Goal: Task Accomplishment & Management: Manage account settings

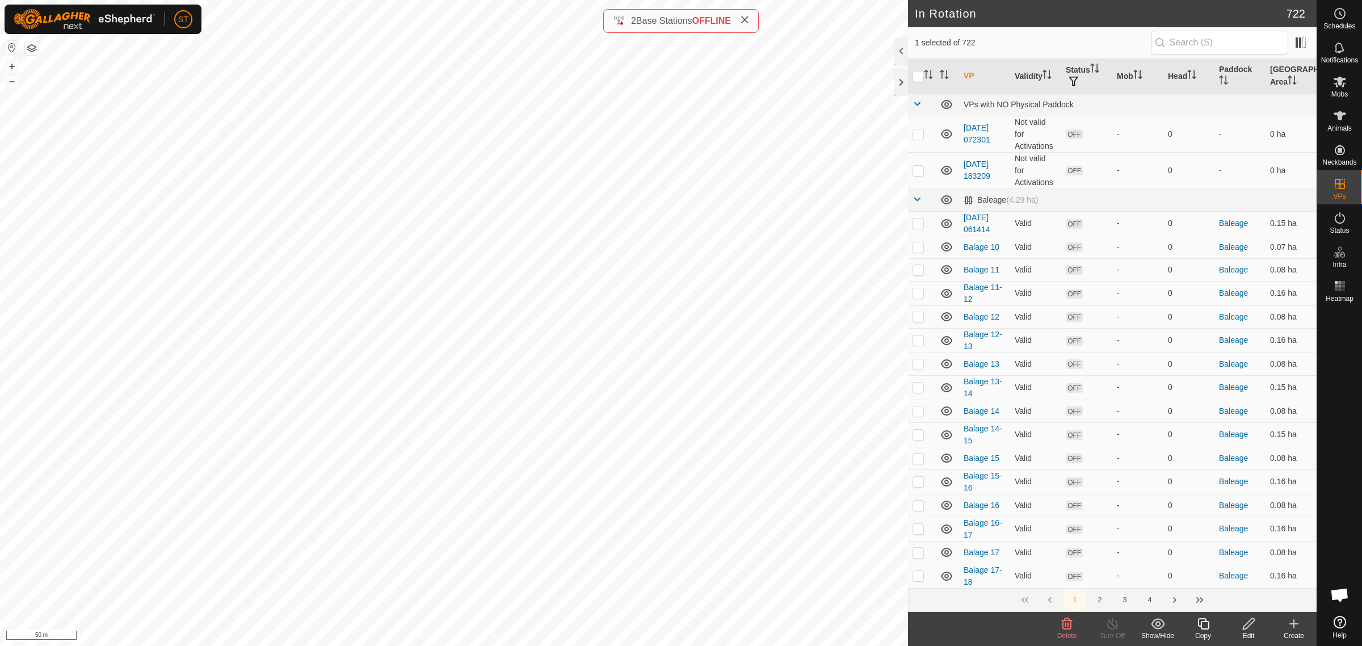
click at [1068, 625] on icon at bounding box center [1067, 624] width 14 height 14
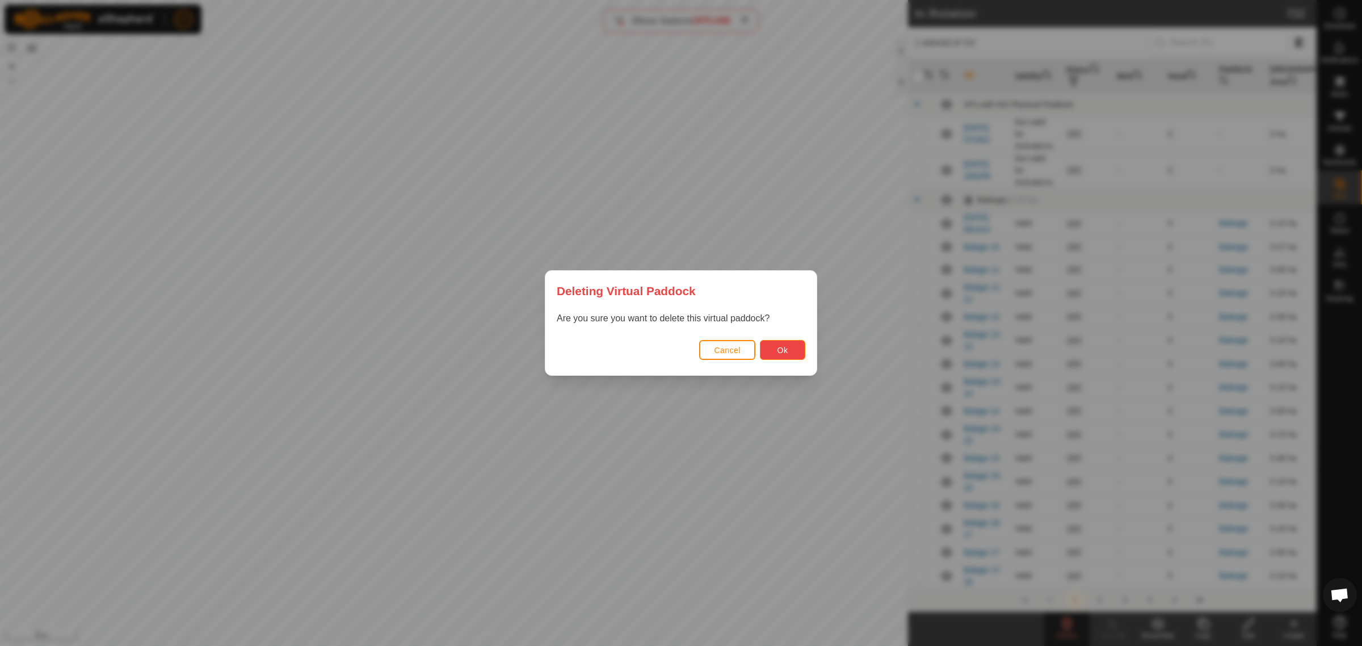
click at [789, 352] on button "Ok" at bounding box center [782, 350] width 45 height 20
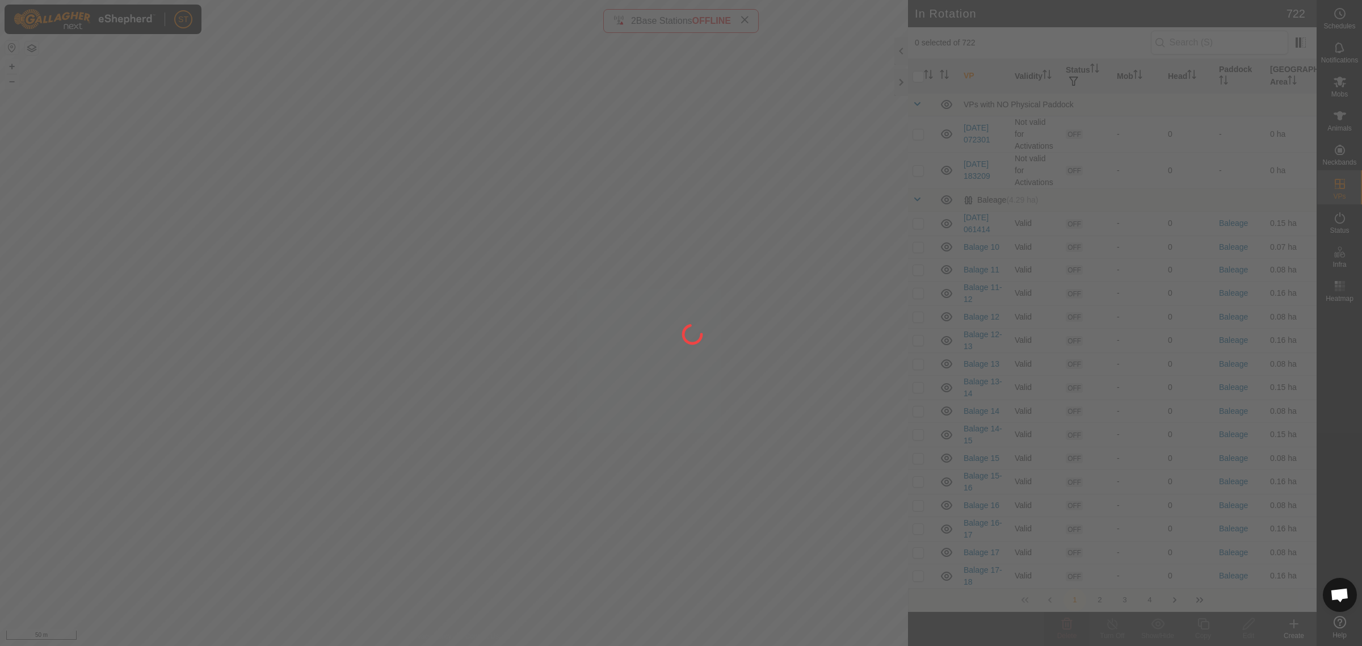
drag, startPoint x: 734, startPoint y: 506, endPoint x: 675, endPoint y: 449, distance: 81.9
click at [675, 449] on div at bounding box center [681, 323] width 1362 height 646
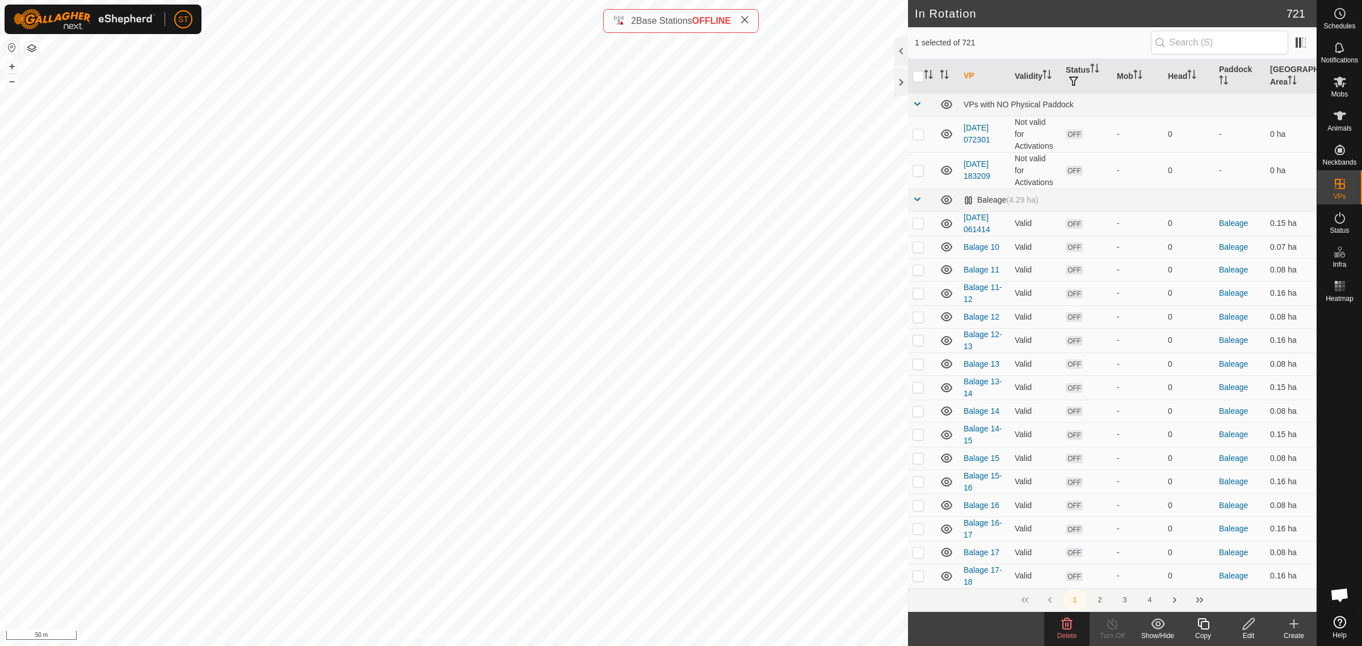
click at [1067, 622] on icon at bounding box center [1067, 624] width 14 height 14
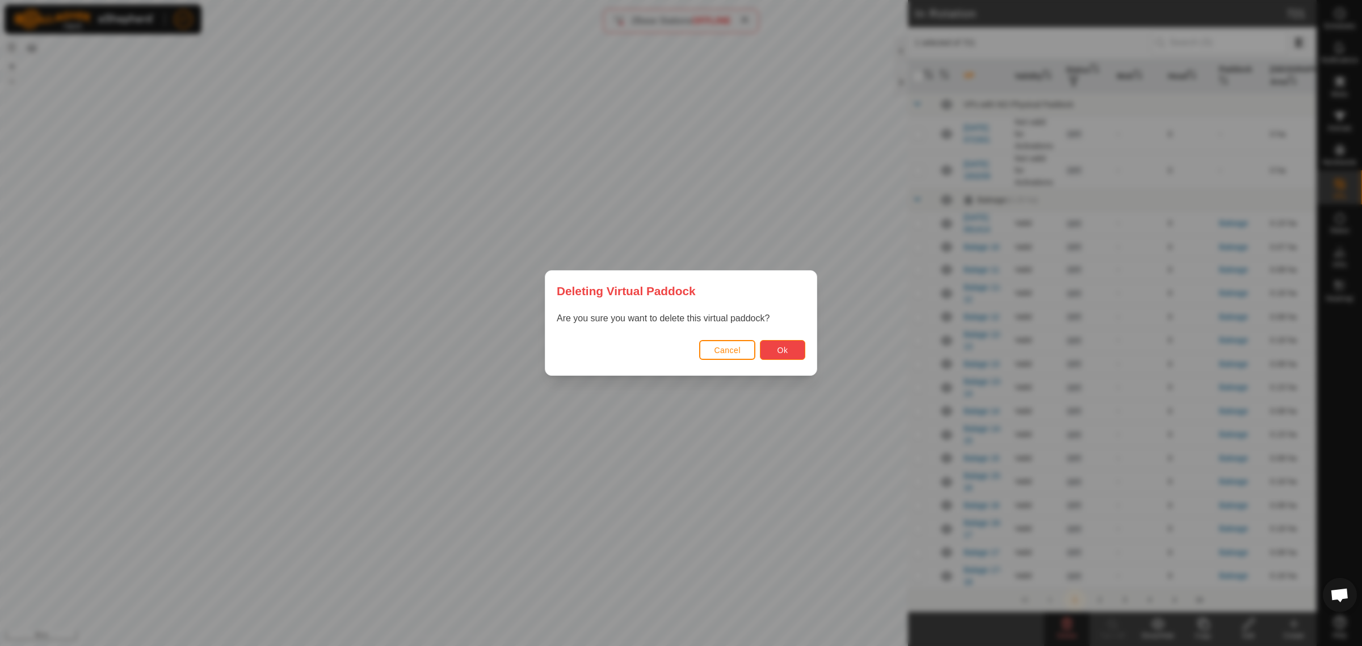
click at [784, 351] on span "Ok" at bounding box center [782, 350] width 11 height 9
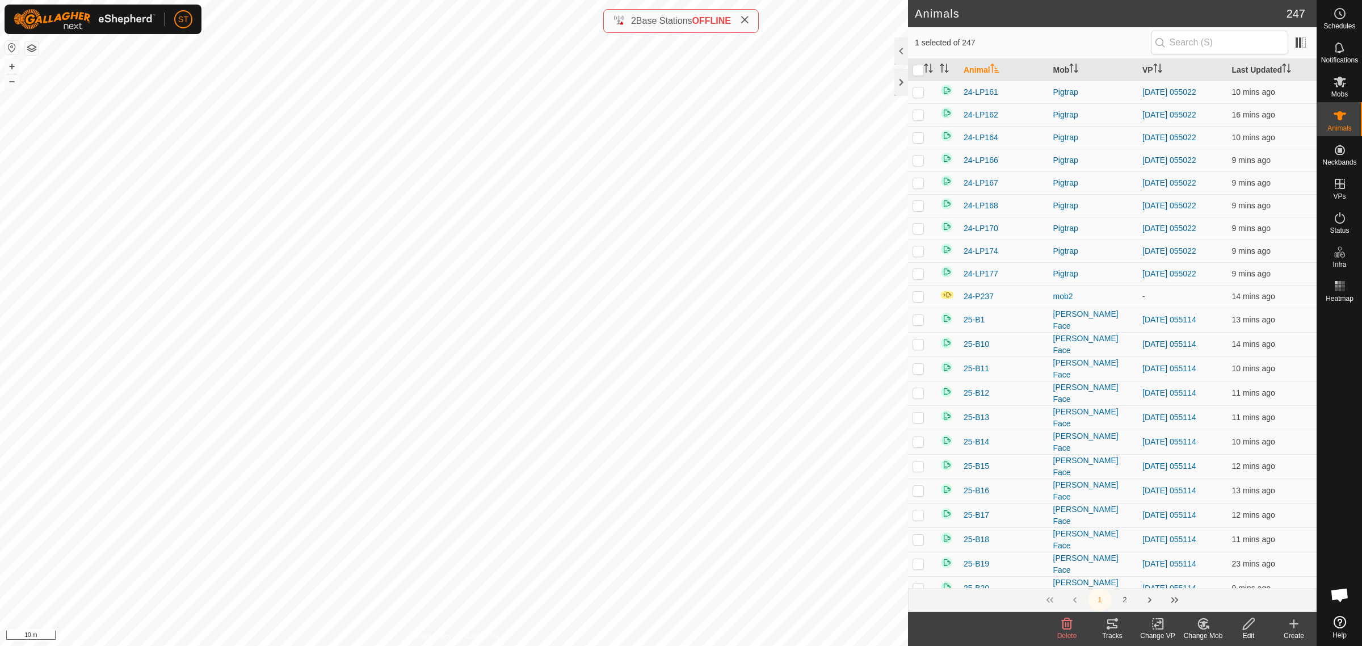
click at [323, 332] on div "25-Y229 3134498922 mob2 - + – ⇧ i 10 m" at bounding box center [454, 323] width 908 height 646
click at [350, 326] on div "25-Y230 2522613620 mob2 - + – ⇧ i 10 m" at bounding box center [454, 323] width 908 height 646
click at [415, 298] on div "25-Y249 3938315586 mob2 - + – ⇧ i 10 m" at bounding box center [454, 323] width 908 height 646
click at [0, 348] on html "ST Schedules Notifications Mobs Animals Neckbands VPs Status Infra Heatmap Help…" at bounding box center [681, 323] width 1362 height 646
click at [536, 333] on div "25-Y202 3826708091 mob2 - + – ⇧ i 10 m" at bounding box center [454, 323] width 908 height 646
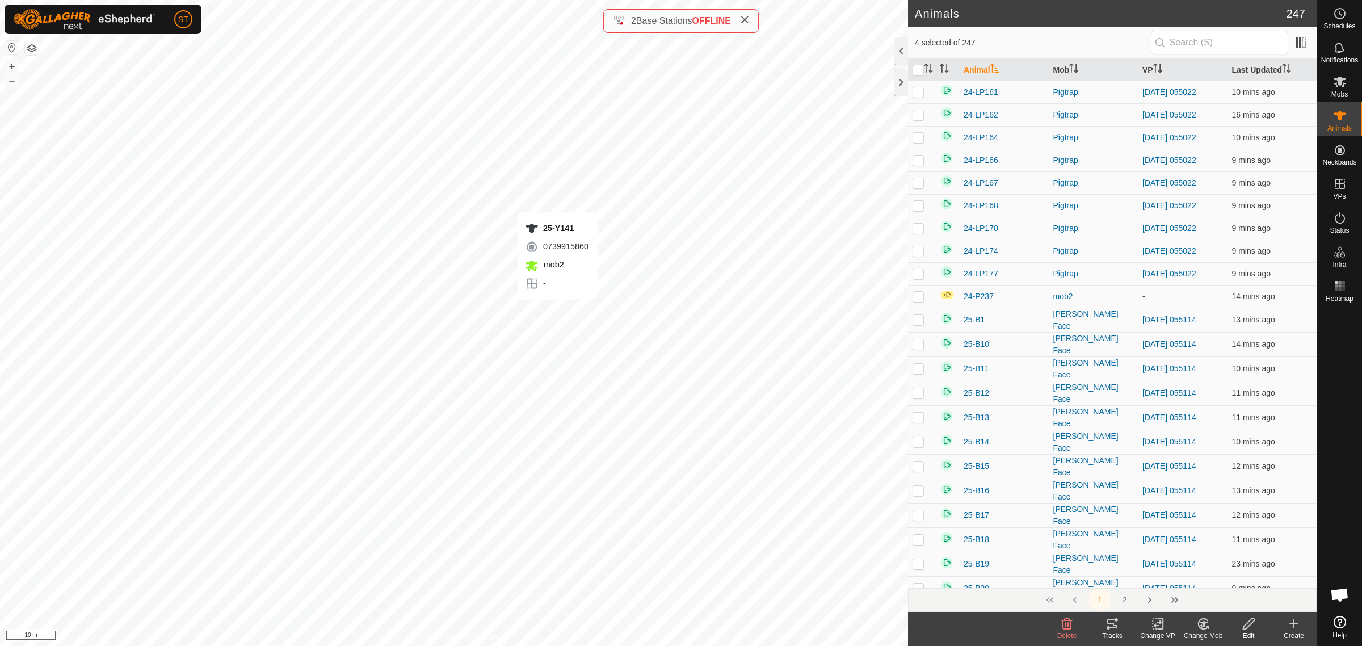
click at [557, 310] on div "25-Y141 0739915860 mob2 - + – ⇧ i 10 m" at bounding box center [454, 323] width 908 height 646
click at [542, 326] on div "25-Y142 1702000825 mob2 - + – ⇧ i 10 m" at bounding box center [454, 323] width 908 height 646
click at [540, 334] on div "25-Y202 3826708091 mob2 - + – ⇧ i 10 m" at bounding box center [454, 323] width 908 height 646
click at [546, 336] on div "25-Y202 3826708091 mob2 - + – ⇧ i 10 m" at bounding box center [454, 323] width 908 height 646
click at [0, 304] on html "ST Schedules Notifications Mobs Animals Neckbands VPs Status Infra Heatmap Help…" at bounding box center [681, 323] width 1362 height 646
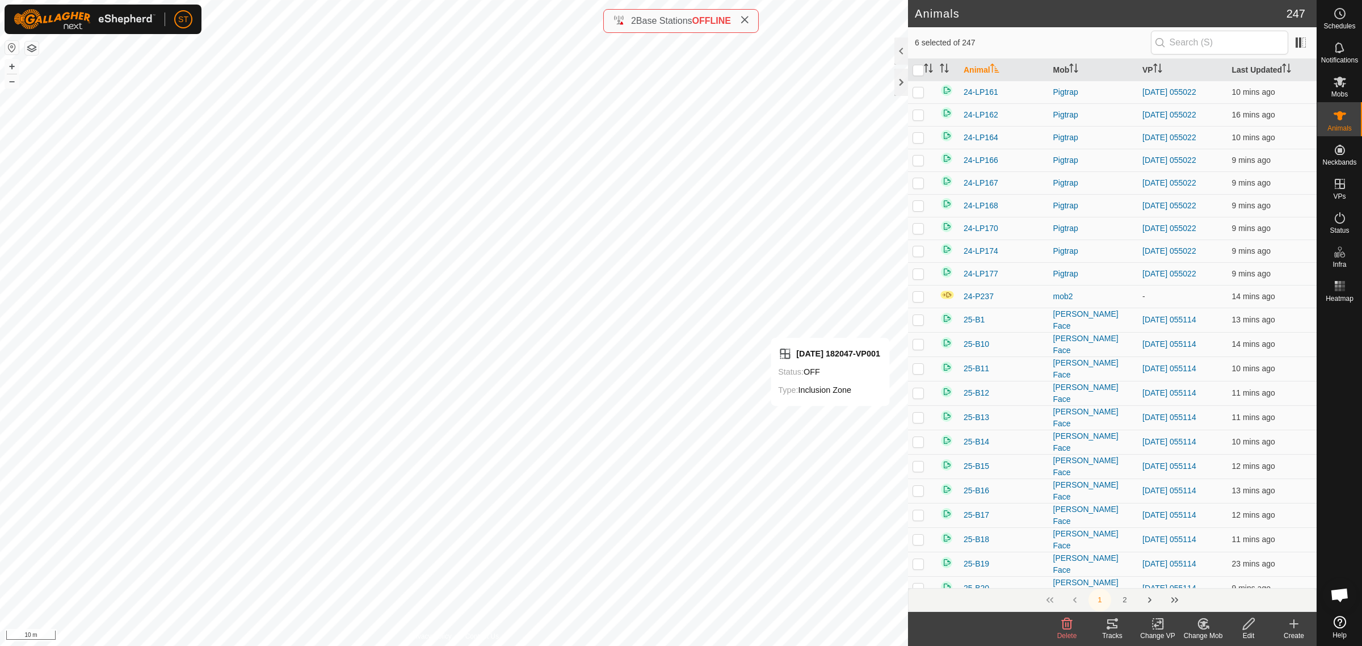
click at [1204, 627] on icon at bounding box center [1203, 624] width 14 height 14
click at [1236, 574] on link "Choose Mob..." at bounding box center [1237, 575] width 112 height 23
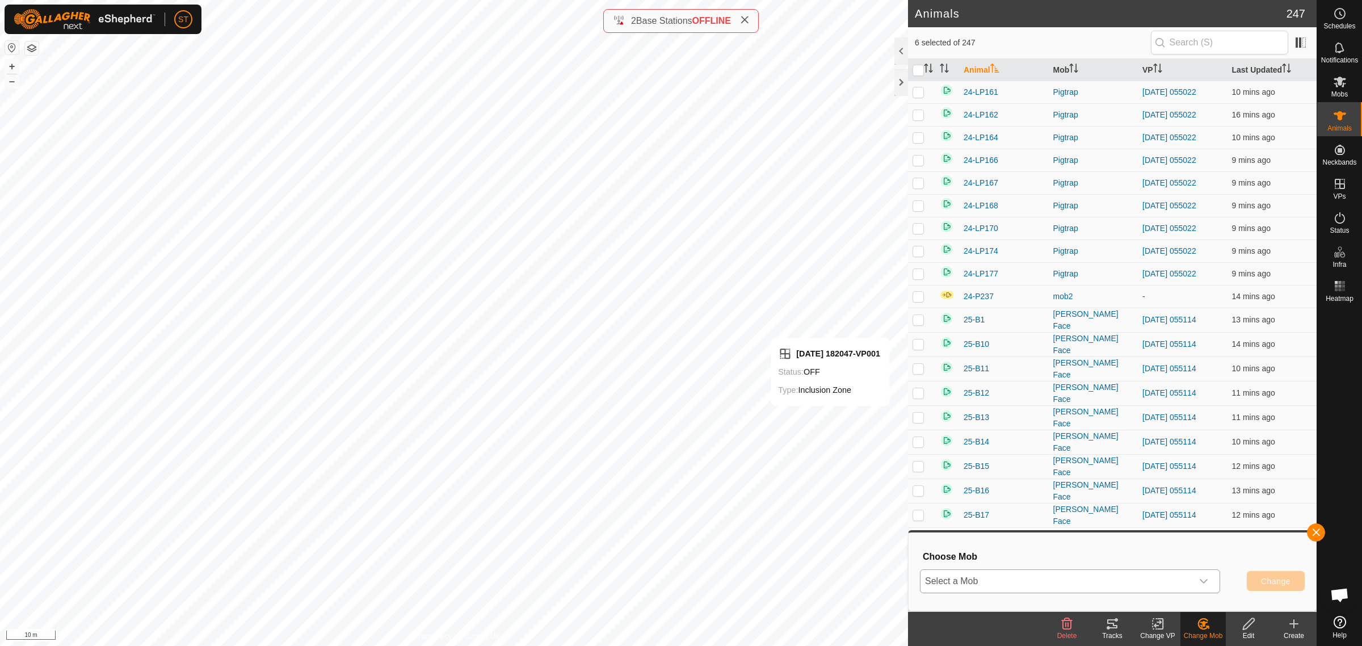
click at [1203, 584] on icon "dropdown trigger" at bounding box center [1203, 581] width 9 height 9
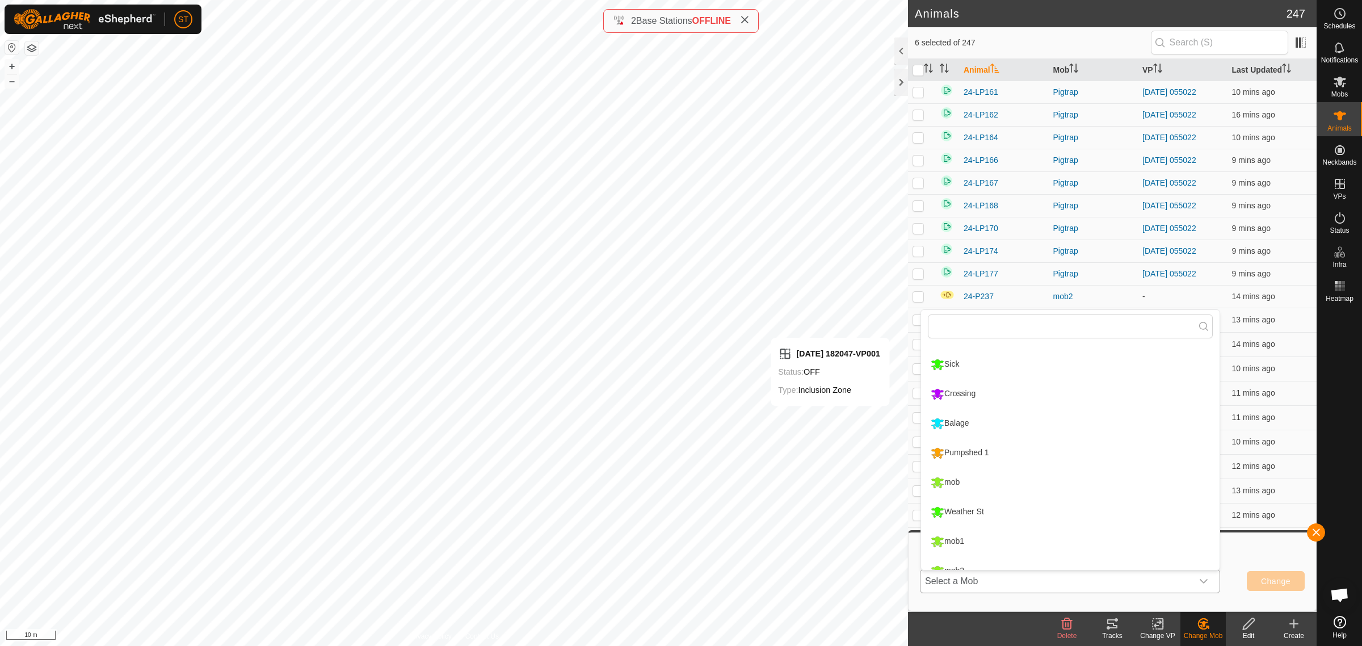
scroll to position [155, 0]
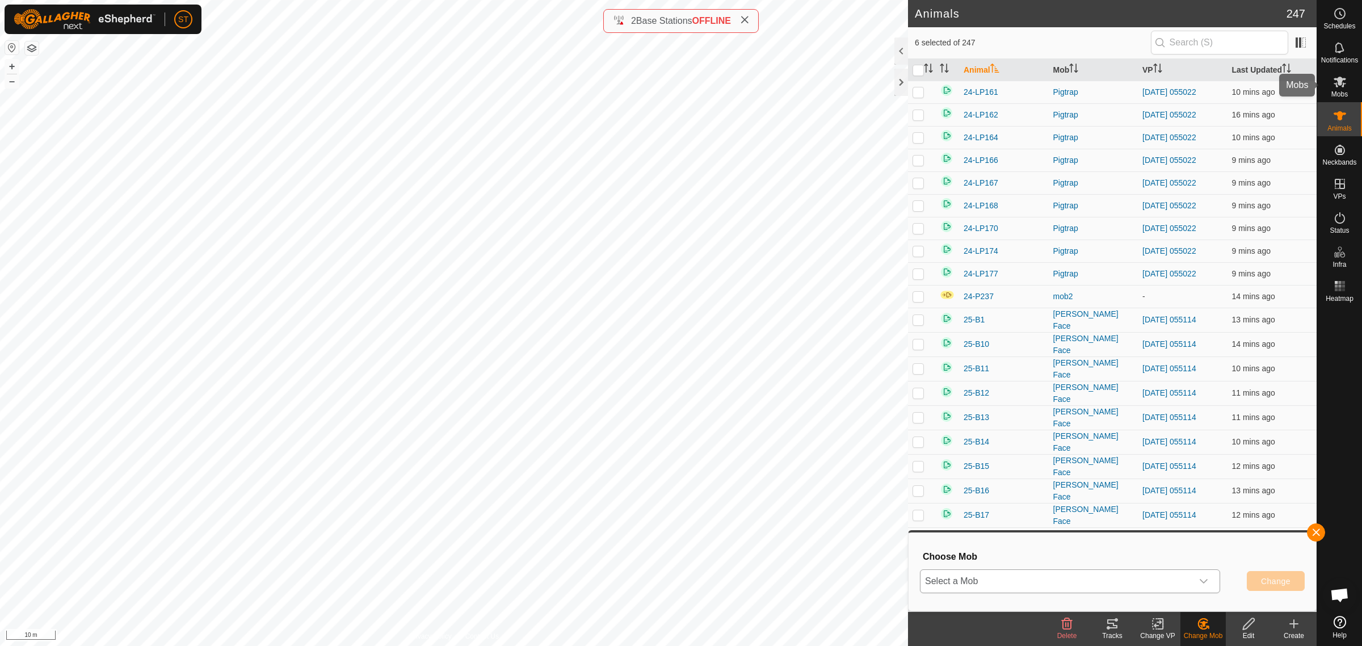
click at [1343, 89] on es-mob-svg-icon at bounding box center [1339, 82] width 20 height 18
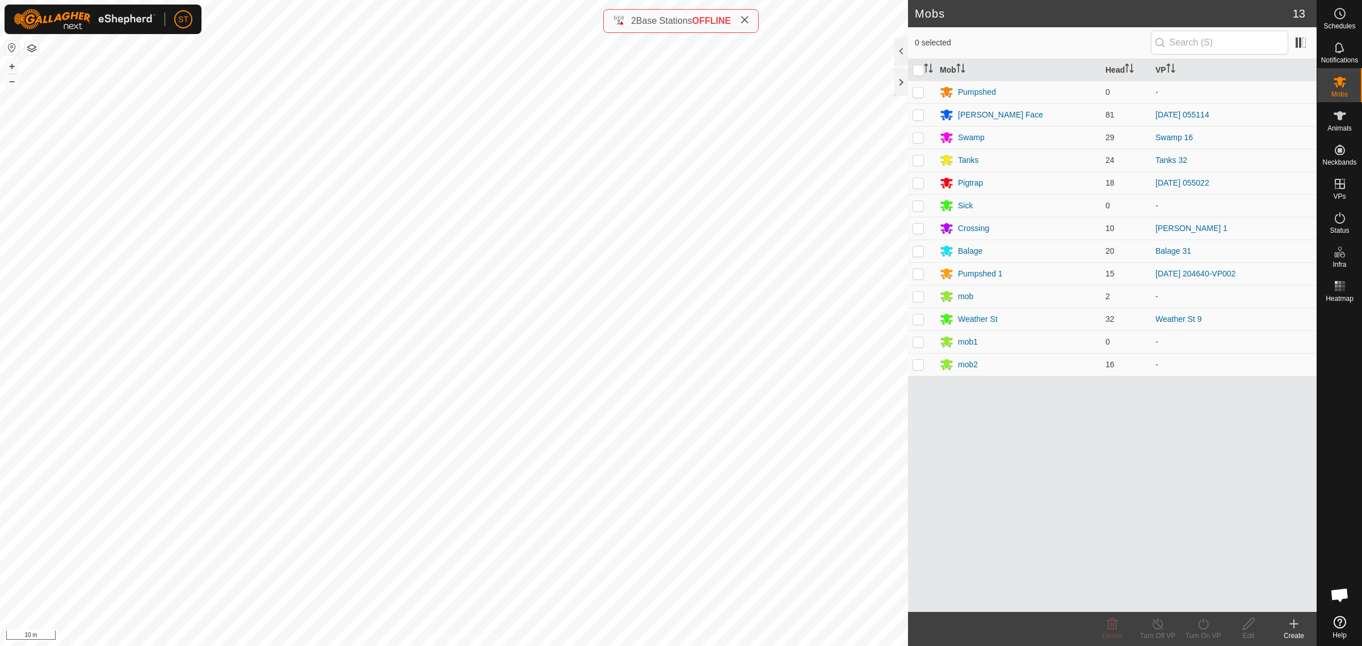
click at [1297, 630] on icon at bounding box center [1294, 624] width 14 height 14
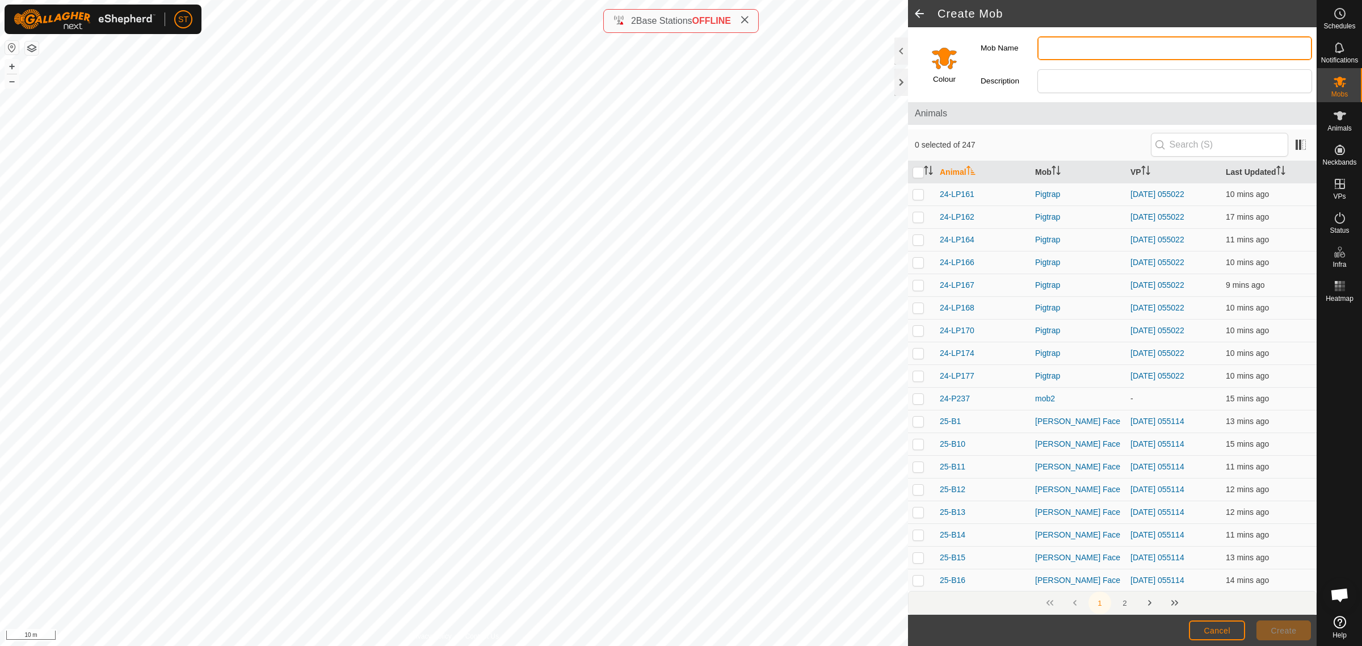
click at [1079, 57] on input "Mob Name" at bounding box center [1174, 48] width 275 height 24
click at [1062, 49] on input "Demsters" at bounding box center [1174, 48] width 275 height 24
type input "Dempsters"
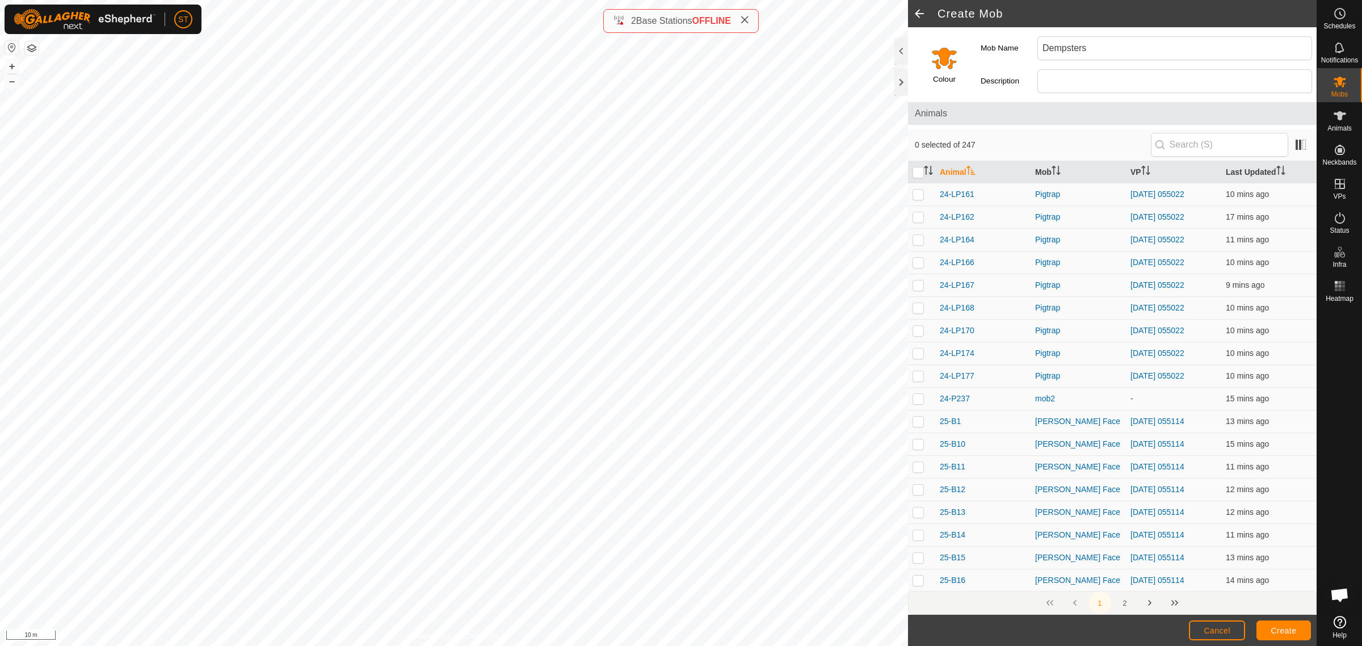
click at [945, 60] on input "Select a color" at bounding box center [944, 57] width 27 height 27
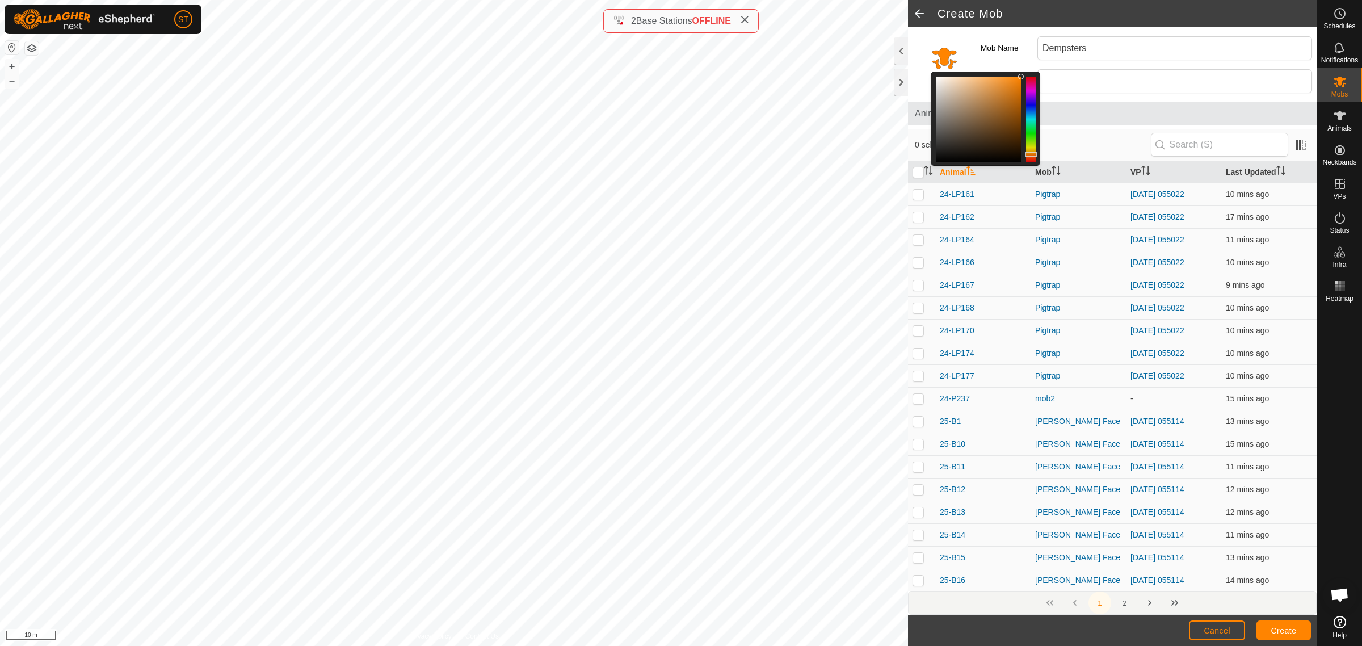
click at [1030, 116] on div at bounding box center [1031, 119] width 10 height 85
click at [1030, 92] on div at bounding box center [1031, 119] width 10 height 85
click at [1030, 95] on div at bounding box center [1031, 119] width 10 height 85
click at [1030, 89] on div at bounding box center [1031, 119] width 10 height 85
click at [1284, 629] on span "Create" at bounding box center [1284, 630] width 26 height 9
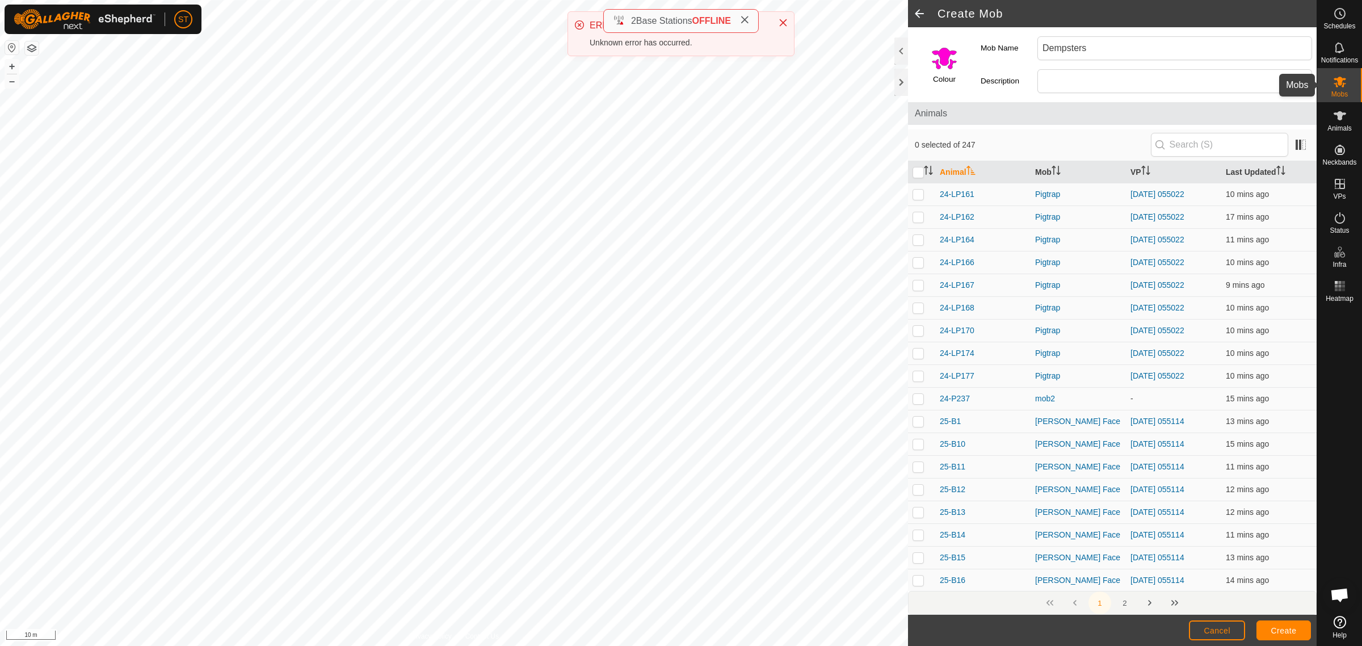
click at [1341, 82] on icon at bounding box center [1339, 82] width 12 height 11
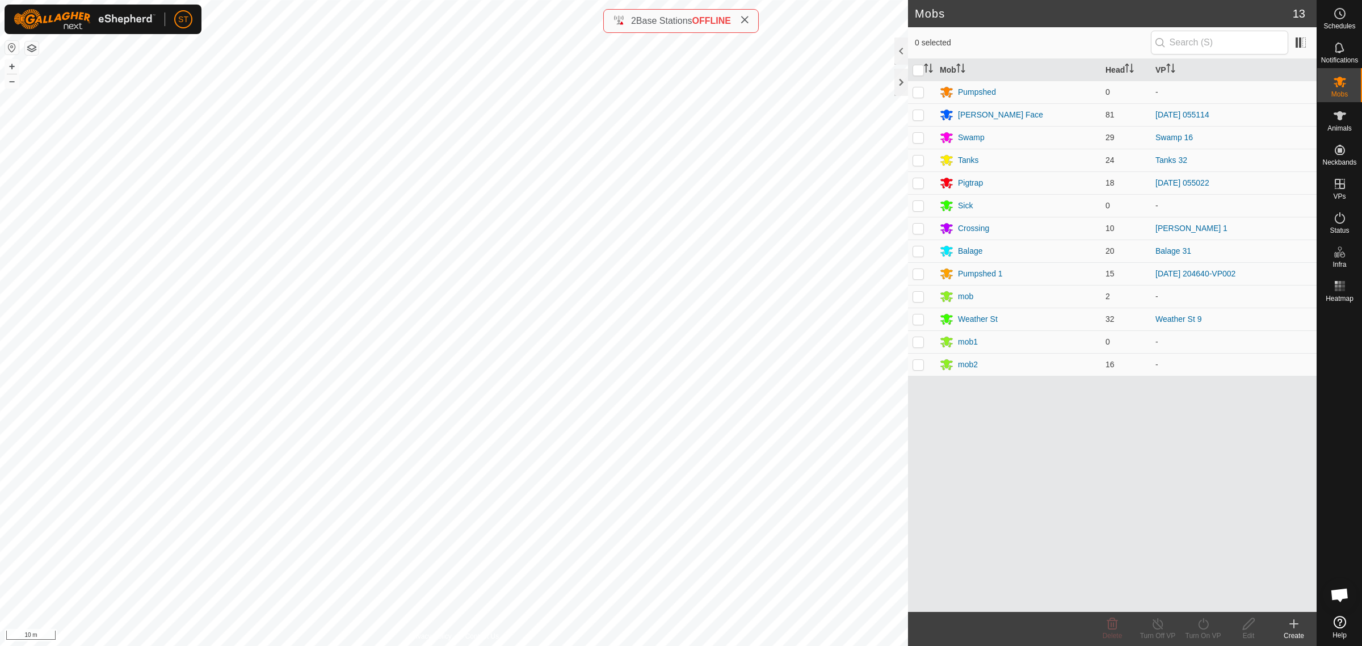
click at [1127, 529] on div "Mob Head VP Pumpshed 0 - Ashway Face 81 2025-09-23 055114 Swamp 29 Swamp 16 Tan…" at bounding box center [1112, 335] width 409 height 553
click at [912, 342] on p-checkbox at bounding box center [917, 341] width 11 height 9
click at [1106, 624] on icon at bounding box center [1112, 624] width 14 height 14
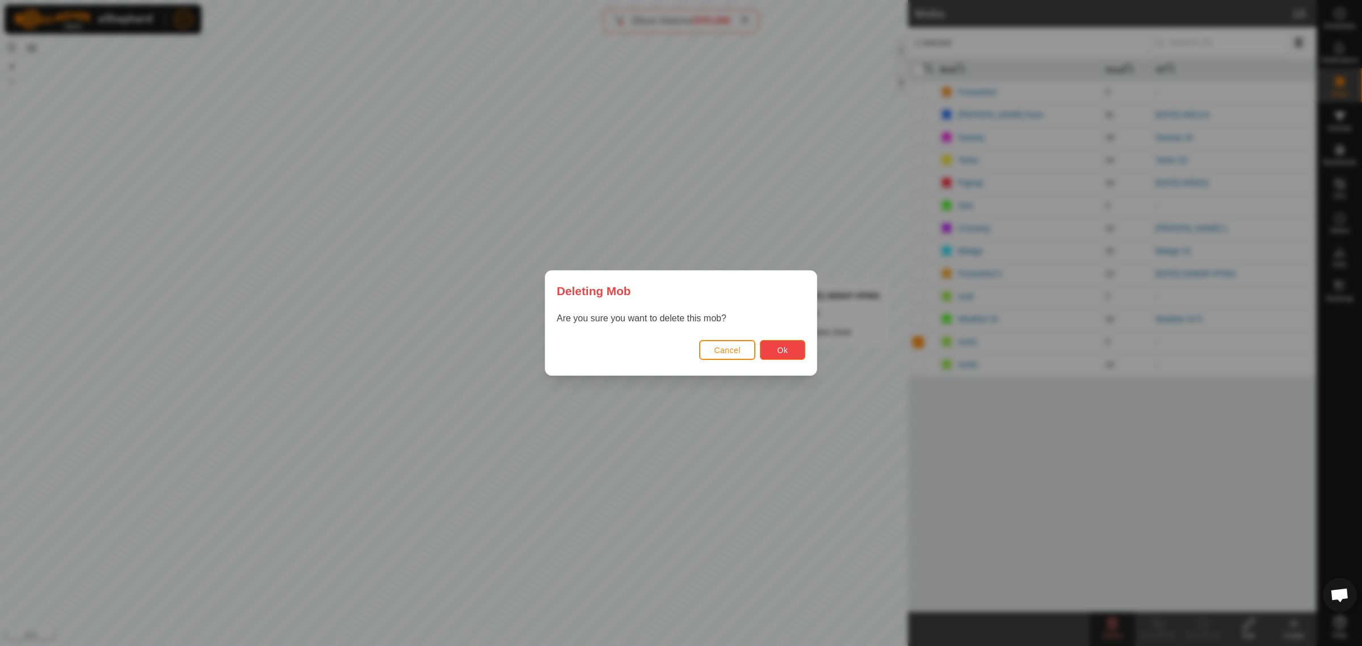
click at [789, 349] on button "Ok" at bounding box center [782, 350] width 45 height 20
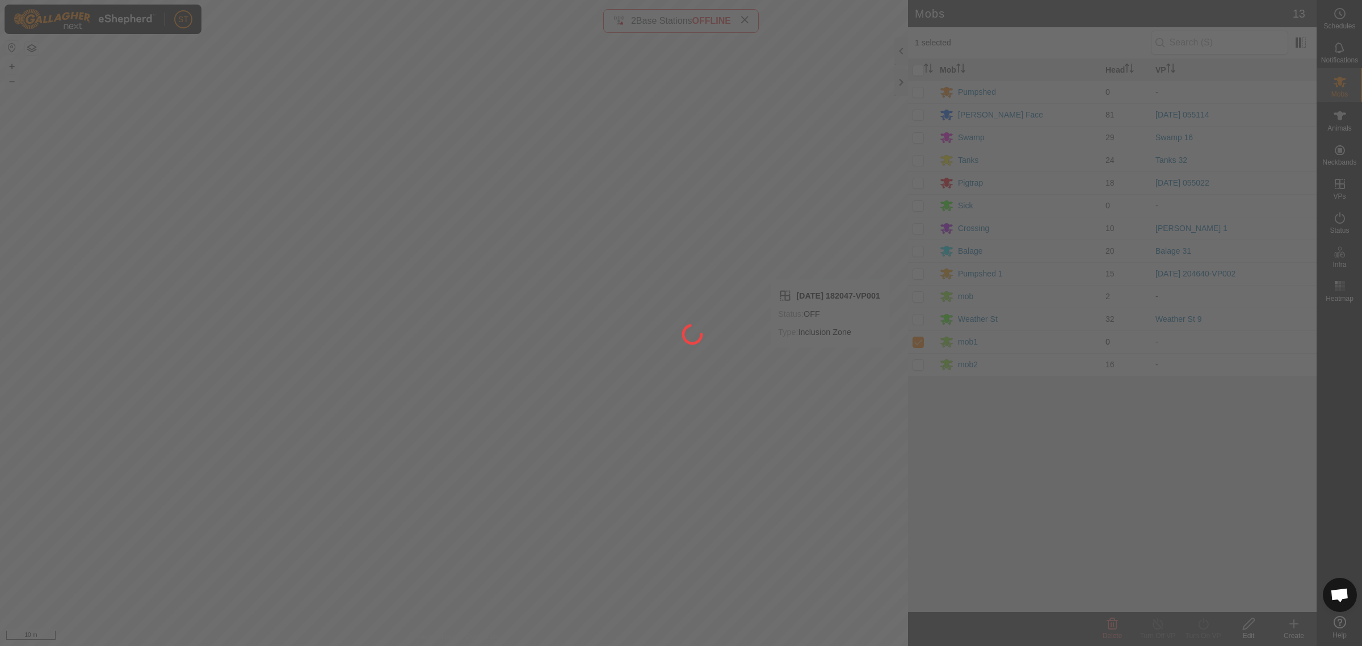
checkbox input "false"
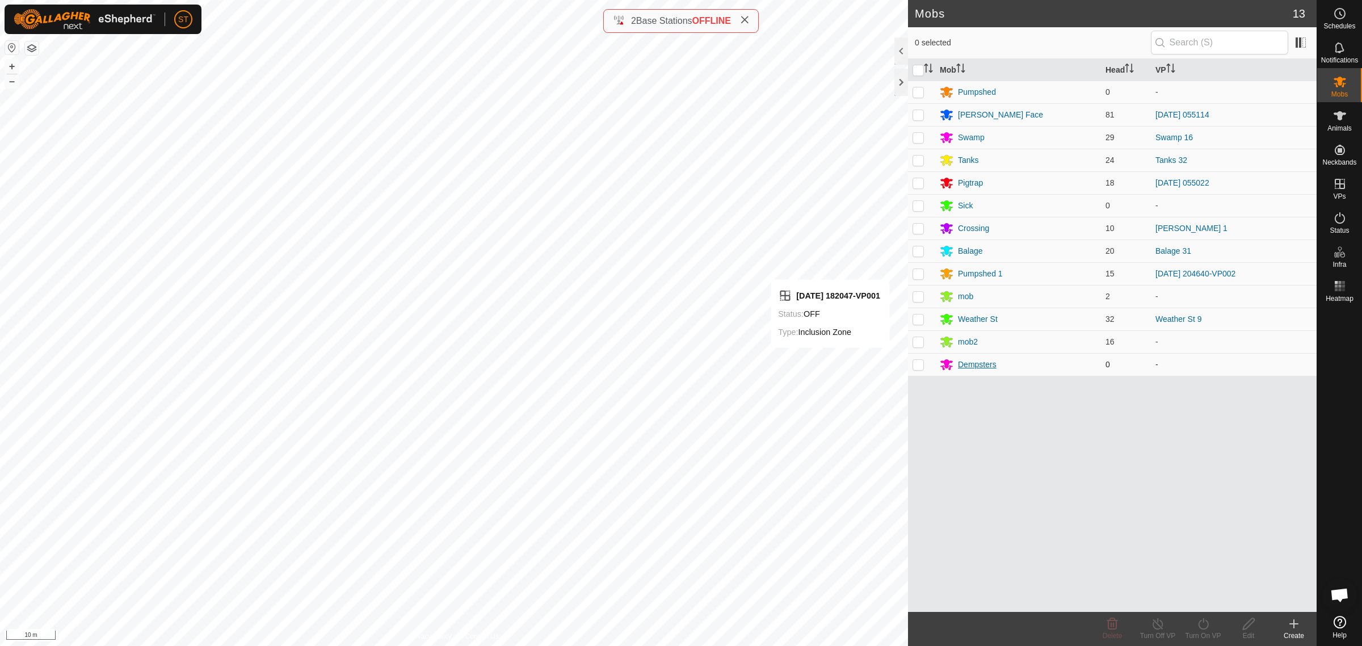
click at [969, 362] on div "Dempsters" at bounding box center [977, 365] width 39 height 12
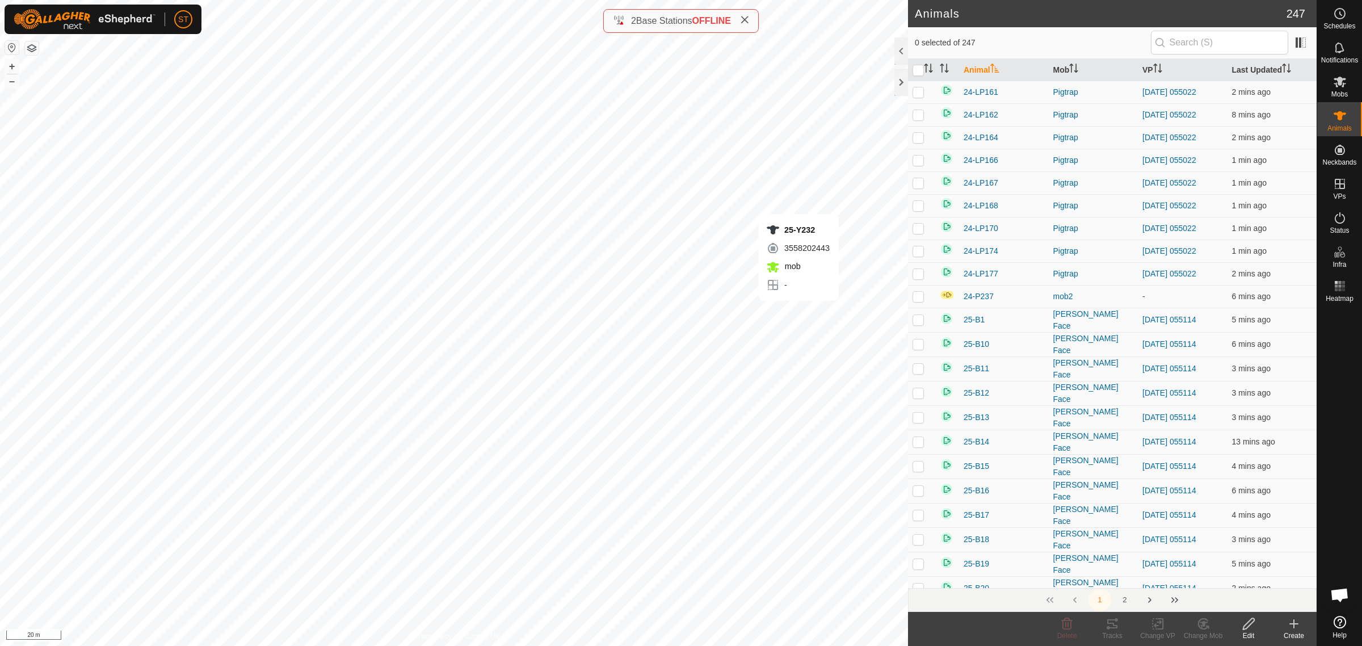
click at [798, 312] on div "25-Y232 3558202443 mob - + – ⇧ i 20 m" at bounding box center [454, 323] width 908 height 646
click at [790, 347] on div "25-Y230 2522613620 mob2 - + – ⇧ i 20 m" at bounding box center [454, 323] width 908 height 646
click at [758, 365] on div "25-Y208 0233123343 mob2 - + – ⇧ i 20 m" at bounding box center [454, 323] width 908 height 646
click at [750, 353] on div "25-Y247 4180132768 mob2 - + – ⇧ i 20 m" at bounding box center [454, 323] width 908 height 646
click at [758, 340] on div "25-Y217 3893047920 mob2 - + – ⇧ i 20 m" at bounding box center [454, 323] width 908 height 646
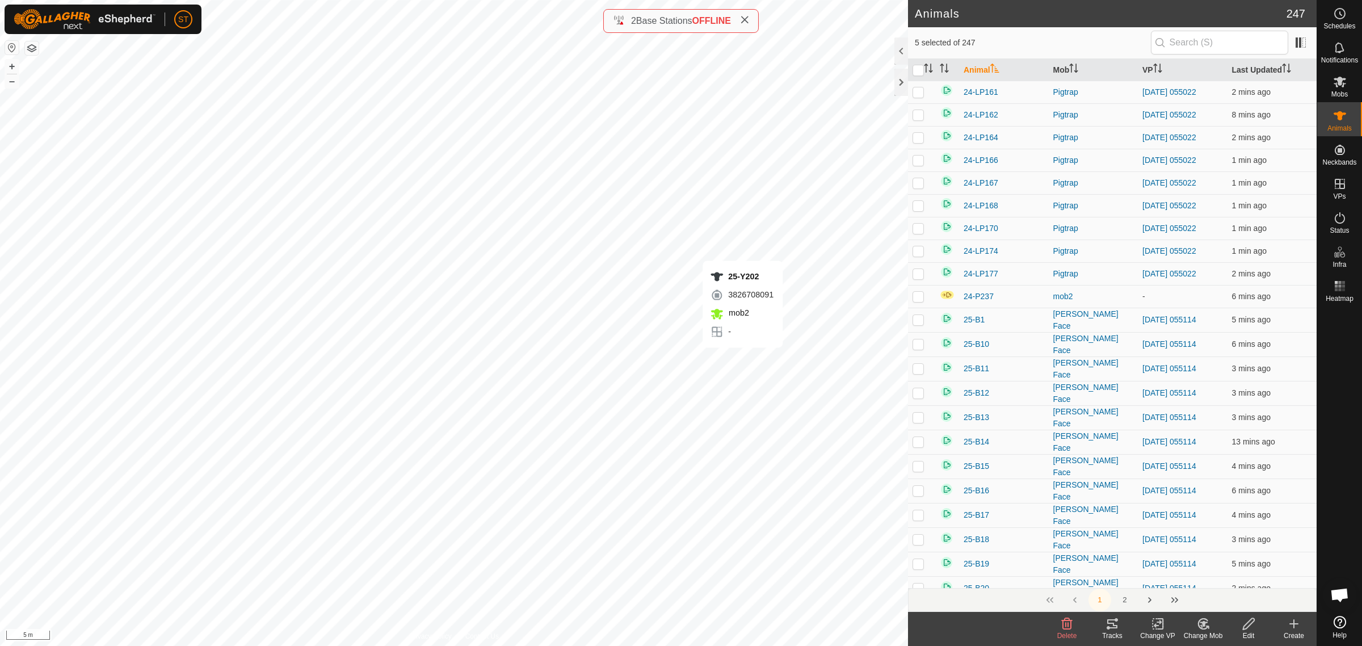
click at [742, 359] on div "25-Y202 3826708091 mob2 - + – ⇧ i 5 m" at bounding box center [454, 323] width 908 height 646
click at [622, 341] on div "25-Y142 1702000825 mob2 - + – ⇧ i 5 m" at bounding box center [454, 323] width 908 height 646
click at [633, 340] on div "25-Y244 3249880859 mob2 - + – ⇧ i 5 m" at bounding box center [454, 323] width 908 height 646
click at [654, 414] on div "25-Y240 1791349593 mob2 - + – ⇧ i 5 m" at bounding box center [454, 323] width 908 height 646
click at [738, 418] on div "25-Y141 0739915860 mob2 - + – ⇧ i 5 m" at bounding box center [454, 323] width 908 height 646
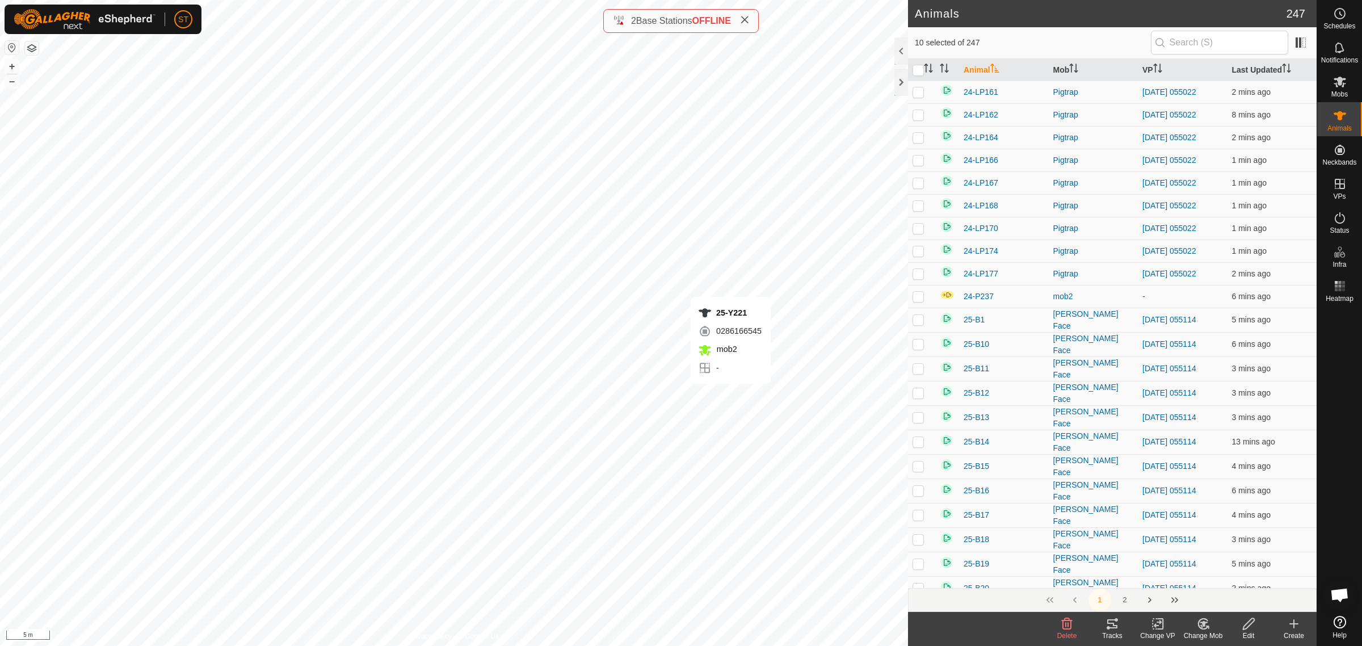
click at [730, 395] on div "25-Y221 0286166545 mob2 - + – ⇧ i 5 m" at bounding box center [454, 323] width 908 height 646
click at [749, 396] on div "25-Y247 4180132768 mob2 - + – ⇧ i 5 m" at bounding box center [454, 323] width 908 height 646
click at [743, 394] on div "25-Y247 4180132768 mob2 - + – ⇧ i 5 m" at bounding box center [454, 323] width 908 height 646
click at [751, 399] on div "25-Y245 3852239733 mob - + – ⇧ i 5 m" at bounding box center [454, 323] width 908 height 646
click at [777, 339] on div "25-Y249 3938315586 mob2 - + – ⇧ i 5 m" at bounding box center [454, 323] width 908 height 646
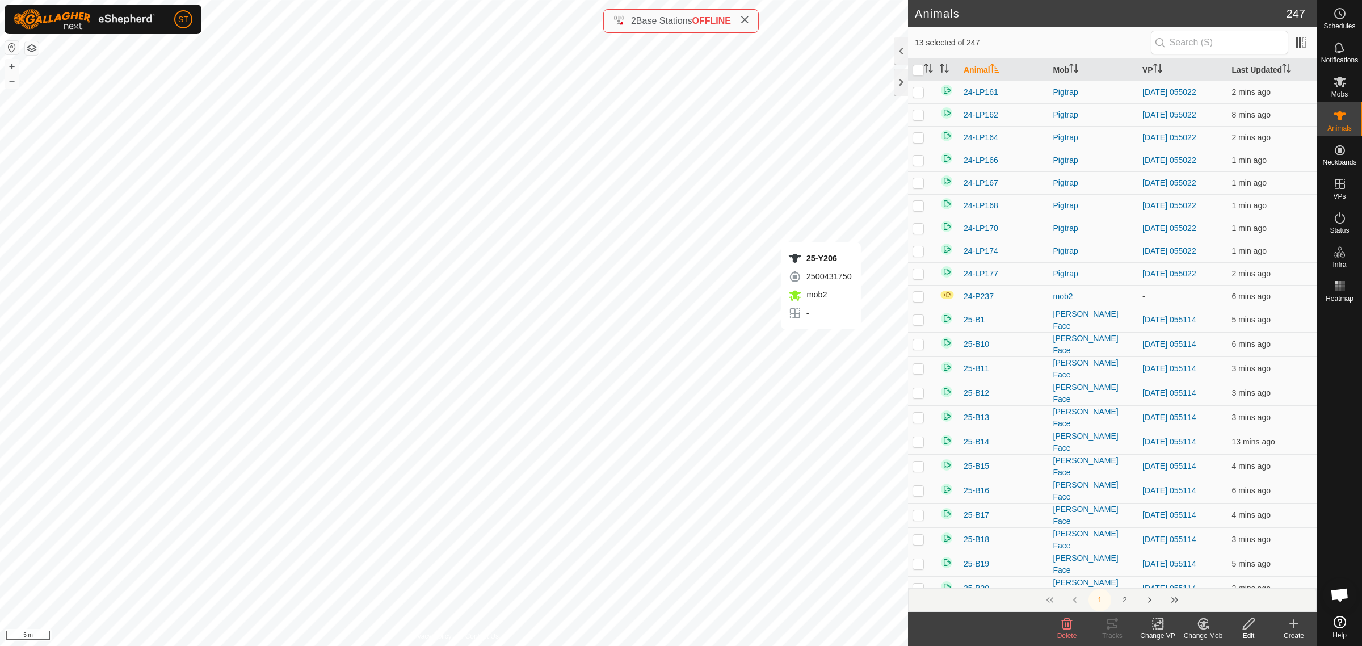
click at [821, 340] on div "25-Y206 2500431750 mob2 - + – ⇧ i 5 m" at bounding box center [454, 323] width 908 height 646
click at [841, 339] on div "24-P237 3599153398 mob2 - + – ⇧ i 5 m" at bounding box center [454, 323] width 908 height 646
click at [864, 347] on div "25-Y229 3134498922 mob2 - + – ⇧ i 5 m" at bounding box center [454, 323] width 908 height 646
click at [830, 375] on div "25-Y228 0977753001 mob2 - + – ⇧ i 5 m" at bounding box center [454, 323] width 908 height 646
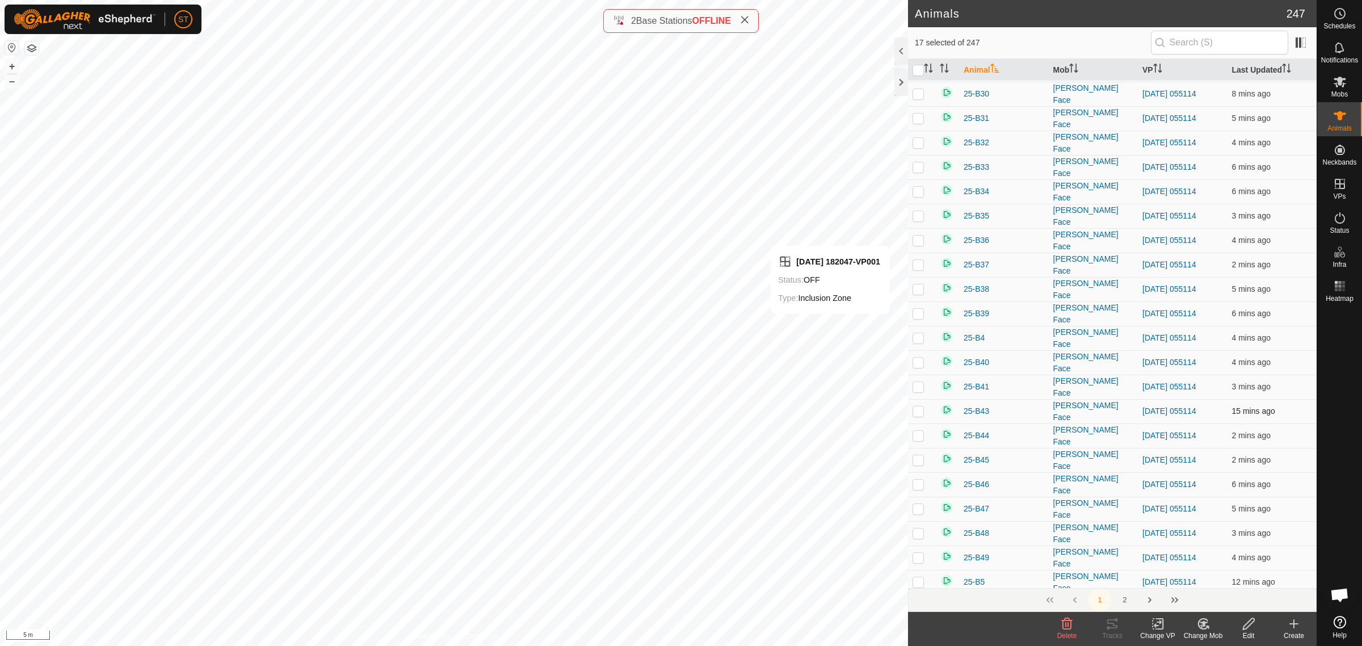
scroll to position [709, 0]
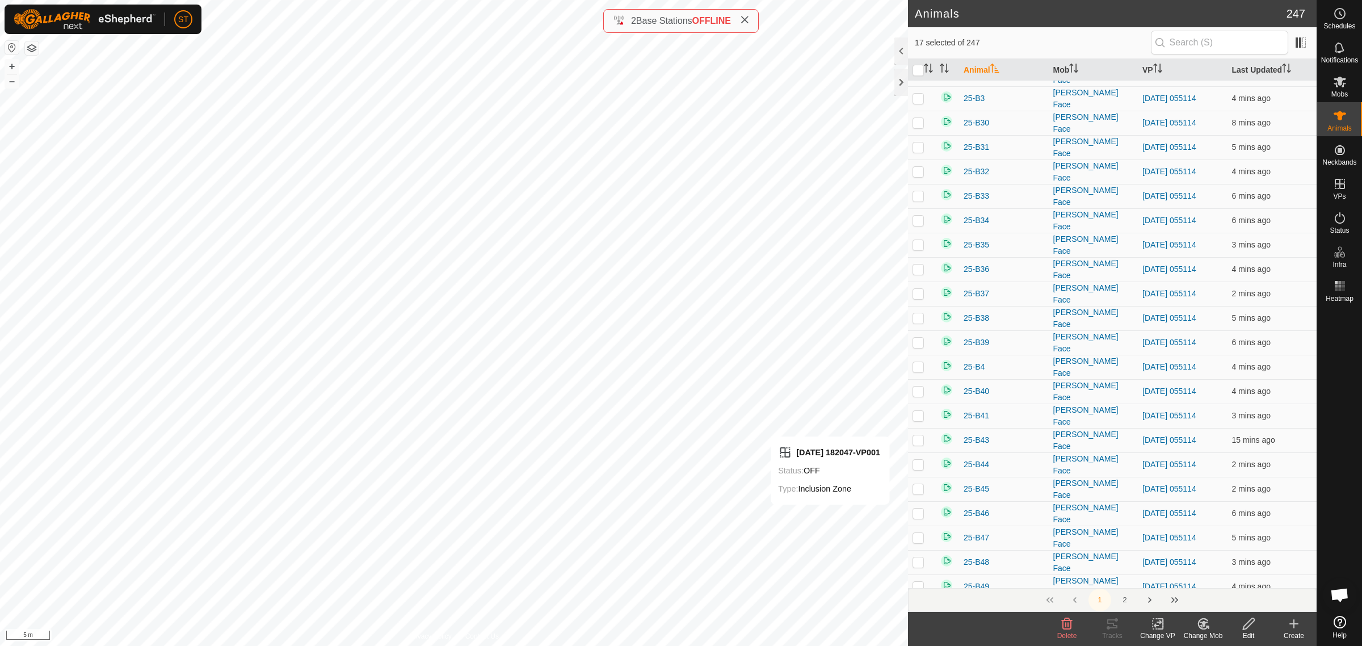
click at [1203, 625] on icon at bounding box center [1204, 624] width 8 height 6
click at [1238, 574] on link "Choose Mob..." at bounding box center [1237, 575] width 112 height 23
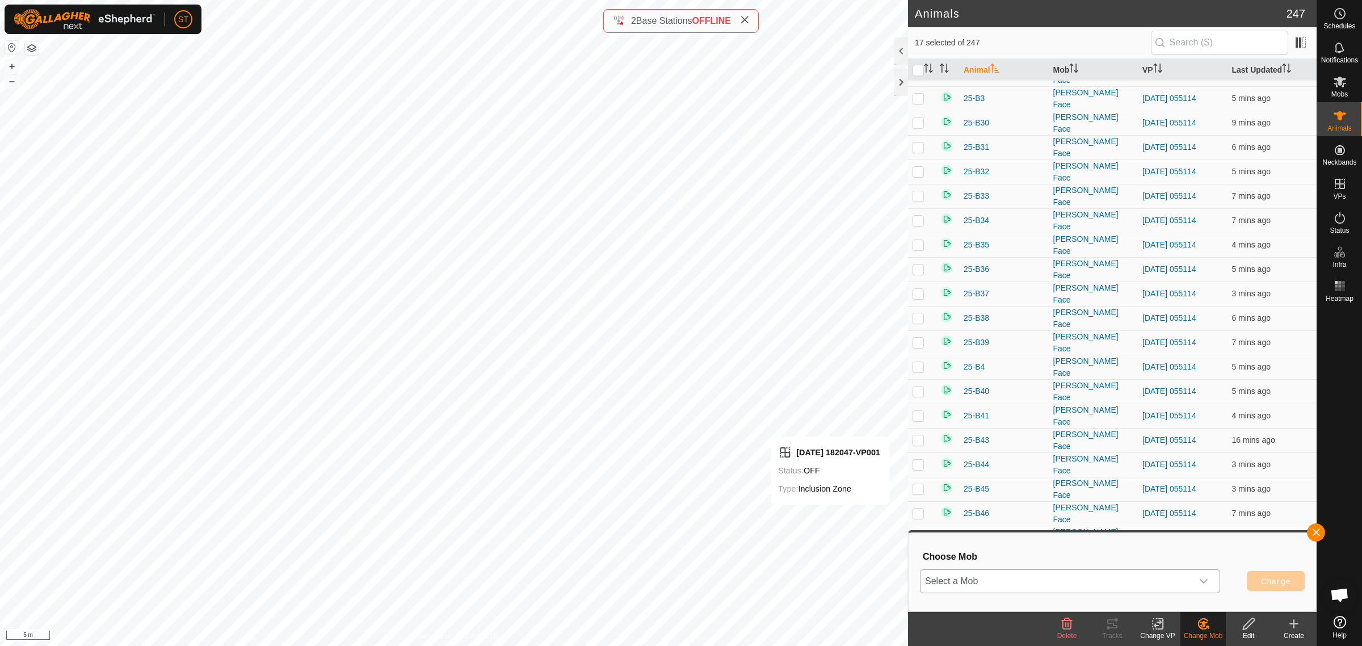
click at [1199, 580] on icon "dropdown trigger" at bounding box center [1203, 581] width 9 height 9
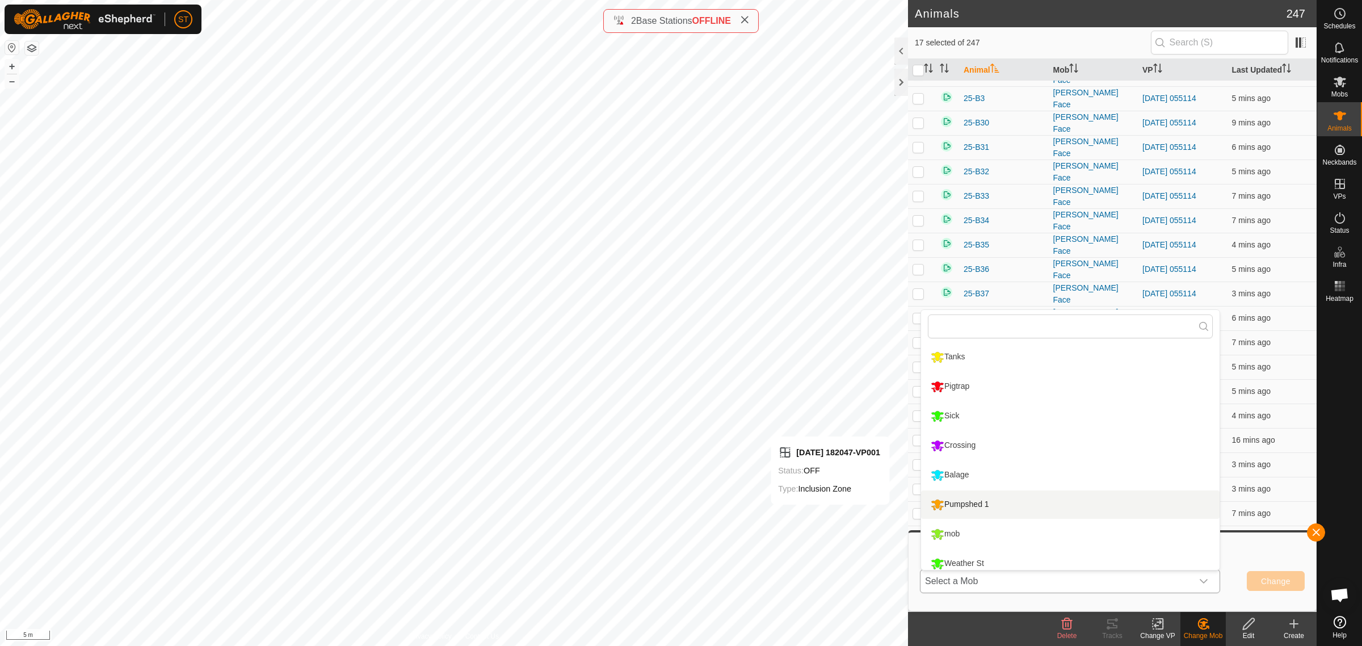
scroll to position [155, 0]
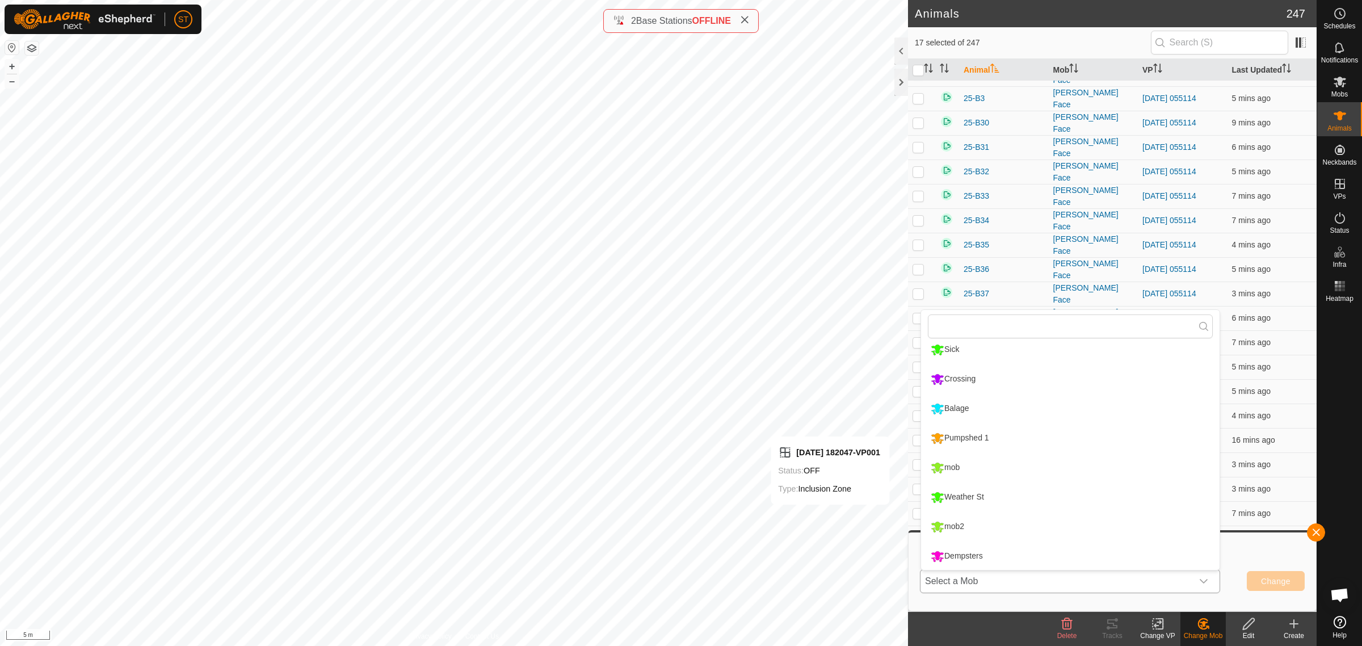
click at [967, 552] on li "Dempsters" at bounding box center [1070, 556] width 298 height 28
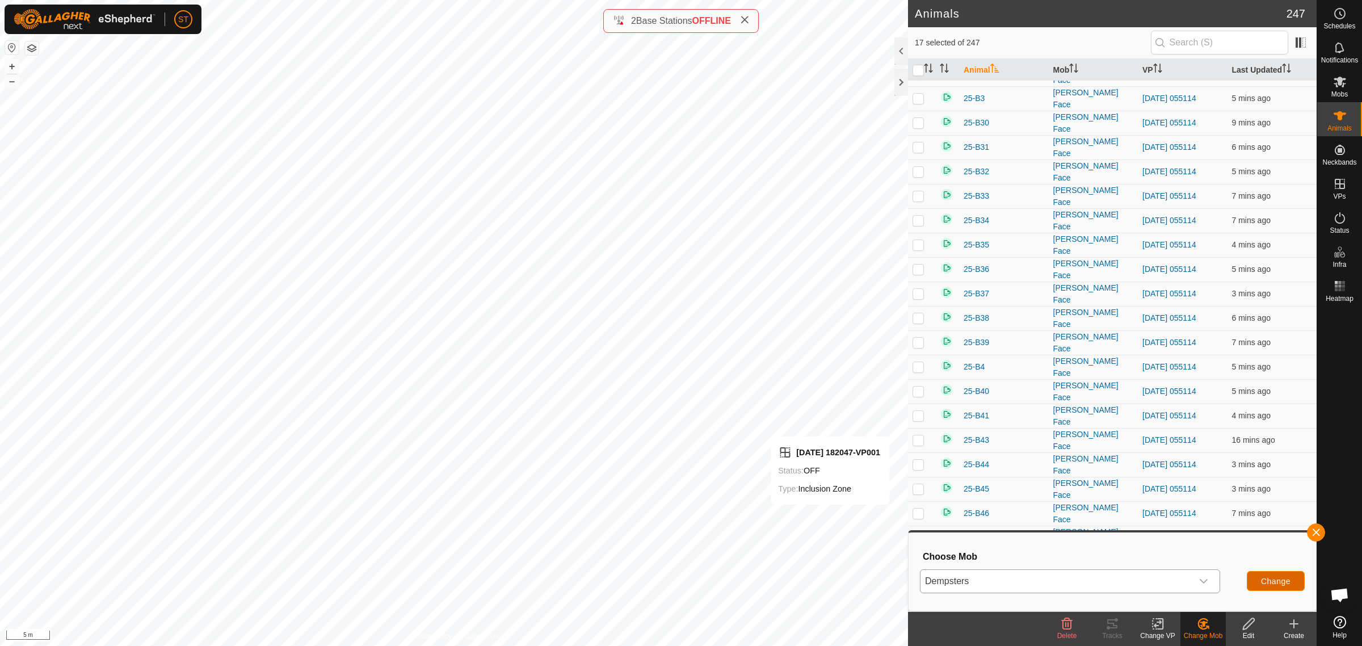
click at [1258, 582] on button "Change" at bounding box center [1276, 581] width 58 height 20
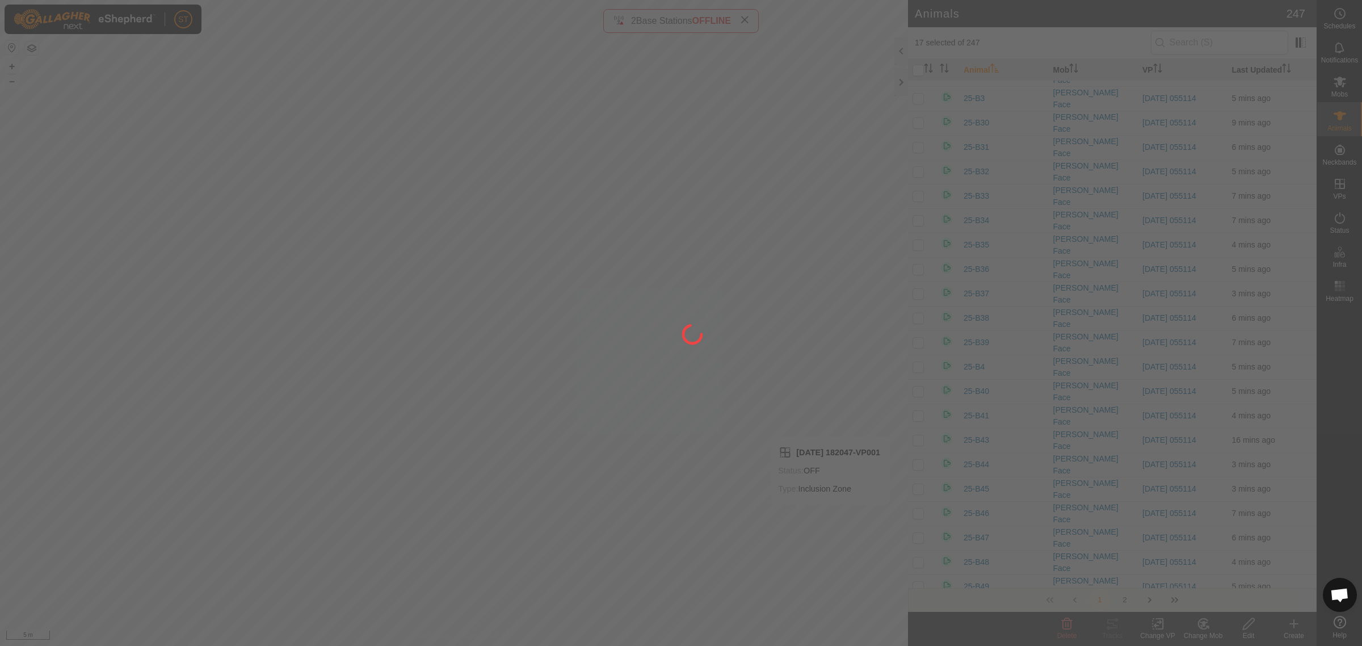
checkbox input "false"
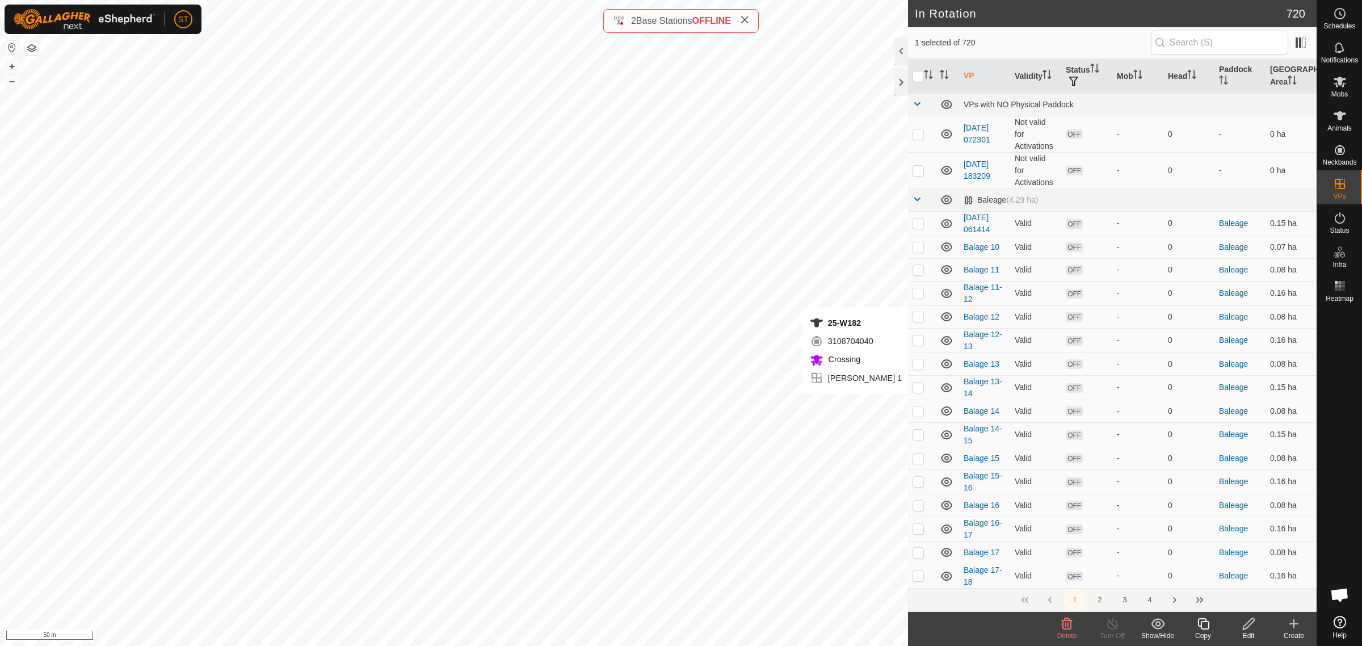
click at [1065, 634] on span "Delete" at bounding box center [1067, 636] width 20 height 8
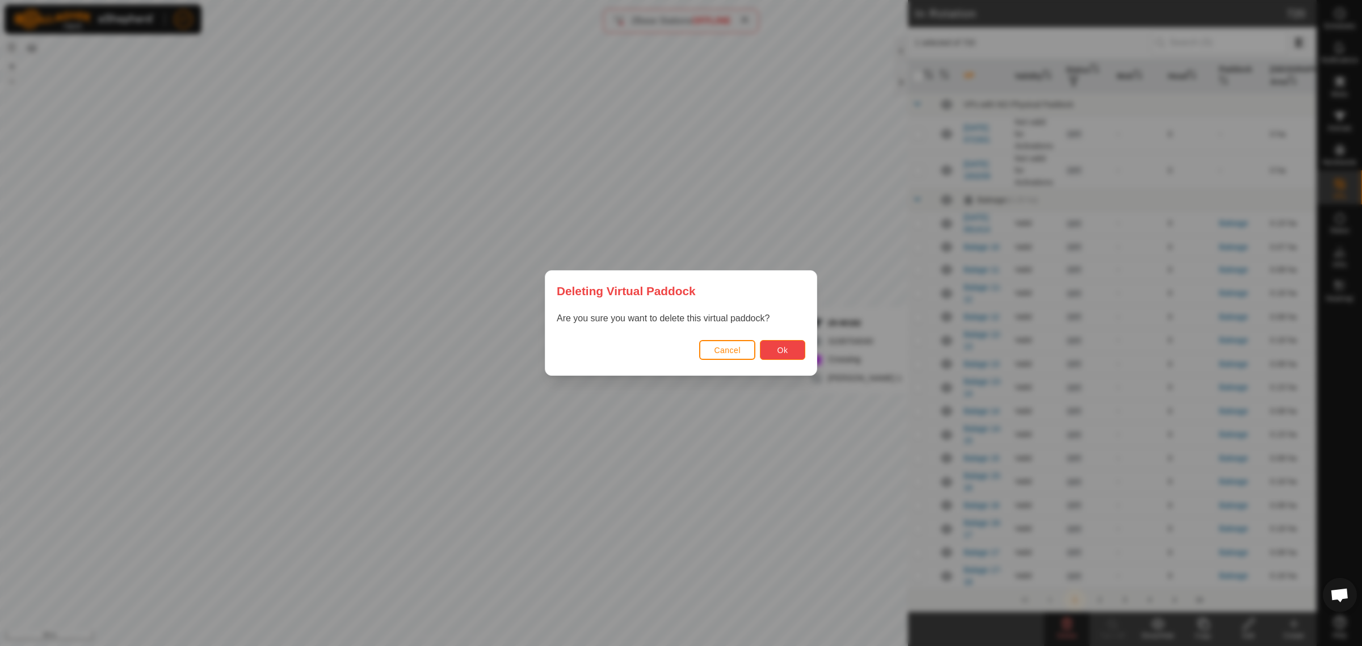
click at [786, 352] on span "Ok" at bounding box center [782, 350] width 11 height 9
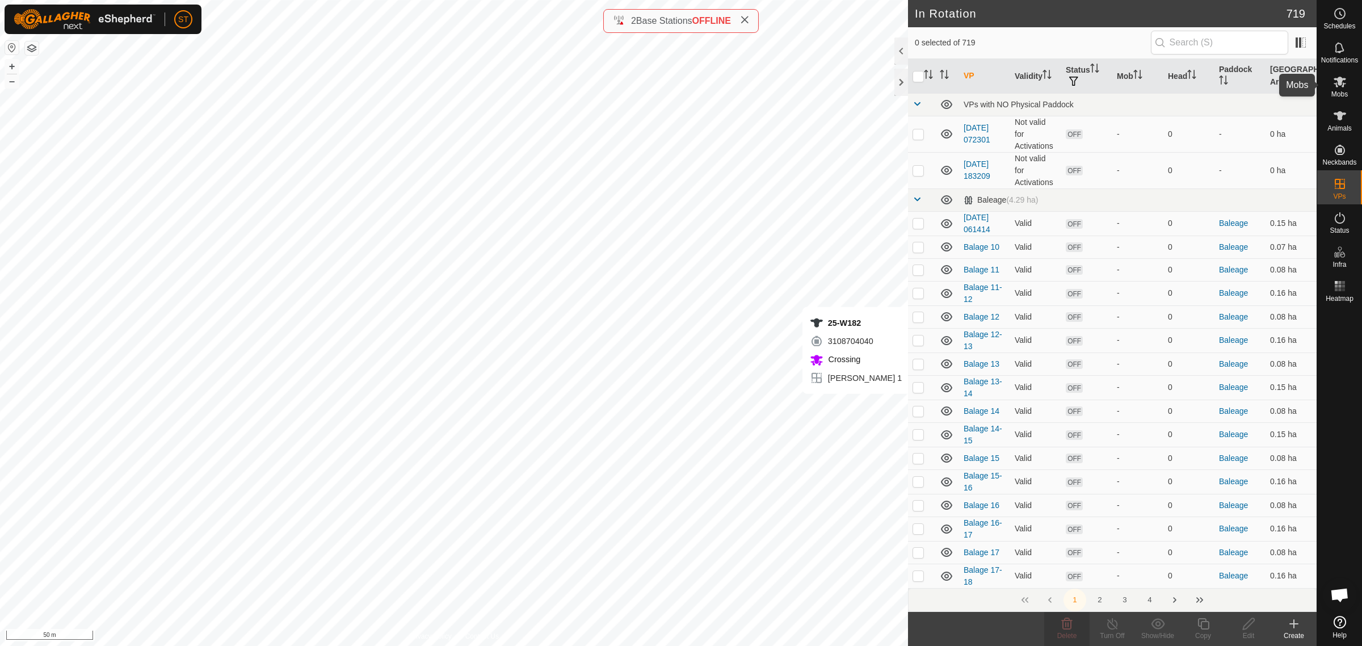
click at [1336, 84] on icon at bounding box center [1339, 82] width 12 height 11
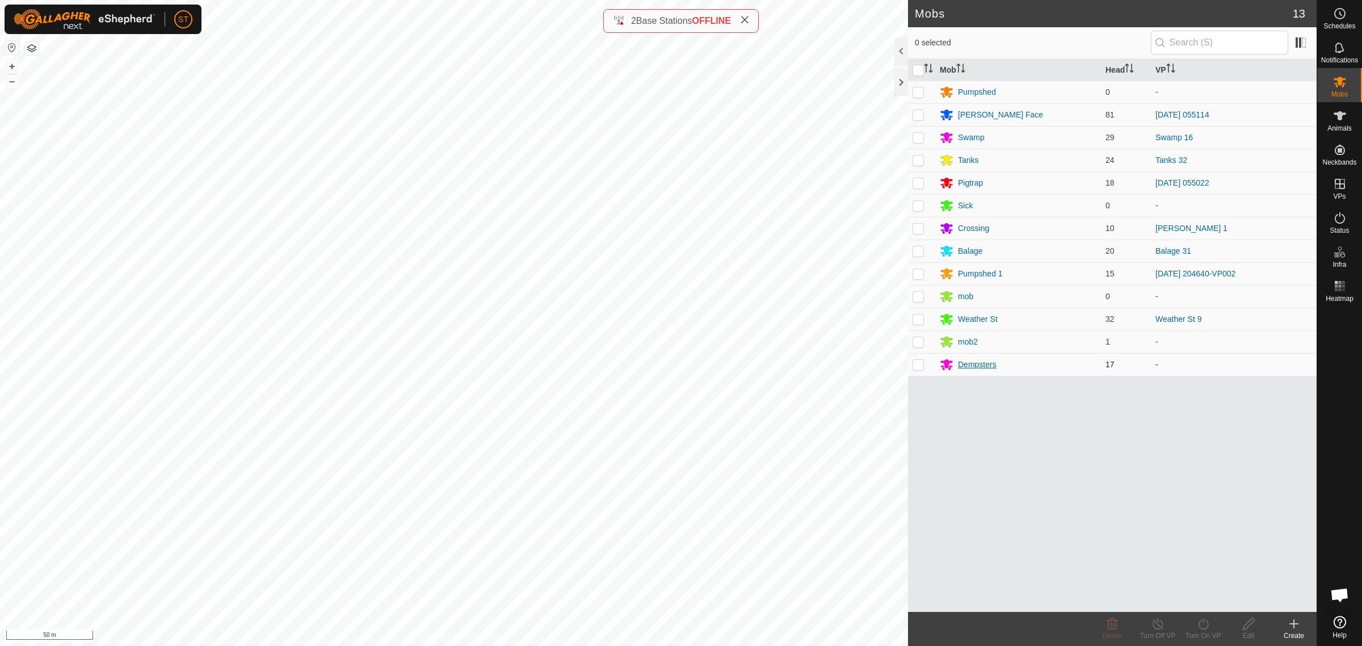
click at [972, 367] on div "Dempsters" at bounding box center [977, 365] width 39 height 12
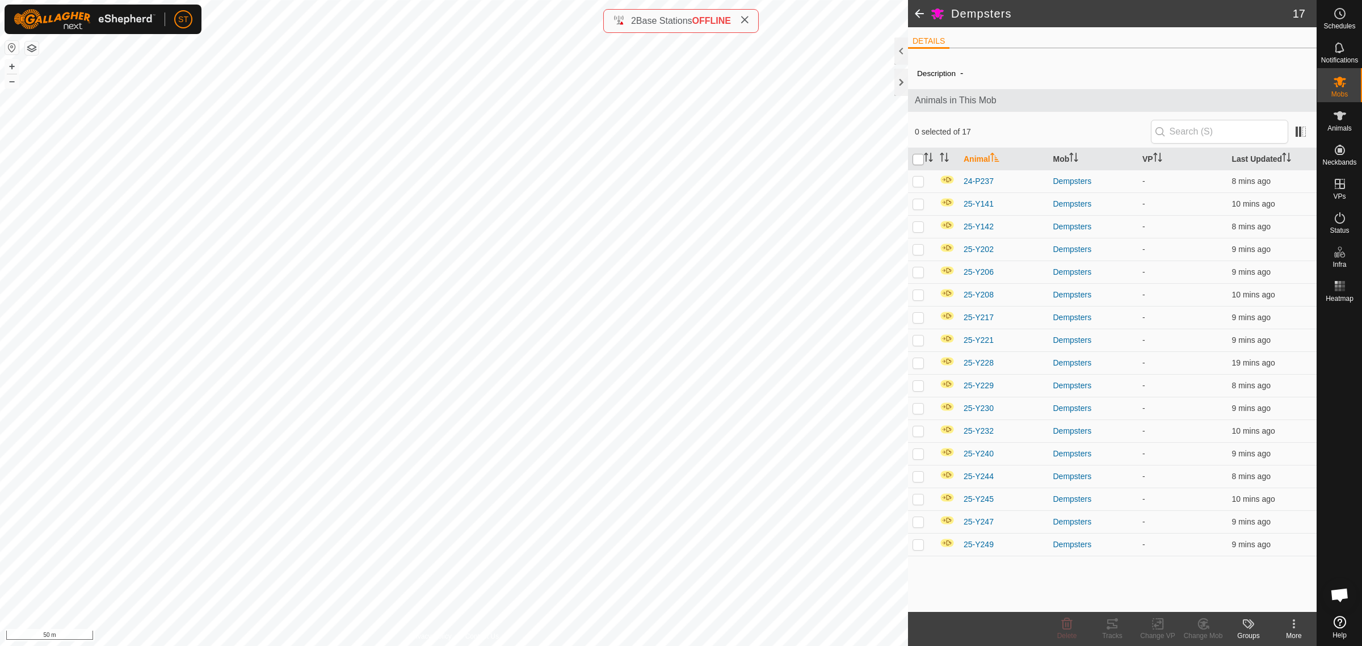
click at [919, 158] on input "checkbox" at bounding box center [917, 159] width 11 height 11
checkbox input "true"
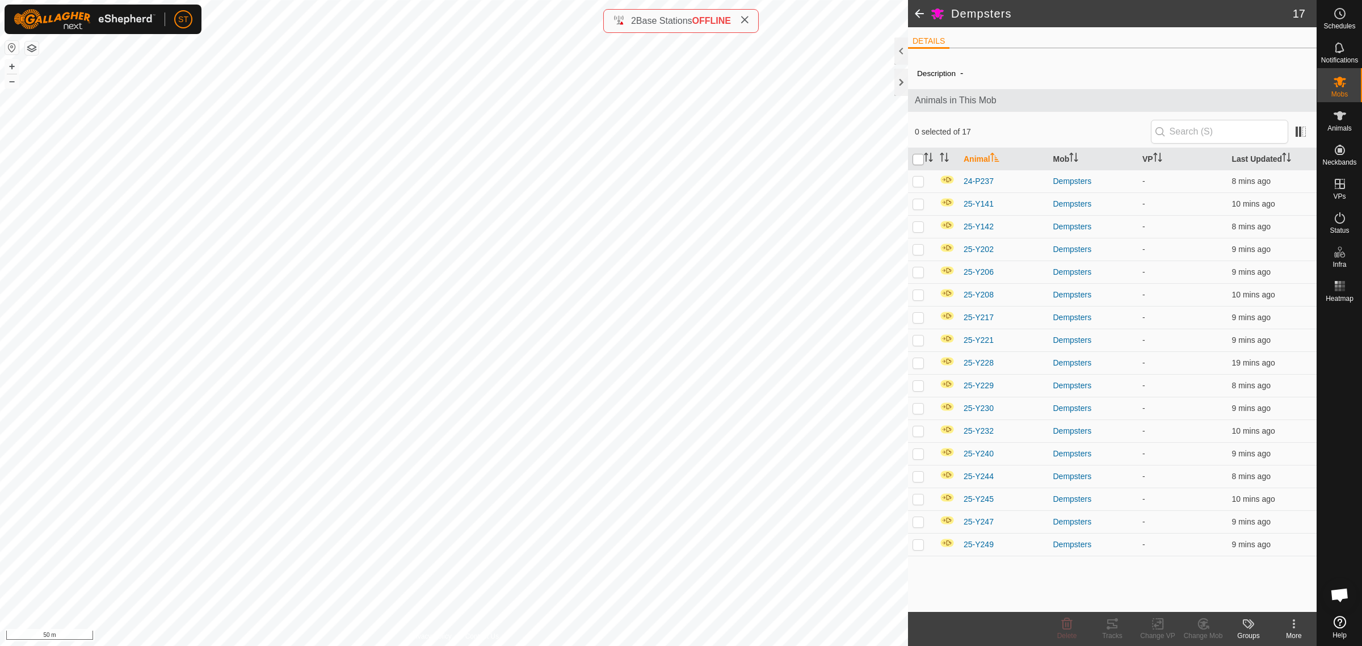
checkbox input "true"
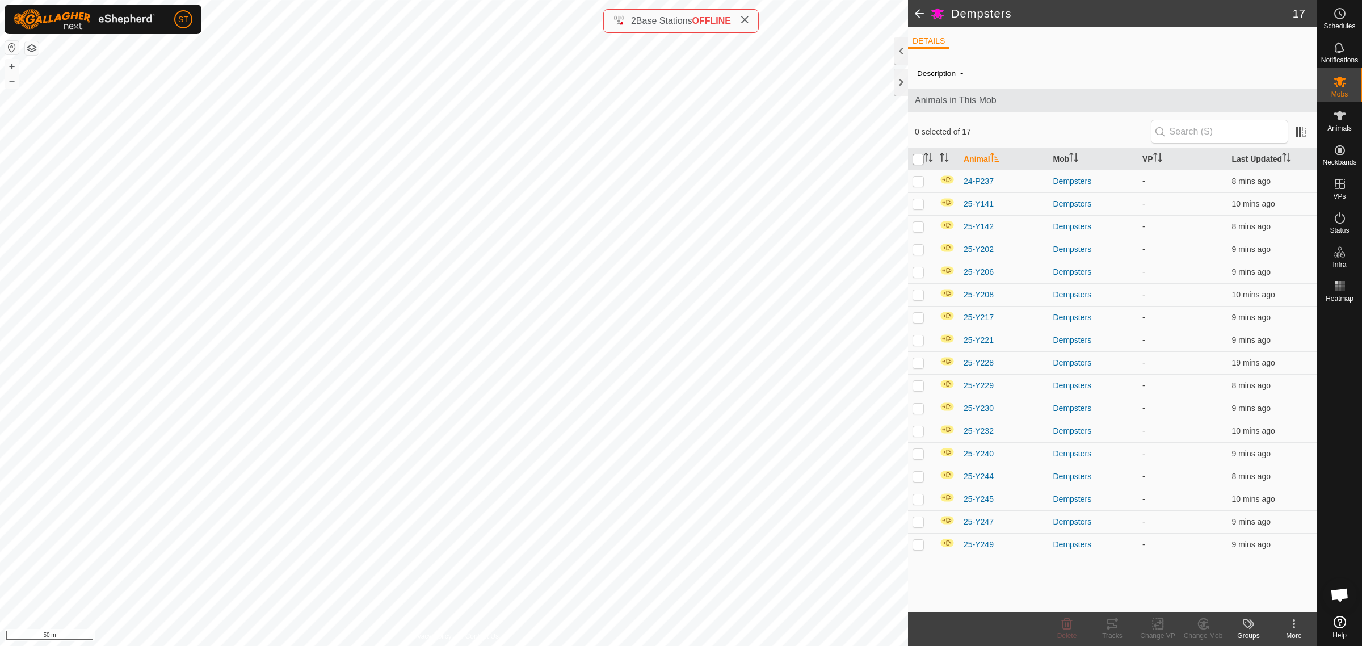
checkbox input "true"
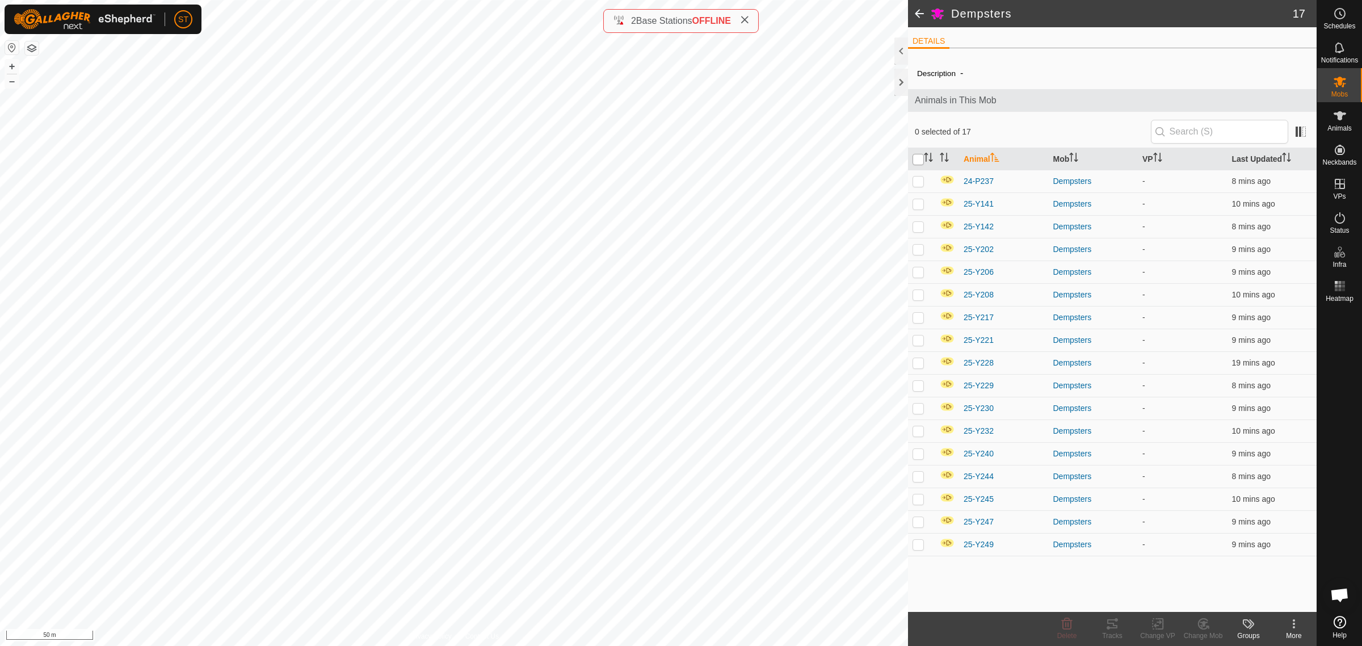
checkbox input "true"
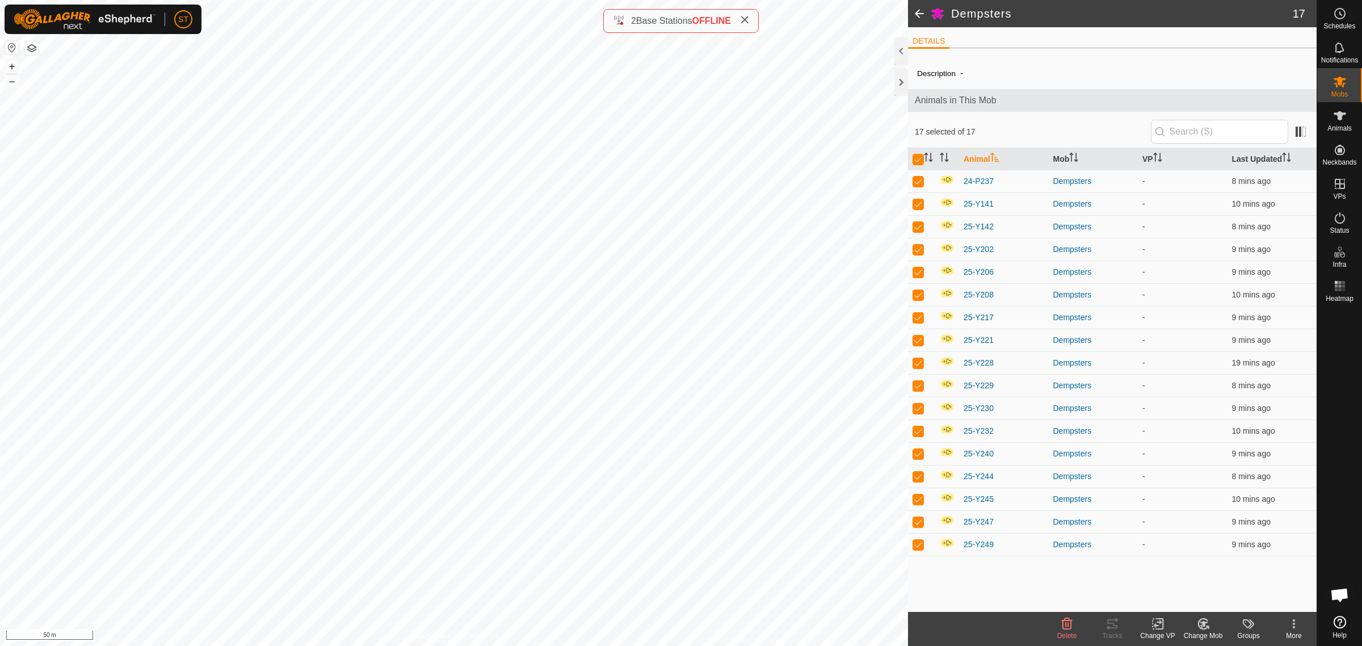
click at [1156, 624] on icon at bounding box center [1158, 624] width 14 height 14
click at [1177, 574] on link "Choose VP..." at bounding box center [1191, 575] width 112 height 23
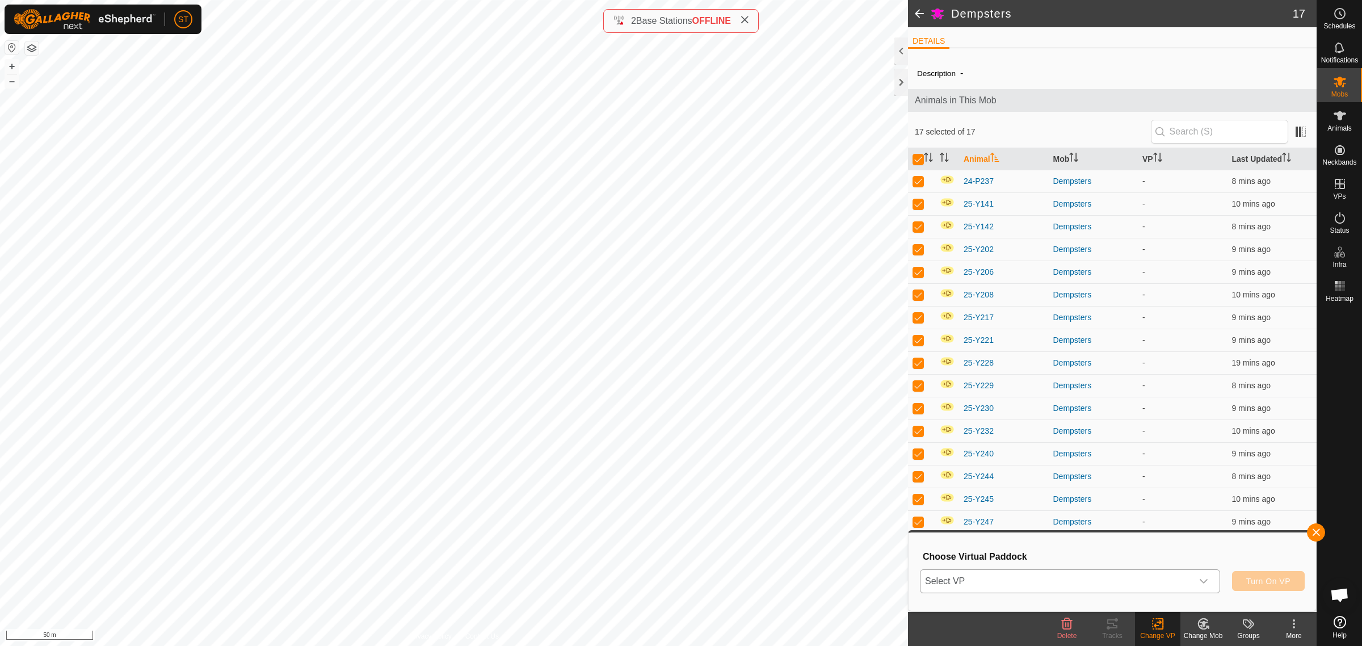
click at [1204, 583] on icon "dropdown trigger" at bounding box center [1203, 581] width 9 height 9
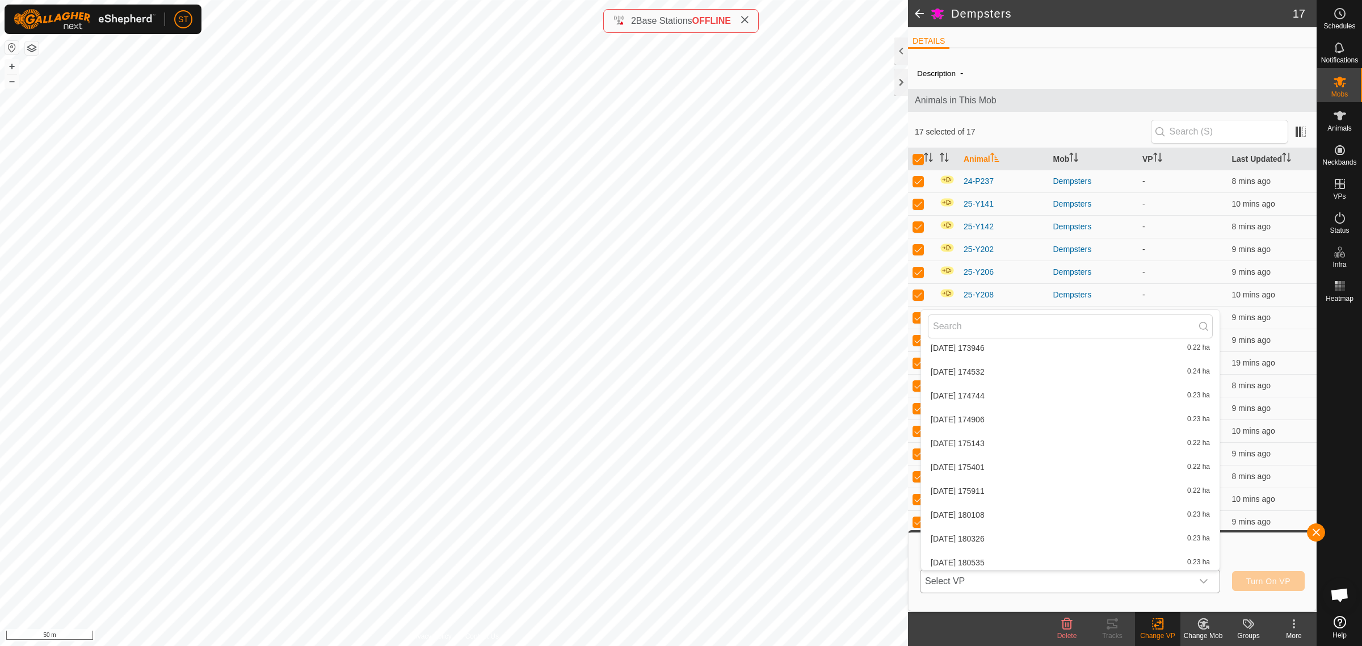
scroll to position [17443, 0]
click at [1002, 559] on li "2025-09-08 182047-VP001 0.6 ha" at bounding box center [1070, 570] width 298 height 23
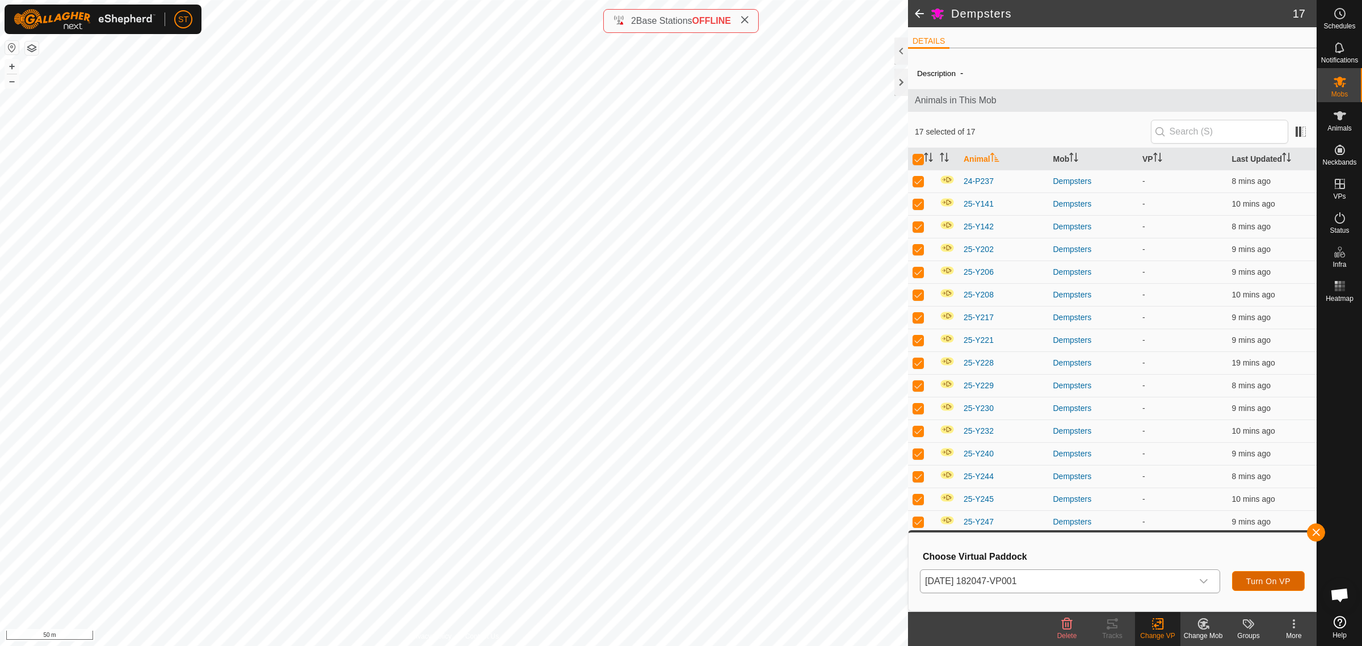
click at [1266, 585] on button "Turn On VP" at bounding box center [1268, 581] width 73 height 20
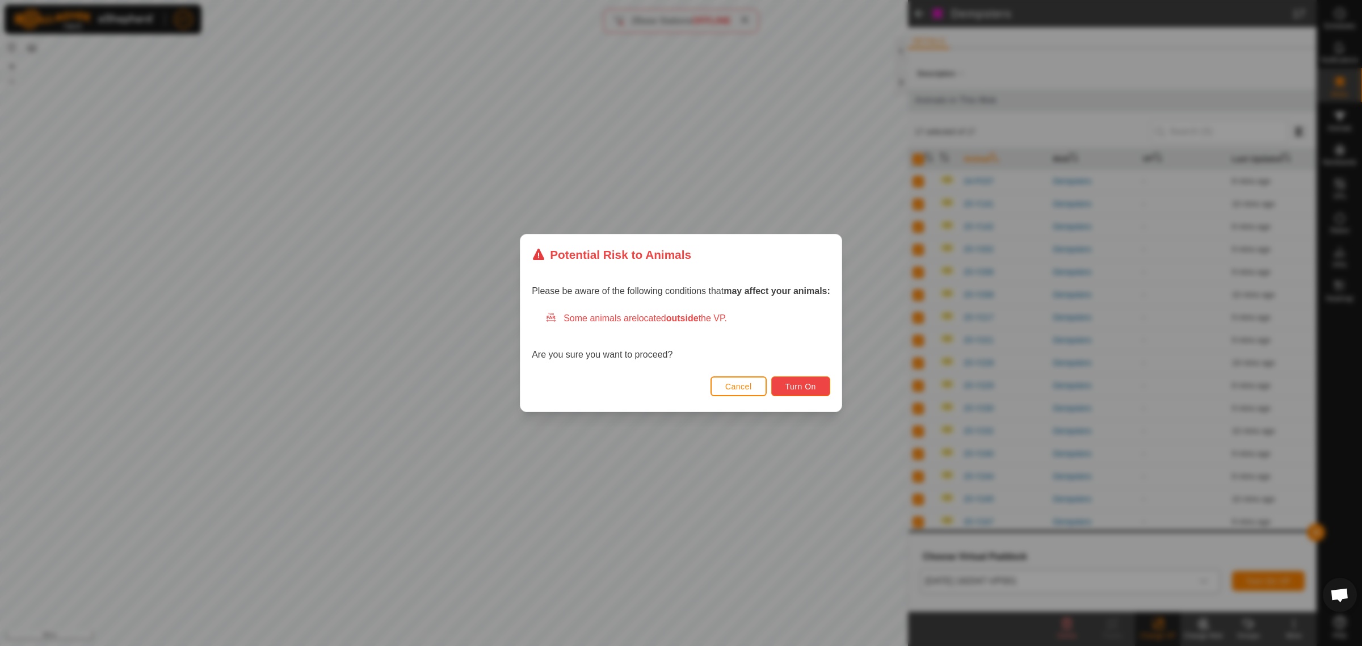
click at [815, 388] on span "Turn On" at bounding box center [800, 386] width 31 height 9
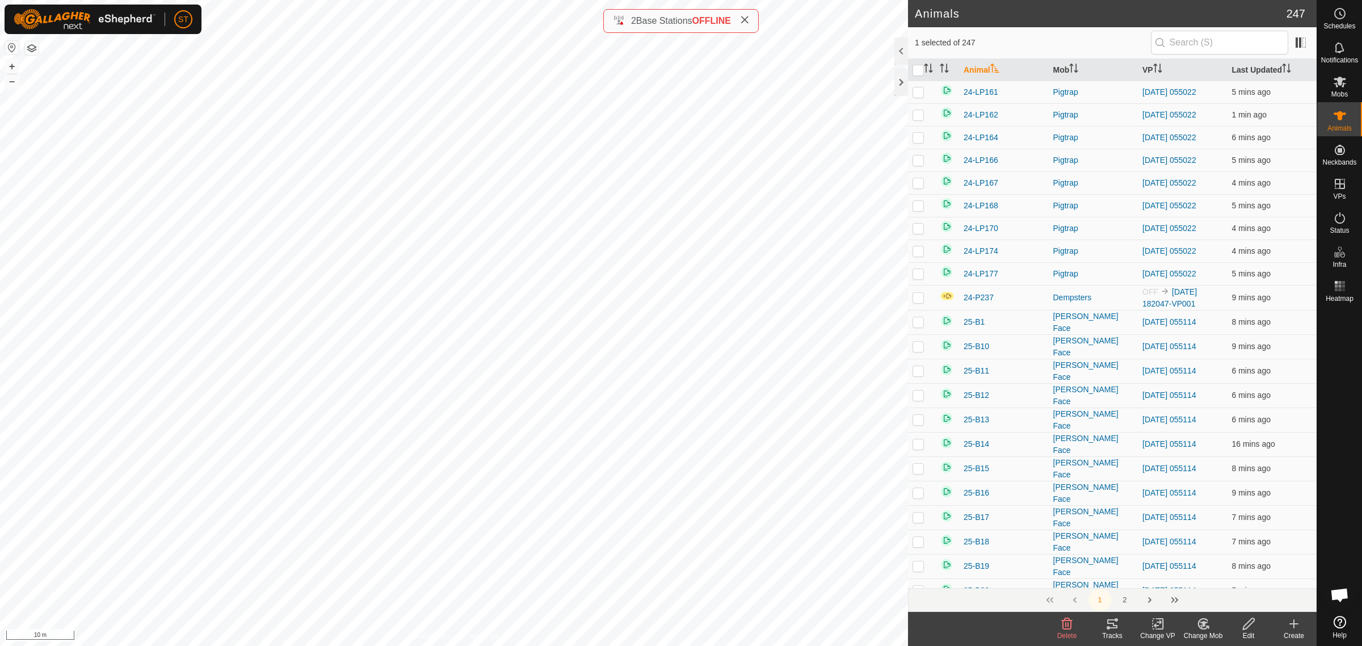
click at [1205, 630] on icon at bounding box center [1203, 624] width 14 height 14
click at [1215, 574] on link "Choose Mob..." at bounding box center [1237, 575] width 112 height 23
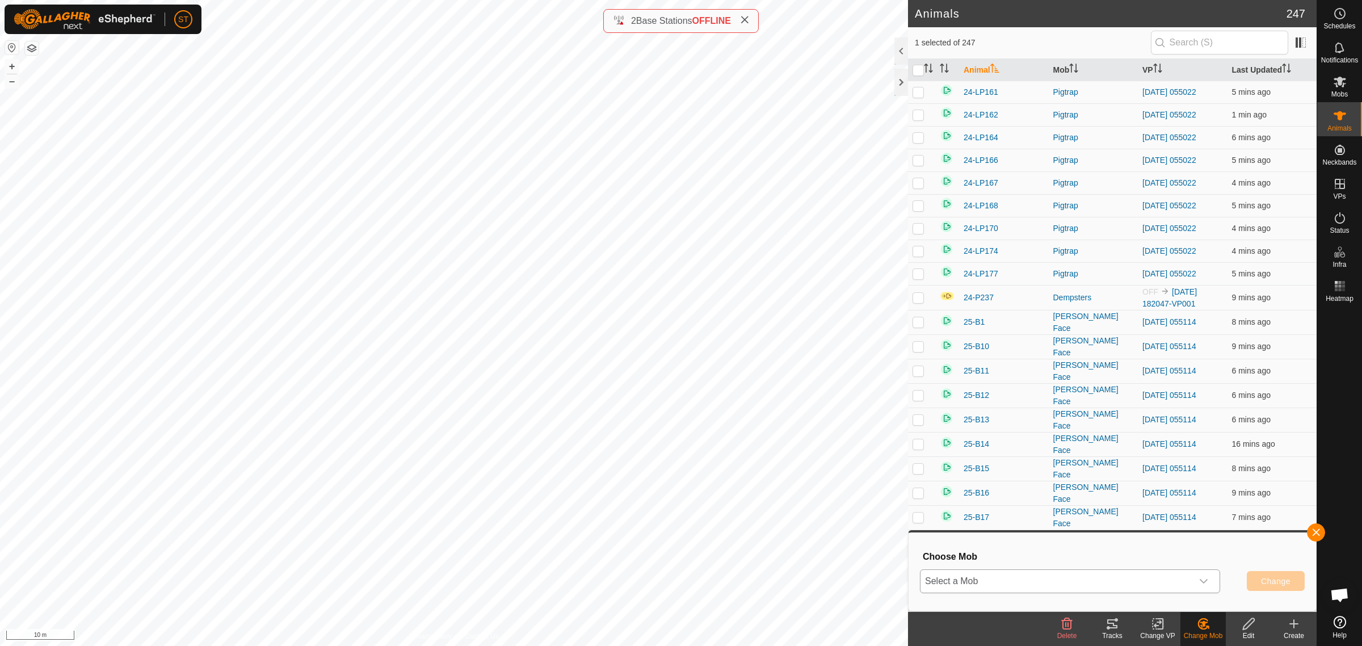
click at [1209, 579] on div "dropdown trigger" at bounding box center [1203, 581] width 23 height 23
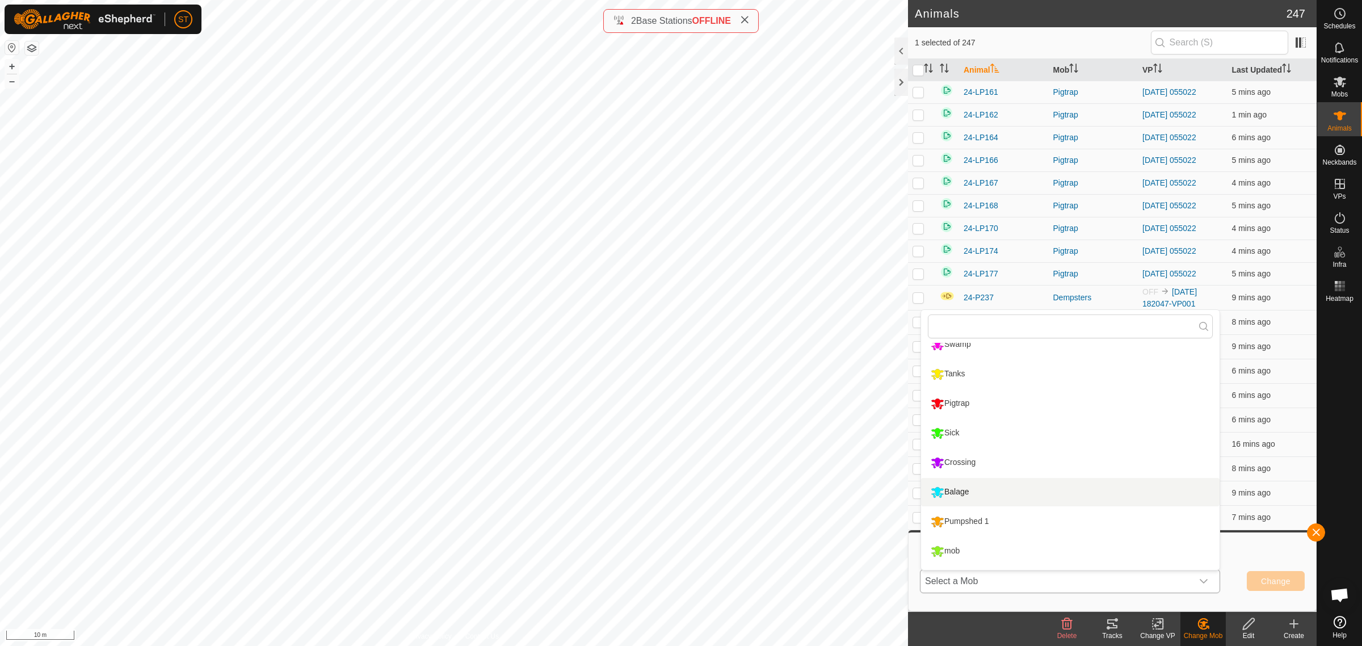
scroll to position [155, 0]
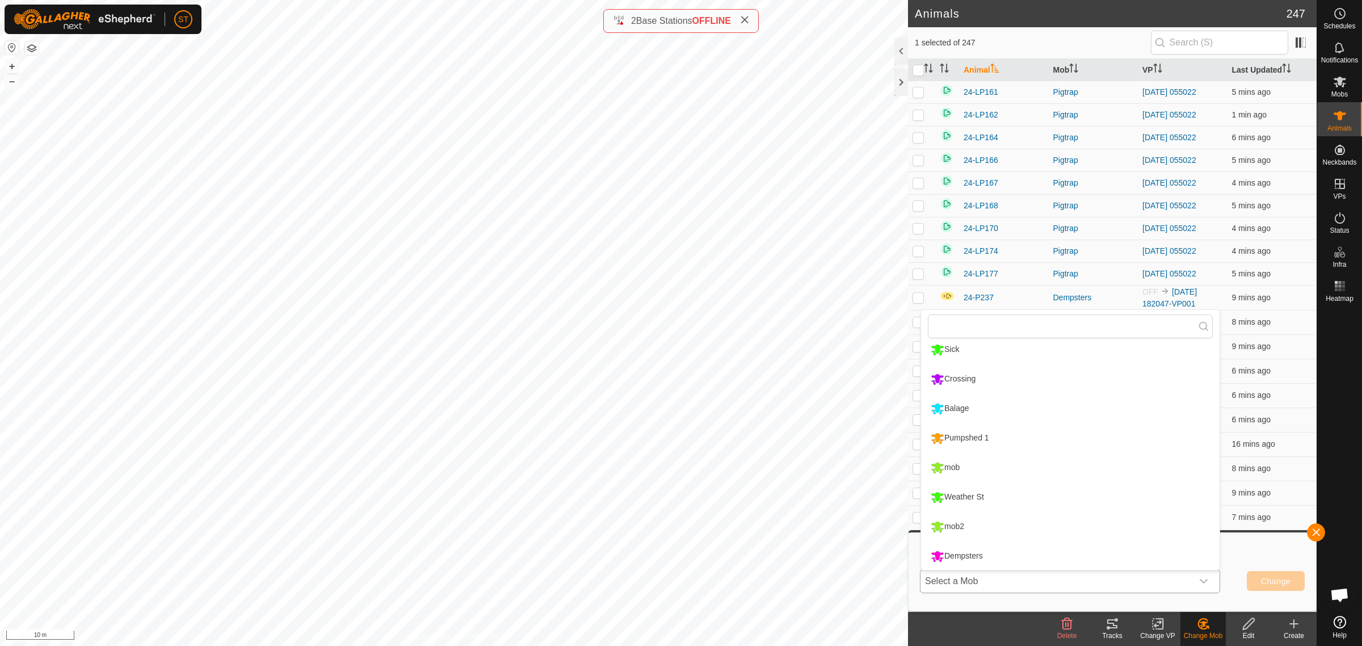
click at [969, 556] on li "Dempsters" at bounding box center [1070, 556] width 298 height 28
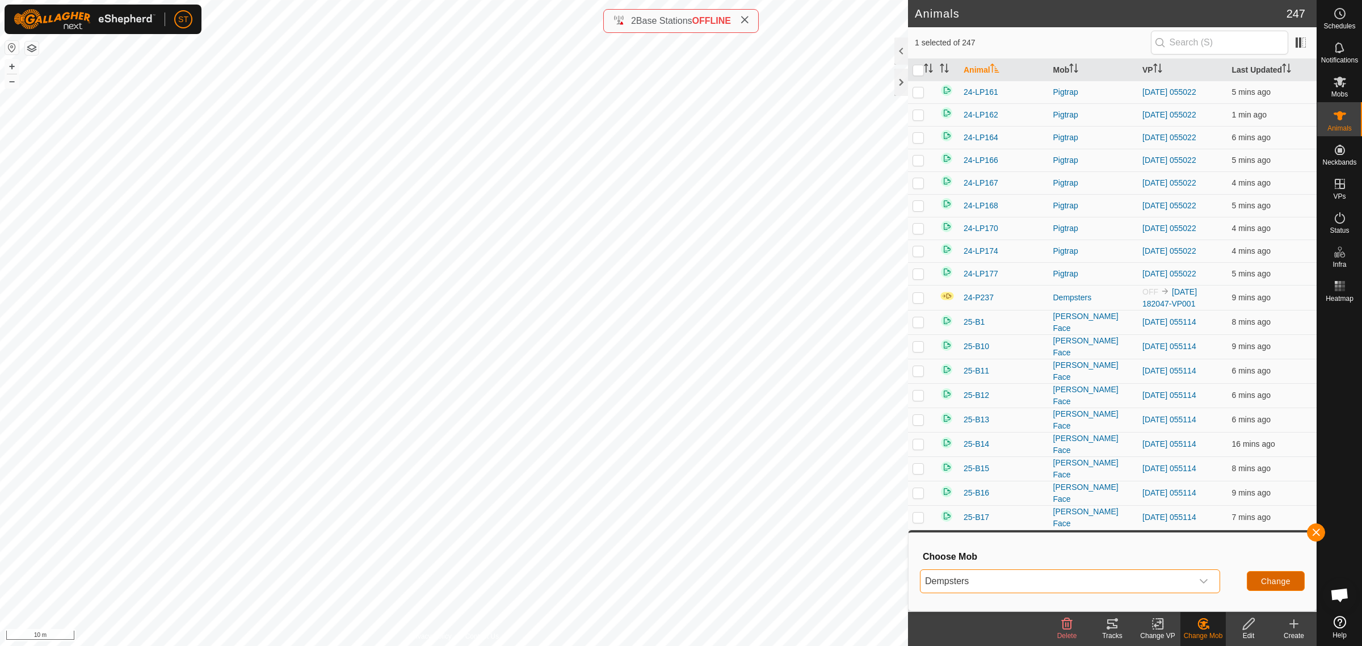
click at [1257, 584] on button "Change" at bounding box center [1276, 581] width 58 height 20
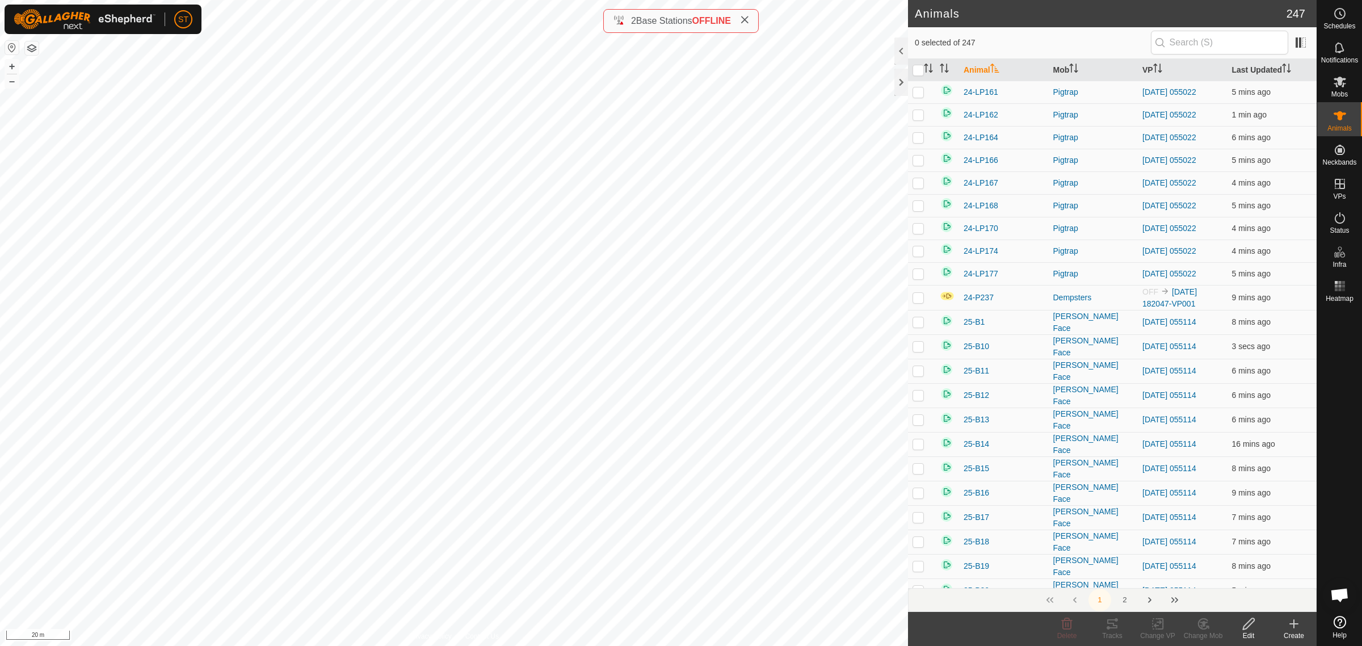
click at [1337, 594] on span "Open chat" at bounding box center [1339, 596] width 19 height 16
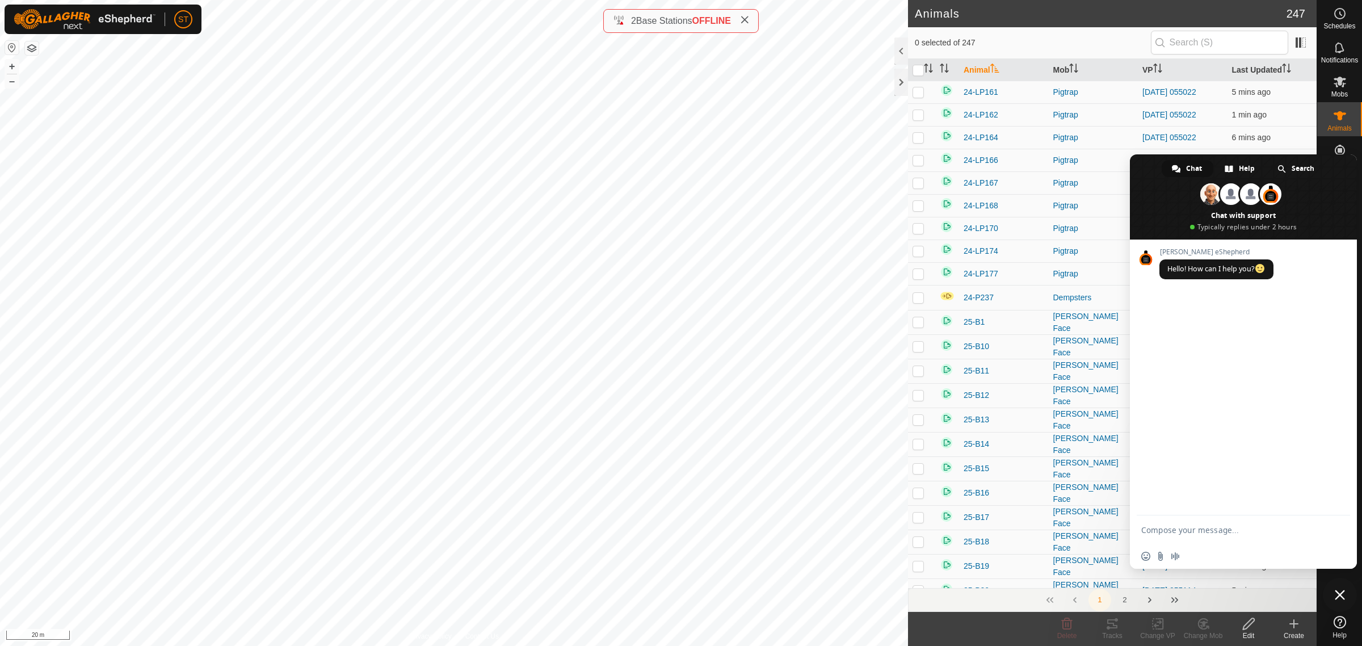
click at [1340, 594] on span "Close chat" at bounding box center [1340, 595] width 10 height 10
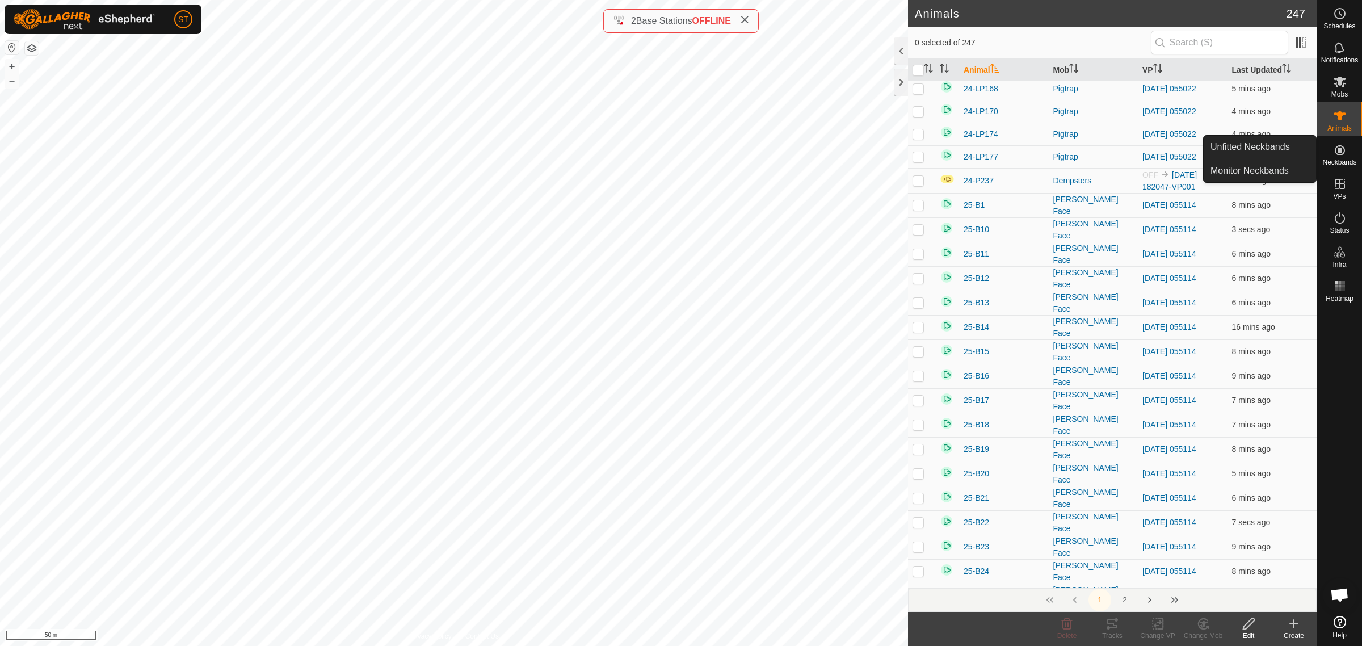
scroll to position [0, 0]
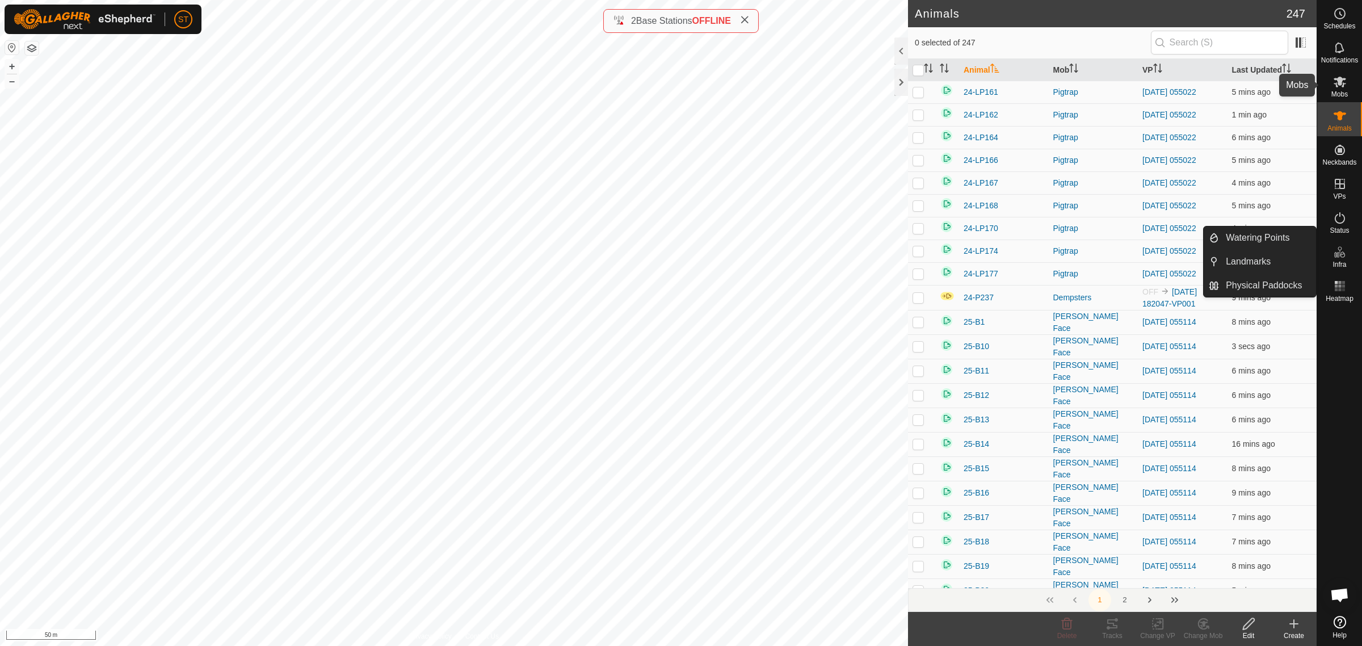
click at [1337, 87] on icon at bounding box center [1340, 82] width 14 height 14
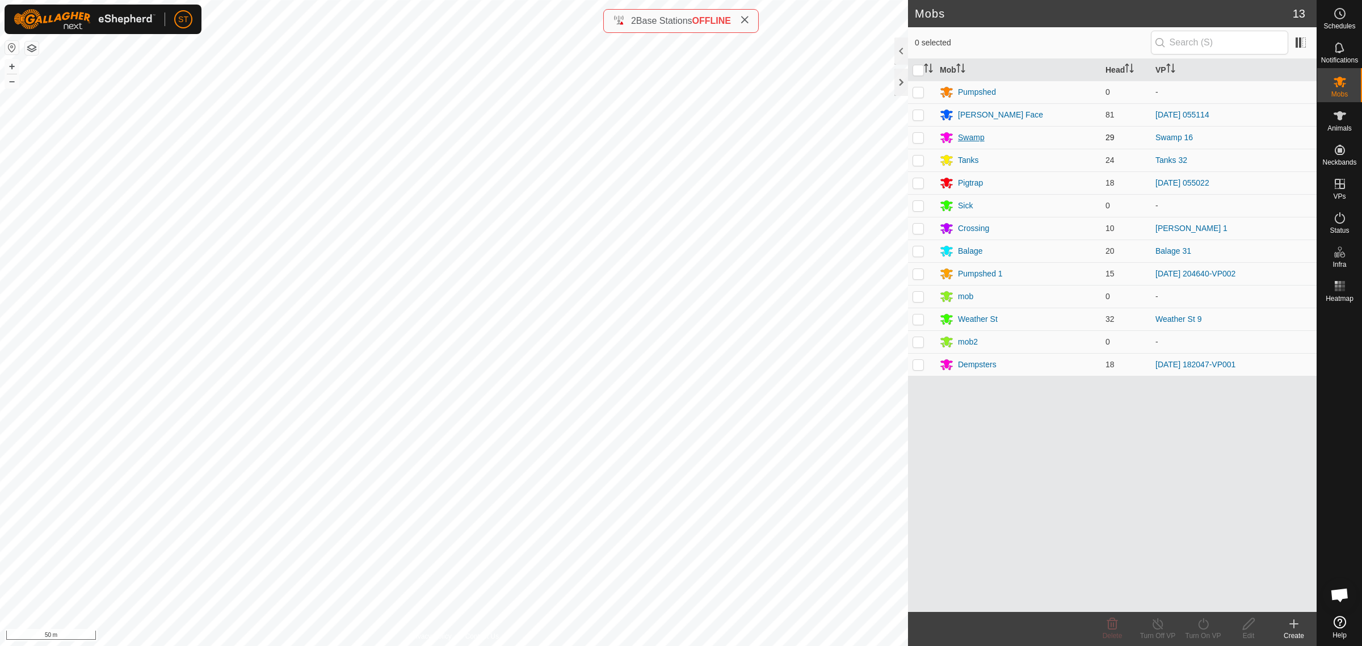
click at [971, 136] on div "Swamp" at bounding box center [971, 138] width 27 height 12
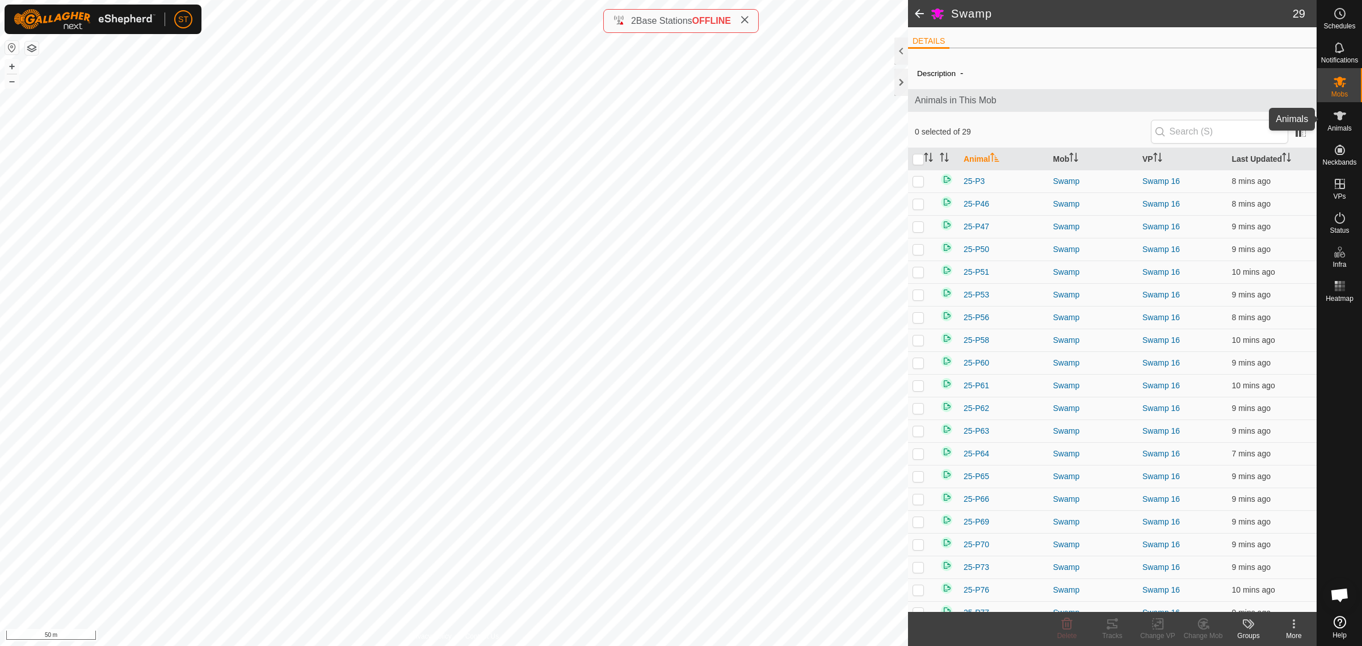
click at [1344, 113] on icon at bounding box center [1339, 115] width 12 height 9
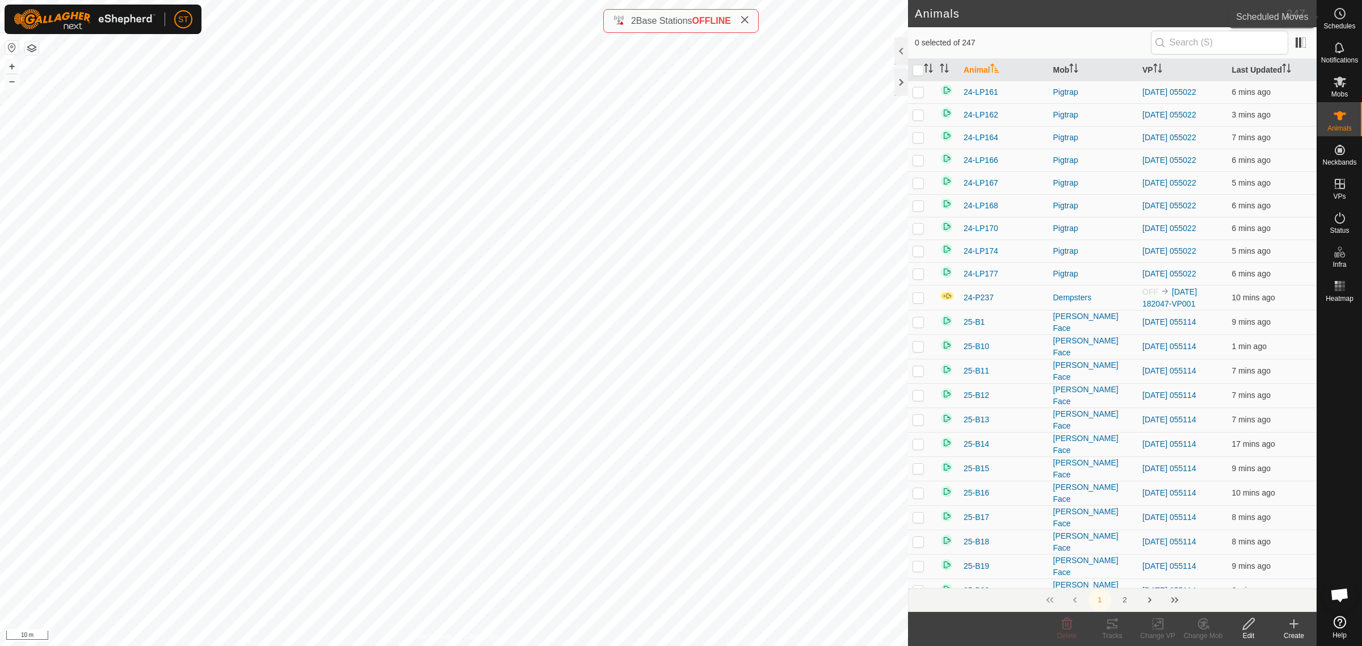
click at [1344, 11] on circle at bounding box center [1340, 14] width 10 height 10
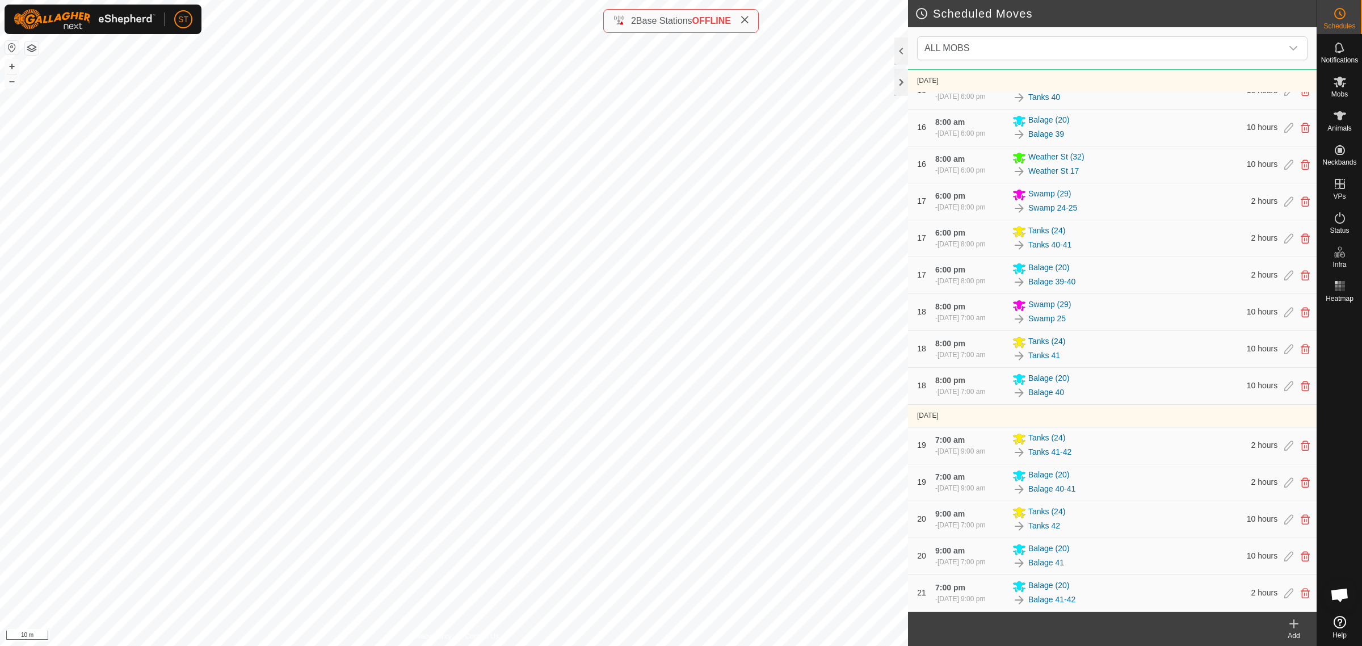
scroll to position [2487, 0]
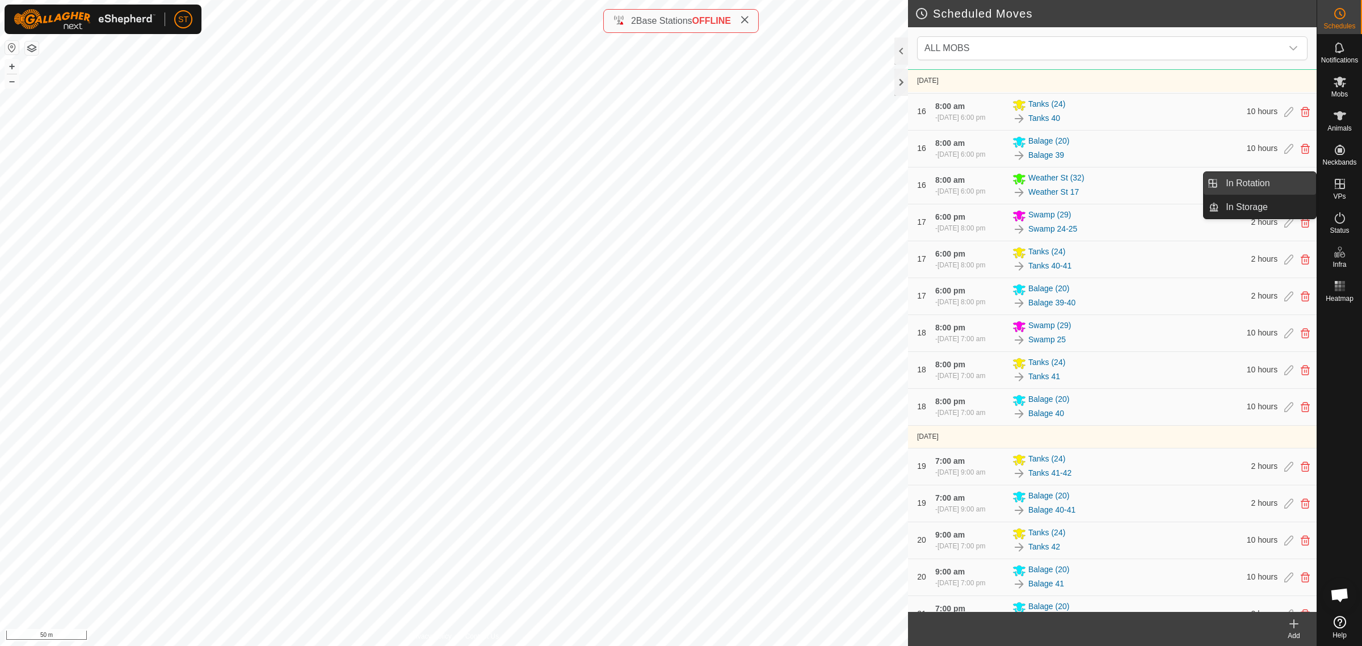
click at [1263, 183] on link "In Rotation" at bounding box center [1267, 183] width 97 height 23
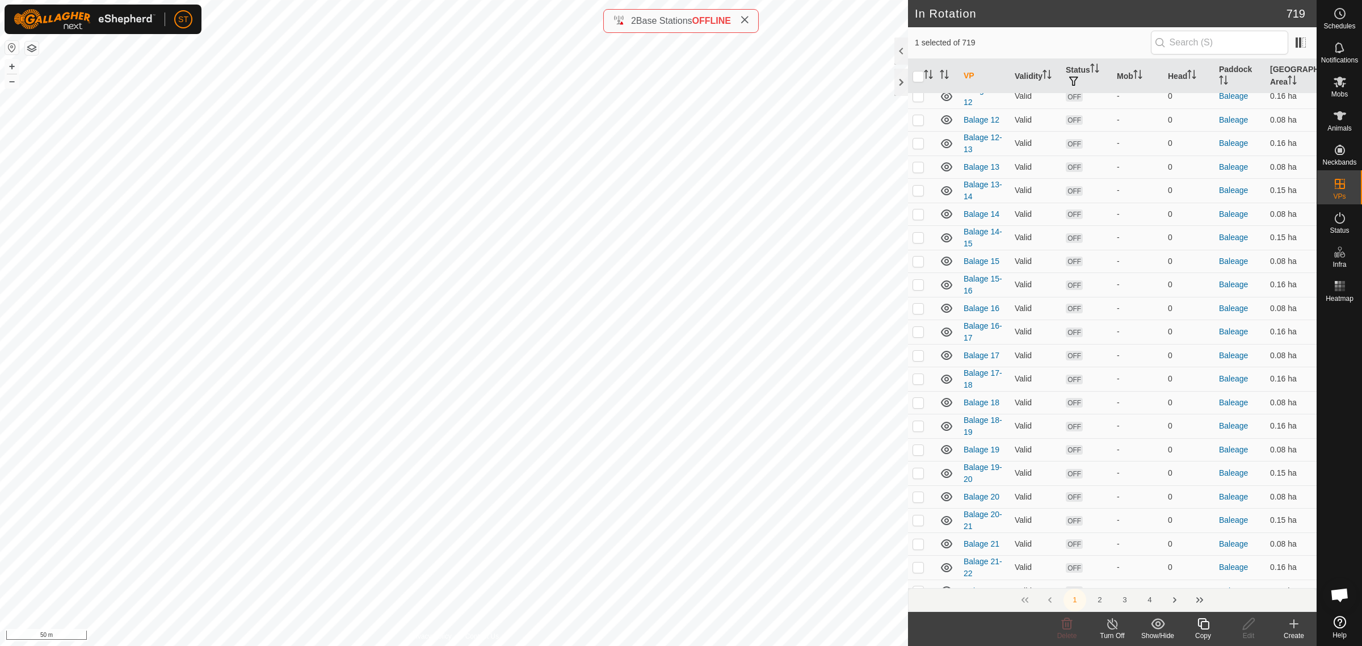
scroll to position [213, 0]
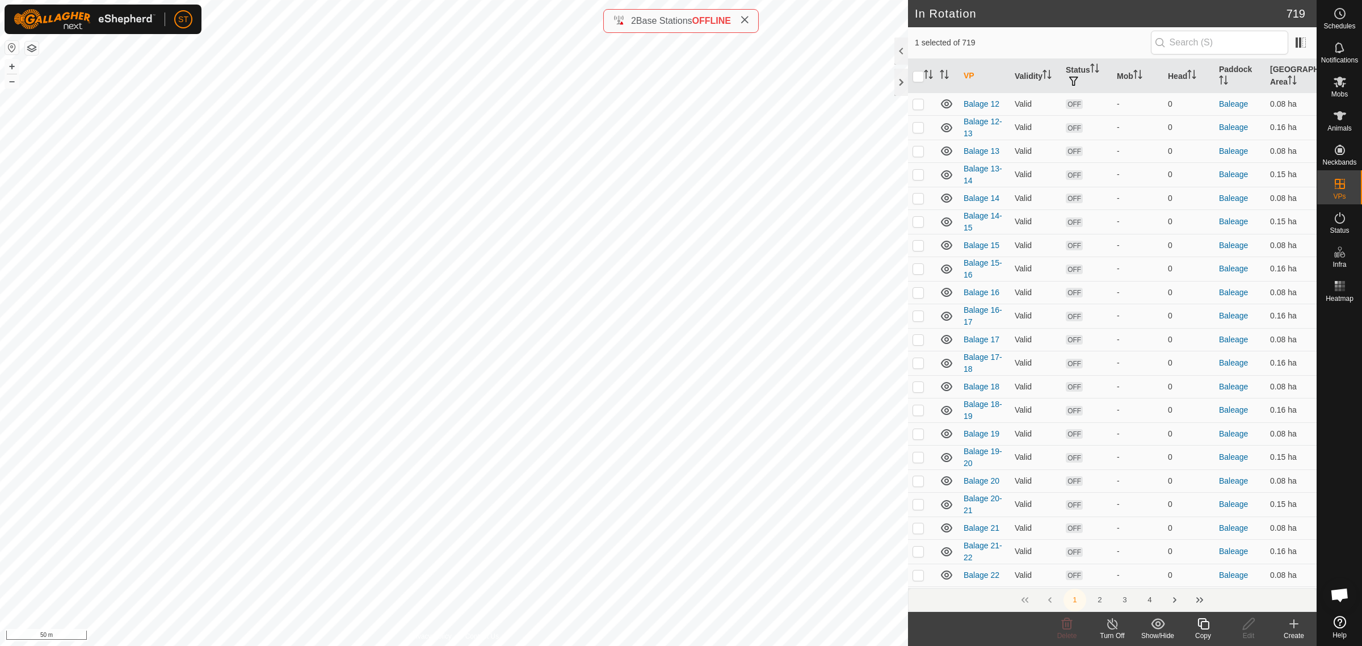
click at [1147, 599] on button "4" at bounding box center [1149, 599] width 23 height 23
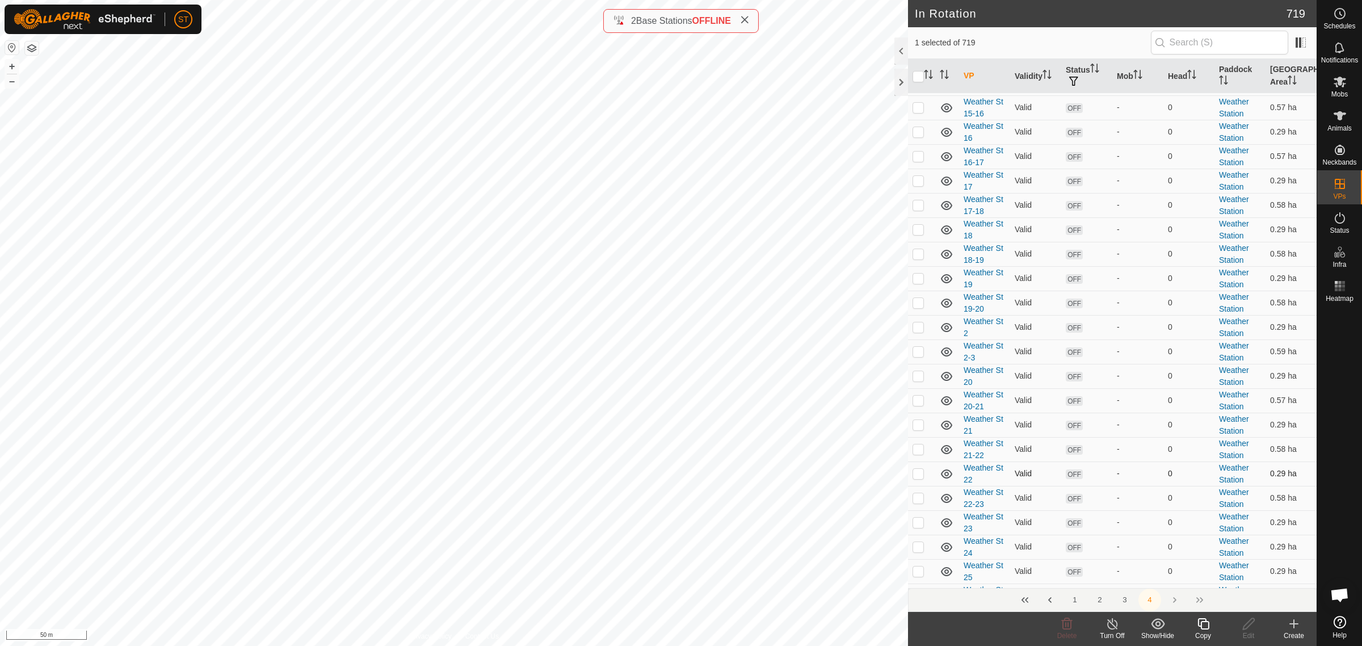
scroll to position [567, 0]
click at [919, 431] on p-checkbox at bounding box center [917, 426] width 11 height 9
checkbox input "true"
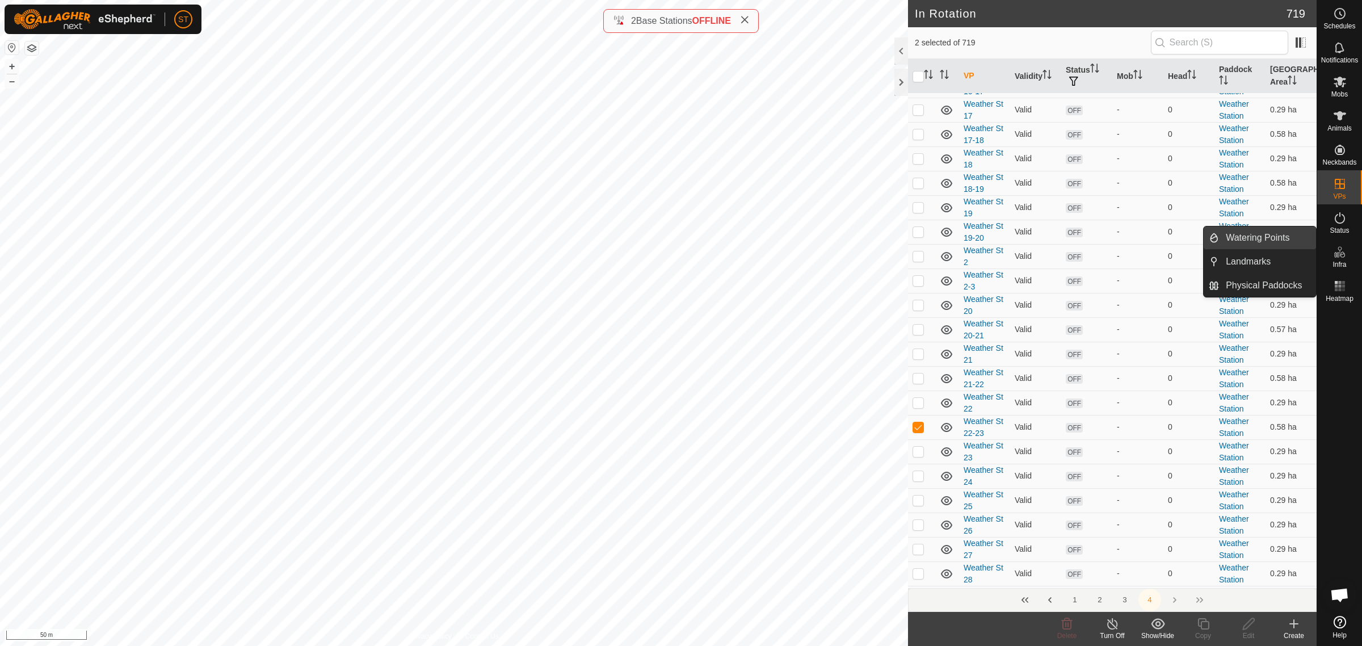
click at [1270, 237] on link "Watering Points" at bounding box center [1267, 237] width 97 height 23
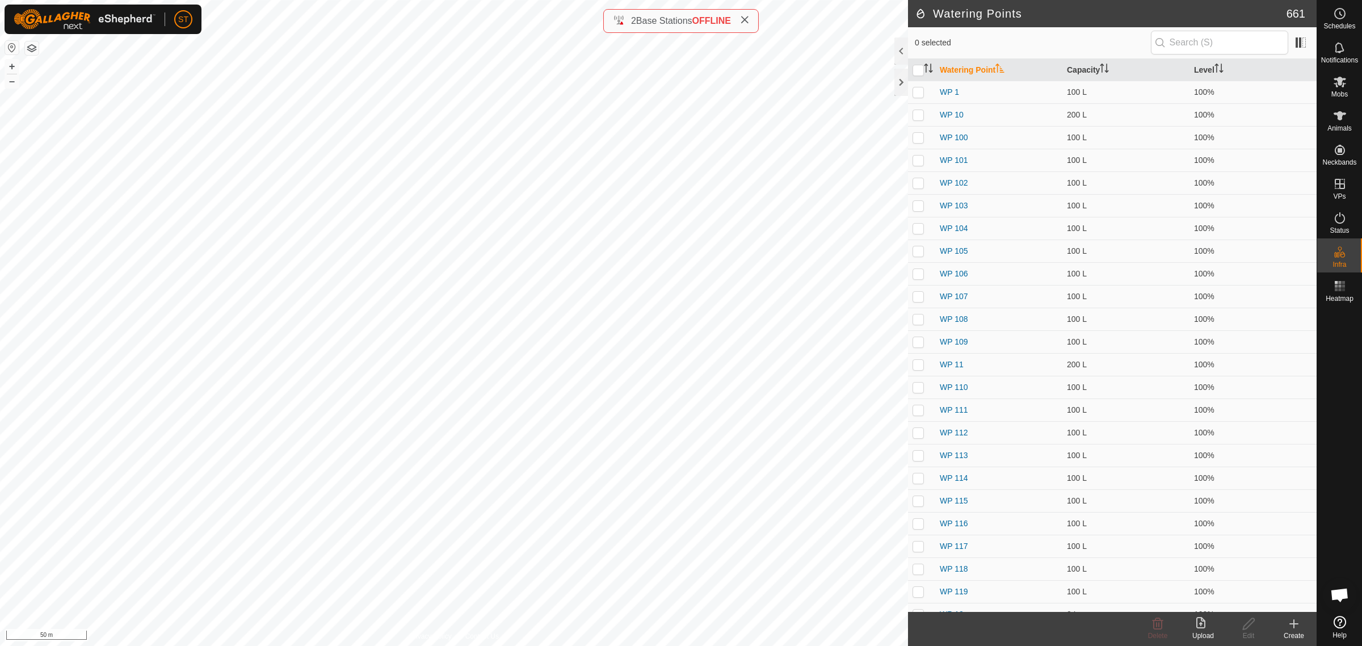
click at [1289, 620] on icon at bounding box center [1294, 624] width 14 height 14
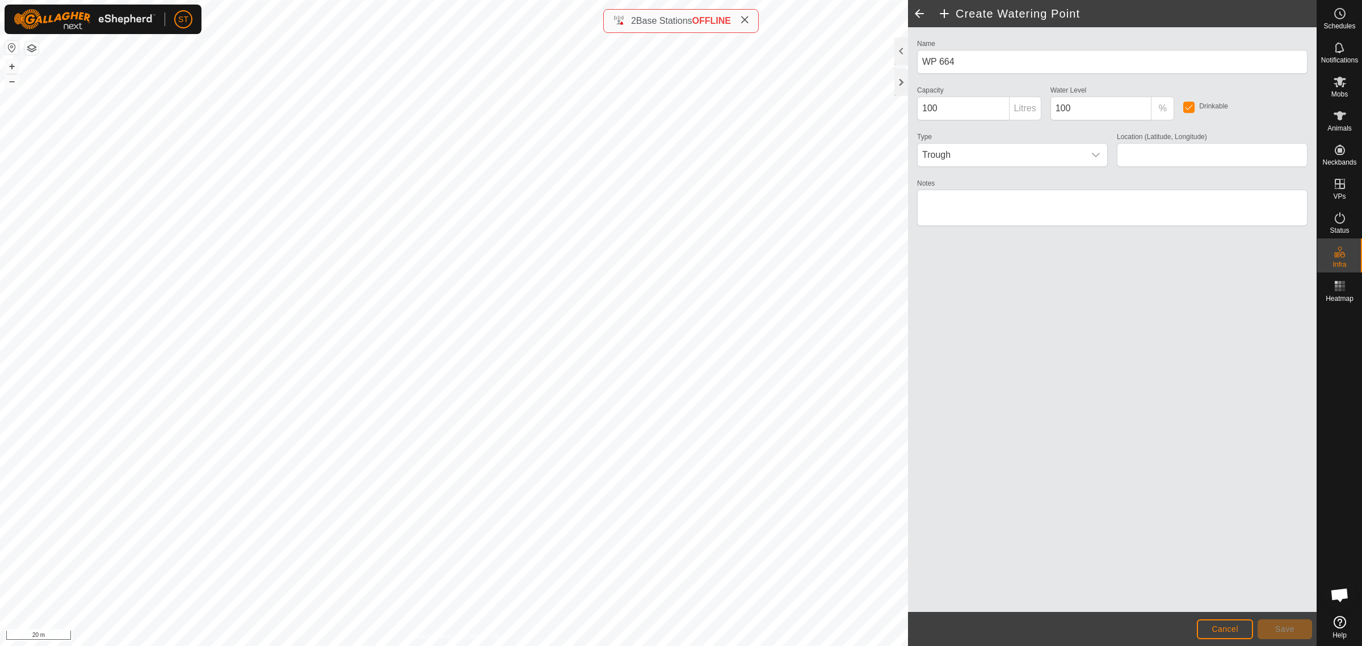
type input "-45.348561, 170.620858"
click at [1284, 626] on span "Save" at bounding box center [1284, 628] width 19 height 9
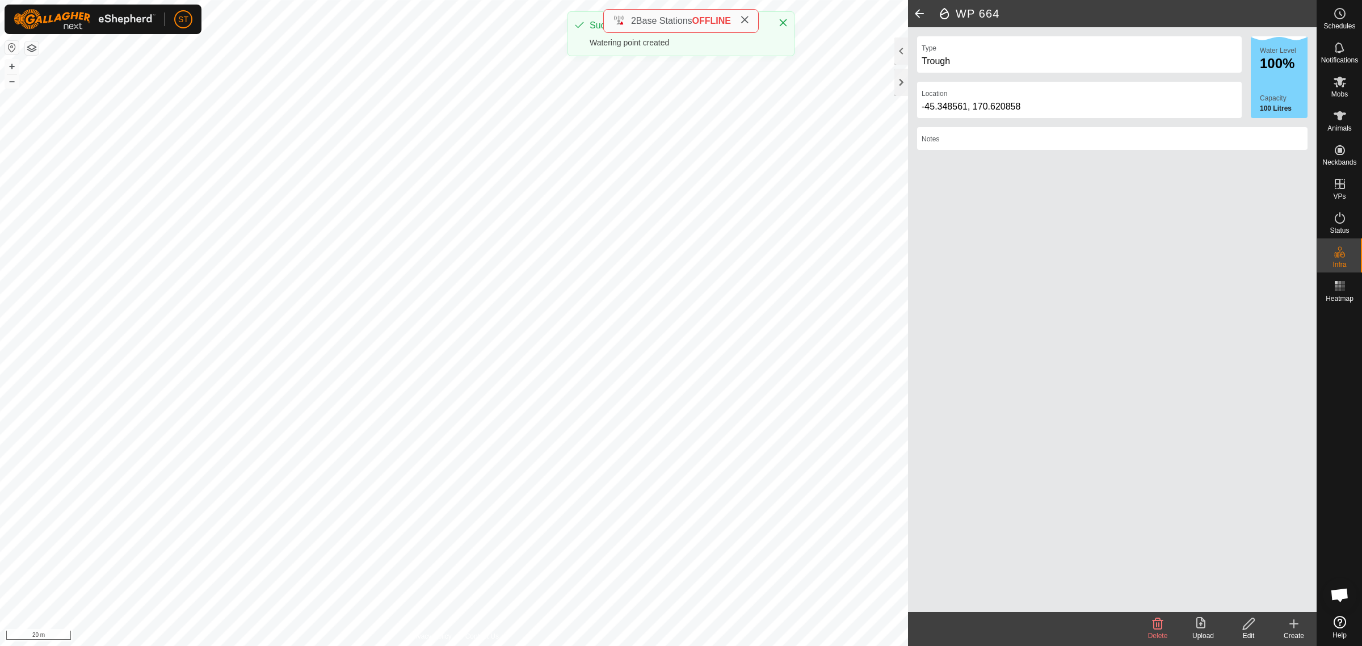
click at [1297, 627] on icon at bounding box center [1294, 624] width 14 height 14
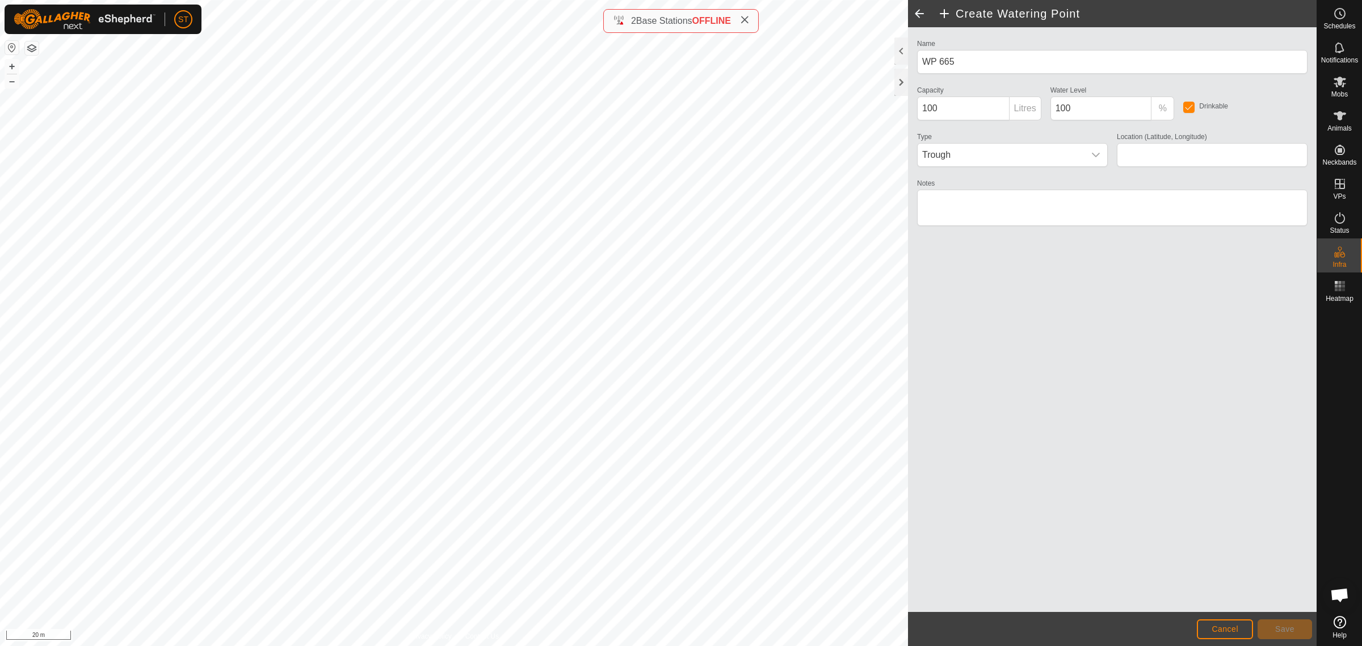
type input "-45.348458, 170.620875"
click at [1275, 625] on span "Save" at bounding box center [1284, 628] width 19 height 9
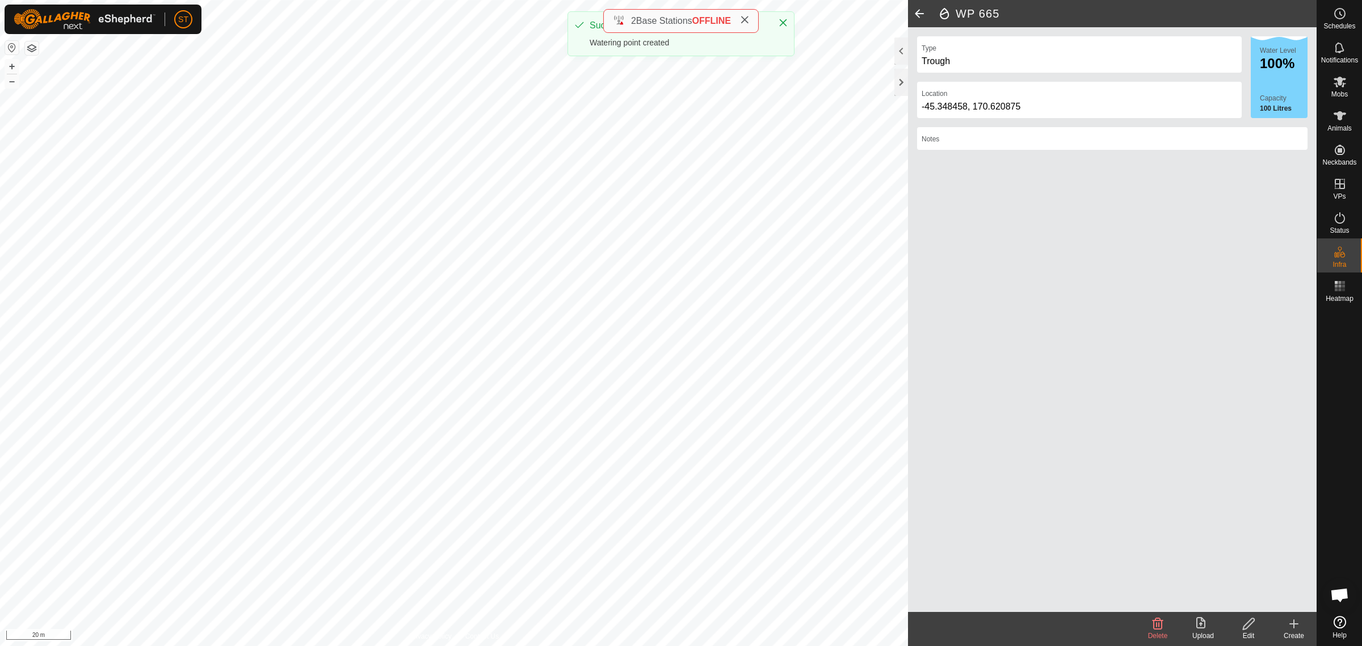
click at [1297, 627] on icon at bounding box center [1294, 624] width 14 height 14
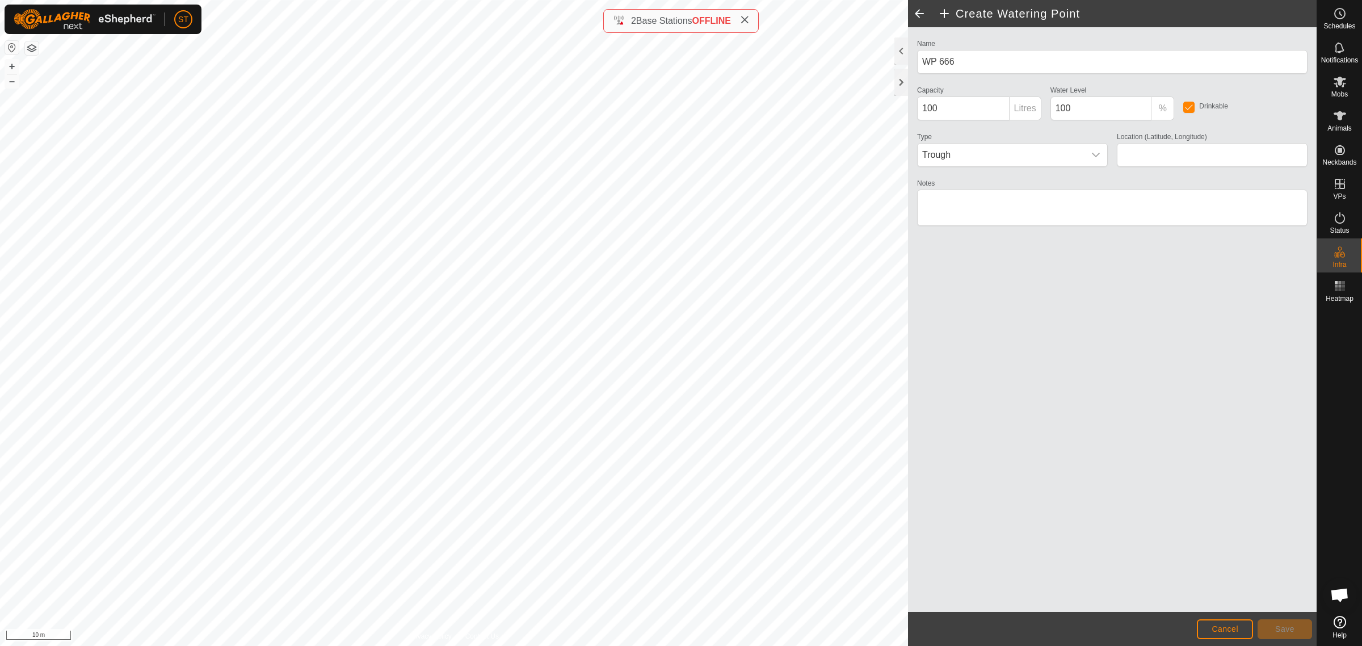
type input "-45.348338, 170.620892"
click at [1295, 625] on button "Save" at bounding box center [1284, 629] width 54 height 20
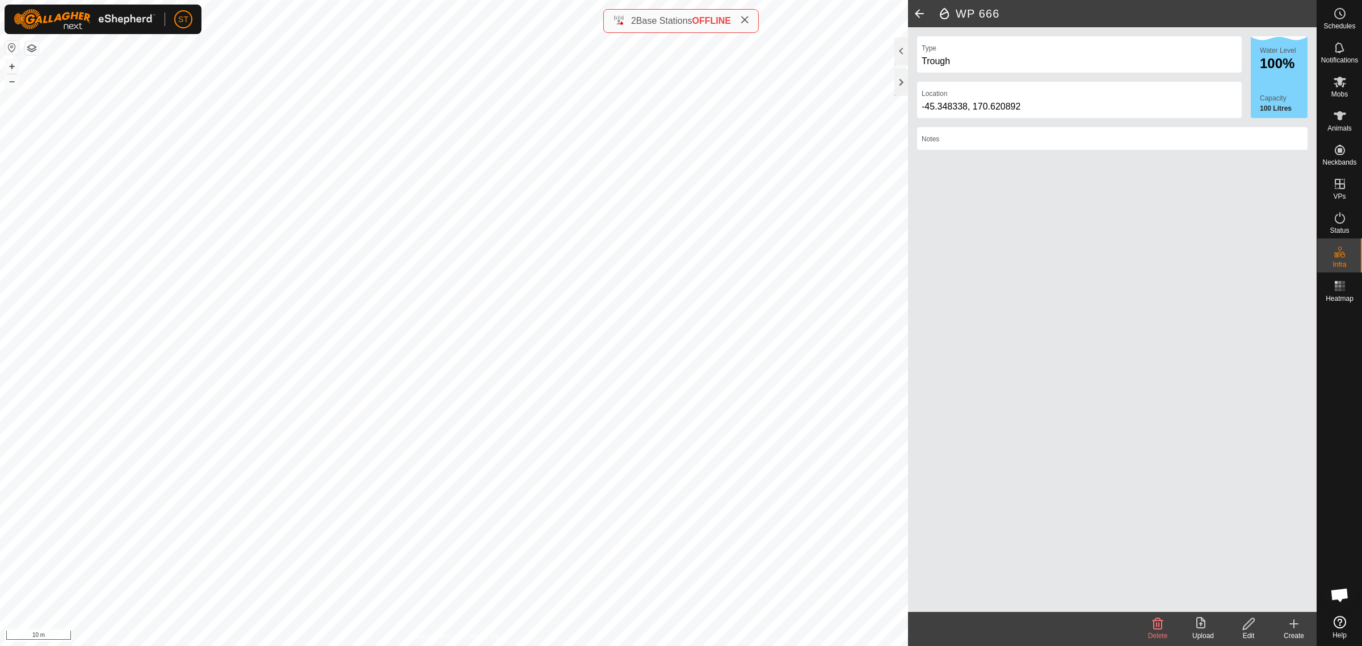
click at [1293, 629] on icon at bounding box center [1294, 624] width 14 height 14
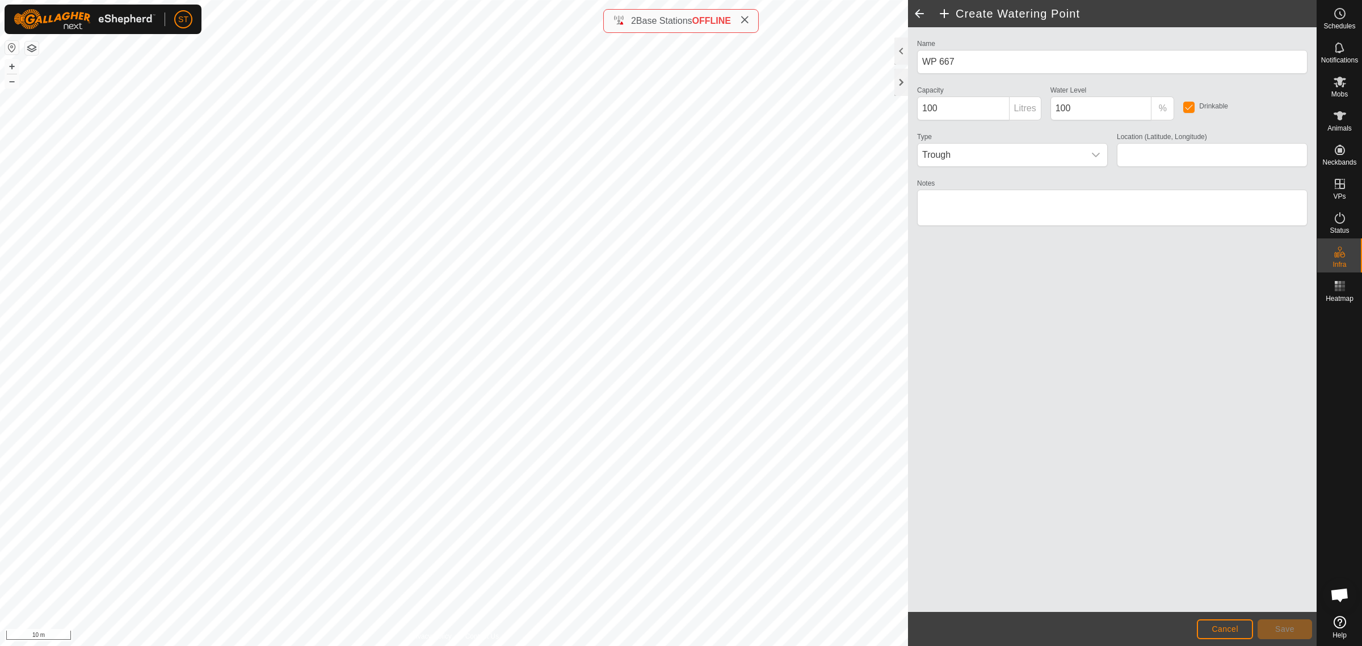
type input "-45.348231, 170.620908"
click at [1281, 628] on span "Save" at bounding box center [1284, 628] width 19 height 9
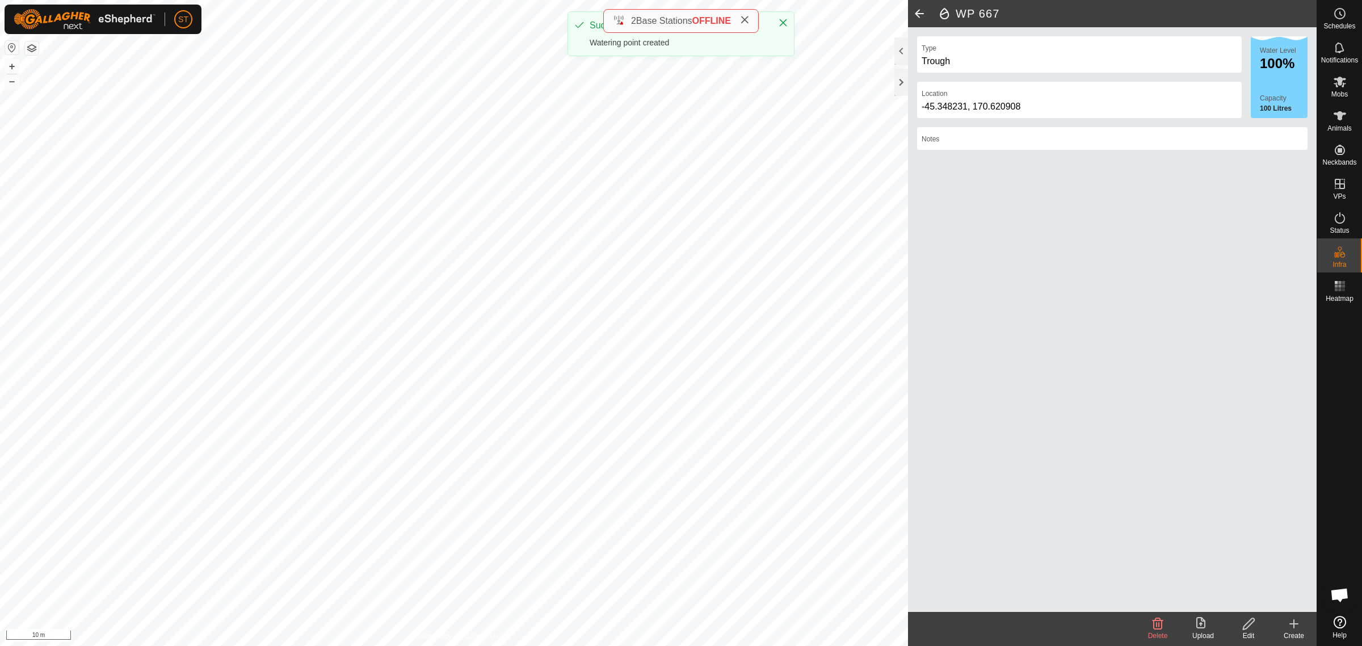
click at [1295, 624] on icon at bounding box center [1294, 624] width 8 height 0
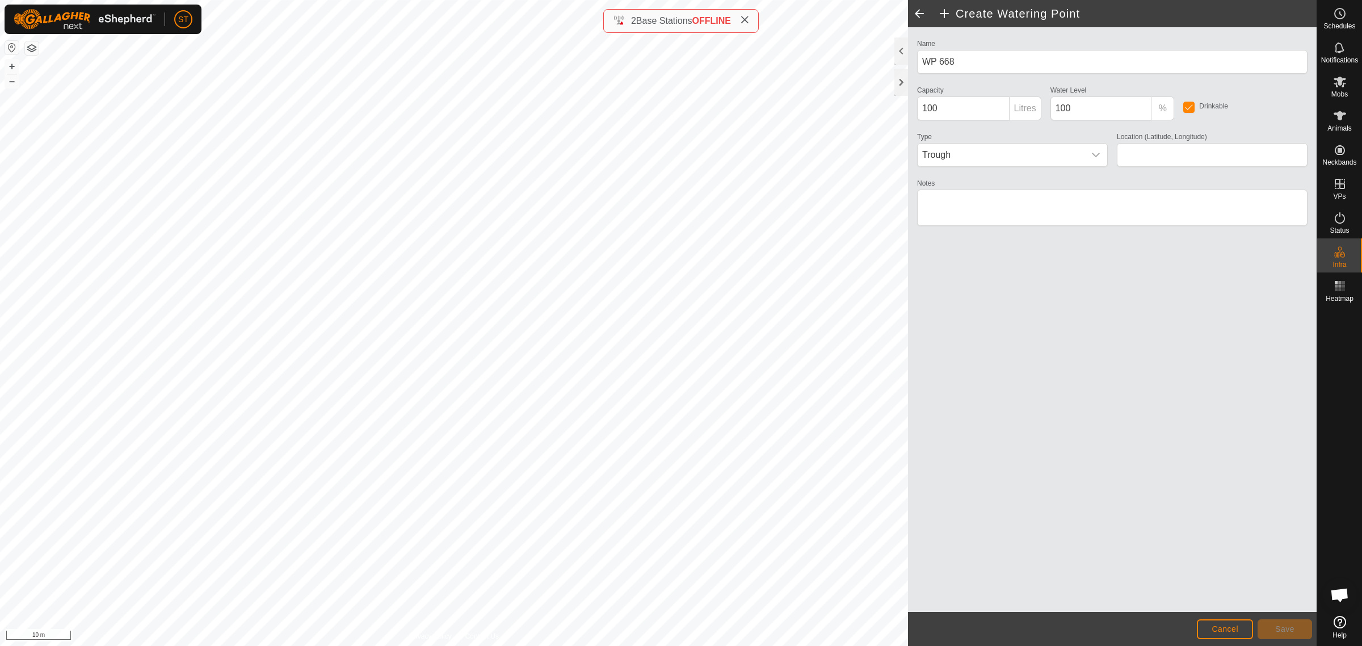
type input "-45.348128, 170.620923"
click at [1264, 627] on button "Save" at bounding box center [1284, 629] width 54 height 20
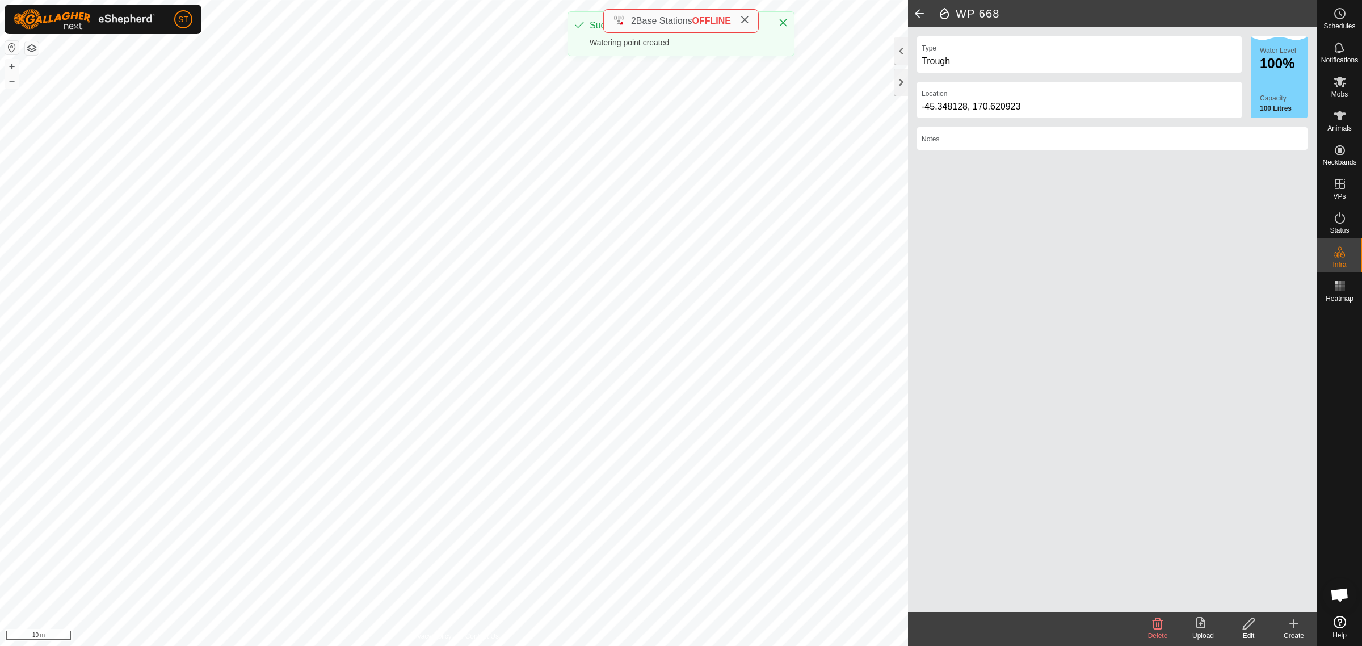
click at [1295, 628] on icon at bounding box center [1294, 624] width 14 height 14
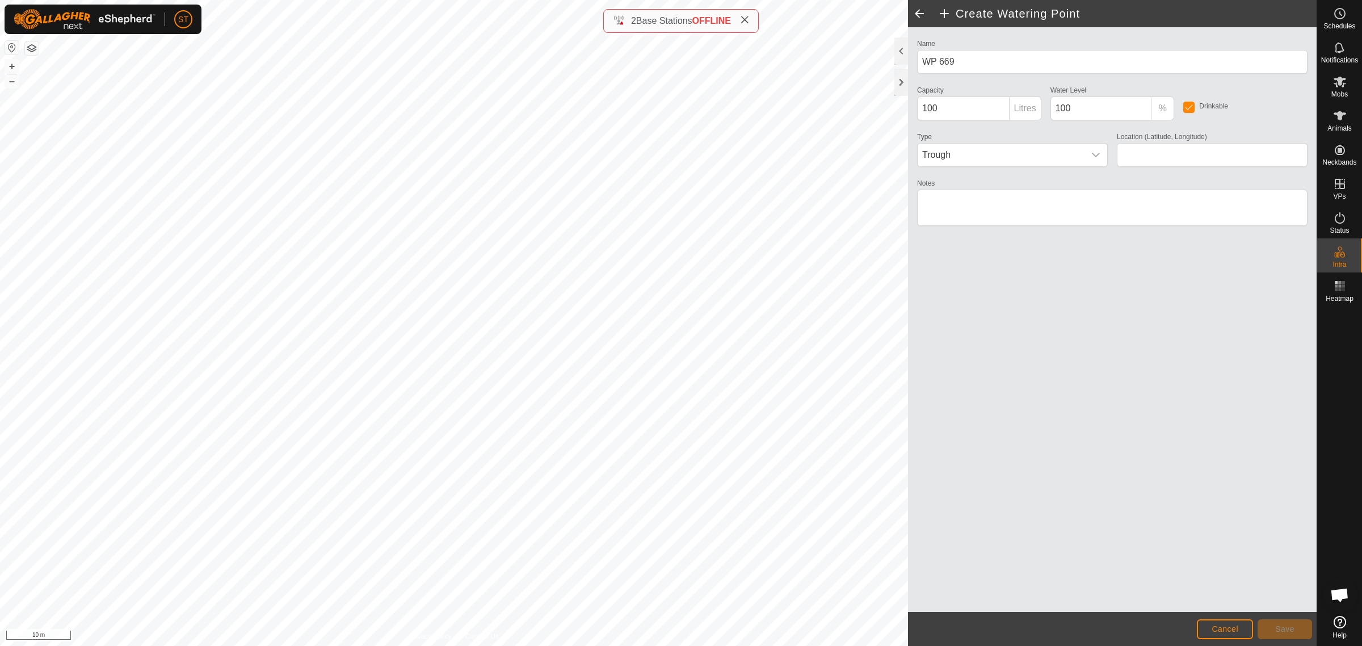
type input "-45.348023, 170.620937"
click at [1291, 629] on span "Save" at bounding box center [1284, 628] width 19 height 9
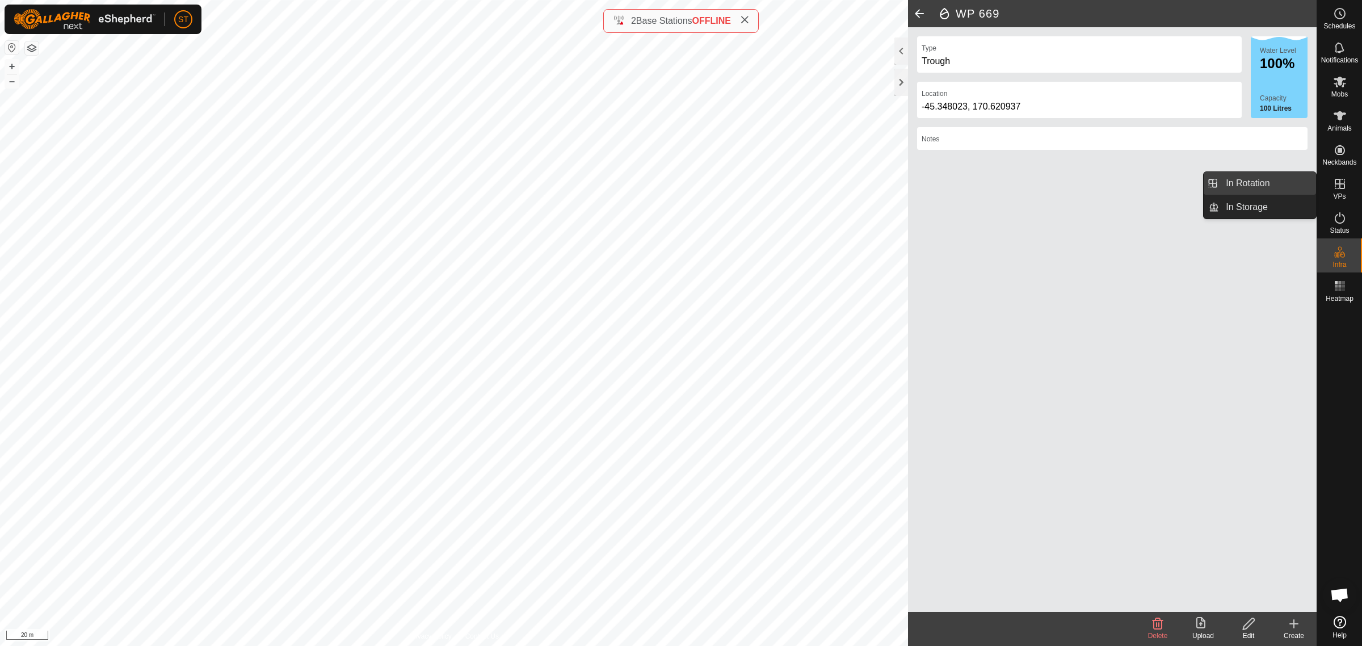
click at [1260, 187] on link "In Rotation" at bounding box center [1267, 183] width 97 height 23
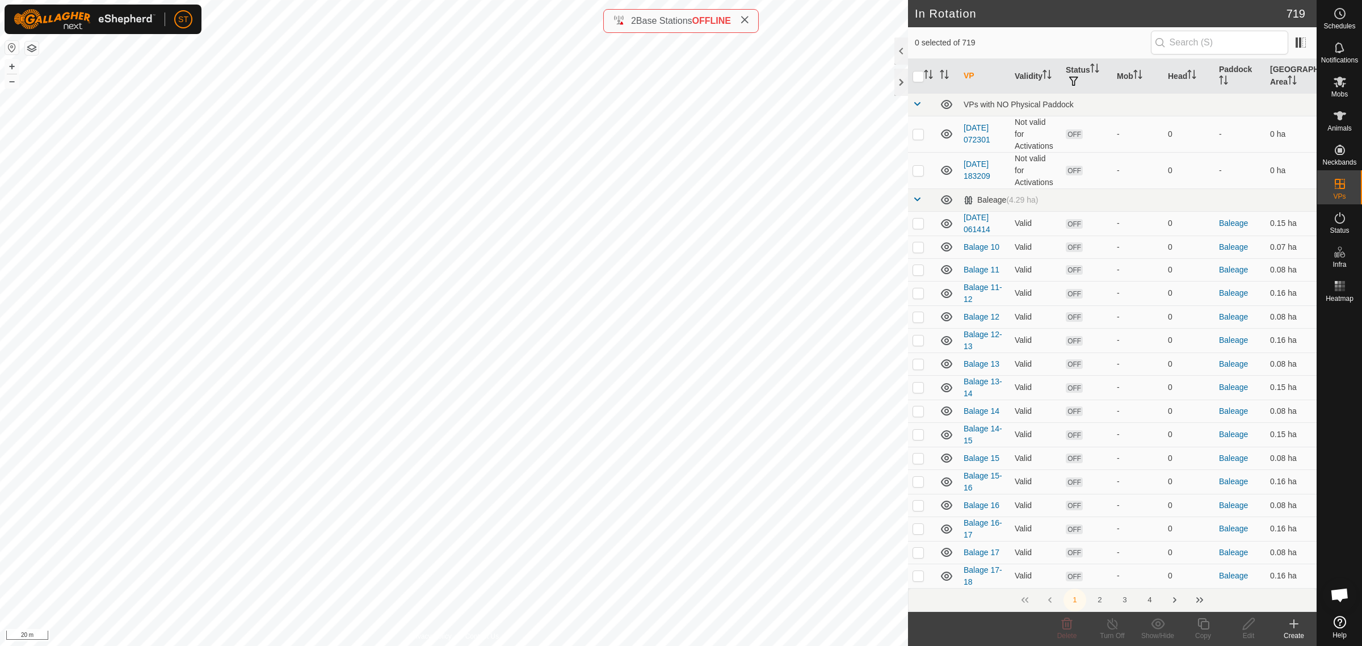
click at [1149, 600] on button "4" at bounding box center [1149, 599] width 23 height 23
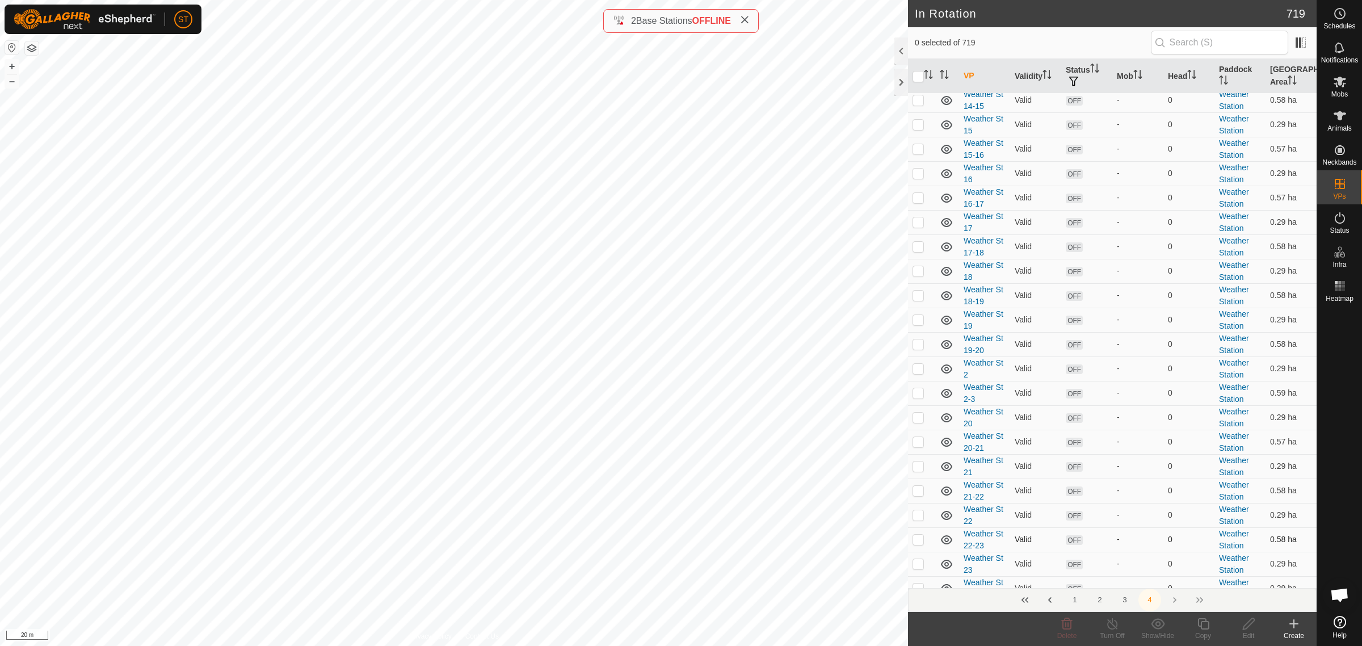
scroll to position [567, 0]
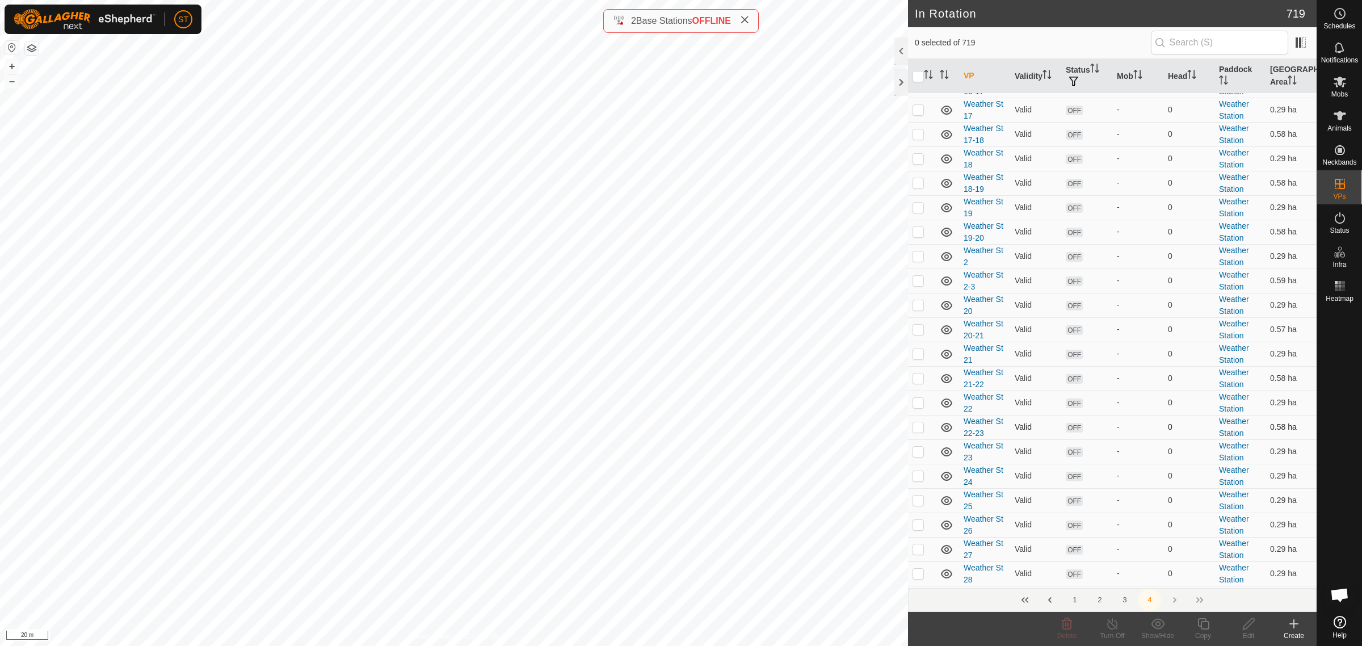
click at [923, 430] on p-checkbox at bounding box center [917, 426] width 11 height 9
checkbox input "true"
click at [1294, 625] on icon at bounding box center [1294, 624] width 0 height 8
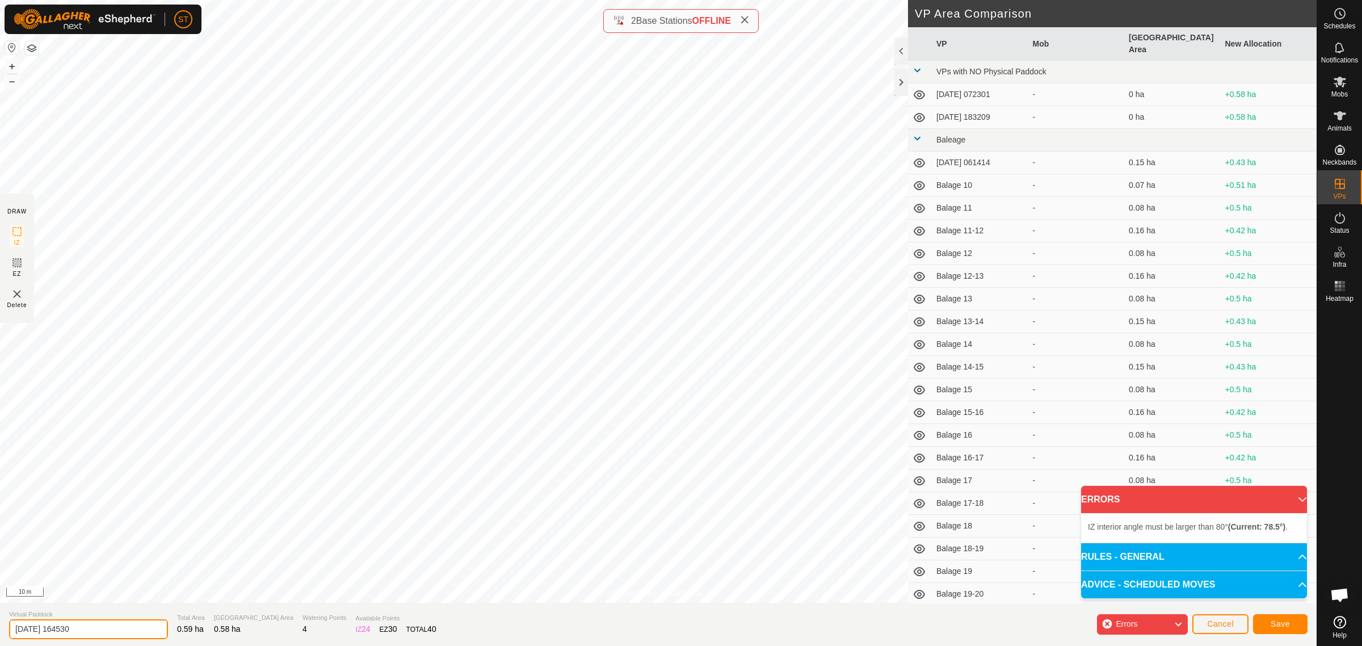
drag, startPoint x: 18, startPoint y: 626, endPoint x: -104, endPoint y: 629, distance: 121.5
click at [0, 629] on html "ST Schedules Notifications Mobs Animals Neckbands VPs Status Infra Heatmap Help…" at bounding box center [681, 323] width 1362 height 646
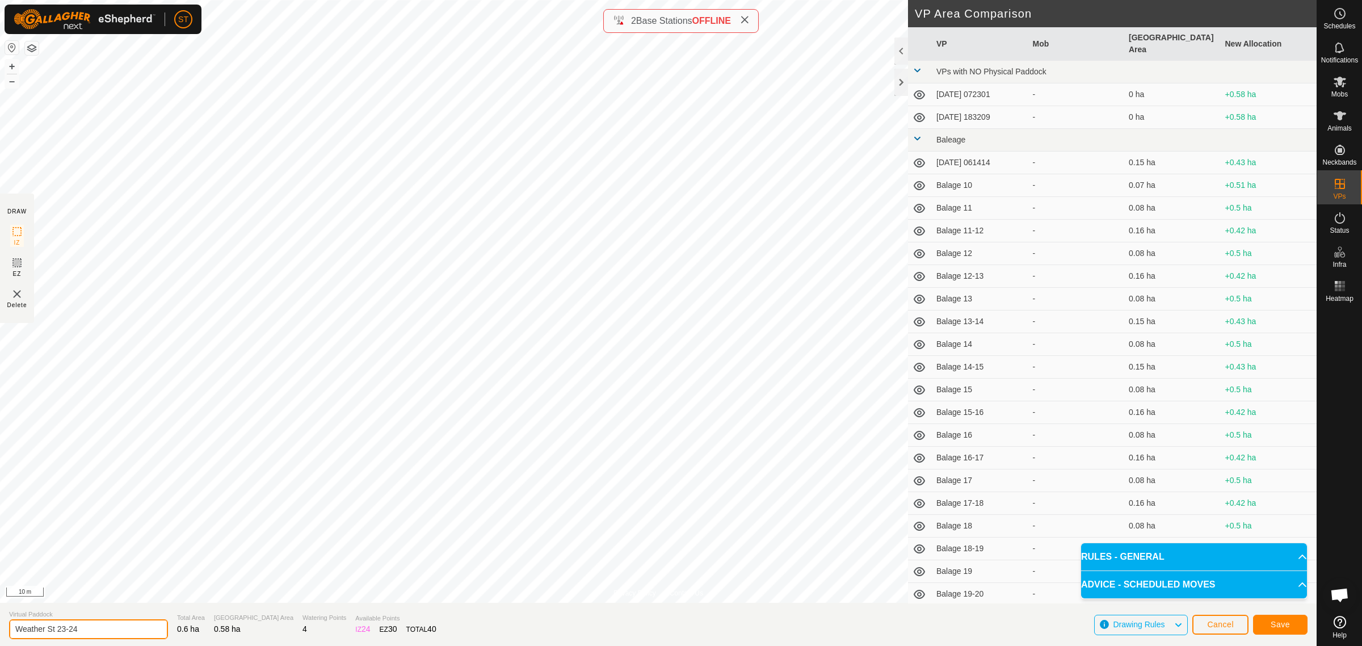
drag, startPoint x: 94, startPoint y: 630, endPoint x: -99, endPoint y: 633, distance: 193.0
click at [0, 633] on html "ST Schedules Notifications Mobs Animals Neckbands VPs Status Infra Heatmap Help…" at bounding box center [681, 323] width 1362 height 646
type input "Weather St 23-24"
click at [1286, 622] on span "Save" at bounding box center [1279, 624] width 19 height 9
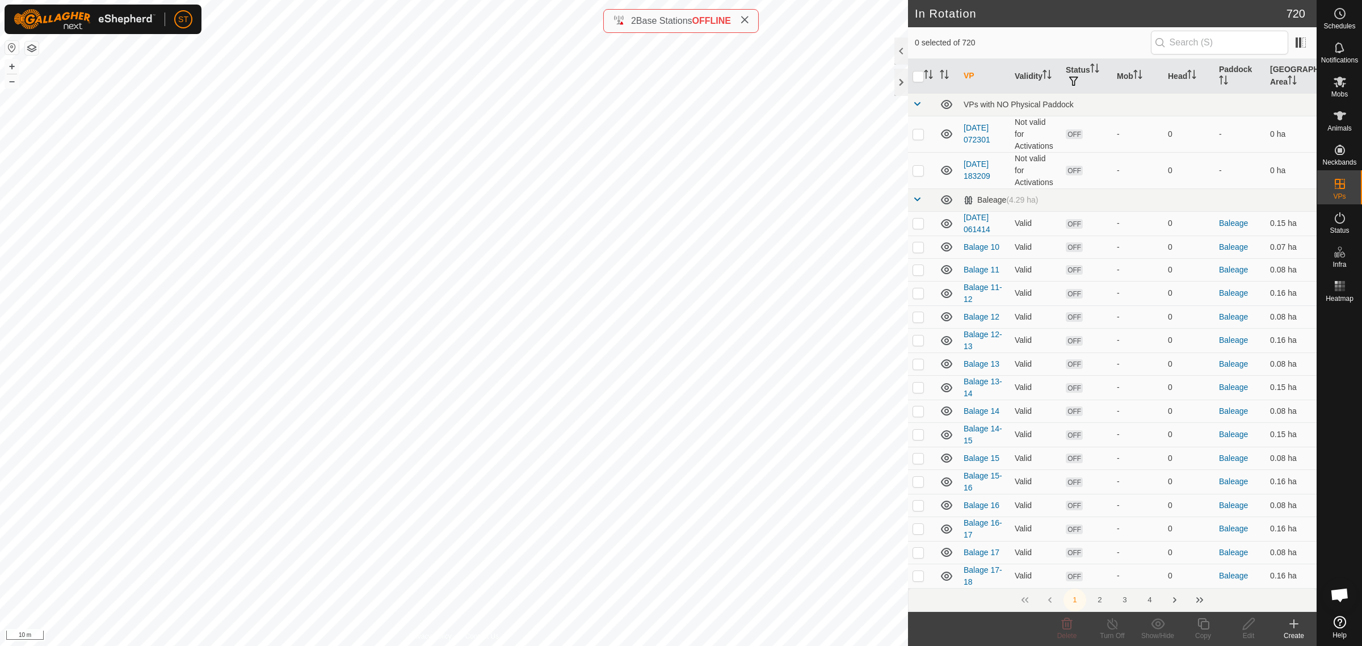
click at [1294, 633] on div "Create" at bounding box center [1293, 635] width 45 height 10
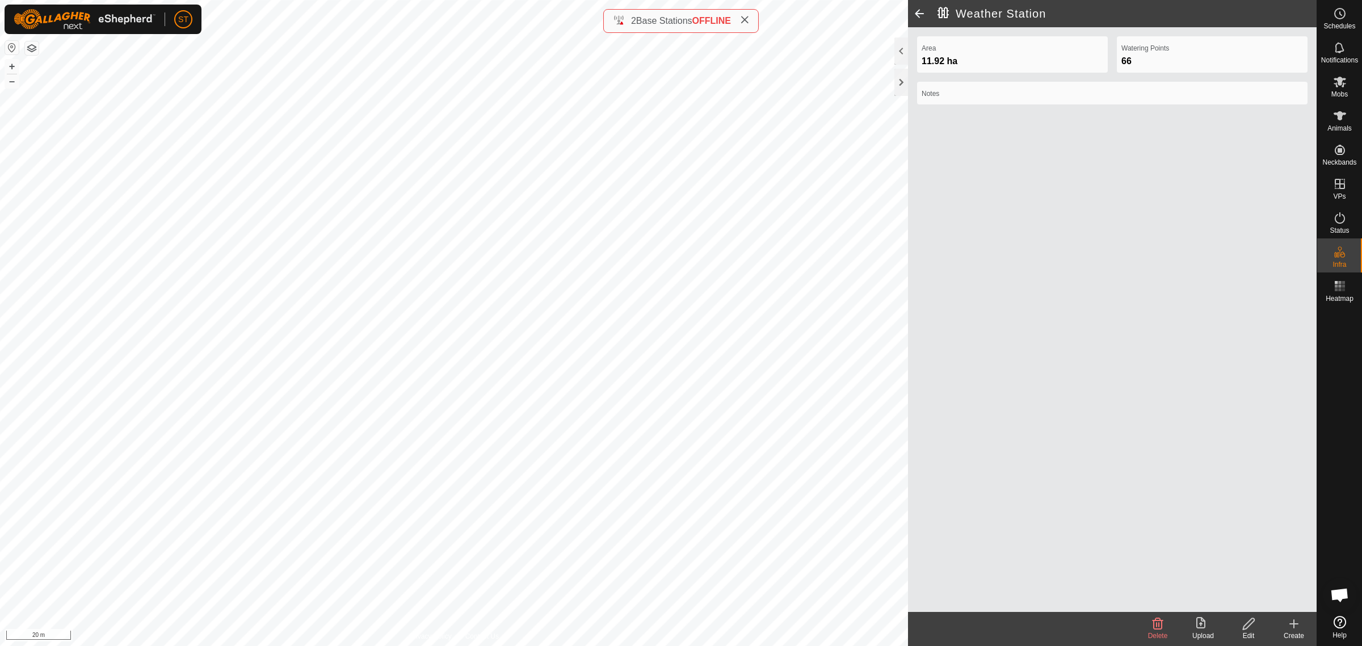
click at [1297, 630] on icon at bounding box center [1294, 624] width 14 height 14
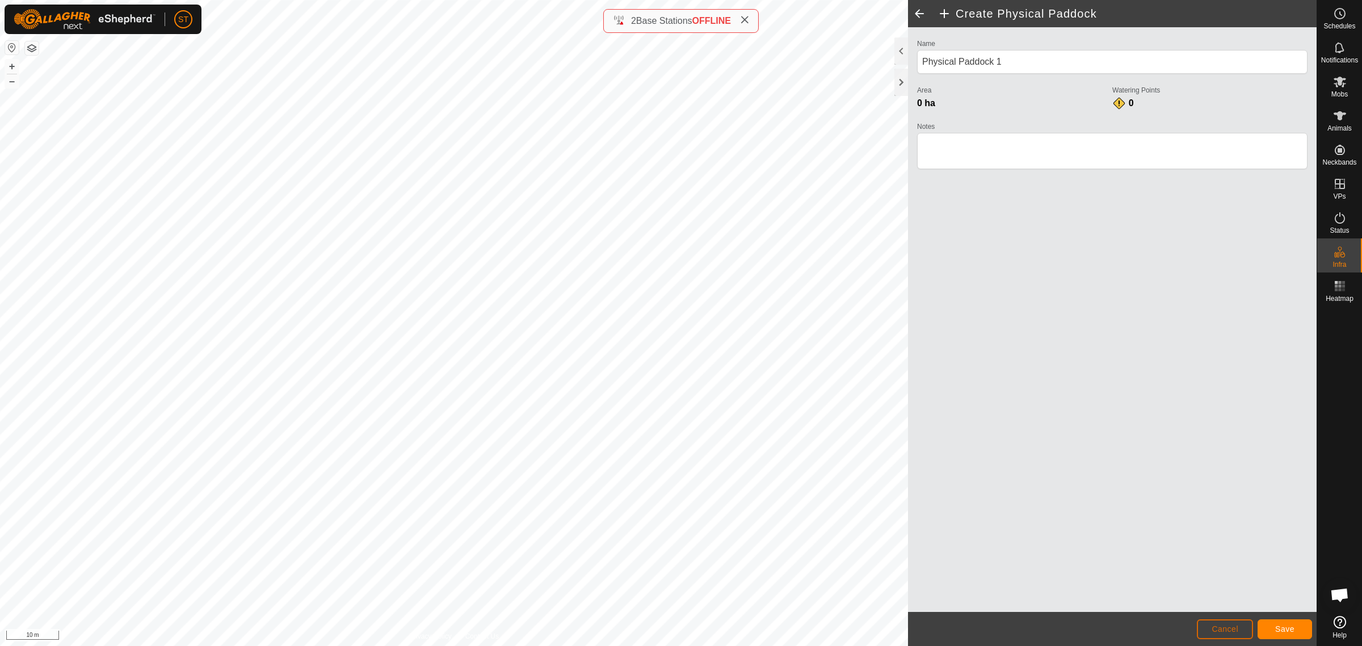
click at [1210, 628] on button "Cancel" at bounding box center [1225, 629] width 56 height 20
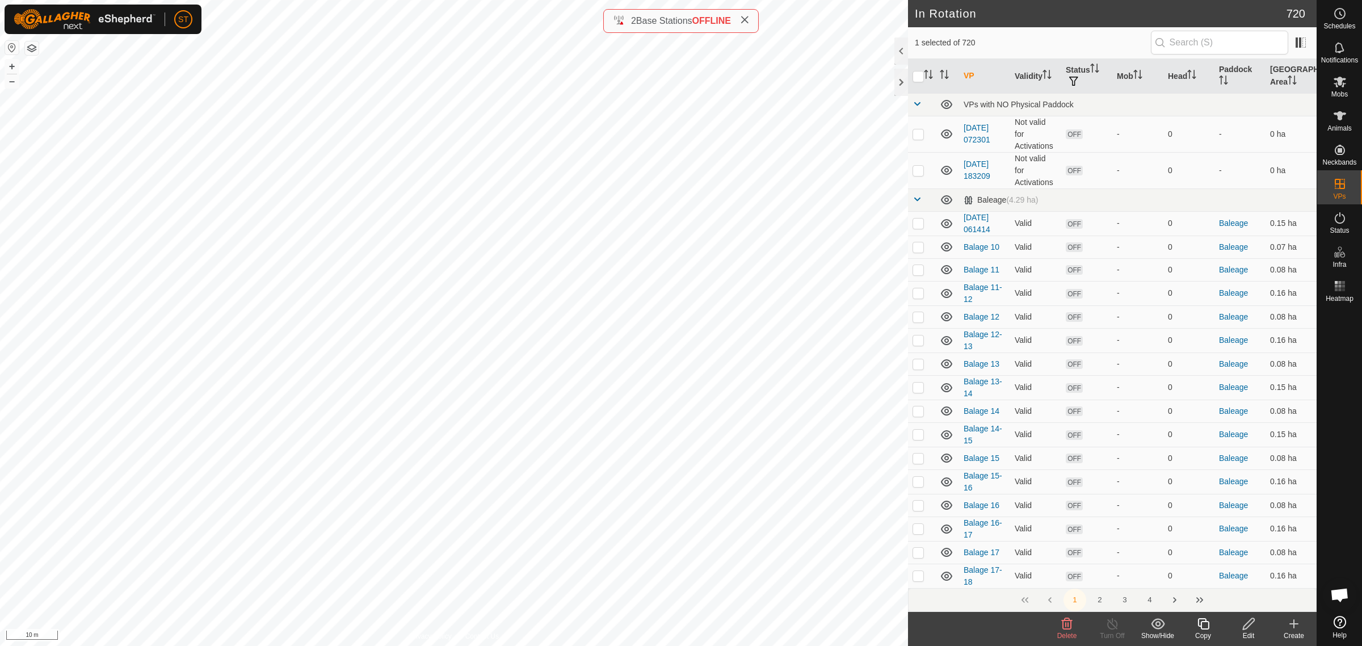
click at [1297, 625] on icon at bounding box center [1294, 624] width 14 height 14
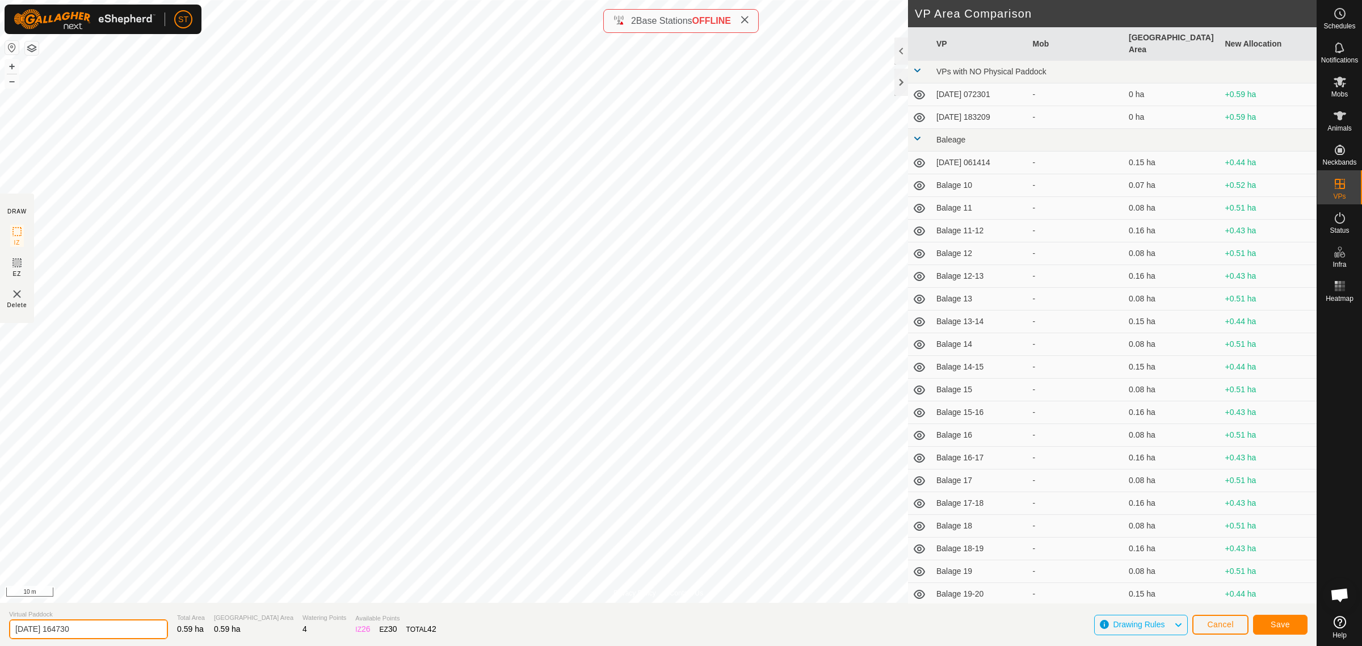
drag, startPoint x: 91, startPoint y: 630, endPoint x: -58, endPoint y: 630, distance: 149.2
click at [0, 630] on html "ST Schedules Notifications Mobs Animals Neckbands VPs Status Infra Heatmap Help…" at bounding box center [681, 323] width 1362 height 646
paste input "Weather St 23-24"
type input "Weather St 24-25"
click at [1266, 628] on button "Save" at bounding box center [1280, 625] width 54 height 20
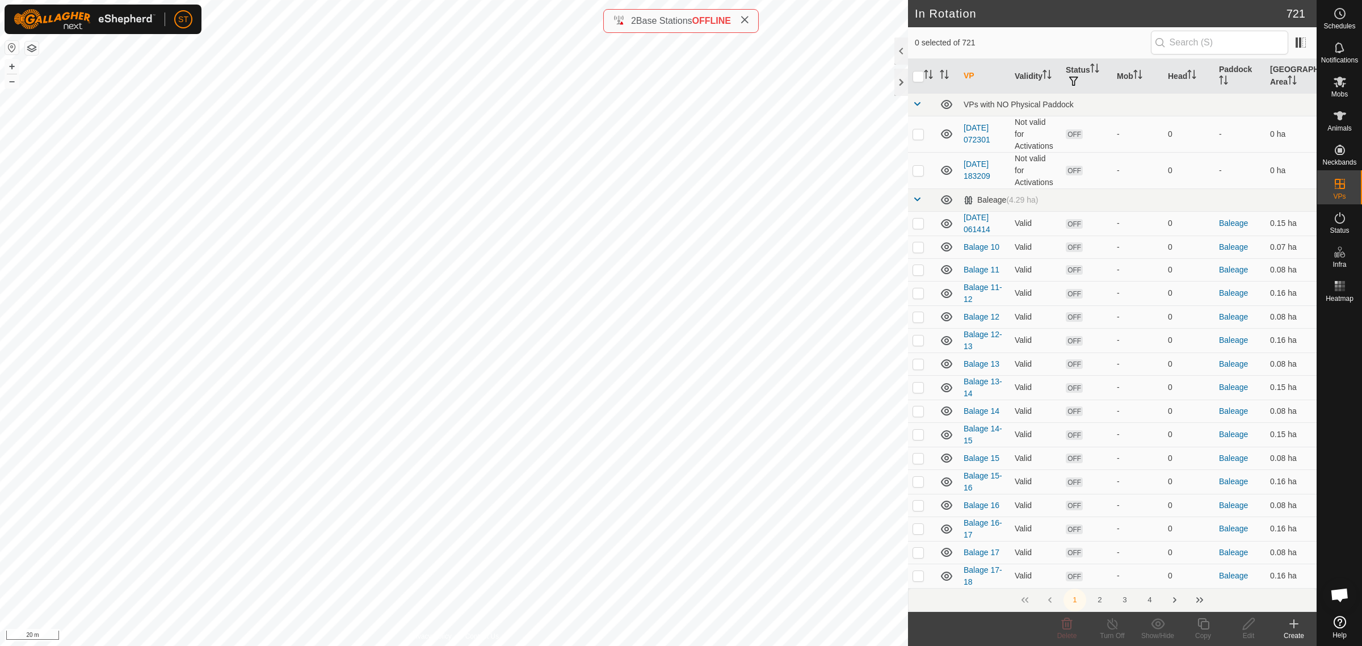
click at [1294, 627] on icon at bounding box center [1294, 624] width 14 height 14
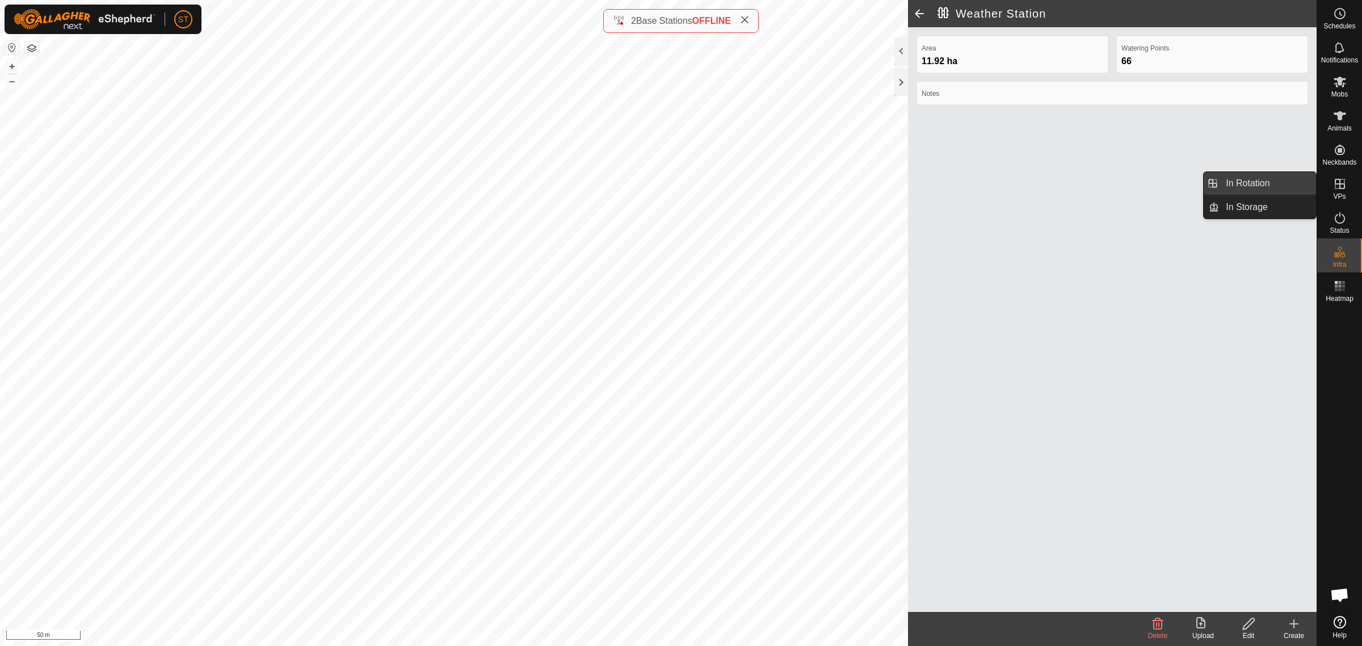
click at [1239, 183] on link "In Rotation" at bounding box center [1267, 183] width 97 height 23
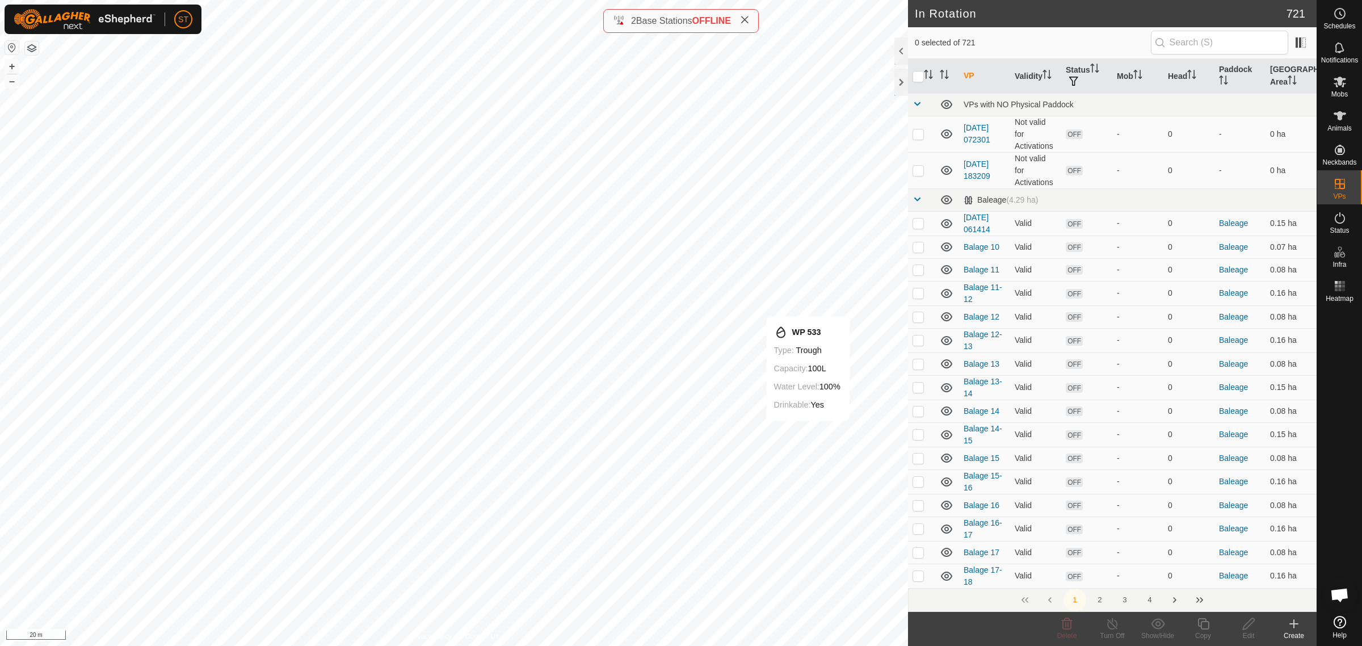
click at [1294, 628] on icon at bounding box center [1294, 624] width 14 height 14
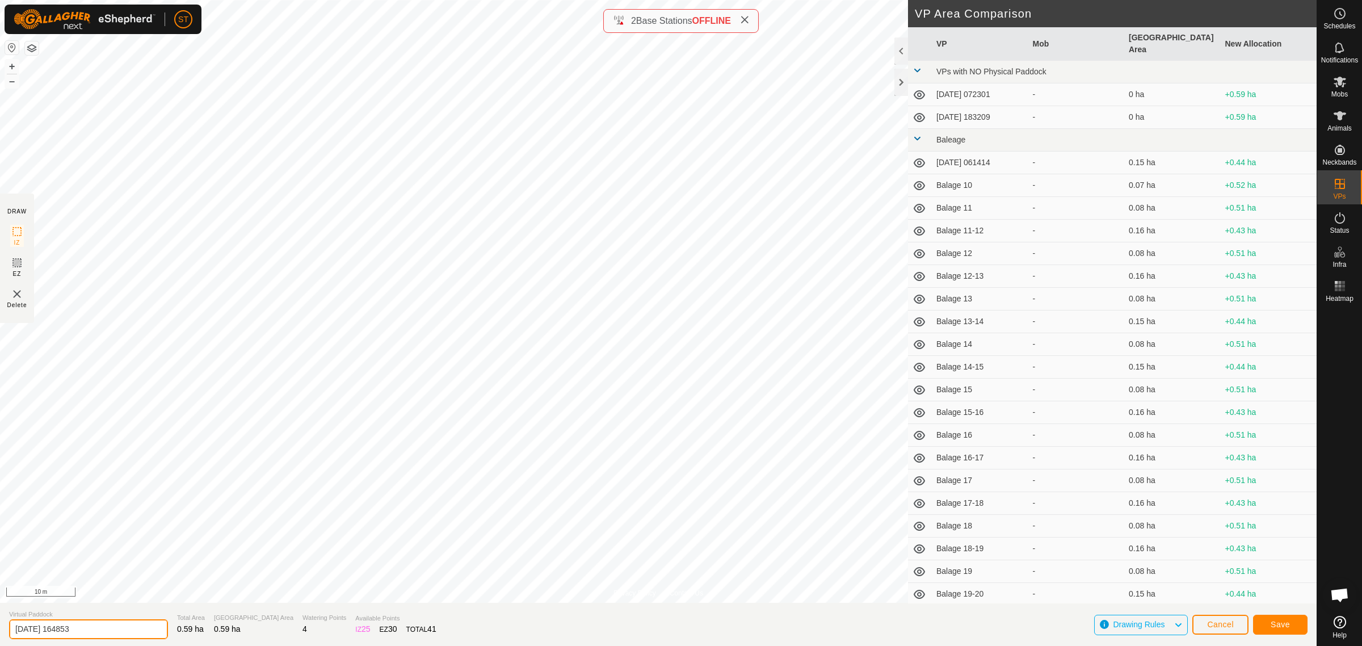
drag, startPoint x: 103, startPoint y: 631, endPoint x: -64, endPoint y: 622, distance: 167.1
click at [0, 622] on html "ST Schedules Notifications Mobs Animals Neckbands VPs Status Infra Heatmap Help…" at bounding box center [681, 323] width 1362 height 646
paste input "Weather St 23-24"
type input "Weather St 25-26"
click at [1277, 622] on span "Save" at bounding box center [1279, 624] width 19 height 9
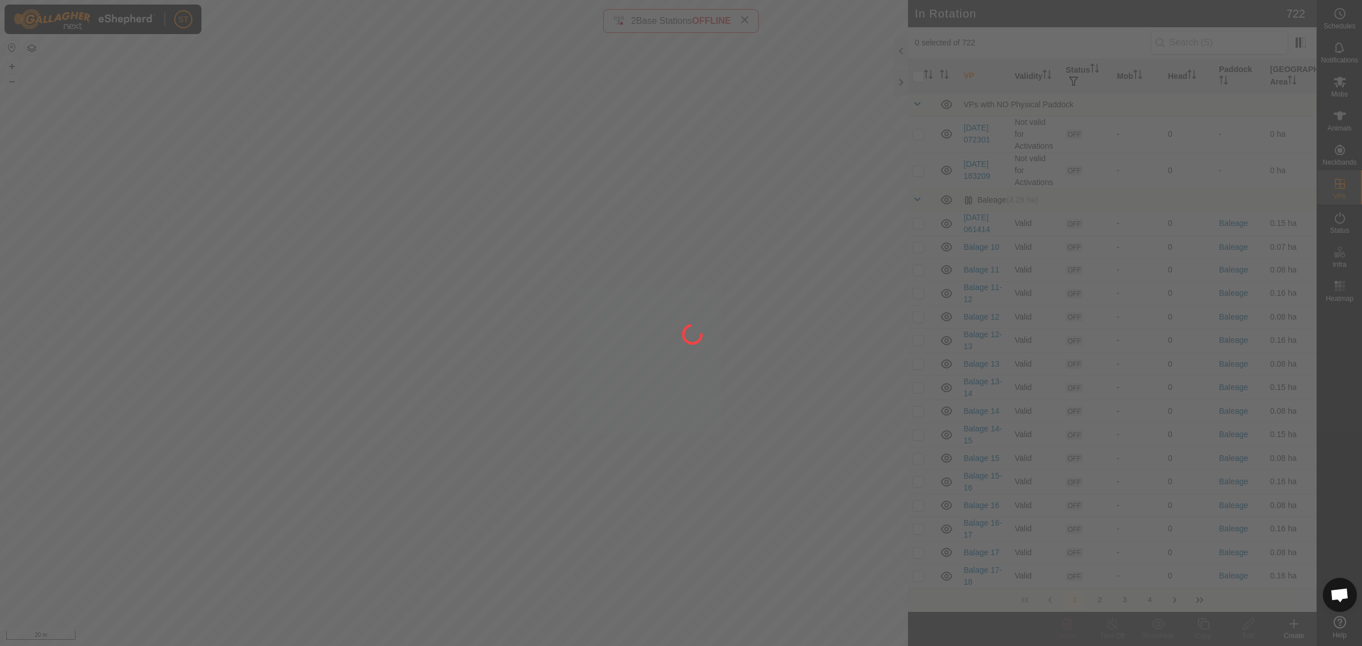
drag, startPoint x: 739, startPoint y: 357, endPoint x: 339, endPoint y: 338, distance: 400.0
click at [339, 338] on div at bounding box center [681, 323] width 1362 height 646
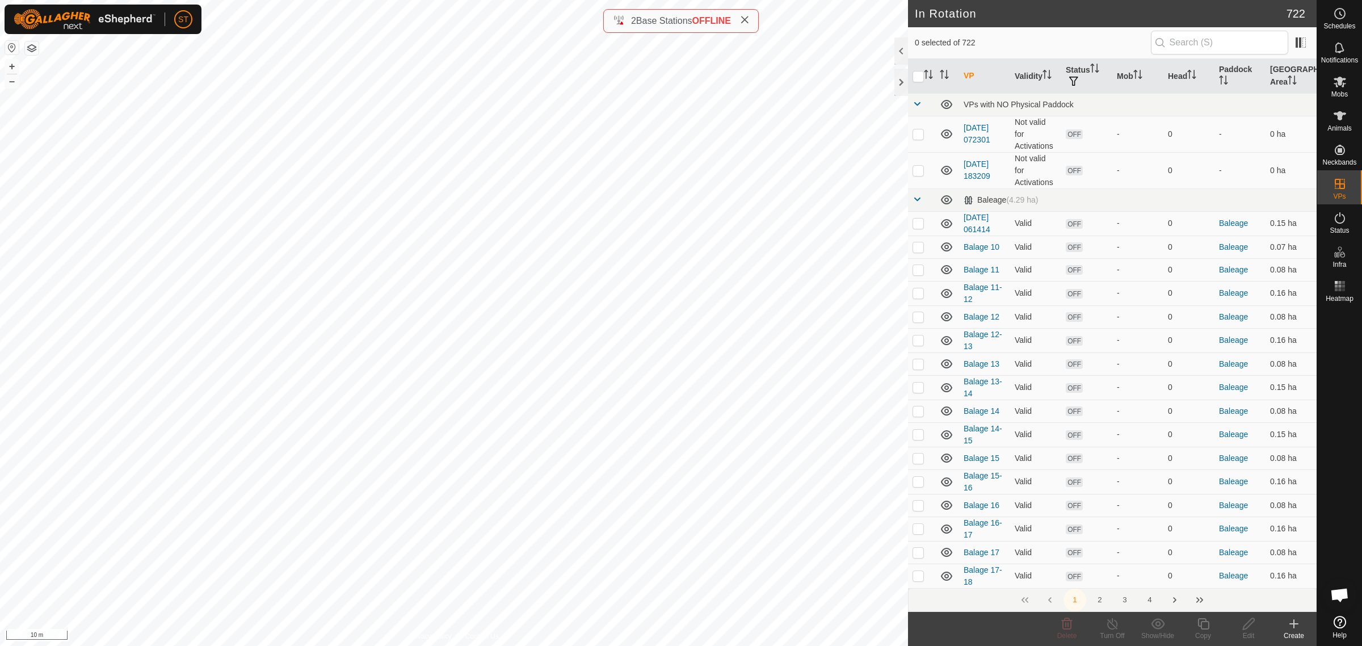
click at [1293, 633] on div "Create" at bounding box center [1293, 635] width 45 height 10
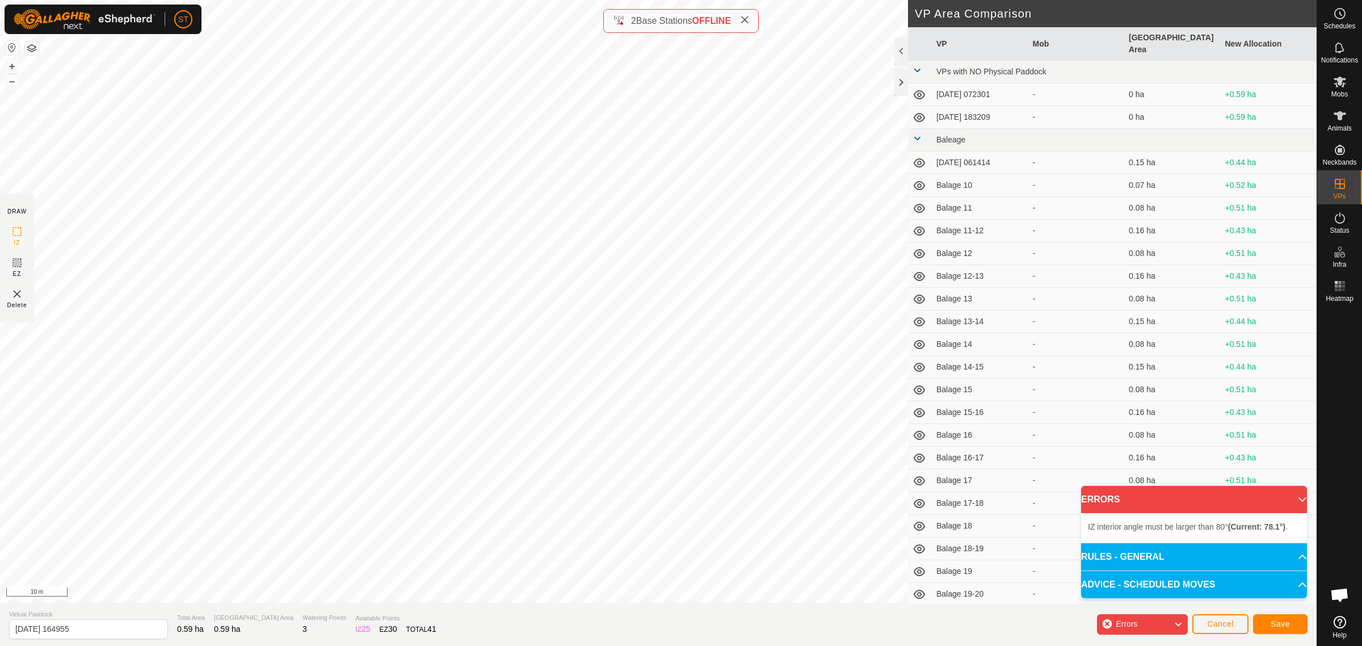
click at [0, 439] on html "ST Schedules Notifications Mobs Animals Neckbands VPs Status Infra Heatmap Help…" at bounding box center [681, 323] width 1362 height 646
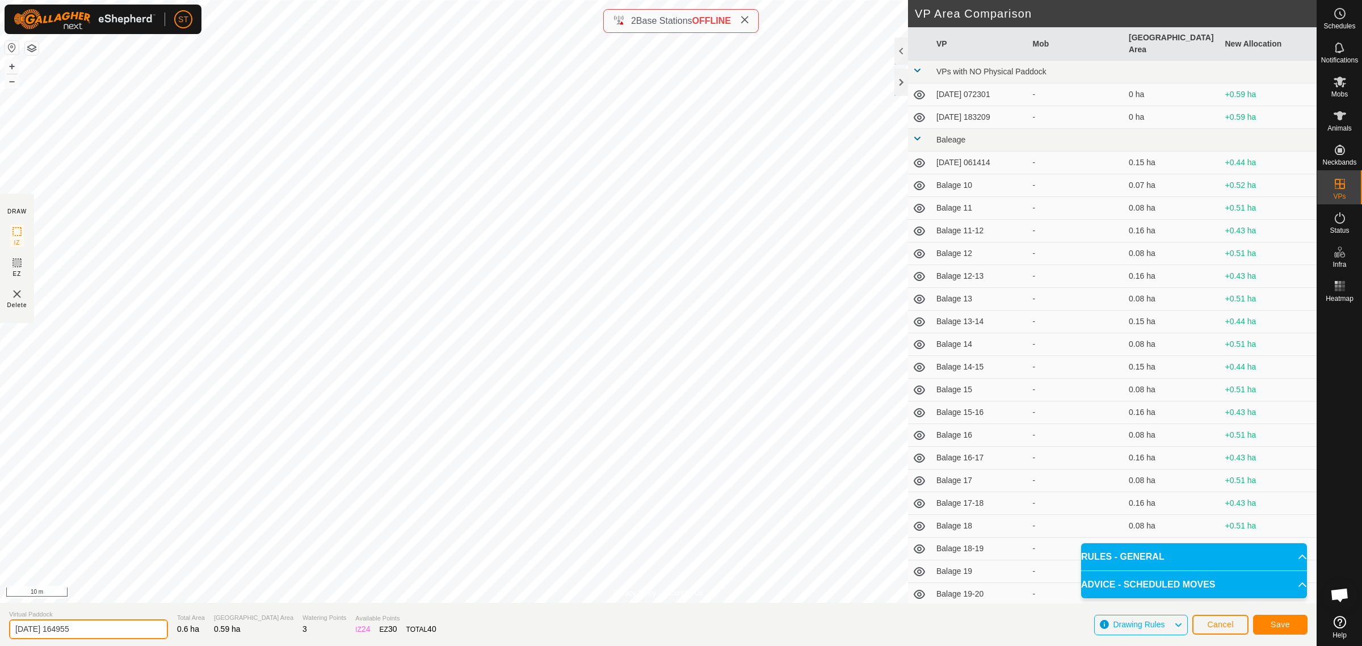
drag, startPoint x: 98, startPoint y: 632, endPoint x: -126, endPoint y: 637, distance: 224.2
click at [0, 637] on html "ST Schedules Notifications Mobs Animals Neckbands VPs Status Infra Heatmap Help…" at bounding box center [681, 323] width 1362 height 646
paste input "Weather St 23-24"
type input "Weather St 26-27"
click at [1294, 621] on button "Save" at bounding box center [1280, 625] width 54 height 20
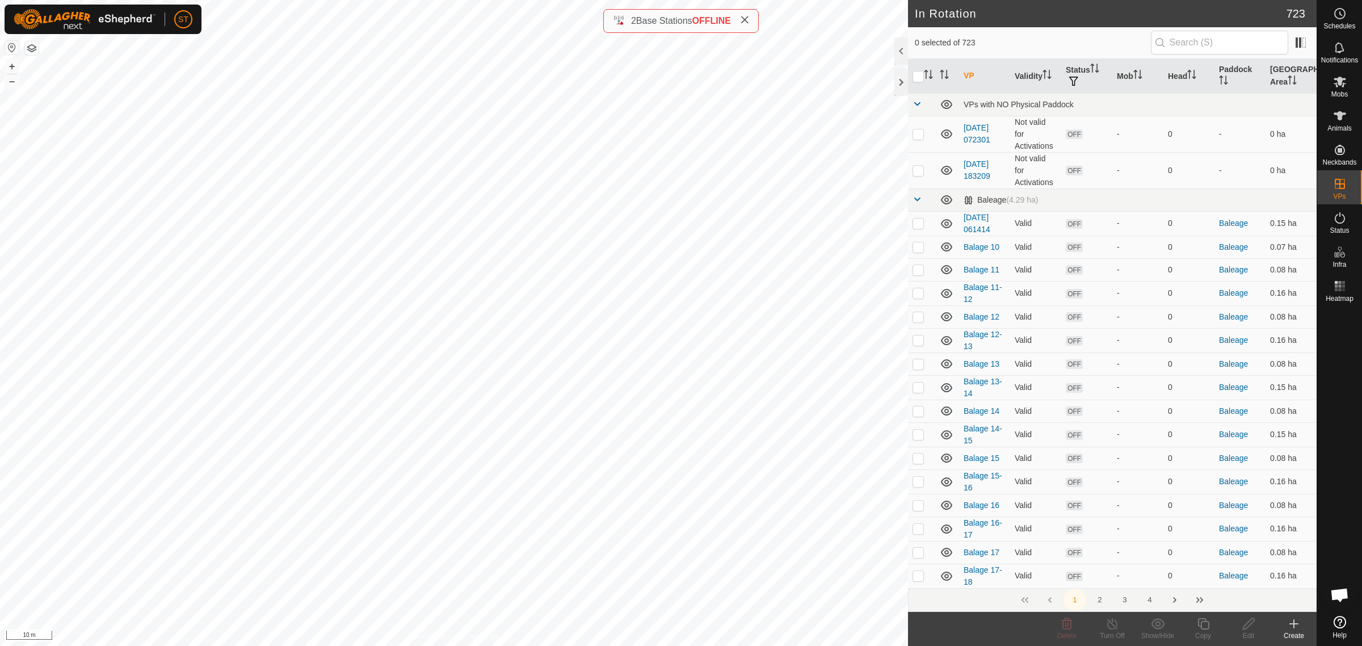
click at [1295, 631] on div "Create" at bounding box center [1293, 635] width 45 height 10
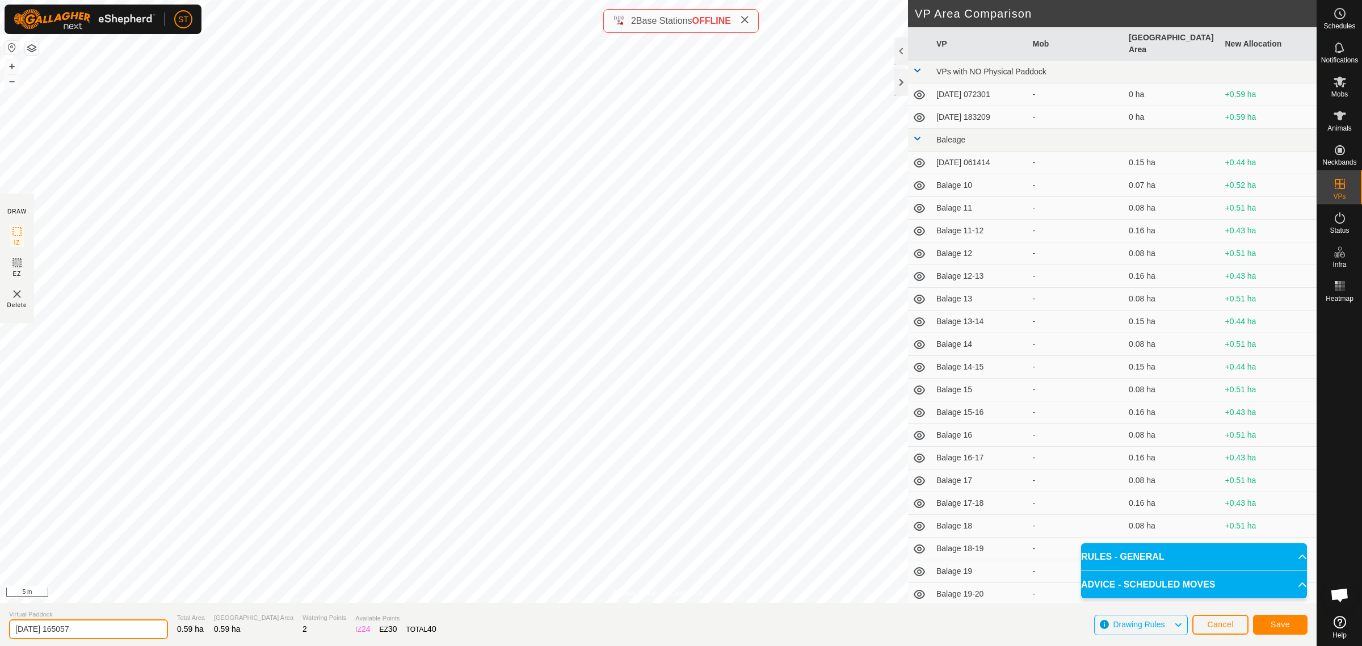
drag, startPoint x: 91, startPoint y: 623, endPoint x: -86, endPoint y: 630, distance: 177.2
click at [0, 630] on html "ST Schedules Notifications Mobs Animals Neckbands VPs Status Infra Heatmap Help…" at bounding box center [681, 323] width 1362 height 646
paste input "Weather St 23-24"
type input "Weather St 27-28"
click at [1284, 628] on span "Save" at bounding box center [1279, 624] width 19 height 9
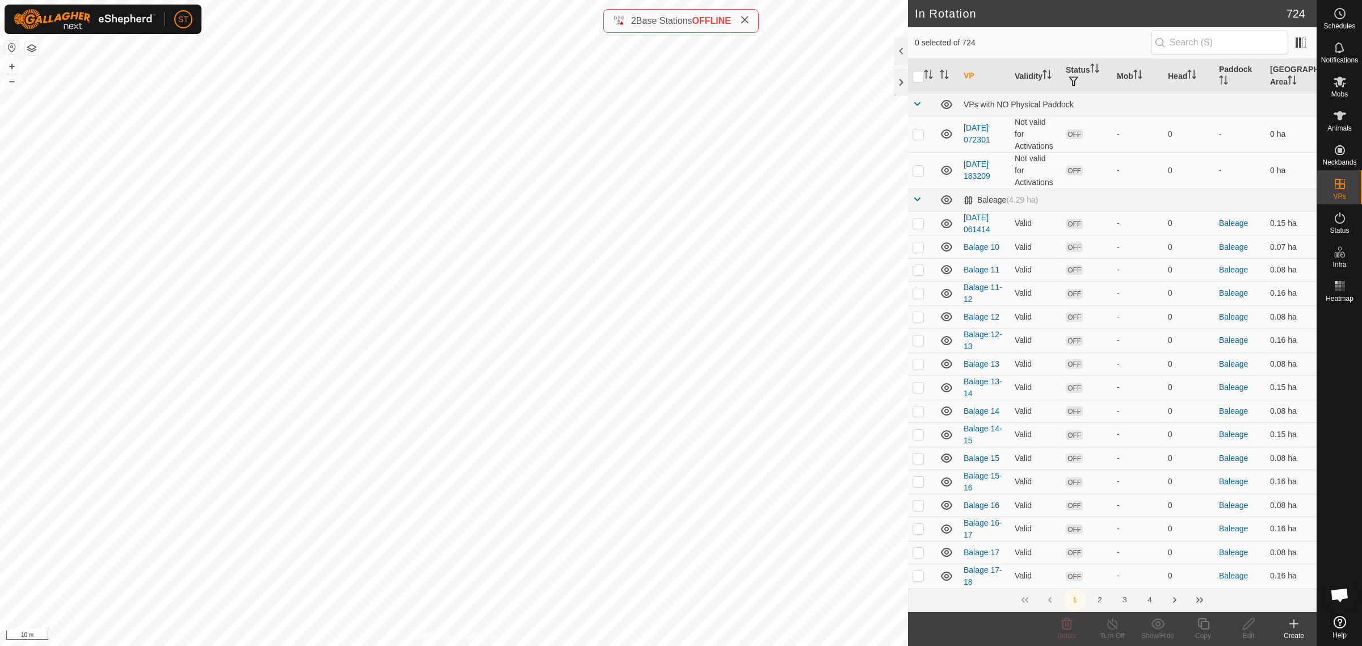
click at [1149, 599] on button "4" at bounding box center [1149, 599] width 23 height 23
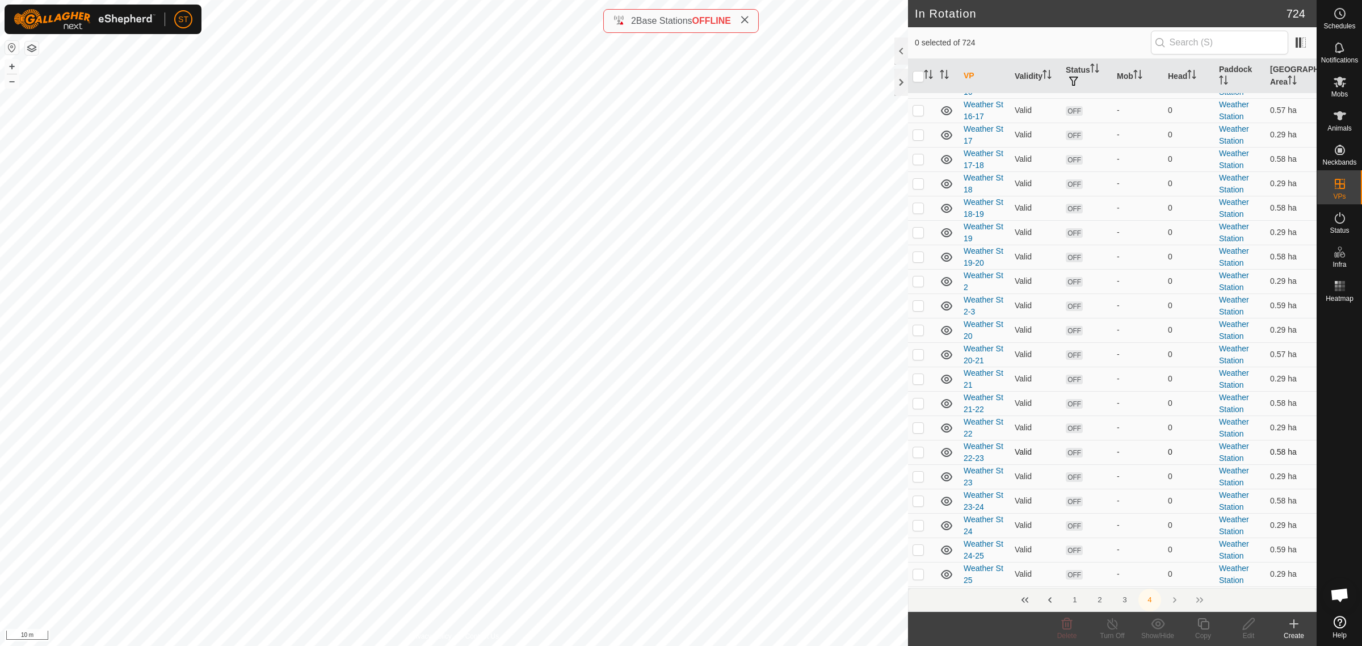
scroll to position [567, 0]
click at [916, 480] on p-checkbox at bounding box center [917, 475] width 11 height 9
checkbox input "true"
click at [918, 528] on p-checkbox at bounding box center [917, 524] width 11 height 9
checkbox input "true"
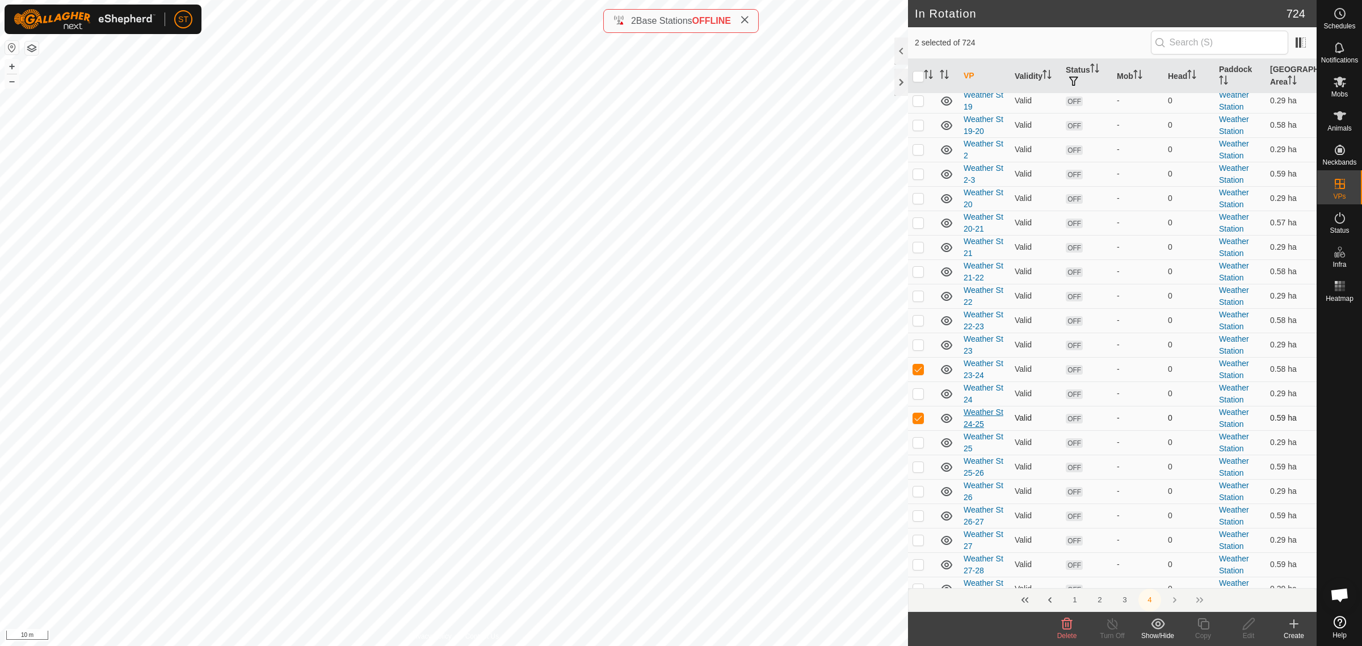
scroll to position [709, 0]
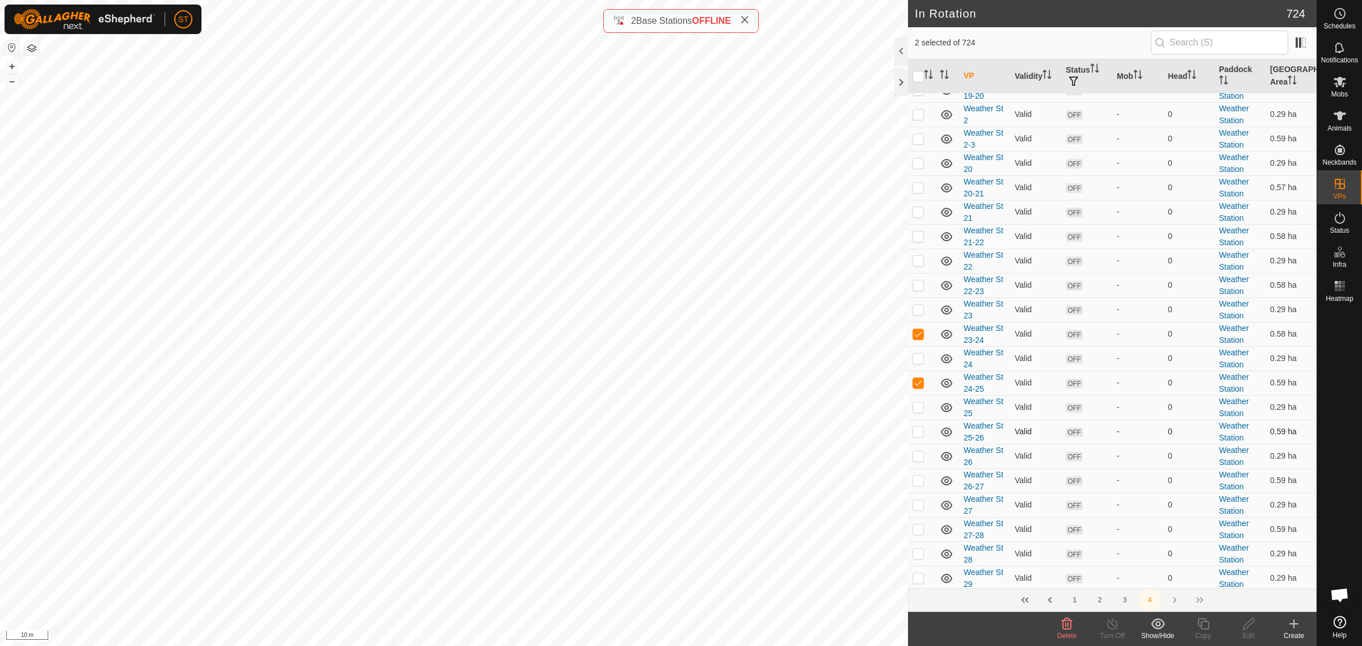
click at [914, 435] on p-checkbox at bounding box center [917, 431] width 11 height 9
checkbox input "true"
click at [915, 483] on p-checkbox at bounding box center [917, 480] width 11 height 9
checkbox input "true"
click at [915, 533] on p-checkbox at bounding box center [917, 528] width 11 height 9
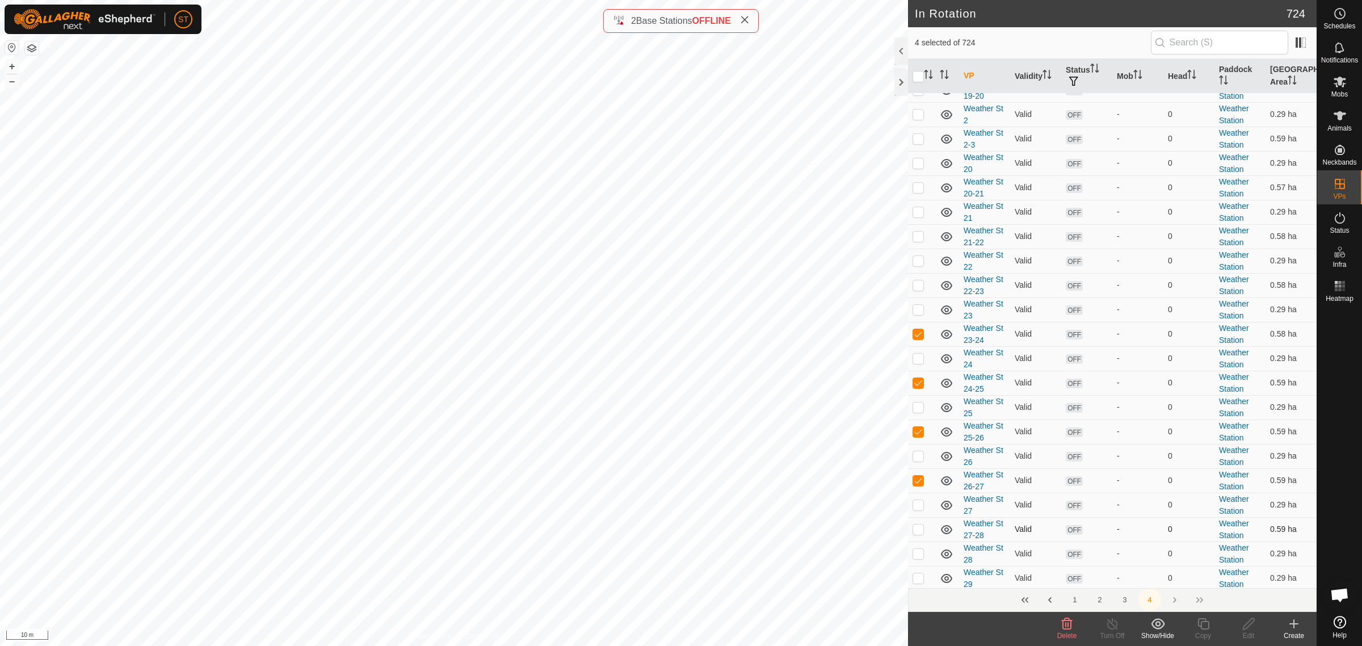
checkbox input "true"
click at [914, 412] on p-checkbox at bounding box center [917, 409] width 11 height 9
checkbox input "false"
click at [914, 360] on p-tablecheckbox at bounding box center [917, 360] width 11 height 9
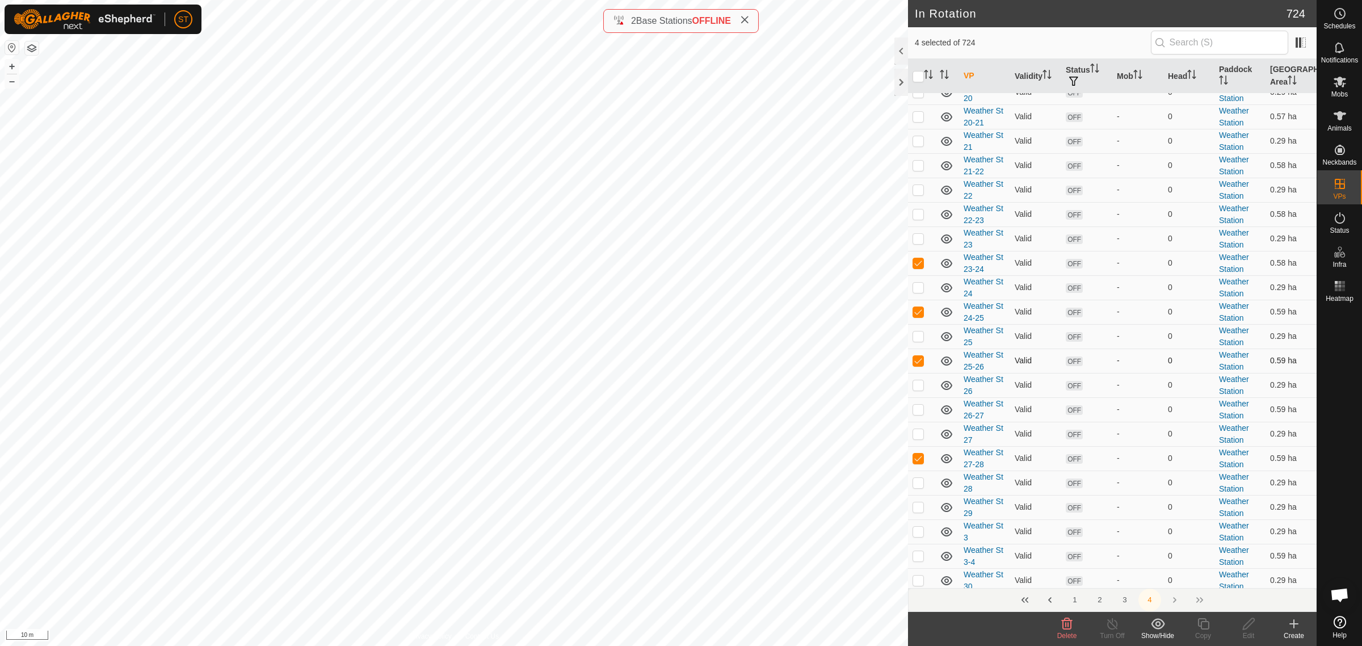
checkbox input "false"
click at [920, 316] on p-checkbox at bounding box center [917, 311] width 11 height 9
checkbox input "false"
click at [918, 266] on p-checkbox at bounding box center [917, 262] width 11 height 9
checkbox input "false"
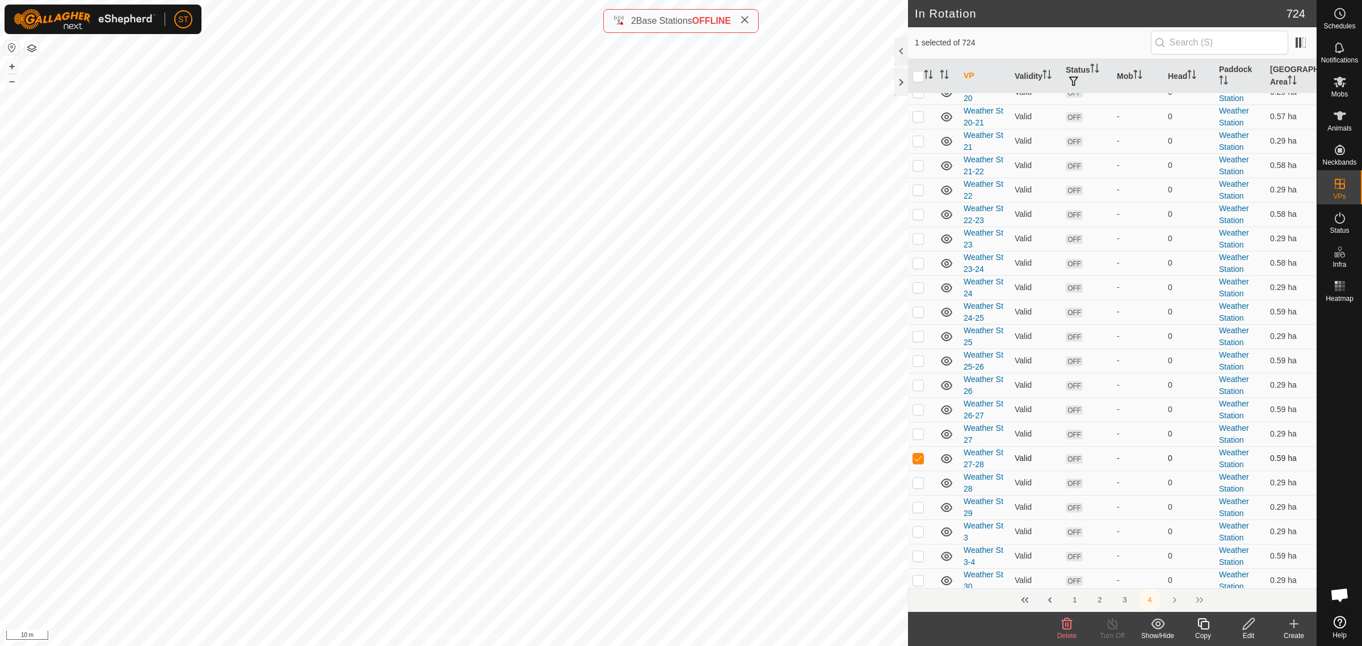
click at [915, 462] on p-checkbox at bounding box center [917, 457] width 11 height 9
checkbox input "false"
click at [1294, 626] on icon at bounding box center [1294, 624] width 14 height 14
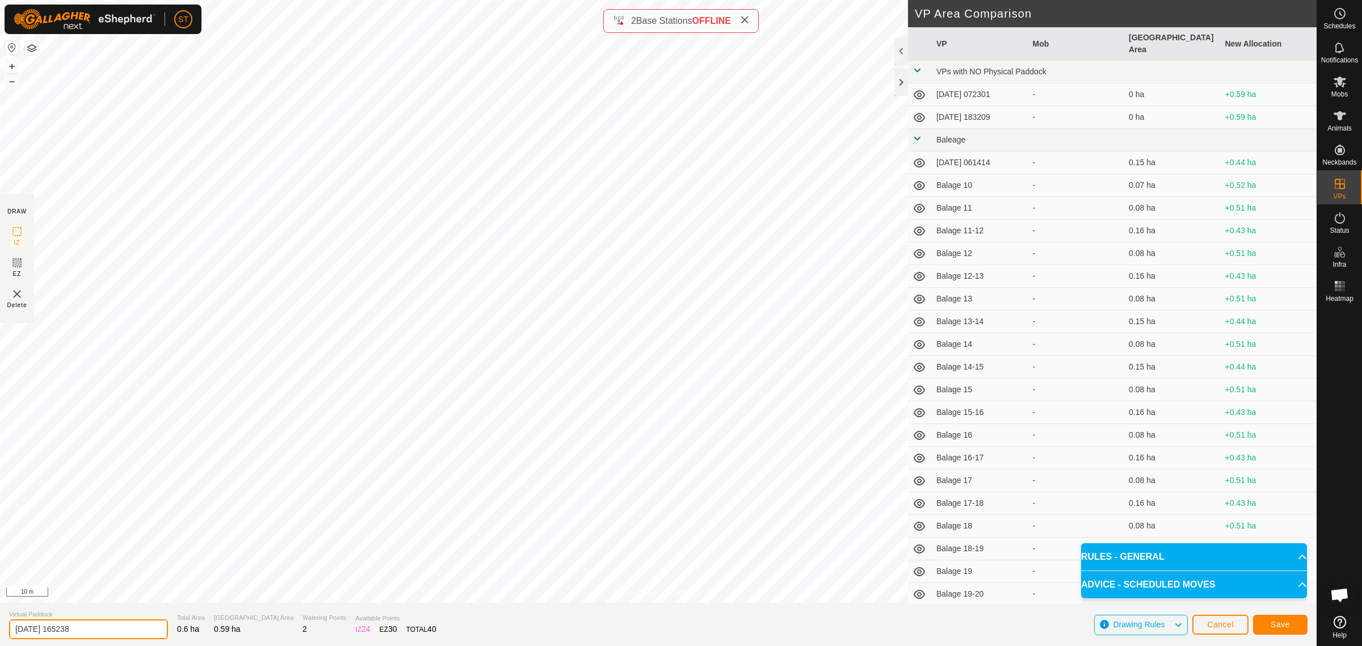
drag, startPoint x: 91, startPoint y: 630, endPoint x: -86, endPoint y: 636, distance: 177.1
click at [0, 636] on html "ST Schedules Notifications Mobs Animals Neckbands VPs Status Infra Heatmap Help…" at bounding box center [681, 323] width 1362 height 646
paste input "Weather St 23-24"
type input "Weather St 28-29"
click at [1280, 625] on span "Save" at bounding box center [1279, 624] width 19 height 9
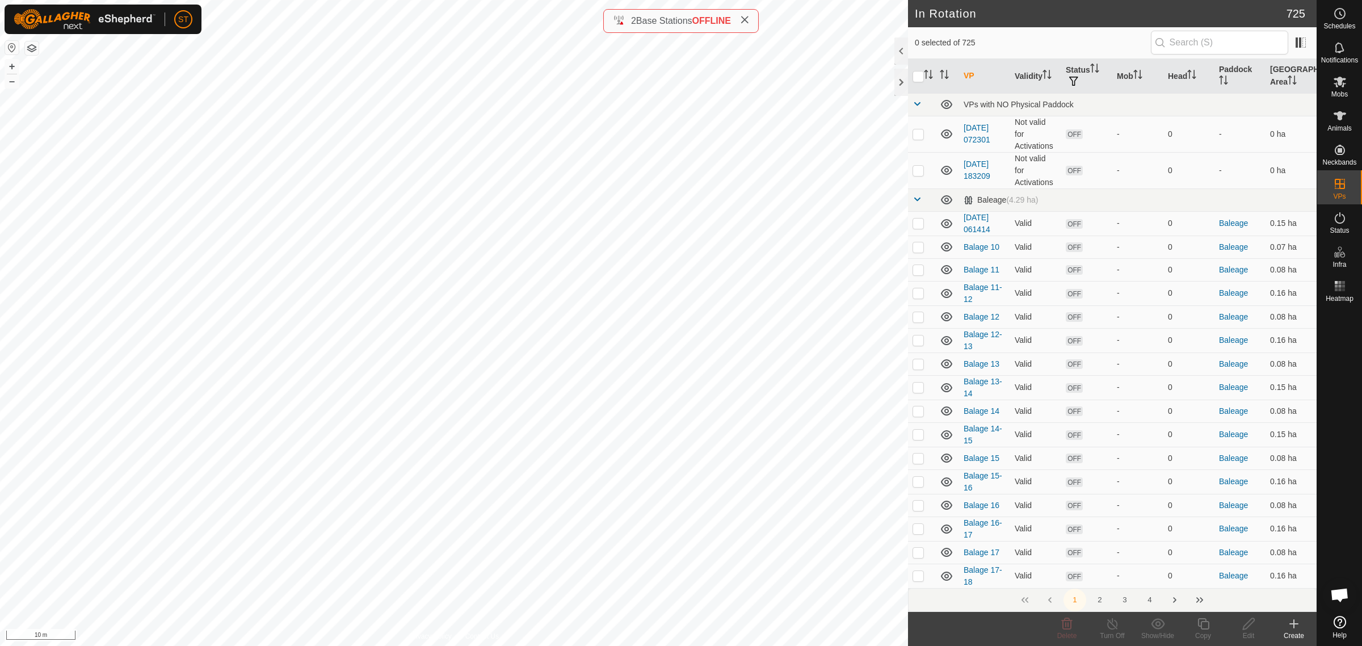
click at [1291, 627] on icon at bounding box center [1294, 624] width 14 height 14
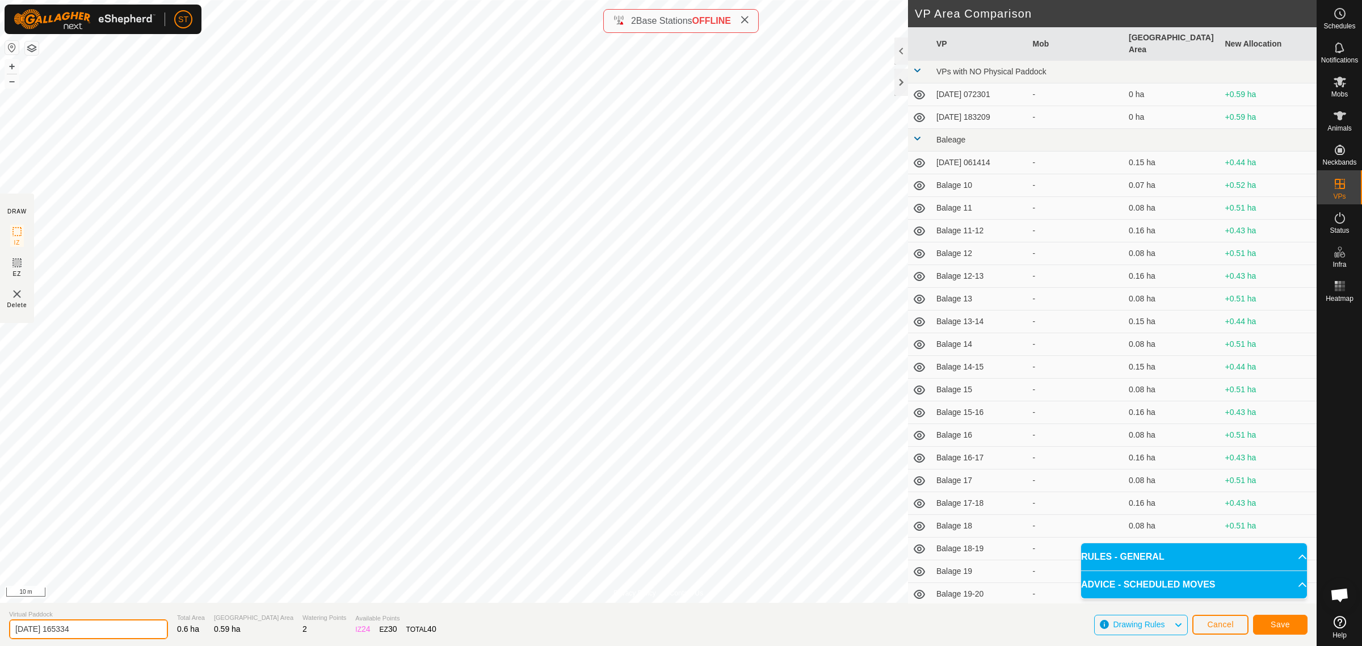
drag, startPoint x: 101, startPoint y: 633, endPoint x: -62, endPoint y: 625, distance: 163.0
click at [0, 625] on html "ST Schedules Notifications Mobs Animals Neckbands VPs Status Infra Heatmap Help…" at bounding box center [681, 323] width 1362 height 646
paste input "Weather St 23-2"
type input "Weather St 29-30"
click at [1278, 622] on span "Save" at bounding box center [1279, 624] width 19 height 9
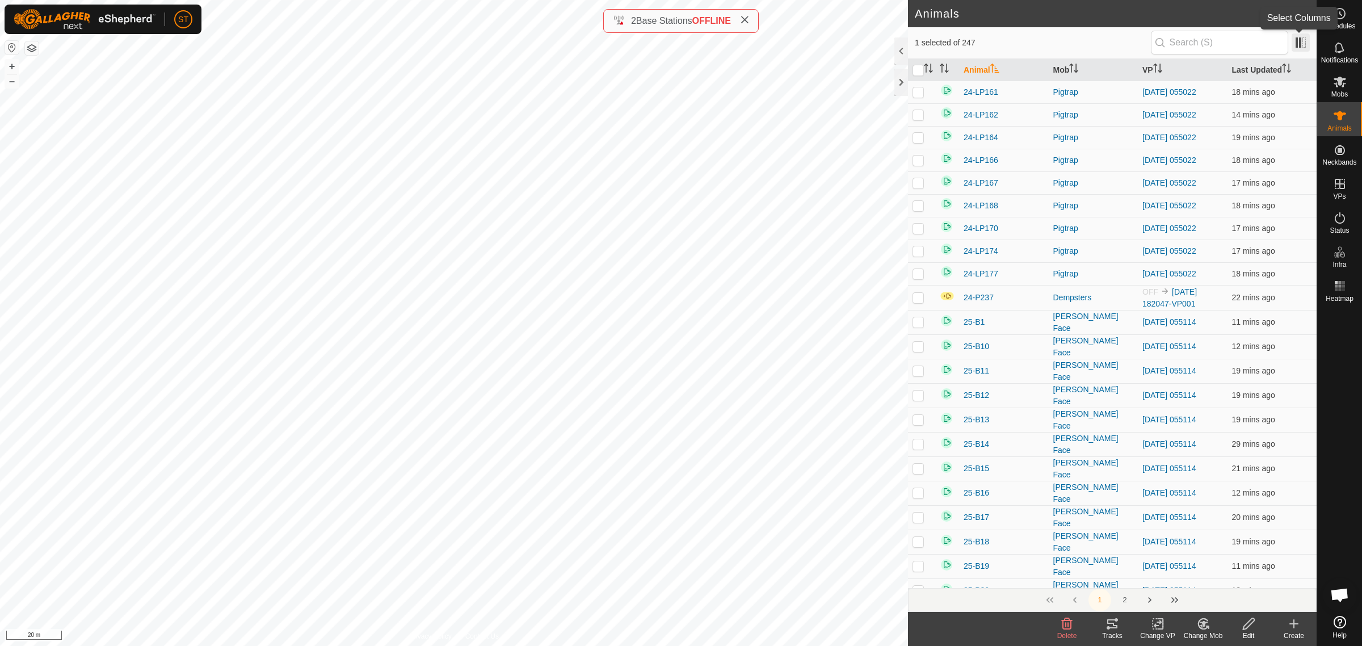
click at [1298, 45] on span at bounding box center [1300, 42] width 18 height 18
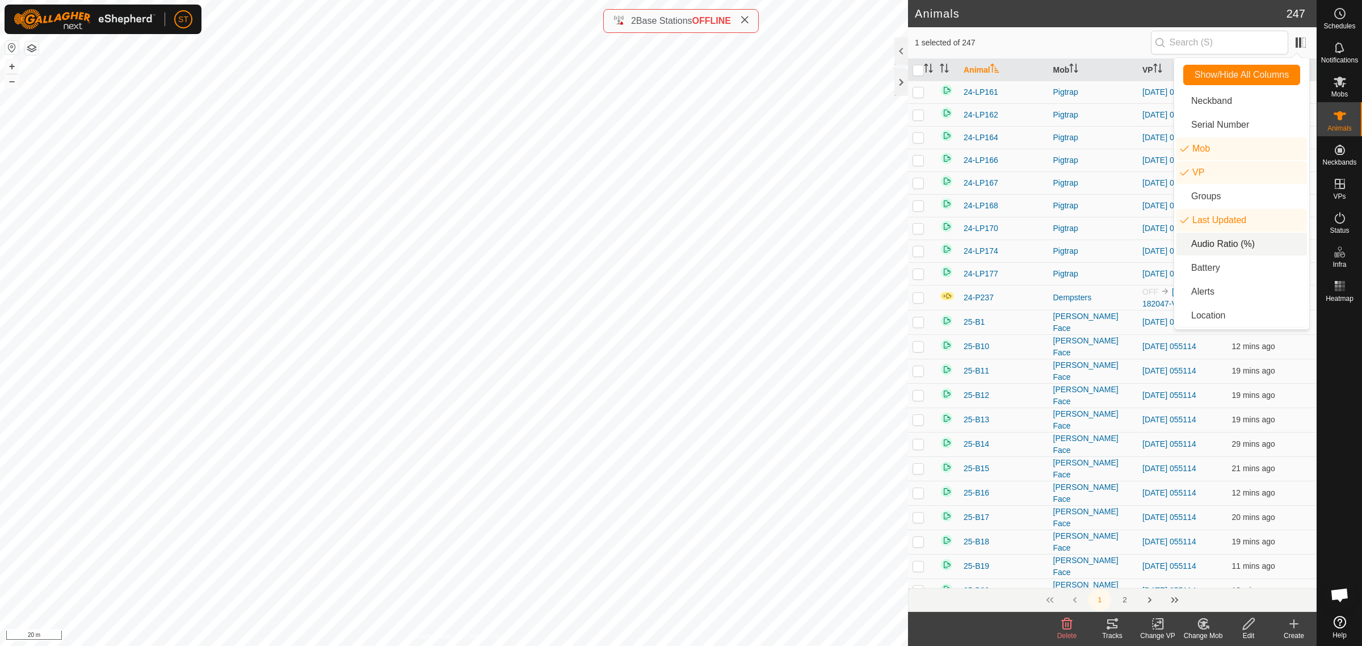
click at [1231, 248] on li "Audio Ratio (%)" at bounding box center [1241, 244] width 131 height 23
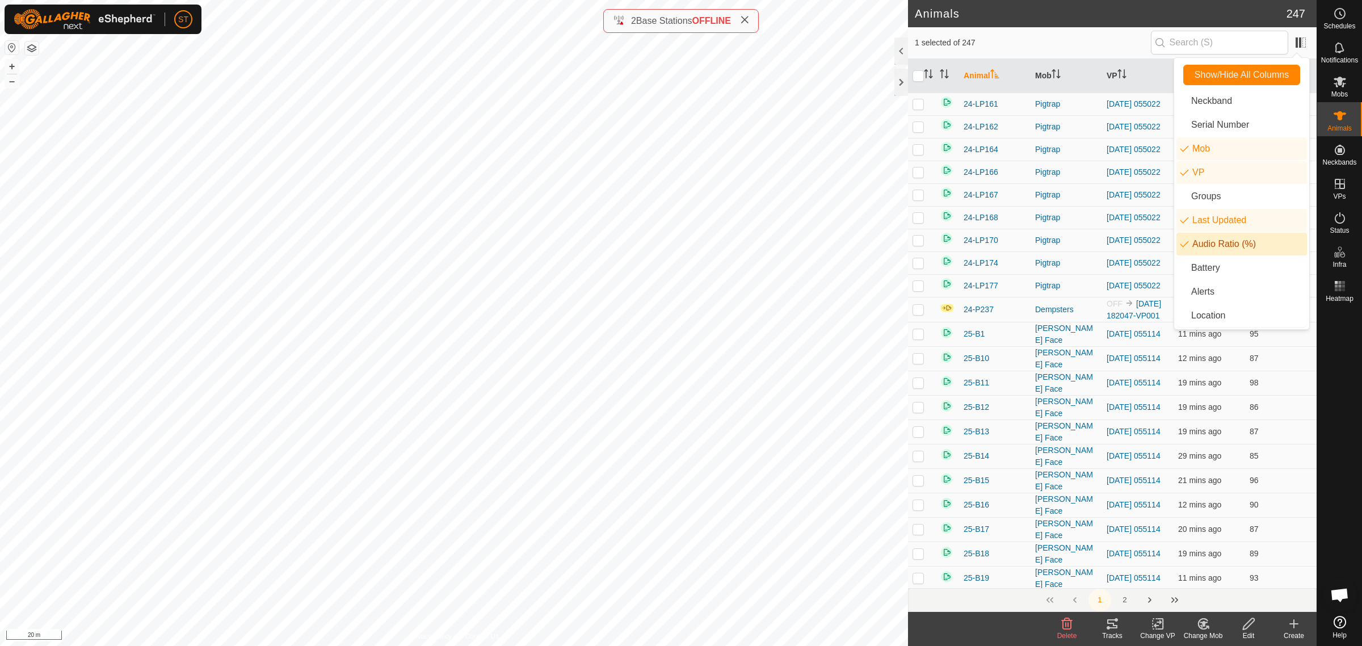
click at [1027, 38] on span "1 selected of 247" at bounding box center [1033, 43] width 236 height 12
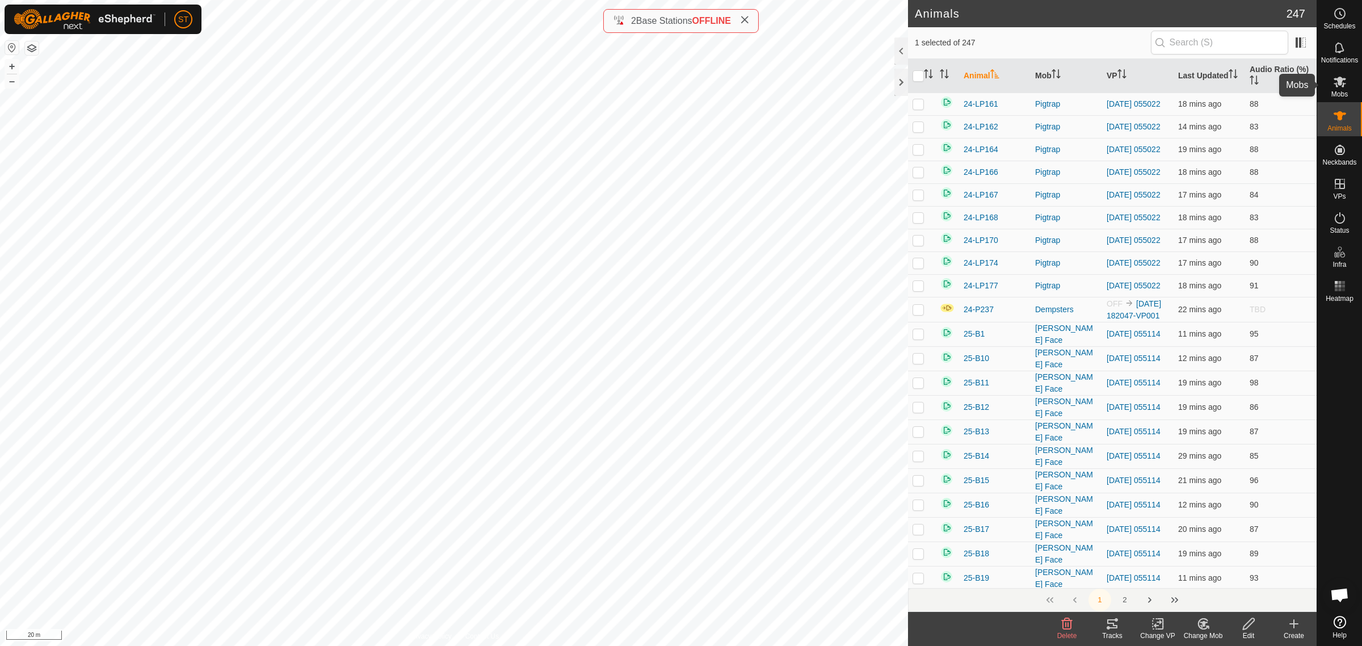
click at [1338, 88] on icon at bounding box center [1340, 82] width 14 height 14
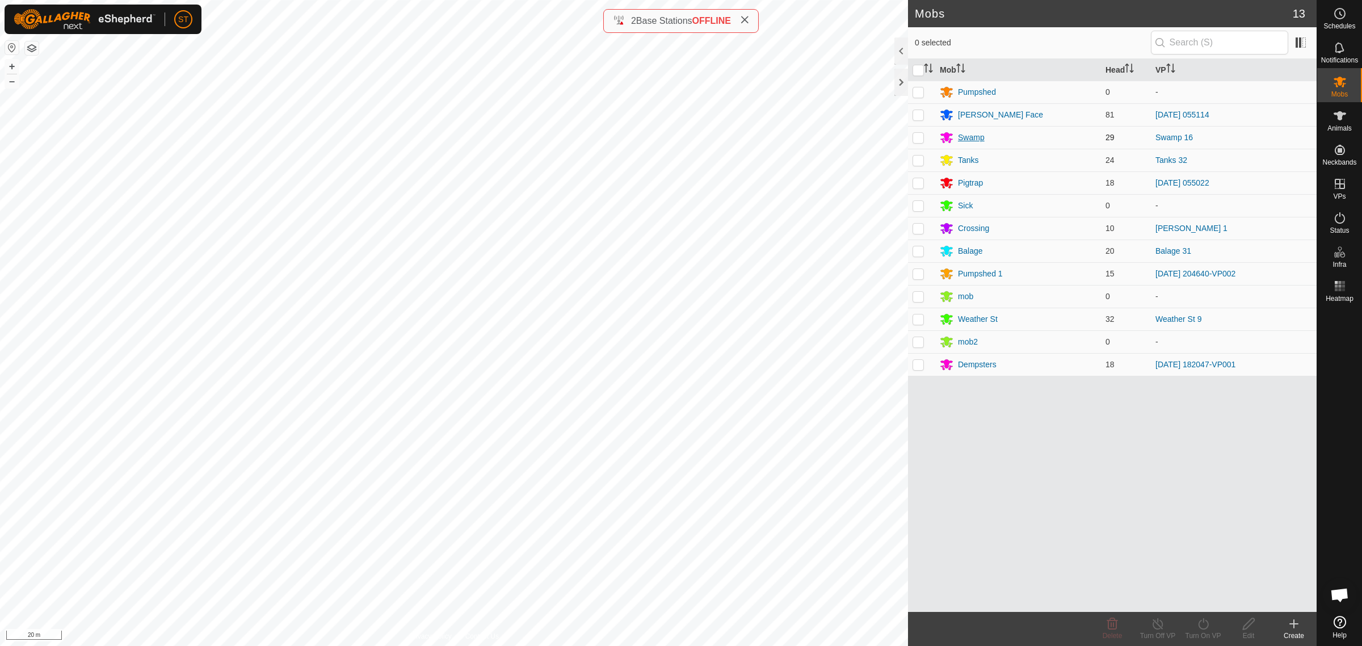
click at [972, 134] on div "Swamp" at bounding box center [971, 138] width 27 height 12
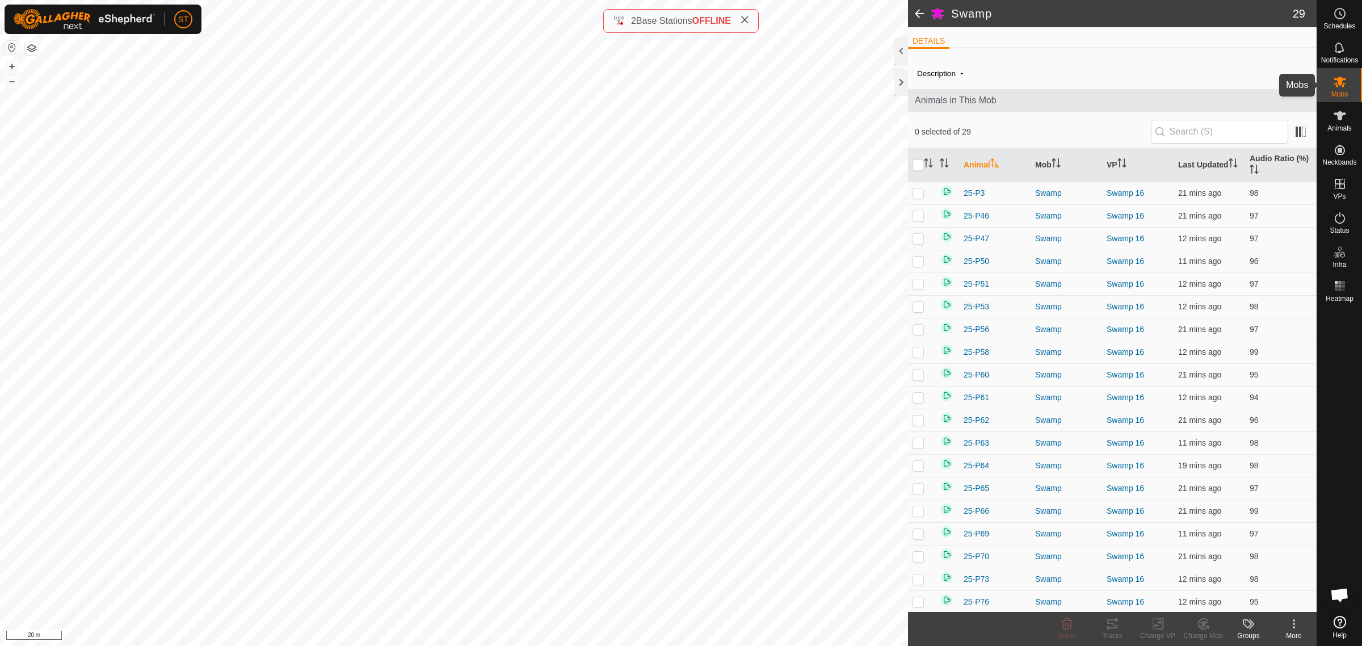
click at [1337, 82] on icon at bounding box center [1339, 82] width 12 height 11
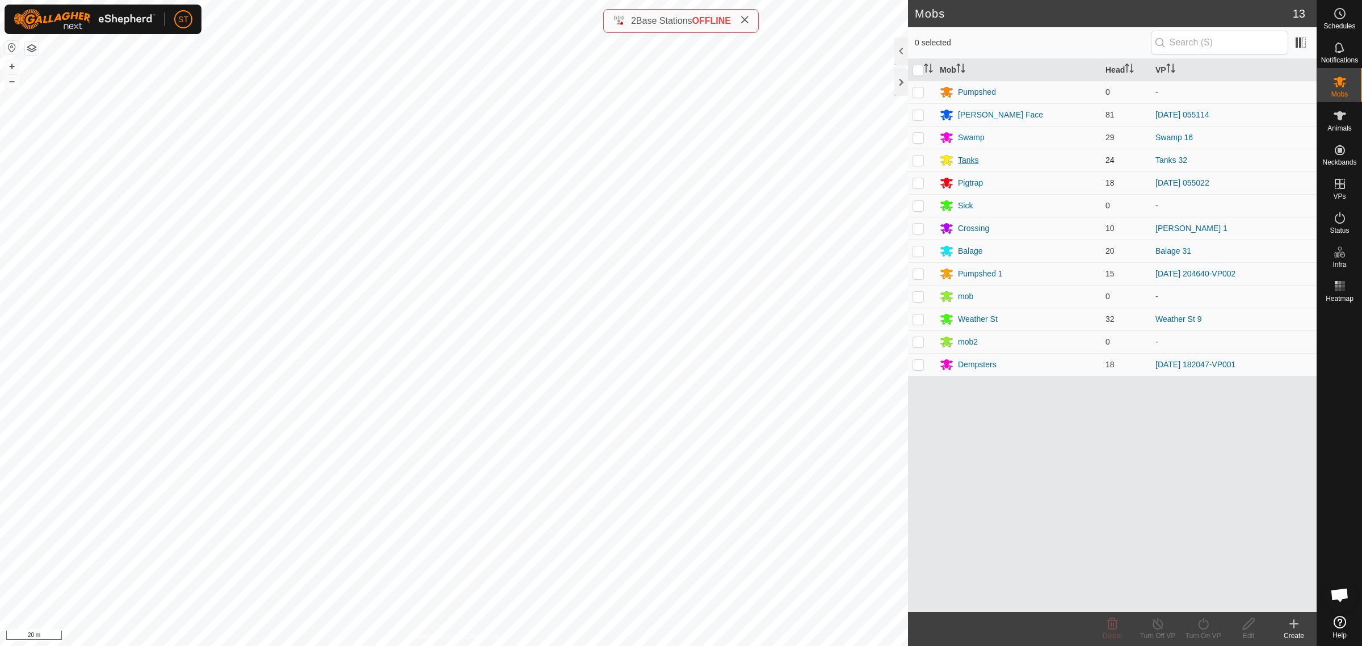
click at [962, 157] on div "Tanks" at bounding box center [968, 160] width 21 height 12
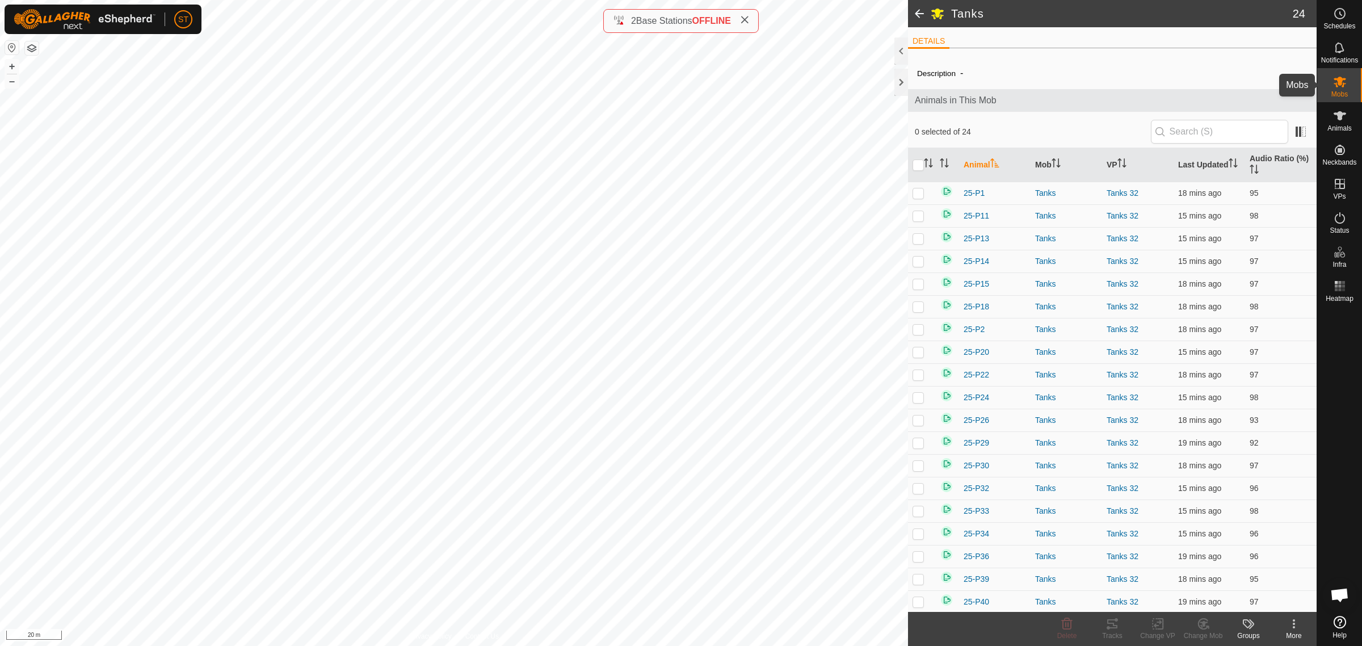
click at [1343, 80] on icon at bounding box center [1340, 82] width 14 height 14
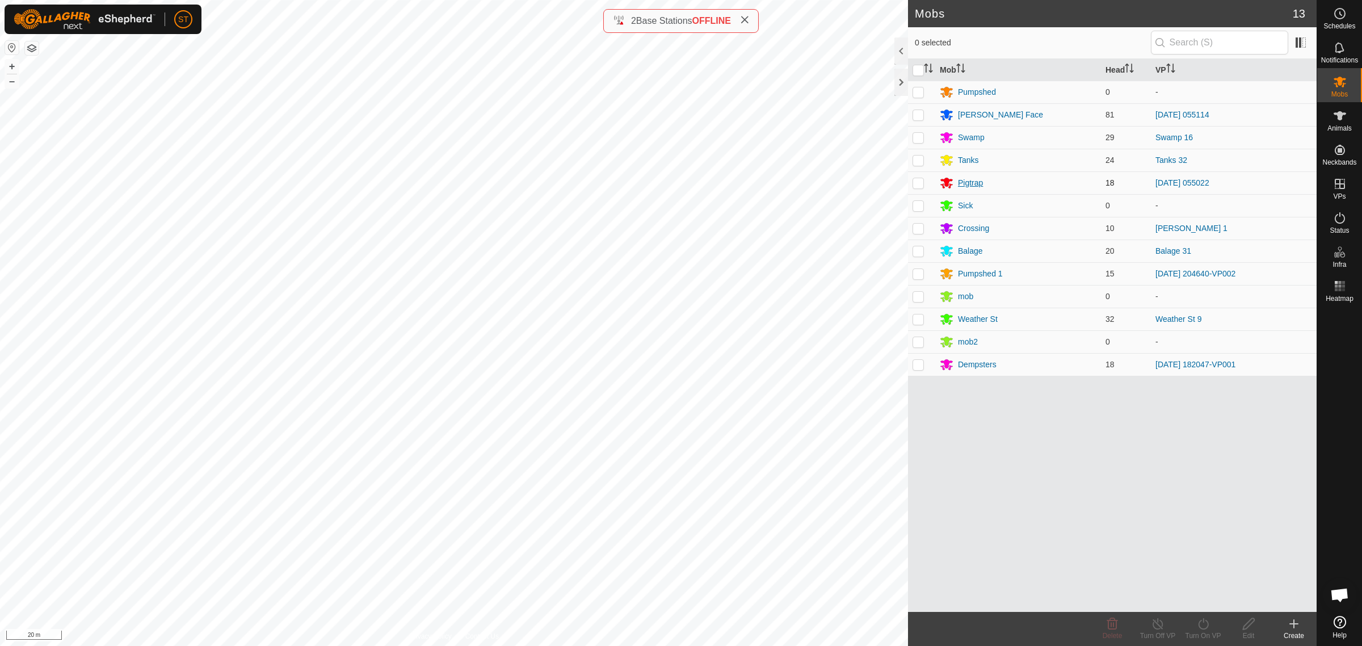
click at [965, 184] on div "Pigtrap" at bounding box center [970, 183] width 25 height 12
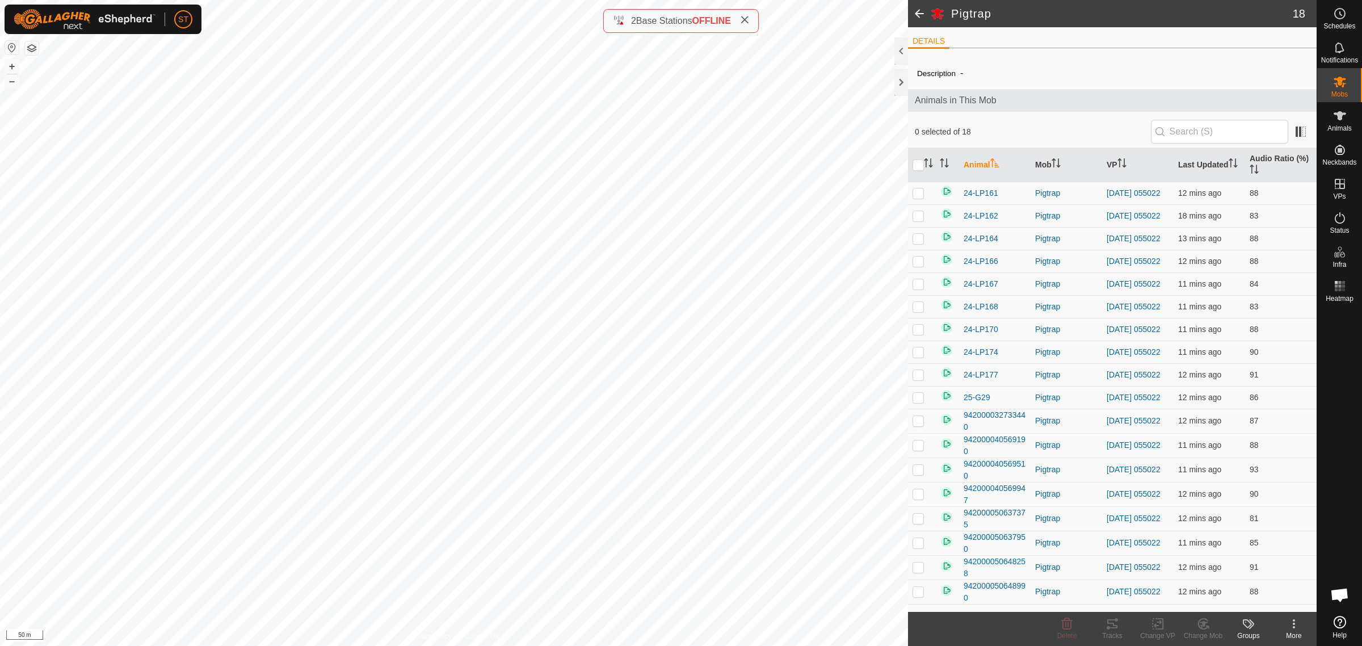
click at [696, 645] on html "ST Schedules Notifications Mobs Animals Neckbands VPs Status Infra Heatmap Help…" at bounding box center [681, 323] width 1362 height 646
click at [1341, 20] on icon at bounding box center [1340, 14] width 14 height 14
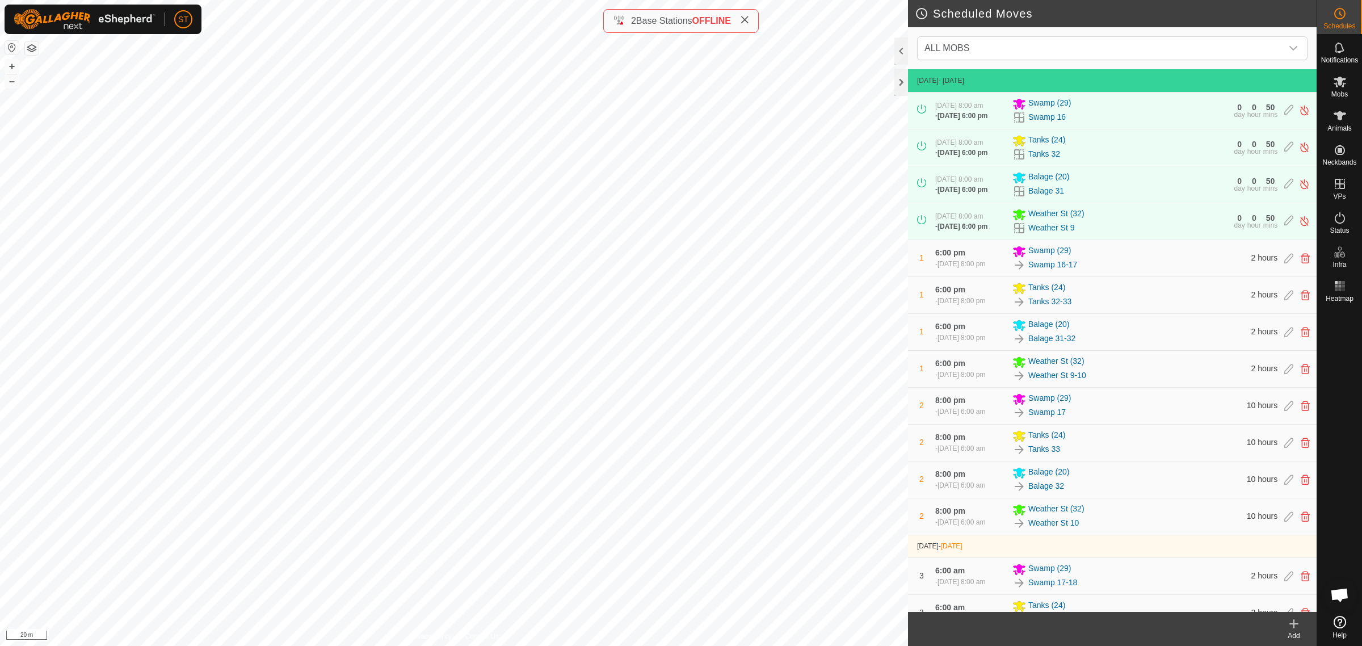
click at [1292, 625] on icon at bounding box center [1294, 624] width 14 height 14
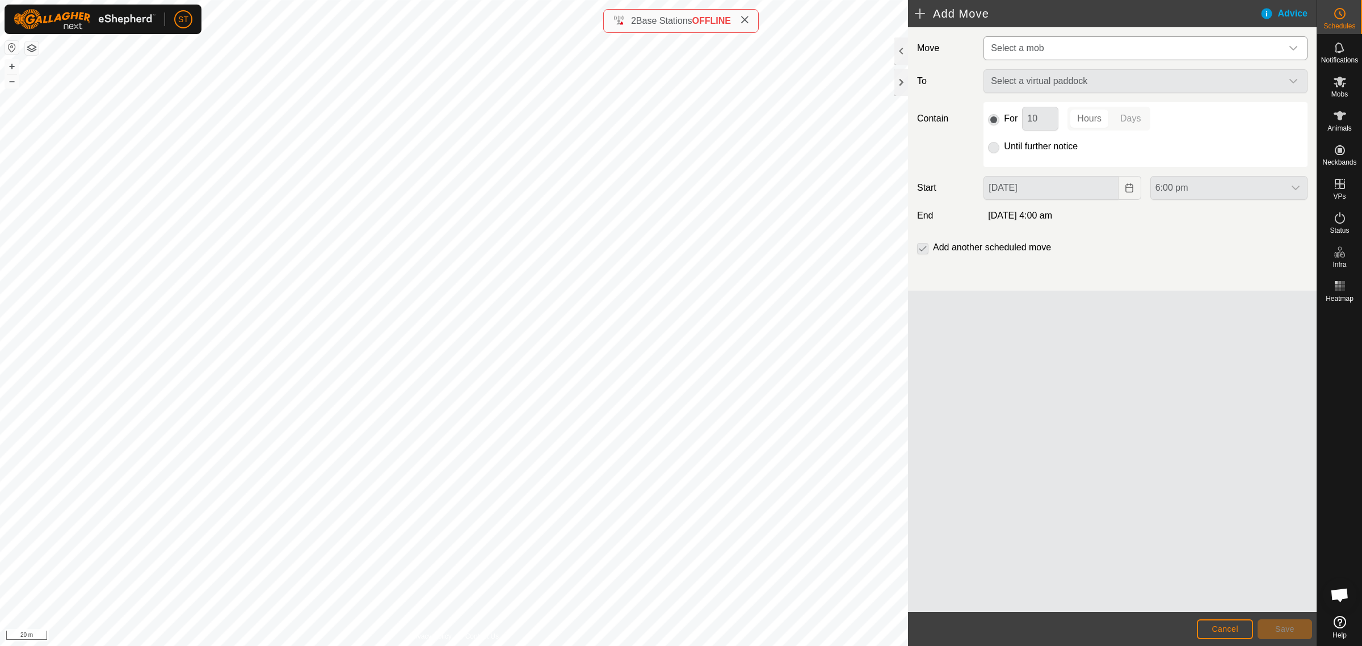
click at [1291, 46] on icon "dropdown trigger" at bounding box center [1293, 48] width 9 height 9
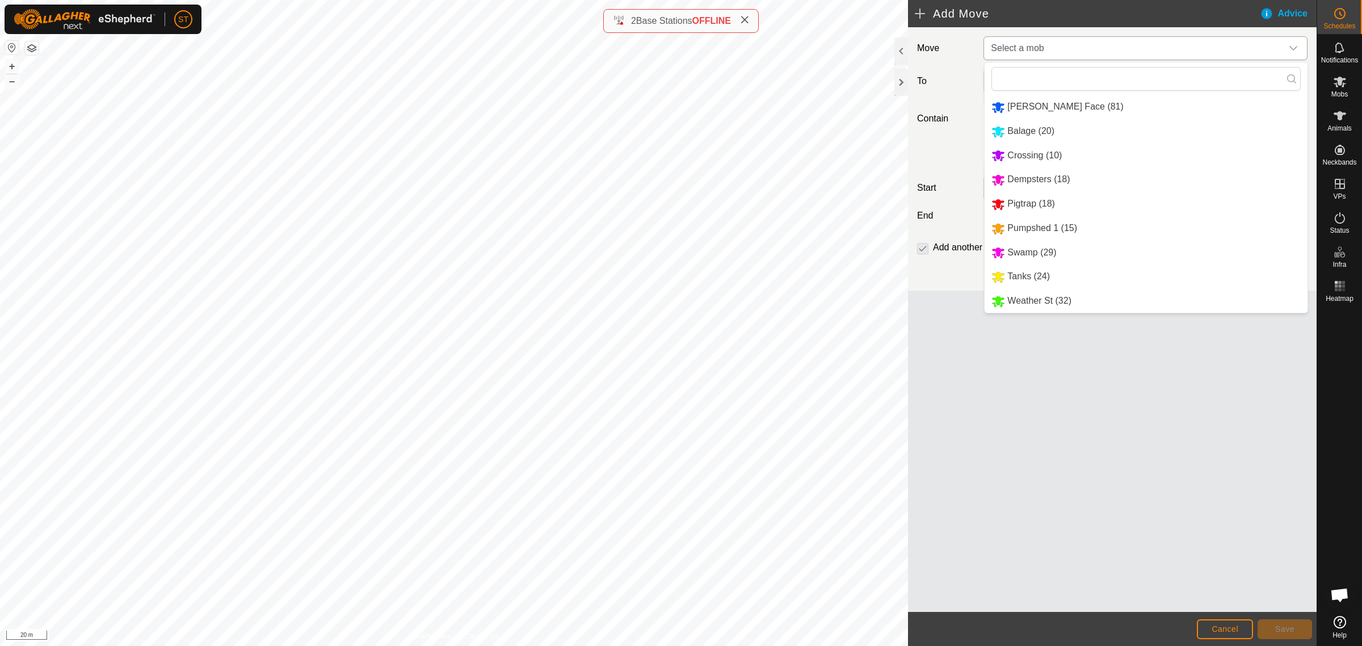
click at [1028, 152] on li "Crossing (10)" at bounding box center [1145, 155] width 323 height 23
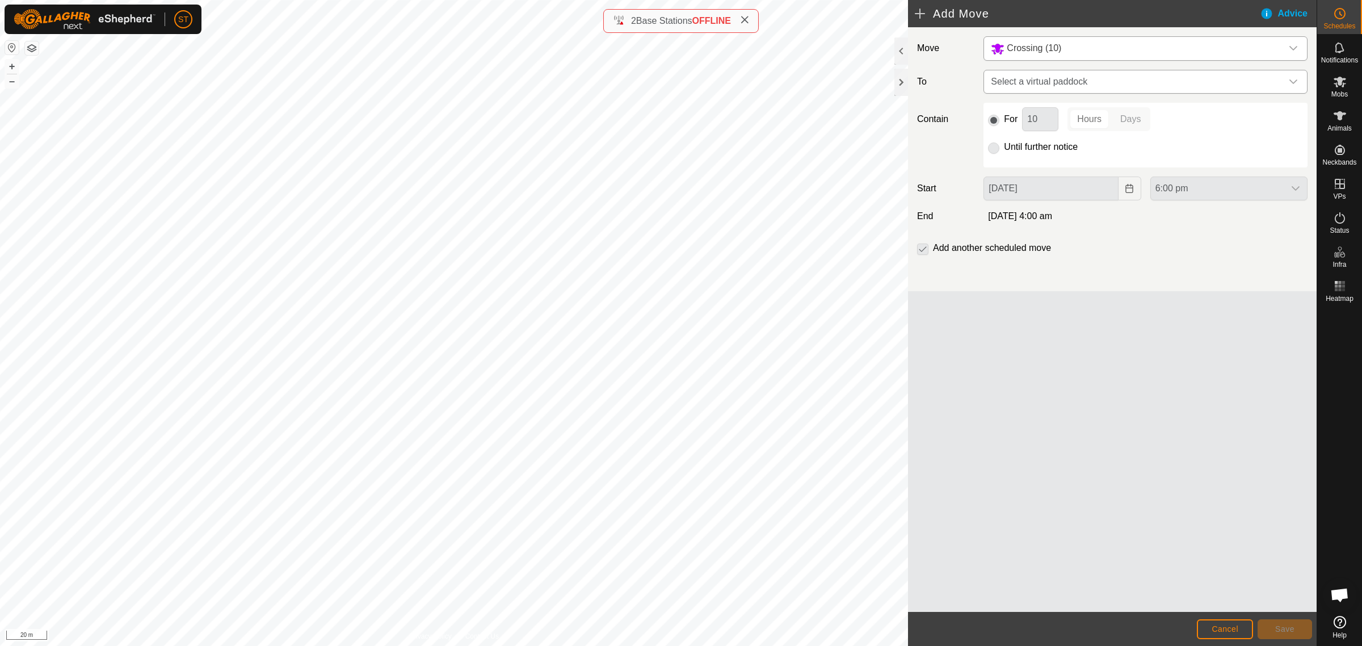
drag, startPoint x: 1301, startPoint y: 80, endPoint x: 1290, endPoint y: 91, distance: 15.2
click at [1301, 80] on div "dropdown trigger" at bounding box center [1293, 81] width 23 height 23
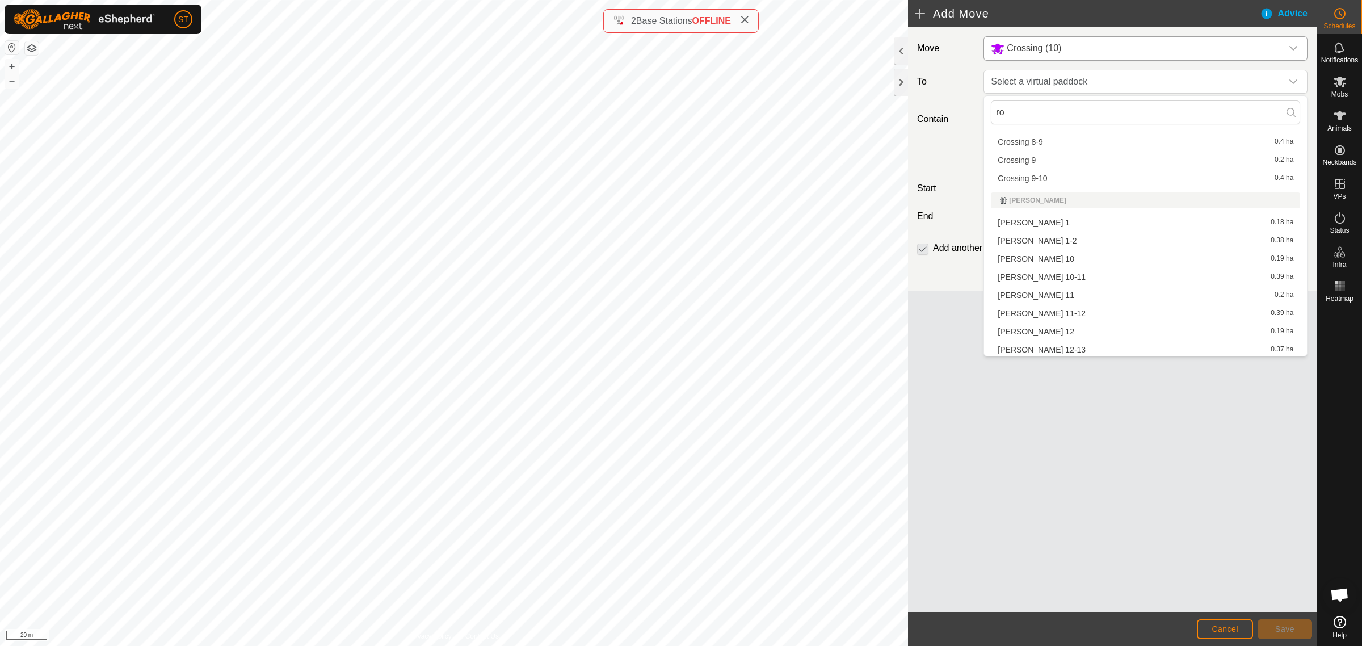
scroll to position [614, 0]
type input "ro"
click at [1033, 260] on li "Rorys 1-2 0.38 ha" at bounding box center [1145, 265] width 309 height 17
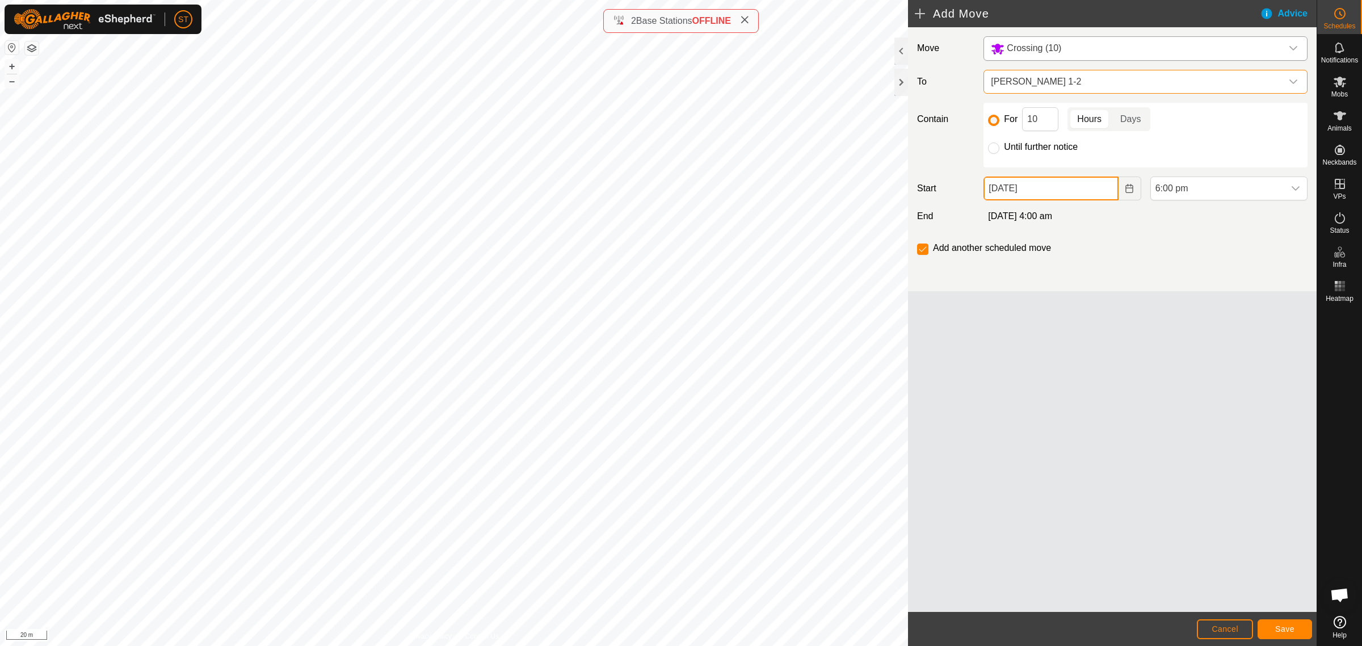
click at [1064, 192] on input "23 Sep, 2025" at bounding box center [1050, 188] width 134 height 24
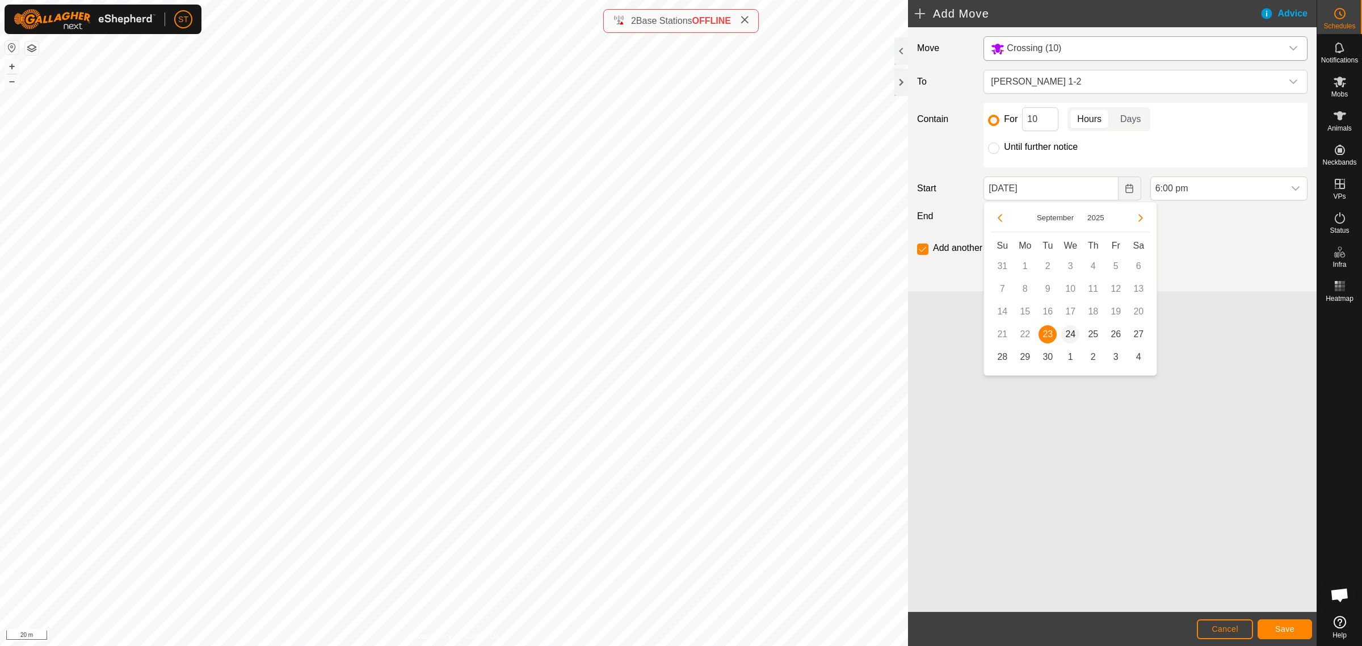
click at [1070, 331] on span "24" at bounding box center [1070, 334] width 18 height 18
type input "24 Sep, 2025"
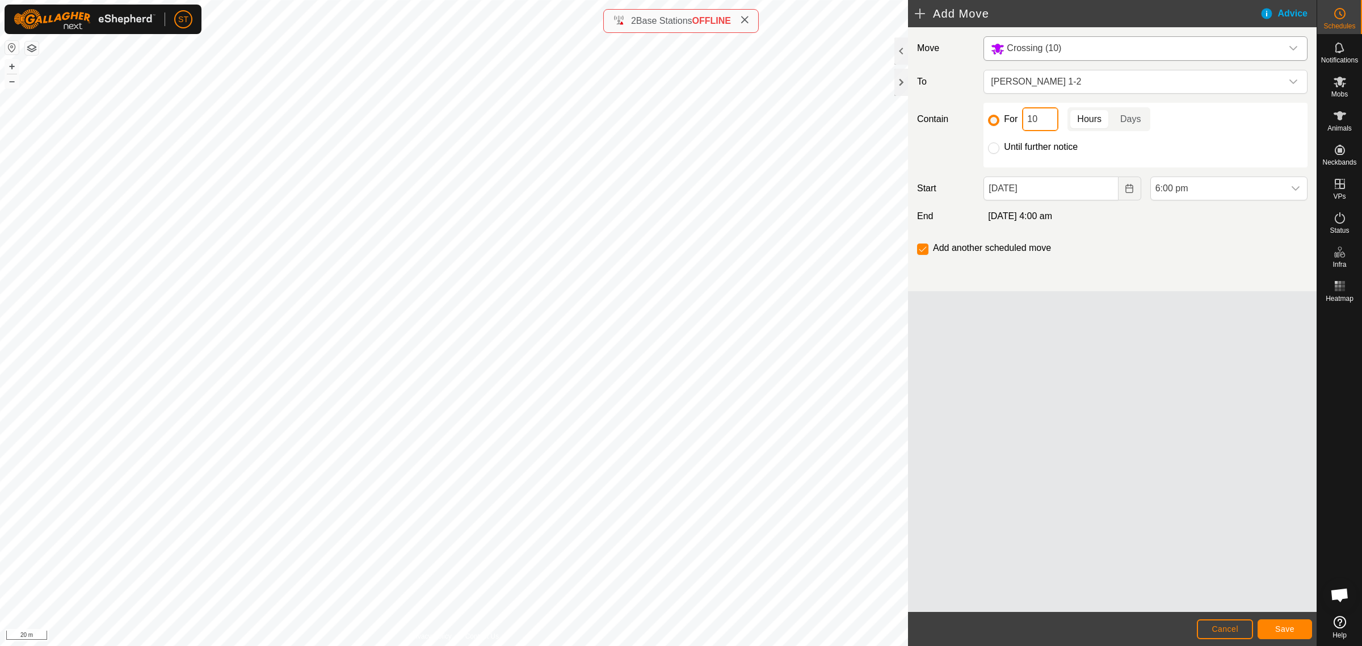
drag, startPoint x: 1038, startPoint y: 120, endPoint x: 1016, endPoint y: 122, distance: 22.2
click at [1016, 122] on div "For 10 Hours Days" at bounding box center [1145, 119] width 315 height 24
click at [1129, 117] on p-togglebutton "Days" at bounding box center [1130, 119] width 39 height 24
click at [1080, 115] on p-togglebutton "Hours" at bounding box center [1089, 119] width 44 height 24
click at [1297, 189] on icon "dropdown trigger" at bounding box center [1295, 188] width 8 height 5
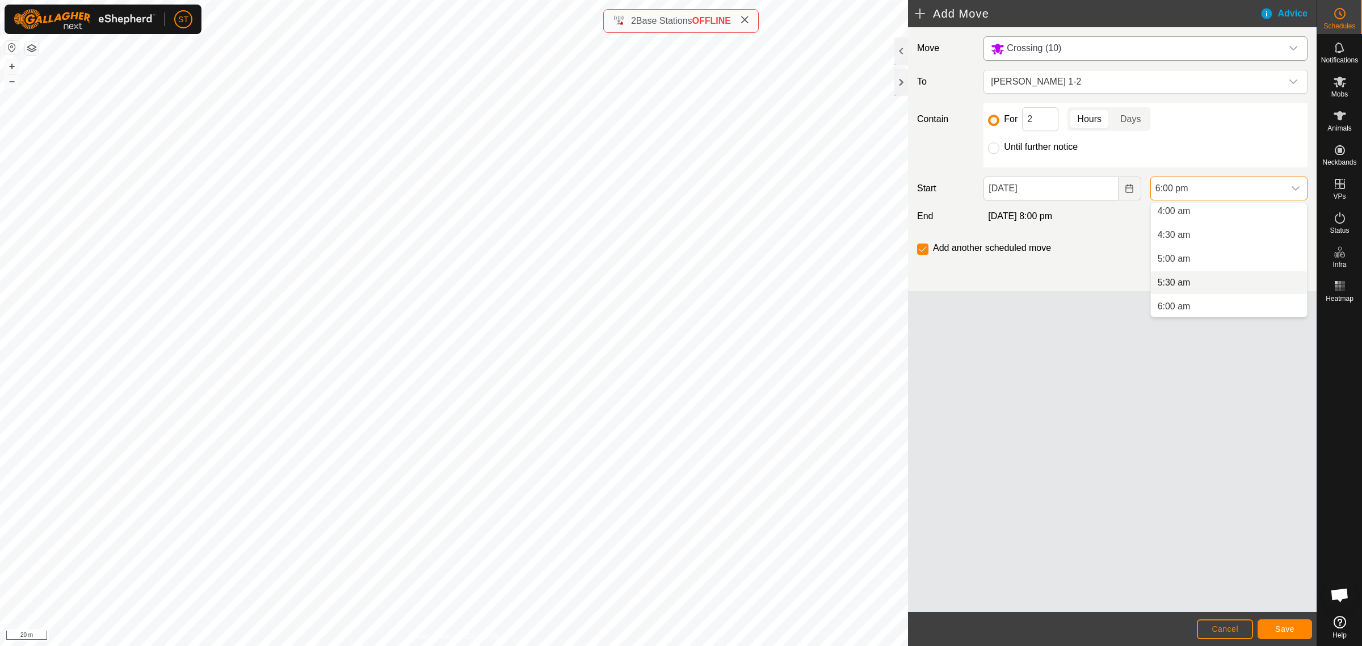
scroll to position [195, 0]
click at [1193, 302] on li "6:00 am" at bounding box center [1229, 305] width 156 height 23
click at [1272, 625] on button "Save" at bounding box center [1284, 629] width 54 height 20
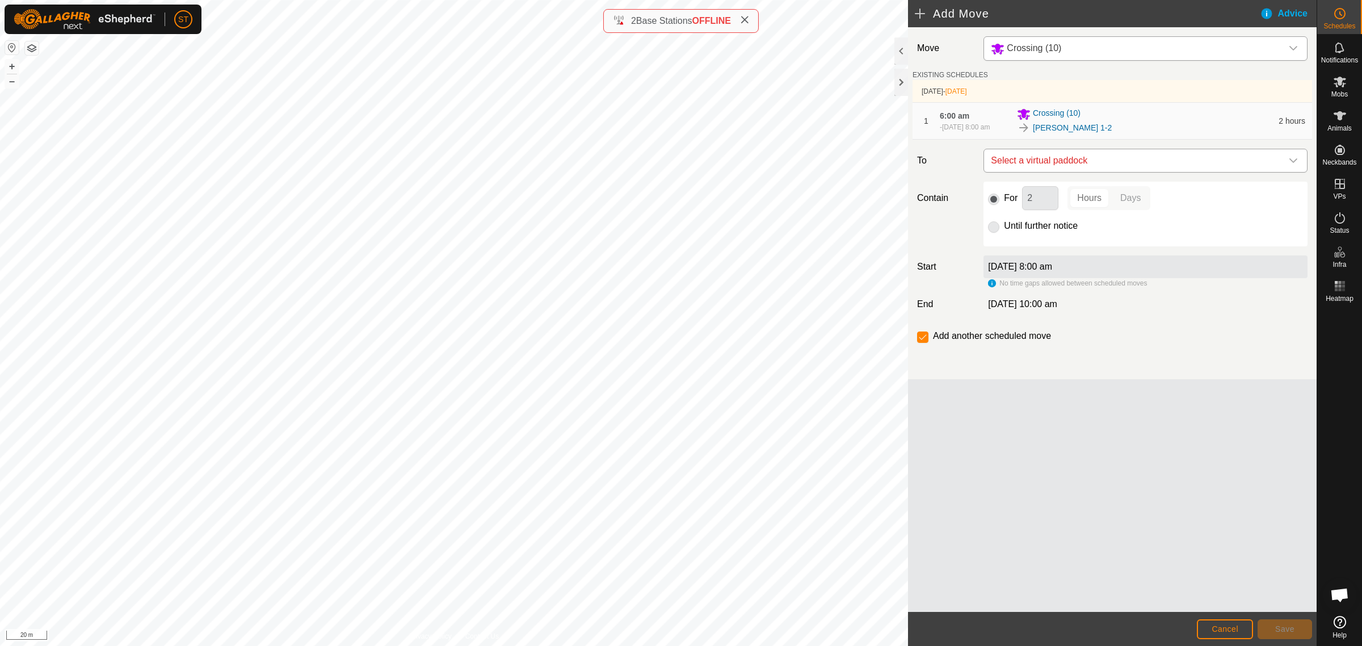
click at [1295, 165] on icon "dropdown trigger" at bounding box center [1293, 160] width 9 height 9
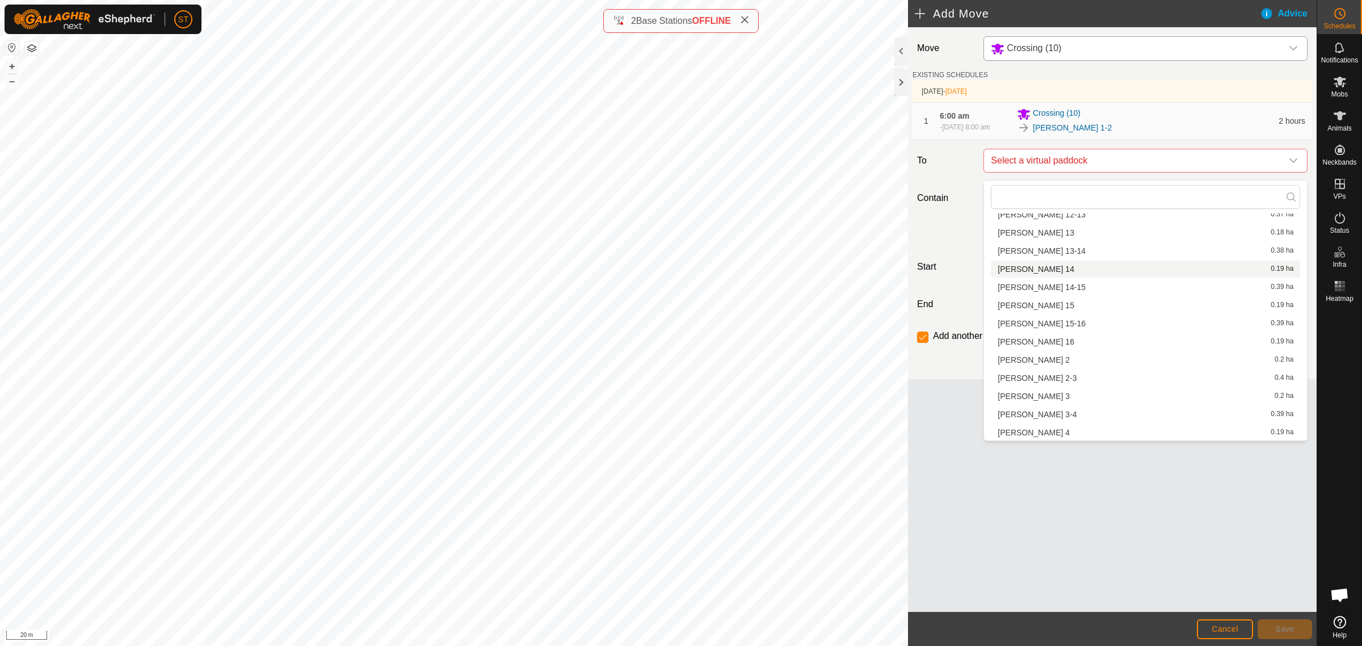
scroll to position [213, 0]
click at [1028, 291] on li "Rorys 2 0.2 ha" at bounding box center [1145, 289] width 309 height 17
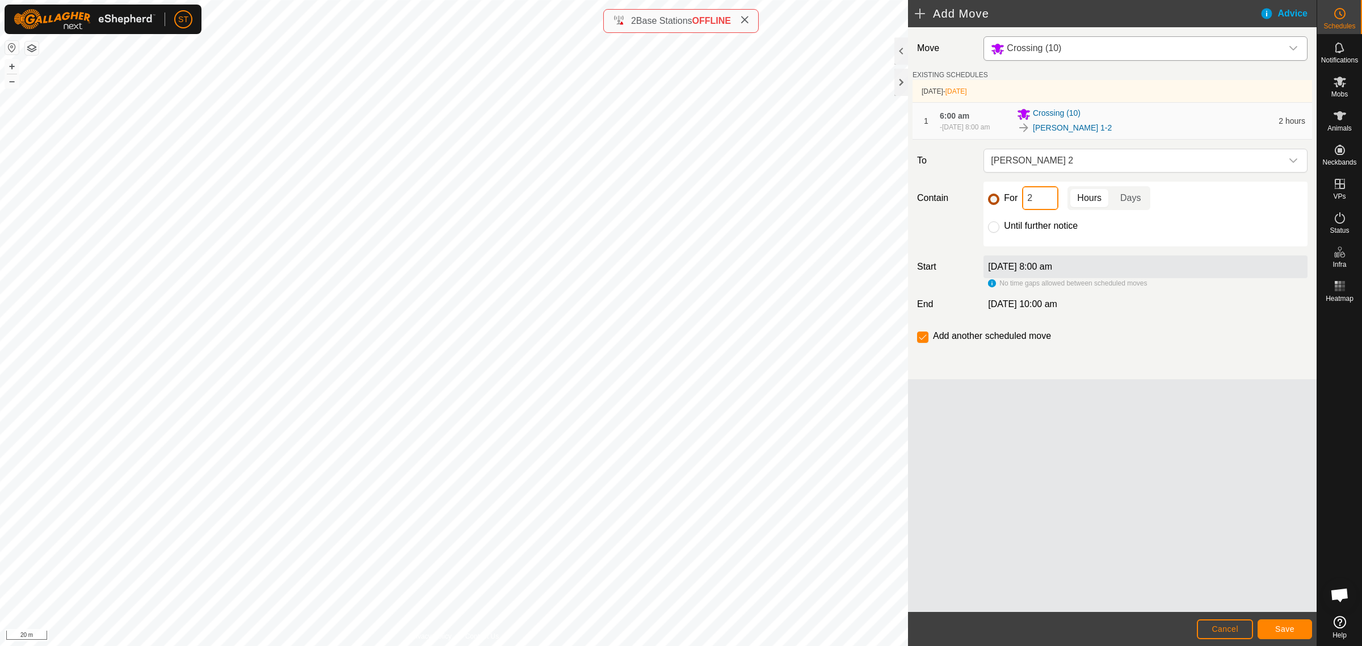
drag, startPoint x: 1043, startPoint y: 203, endPoint x: 991, endPoint y: 203, distance: 51.6
click at [991, 203] on div "For 2 Hours Days" at bounding box center [1145, 198] width 315 height 24
click at [1281, 629] on span "Save" at bounding box center [1284, 628] width 19 height 9
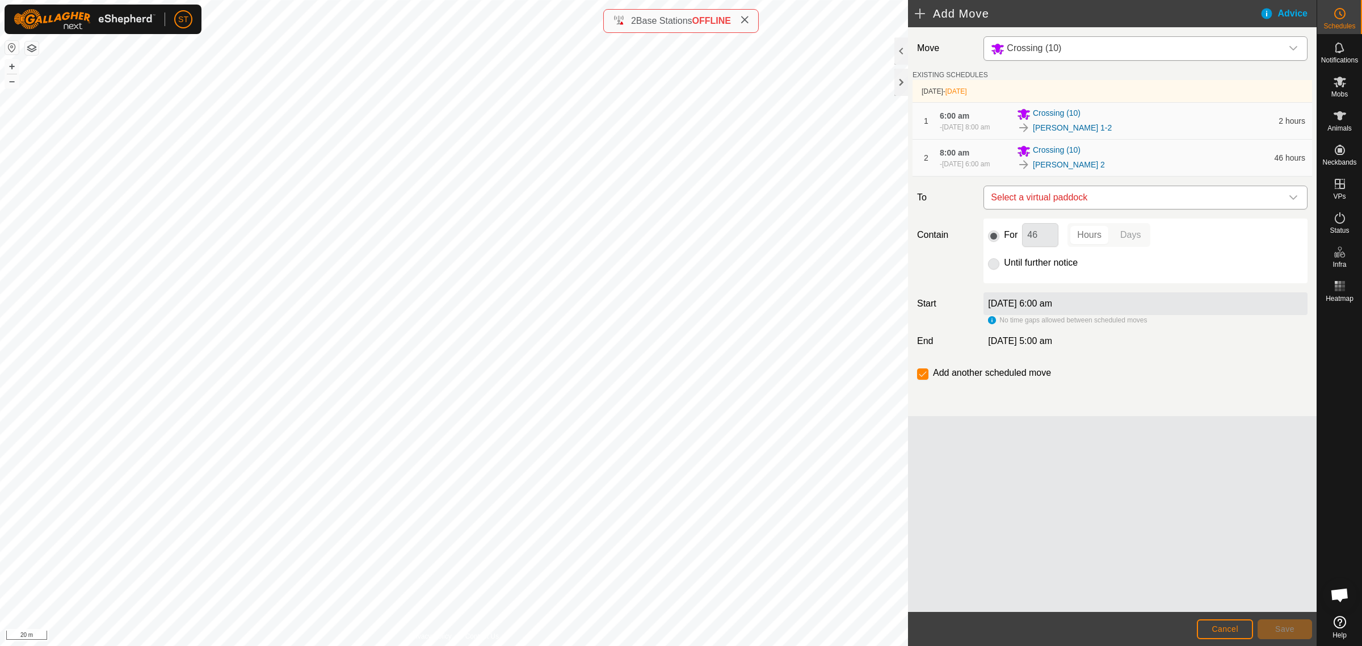
click at [1289, 202] on icon "dropdown trigger" at bounding box center [1293, 197] width 9 height 9
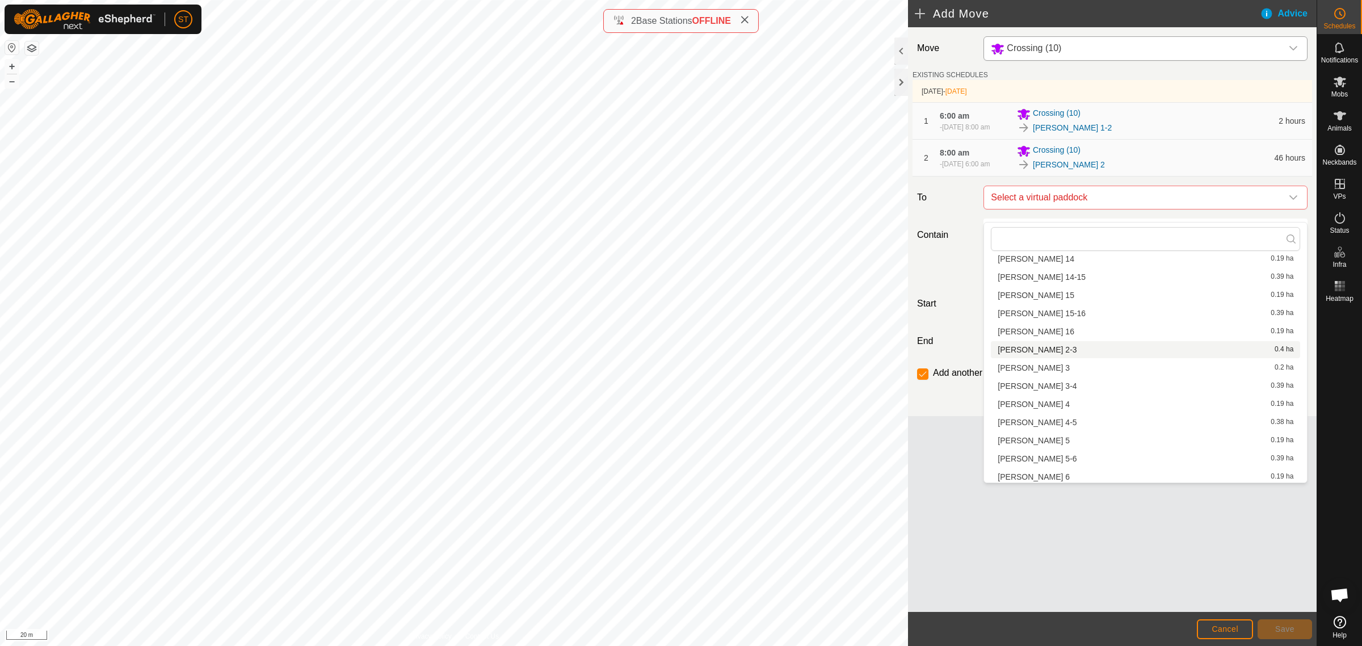
click at [1025, 350] on li "Rorys 2-3 0.4 ha" at bounding box center [1145, 349] width 309 height 17
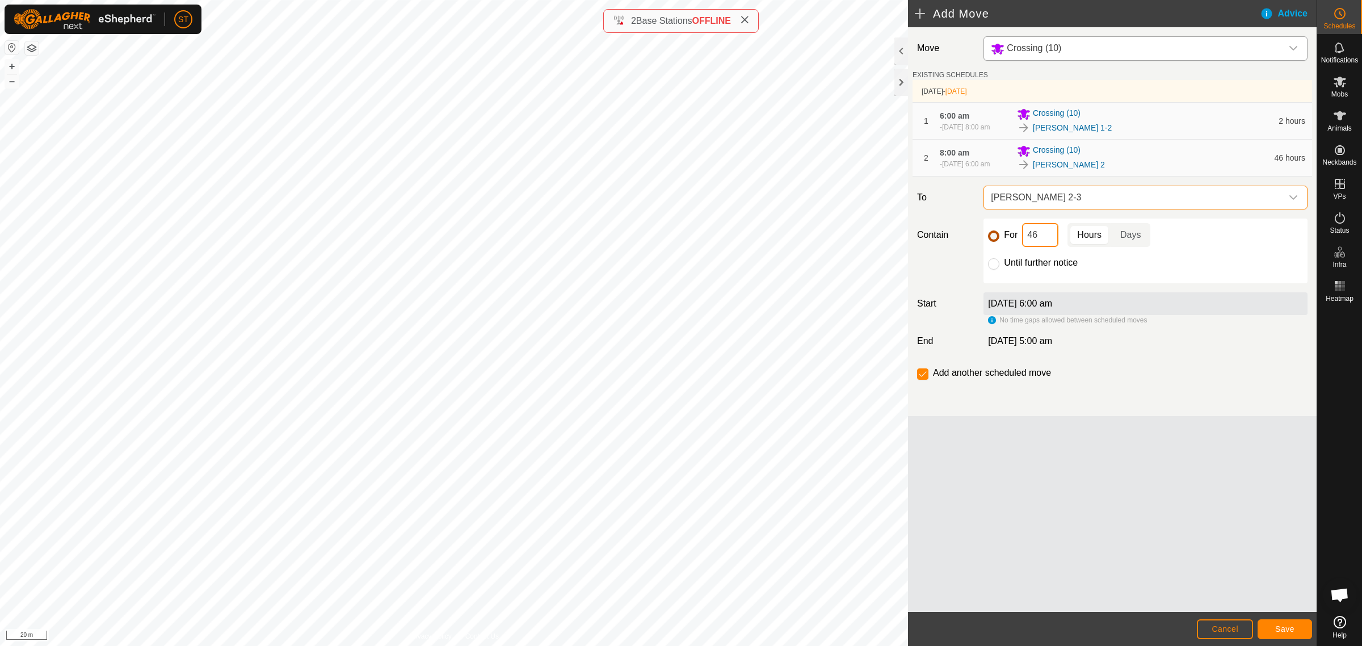
drag, startPoint x: 1043, startPoint y: 247, endPoint x: 996, endPoint y: 247, distance: 47.1
click at [996, 247] on div "For 46 Hours Days" at bounding box center [1145, 235] width 315 height 24
click at [1275, 629] on span "Save" at bounding box center [1284, 628] width 19 height 9
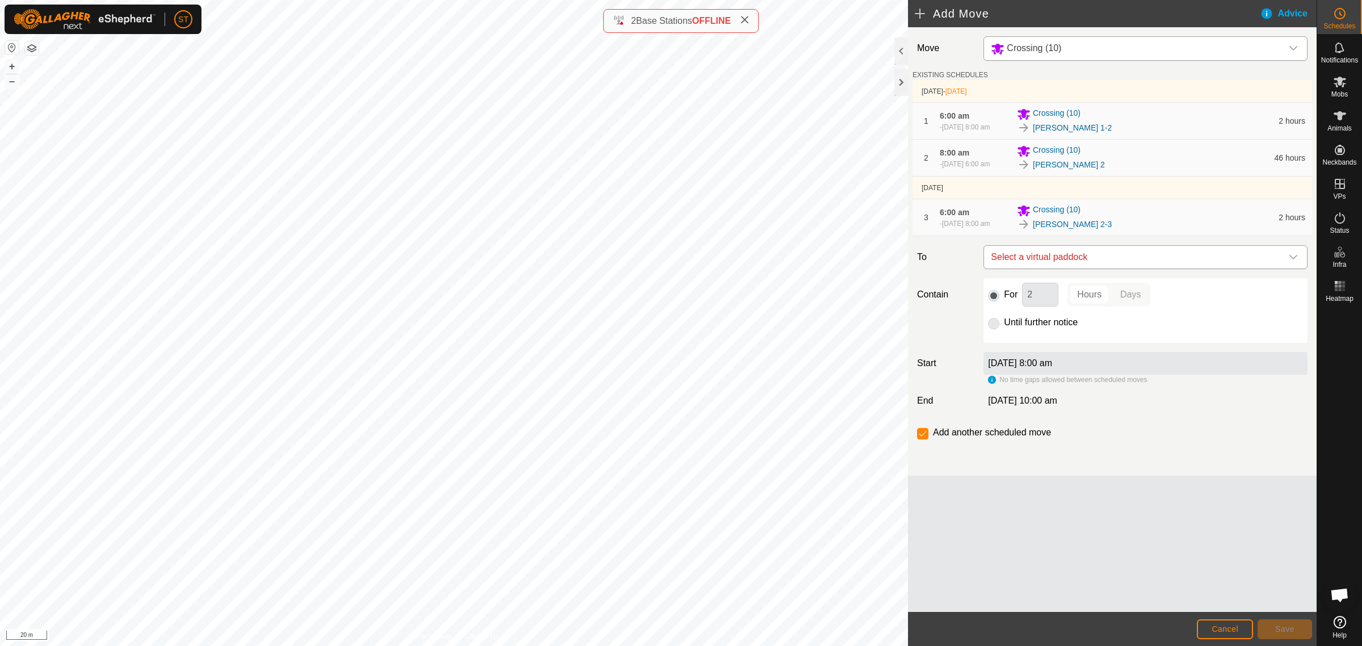
click at [1292, 262] on icon "dropdown trigger" at bounding box center [1293, 257] width 9 height 9
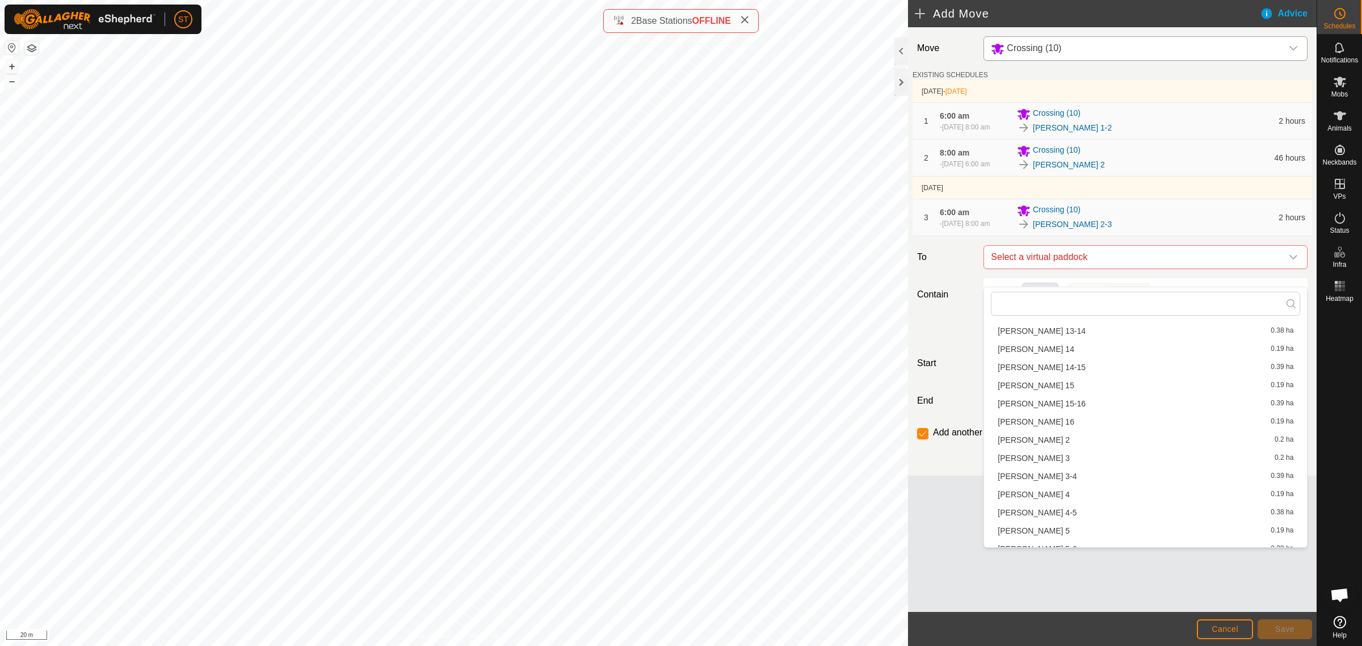
scroll to position [182, 0]
click at [1025, 465] on li "Rorys 3 0.2 ha" at bounding box center [1145, 463] width 309 height 17
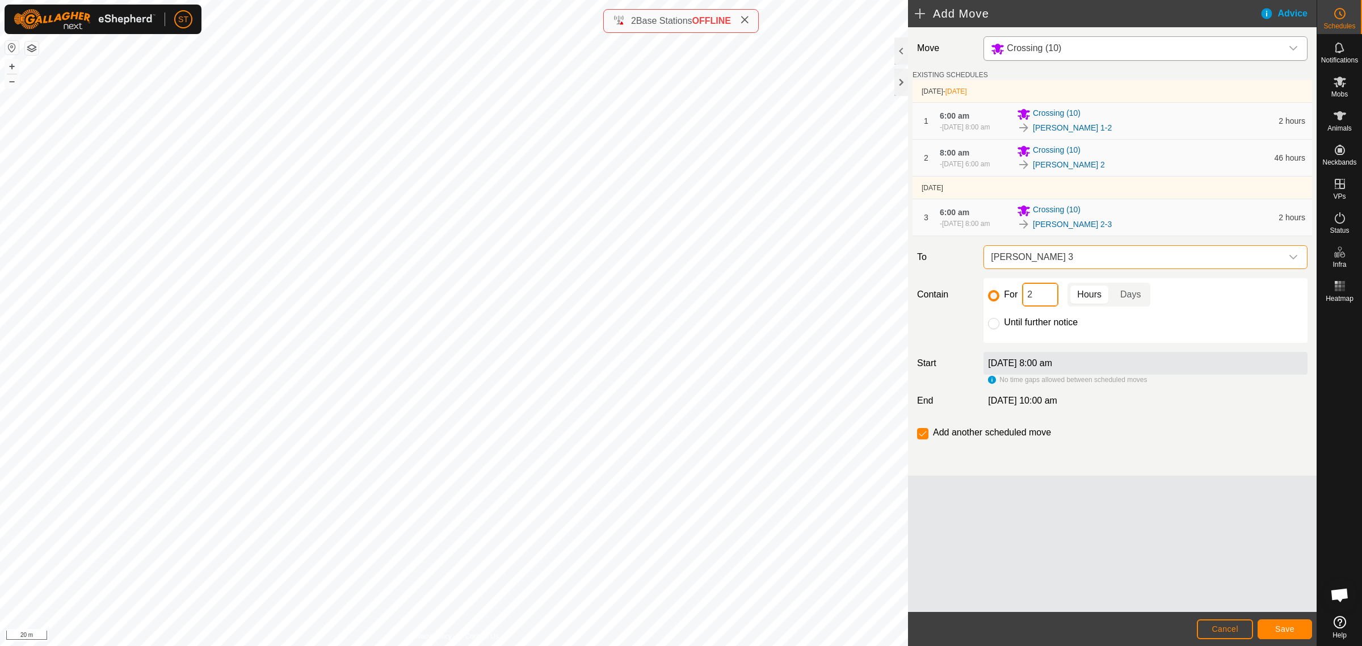
drag, startPoint x: 1040, startPoint y: 313, endPoint x: 1005, endPoint y: 318, distance: 35.0
click at [1006, 306] on div "For 2 Hours Days" at bounding box center [1145, 295] width 315 height 24
click at [1278, 627] on span "Save" at bounding box center [1284, 628] width 19 height 9
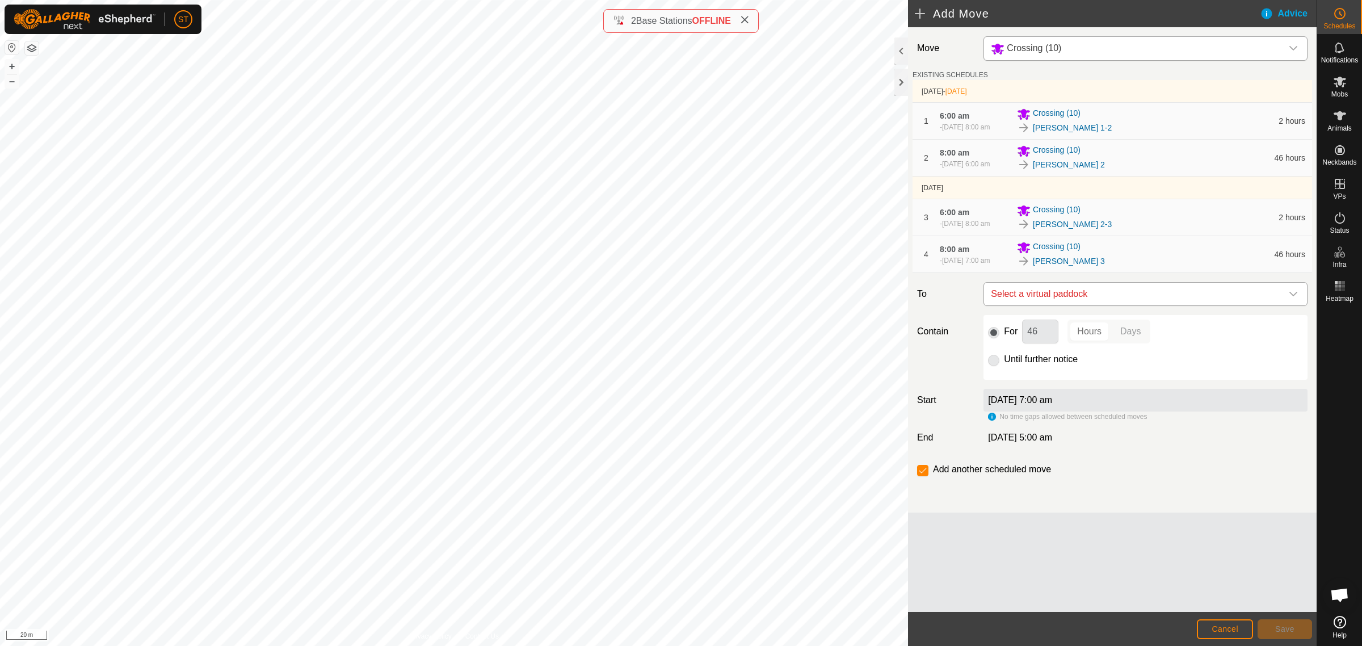
click at [1294, 298] on icon "dropdown trigger" at bounding box center [1293, 293] width 9 height 9
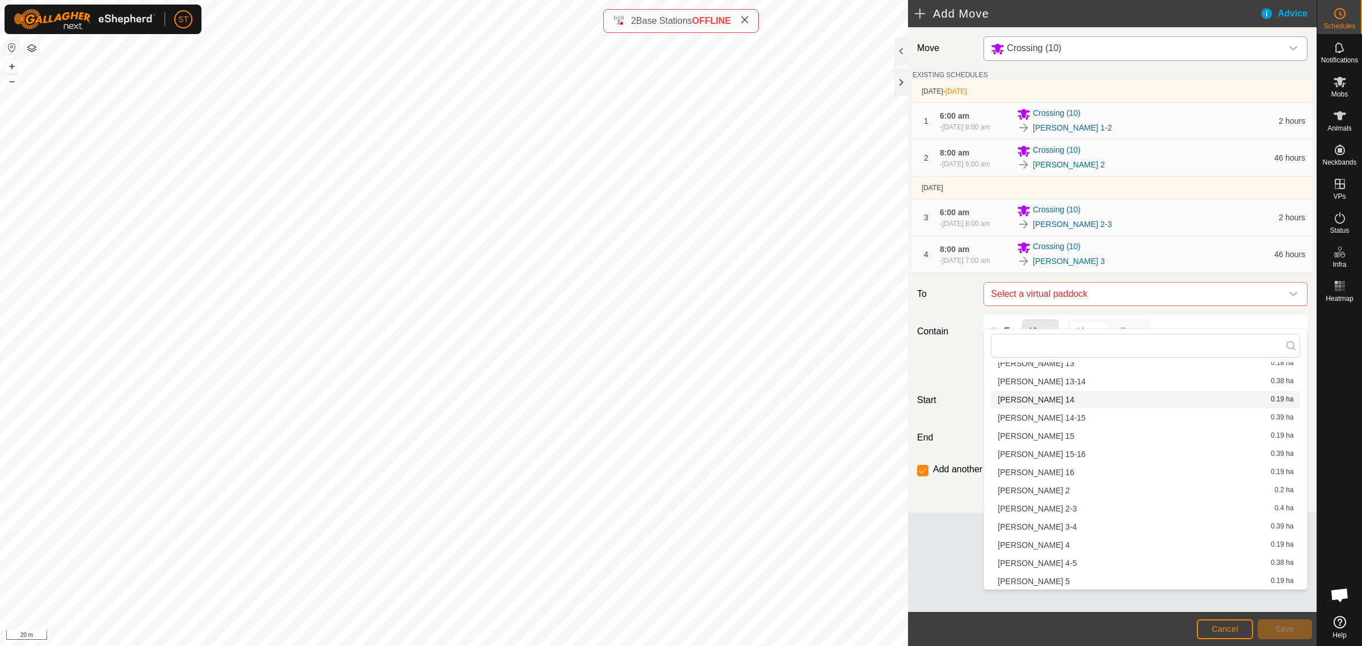
scroll to position [213, 0]
click at [1016, 490] on li "Rorys 3-4 0.39 ha" at bounding box center [1145, 492] width 309 height 17
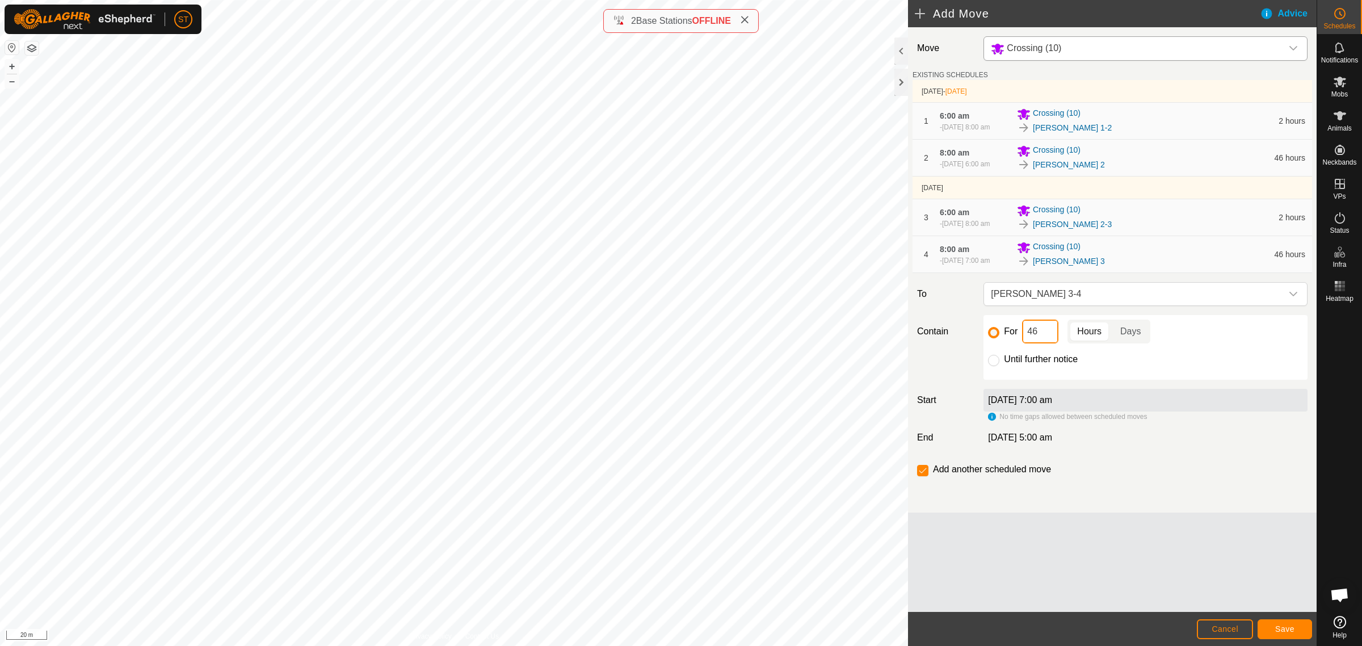
drag, startPoint x: 1040, startPoint y: 355, endPoint x: 1000, endPoint y: 356, distance: 39.7
click at [1003, 343] on div "For 46 Hours Days" at bounding box center [1145, 331] width 315 height 24
click at [1284, 627] on span "Save" at bounding box center [1284, 628] width 19 height 9
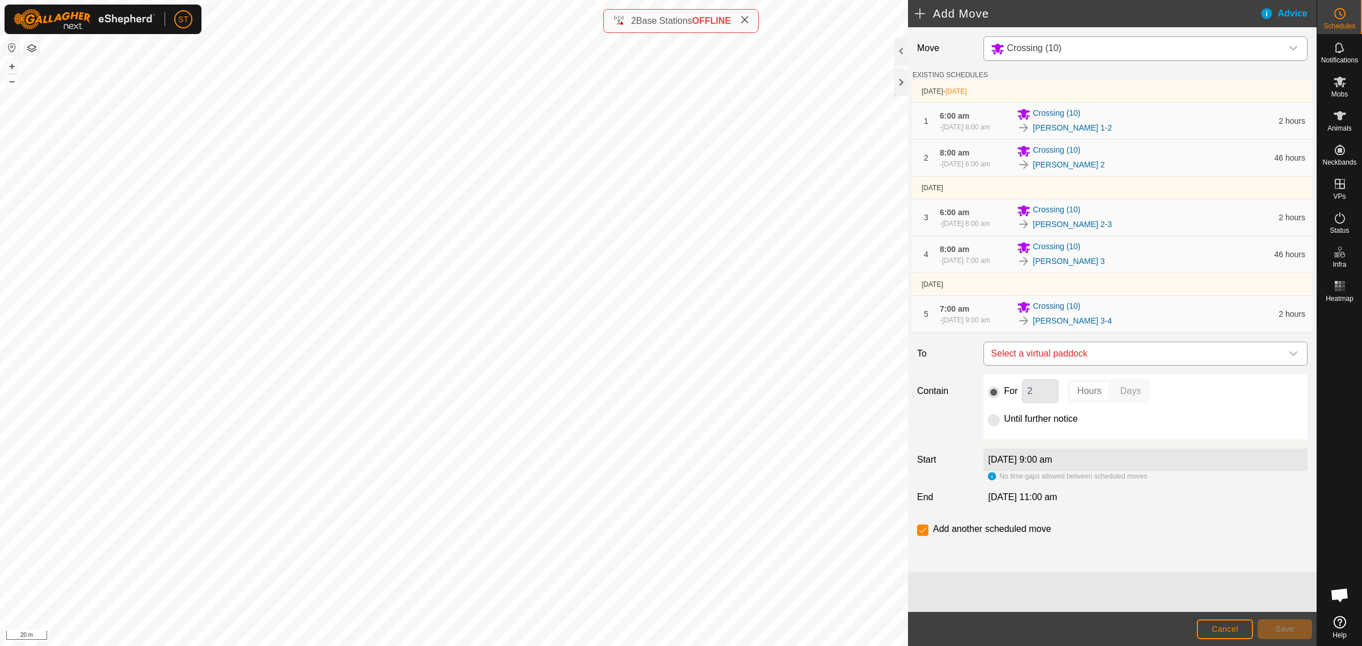
click at [1294, 358] on icon "dropdown trigger" at bounding box center [1293, 353] width 9 height 9
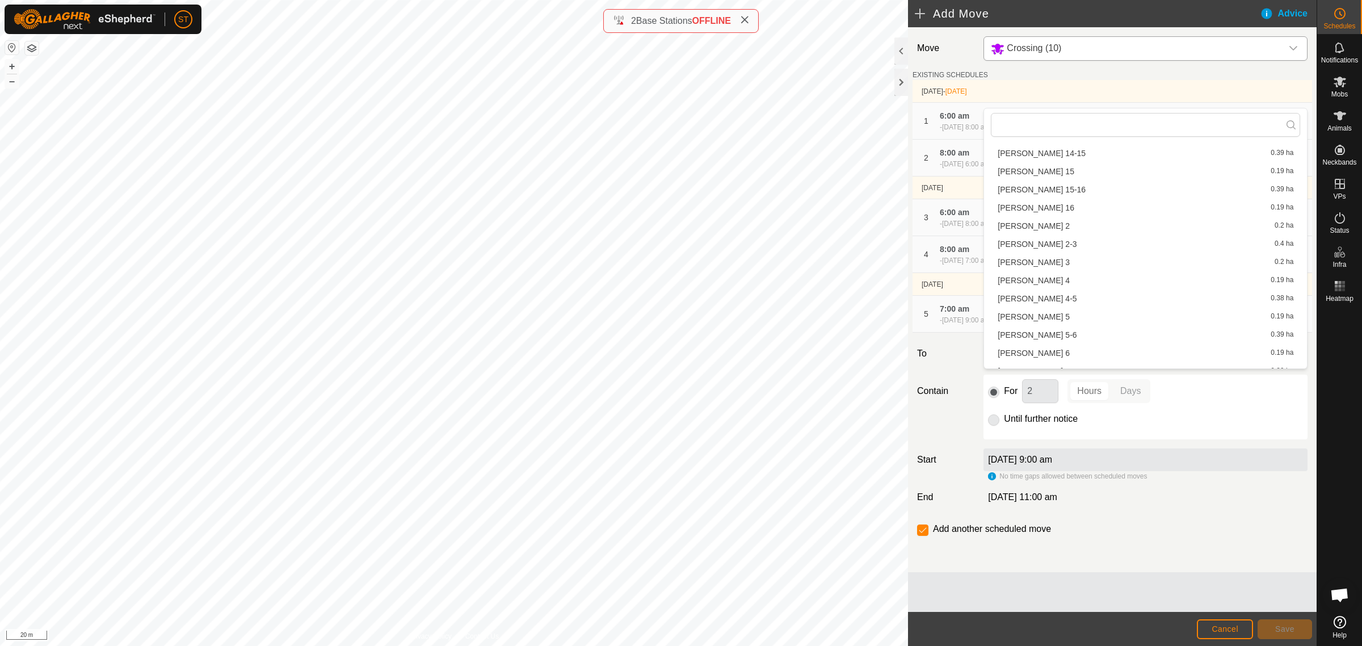
scroll to position [228, 0]
click at [1025, 272] on li "Rorys 4 0.19 ha" at bounding box center [1145, 274] width 309 height 17
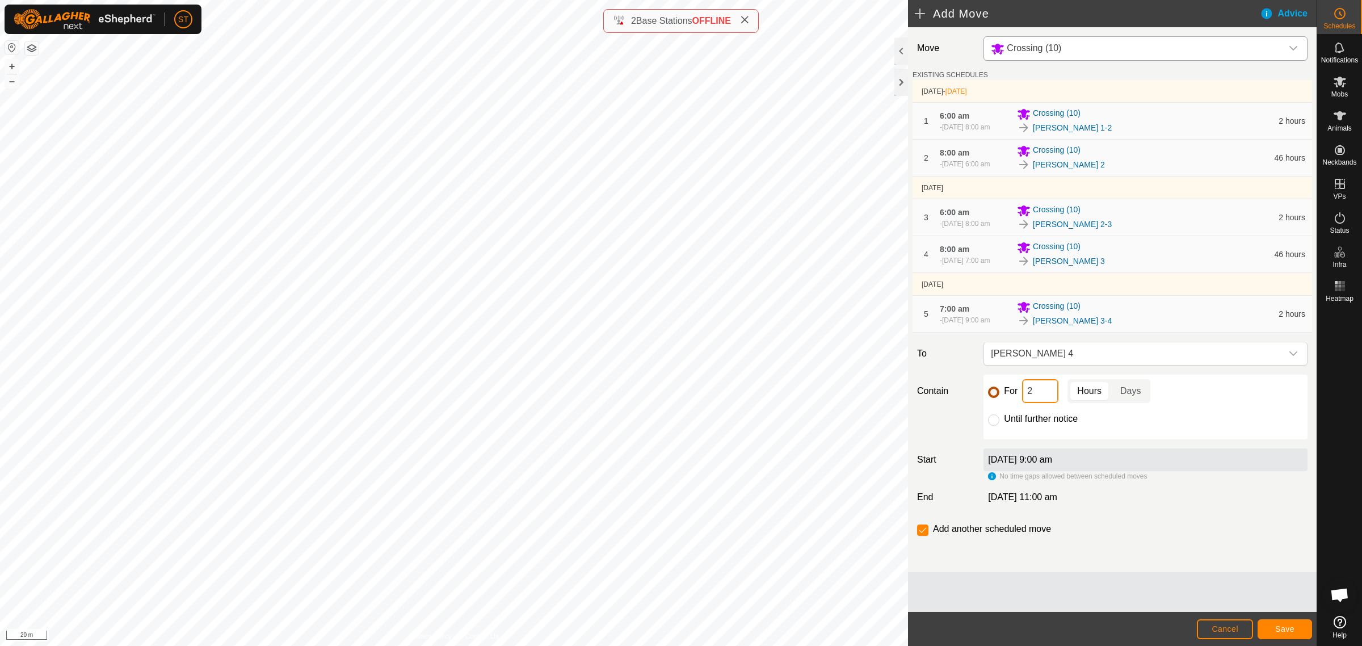
drag, startPoint x: 1037, startPoint y: 418, endPoint x: 991, endPoint y: 416, distance: 45.5
click at [991, 403] on div "For 2 Hours Days" at bounding box center [1145, 391] width 315 height 24
click at [1274, 628] on button "Save" at bounding box center [1284, 629] width 54 height 20
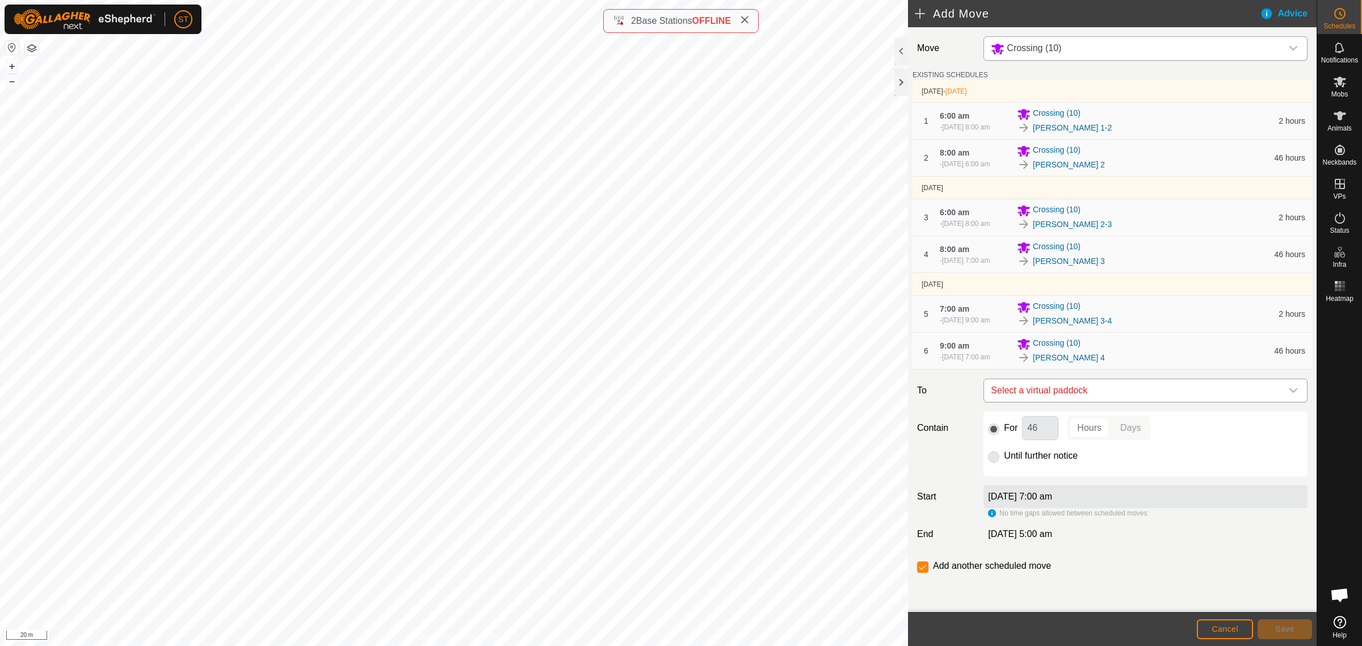
click at [1289, 395] on icon "dropdown trigger" at bounding box center [1293, 390] width 9 height 9
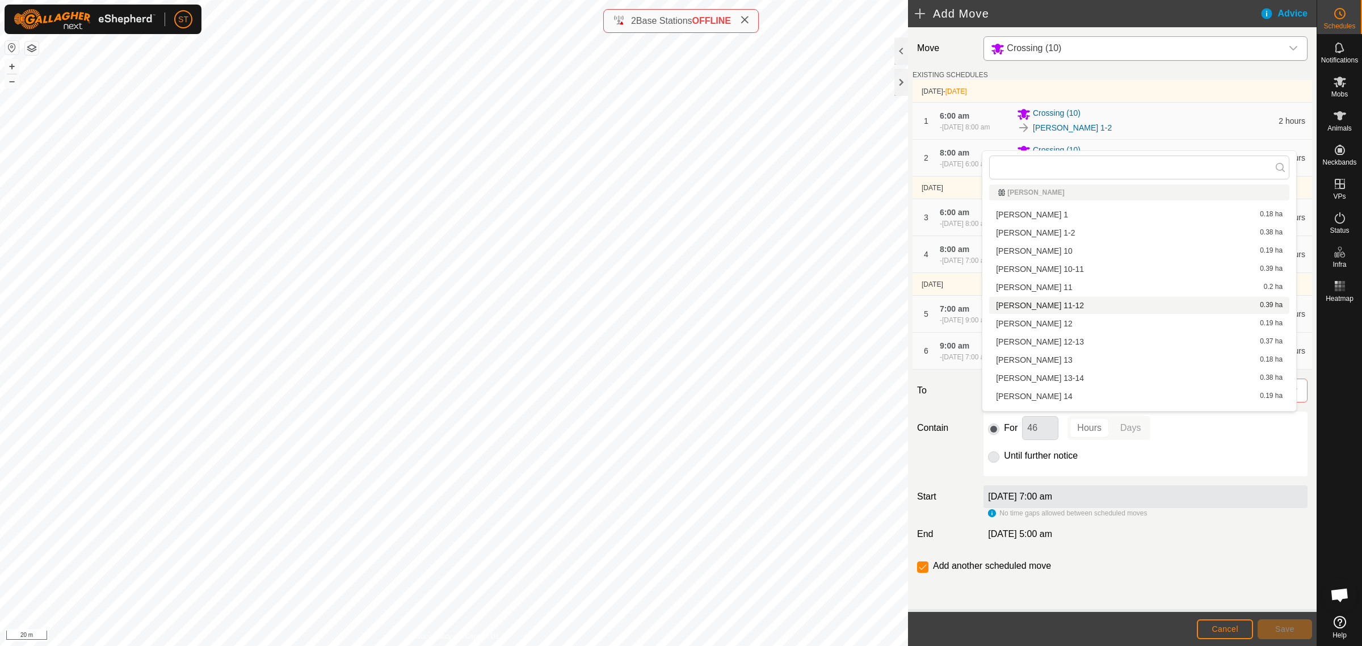
scroll to position [0, 0]
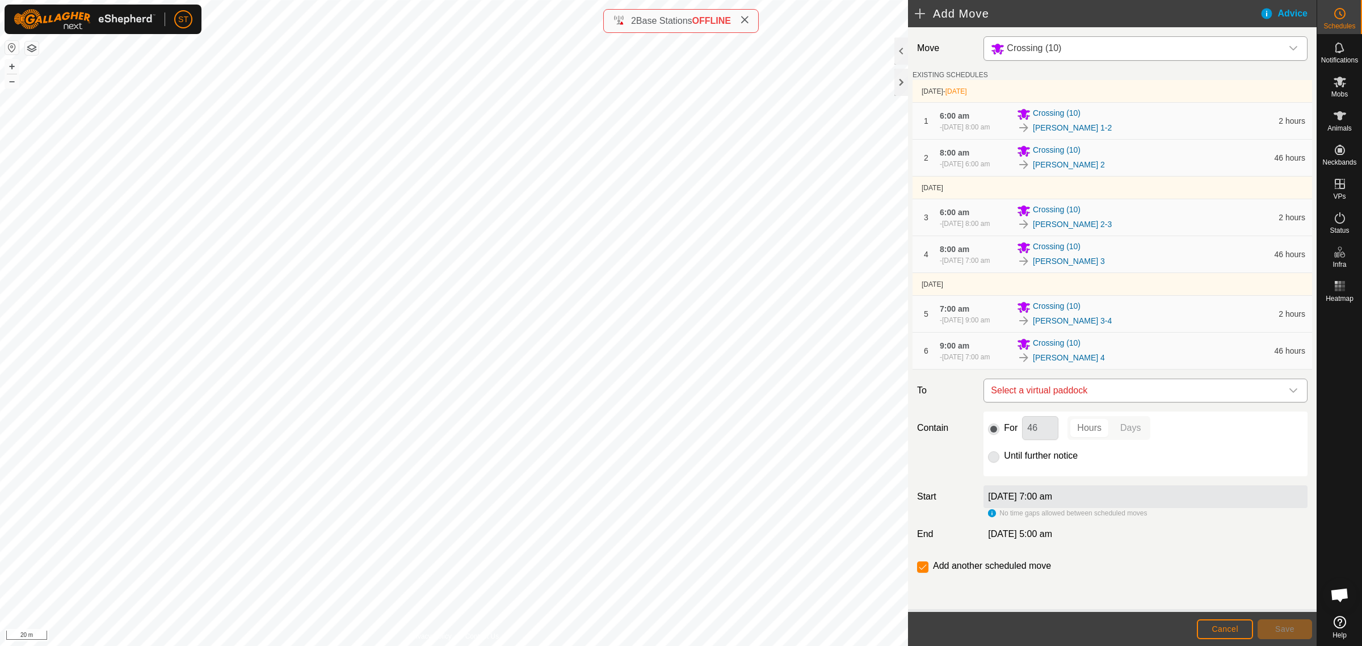
click at [1289, 395] on icon "dropdown trigger" at bounding box center [1293, 390] width 9 height 9
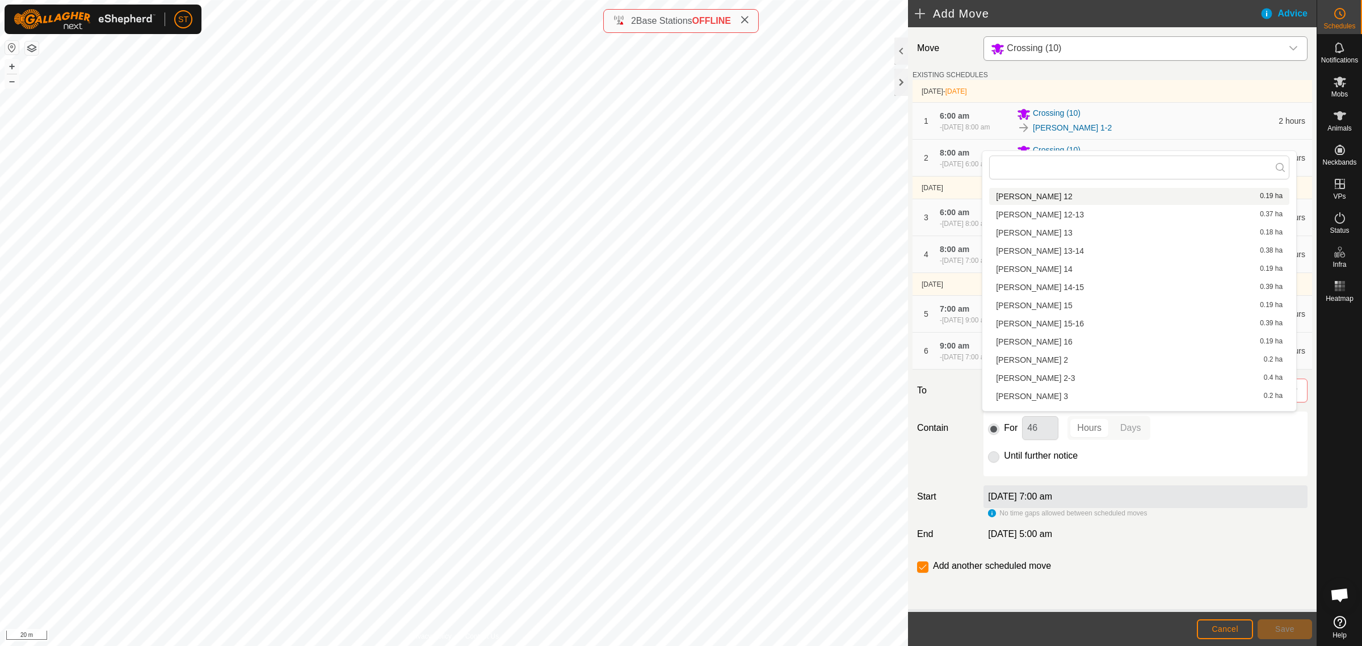
scroll to position [213, 0]
click at [1023, 347] on li "Rorys 4-5 0.38 ha" at bounding box center [1139, 350] width 300 height 17
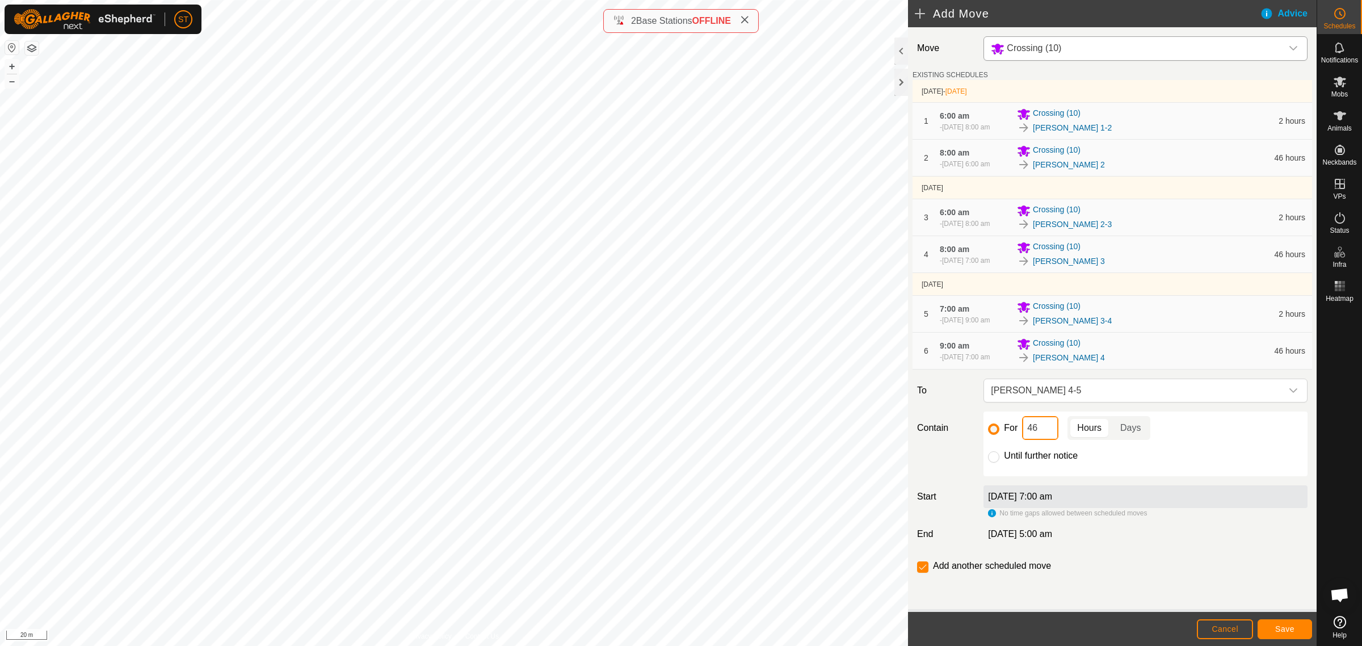
drag, startPoint x: 1033, startPoint y: 463, endPoint x: 1008, endPoint y: 463, distance: 25.0
click at [1008, 440] on div "For 46 Hours Days" at bounding box center [1145, 428] width 315 height 24
click at [1278, 628] on span "Save" at bounding box center [1284, 628] width 19 height 9
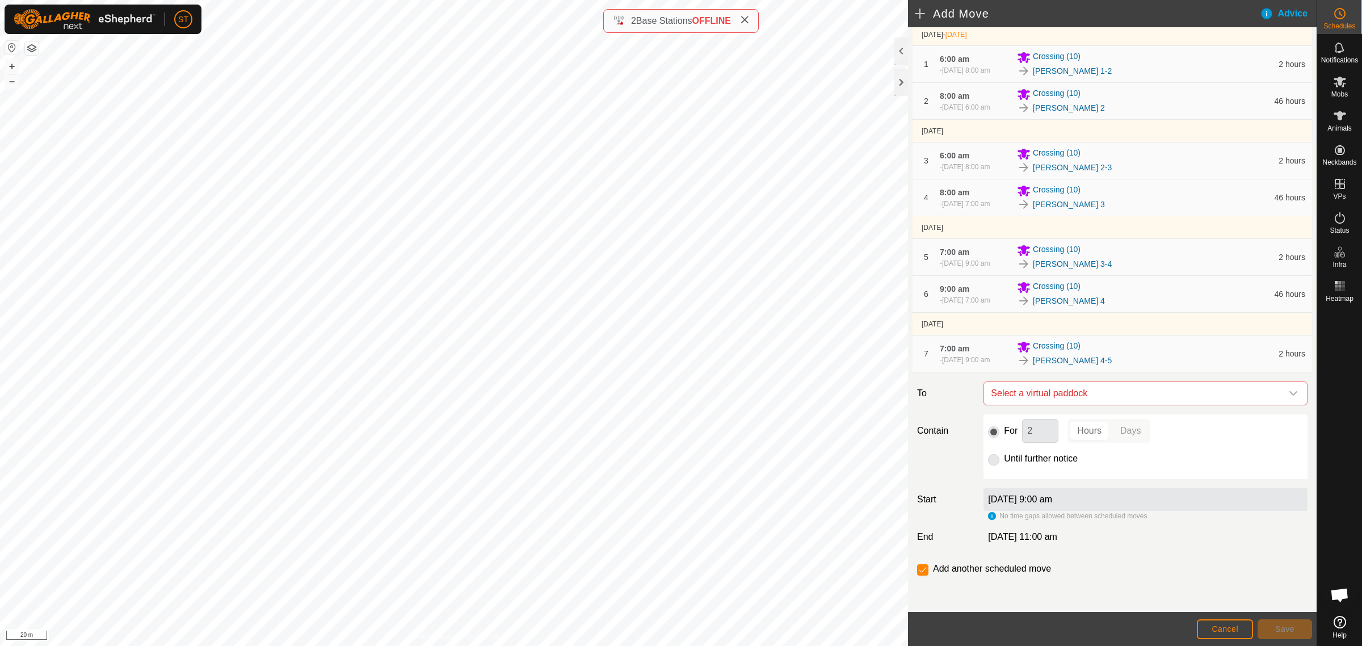
scroll to position [94, 0]
click at [1289, 393] on icon "dropdown trigger" at bounding box center [1293, 393] width 9 height 9
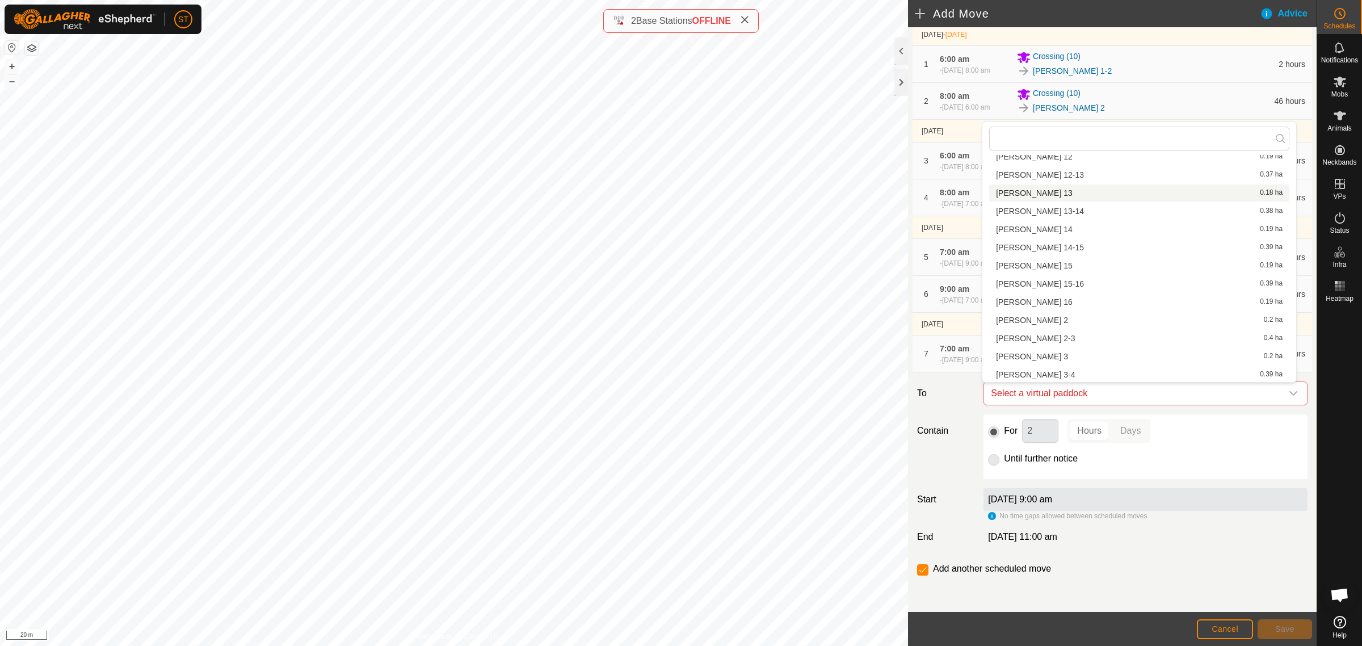
scroll to position [213, 0]
click at [1027, 339] on li "Rorys 5 0.19 ha" at bounding box center [1139, 339] width 300 height 17
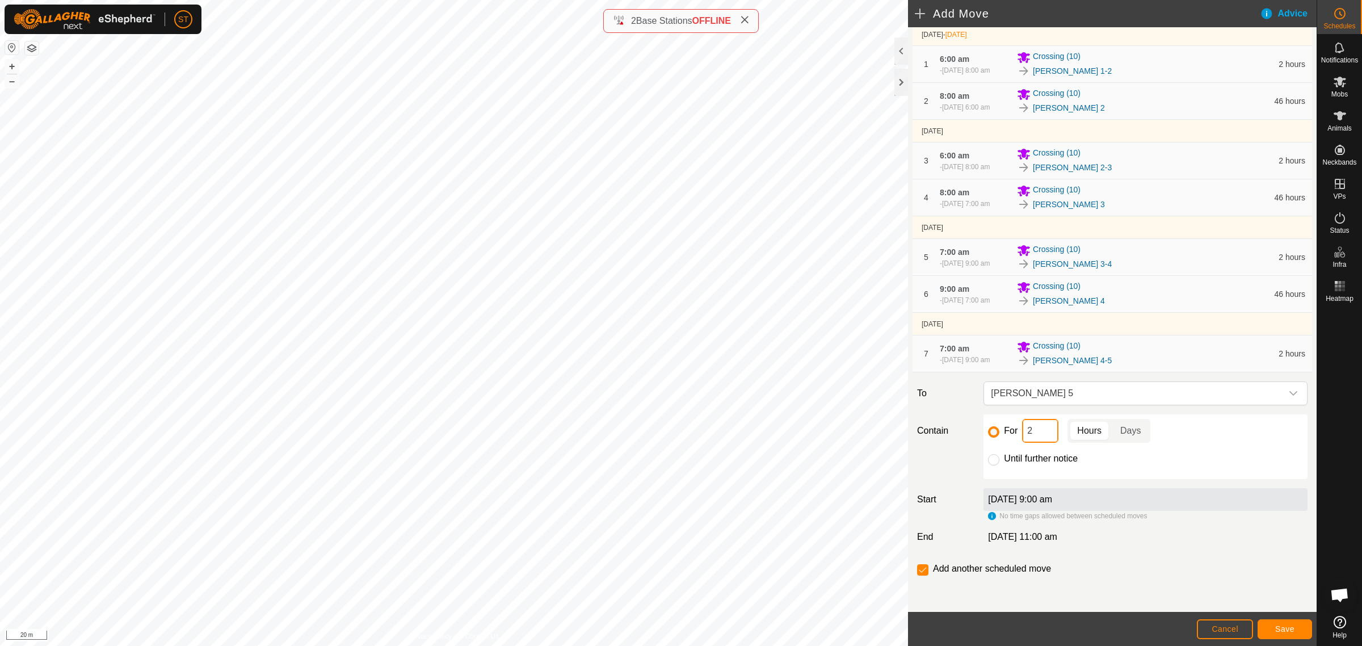
drag, startPoint x: 1033, startPoint y: 434, endPoint x: 1007, endPoint y: 435, distance: 26.1
click at [1007, 435] on div "For 2 Hours Days" at bounding box center [1145, 431] width 315 height 24
type input "46"
click at [1273, 626] on button "Save" at bounding box center [1284, 629] width 54 height 20
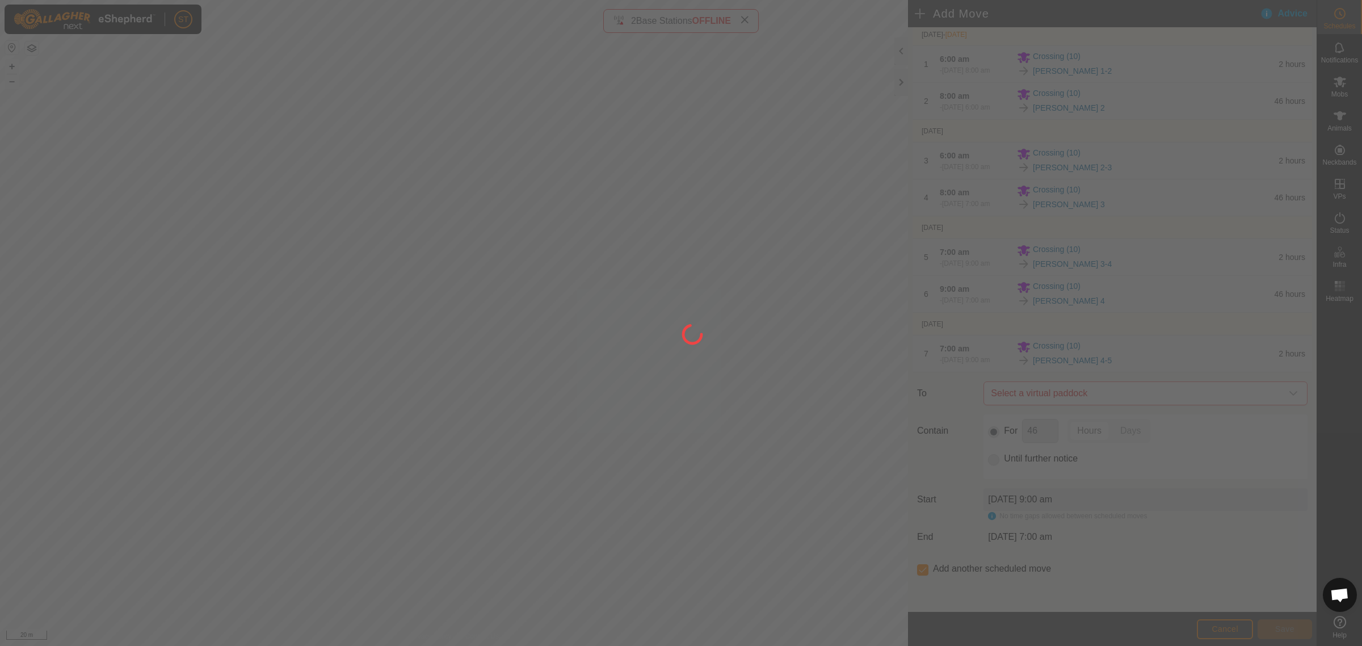
scroll to position [0, 0]
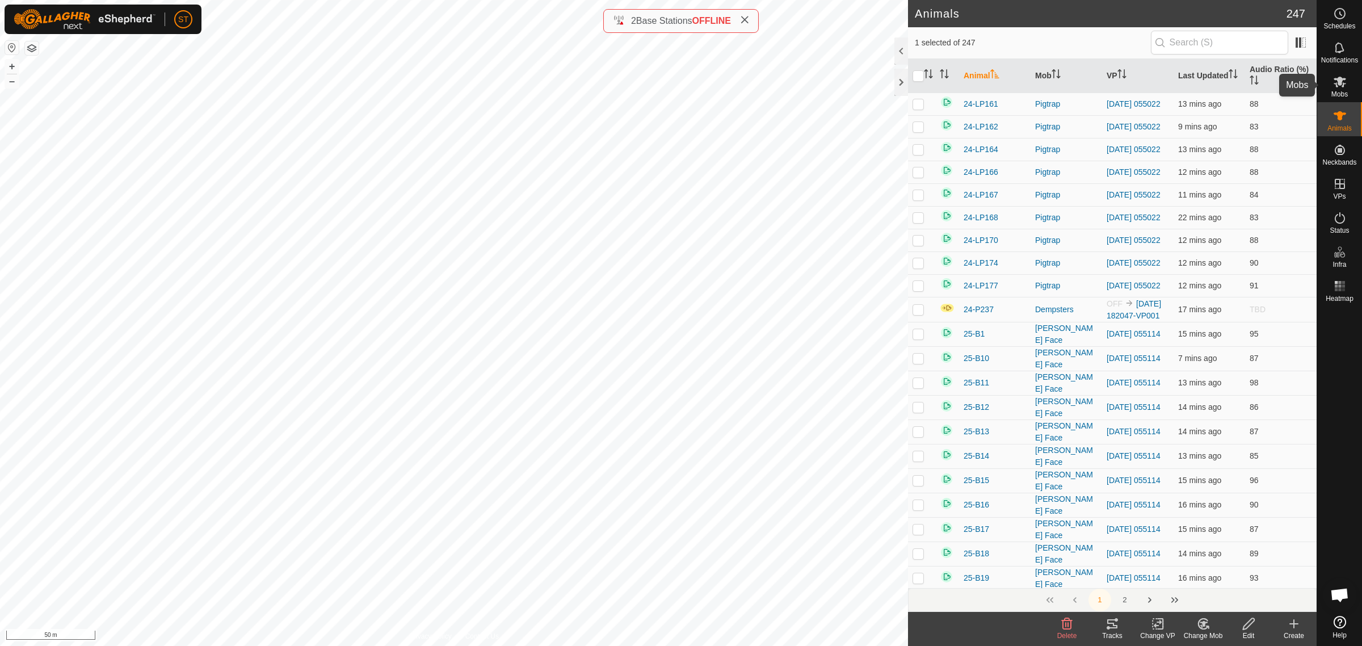
click at [1342, 83] on icon at bounding box center [1340, 82] width 14 height 14
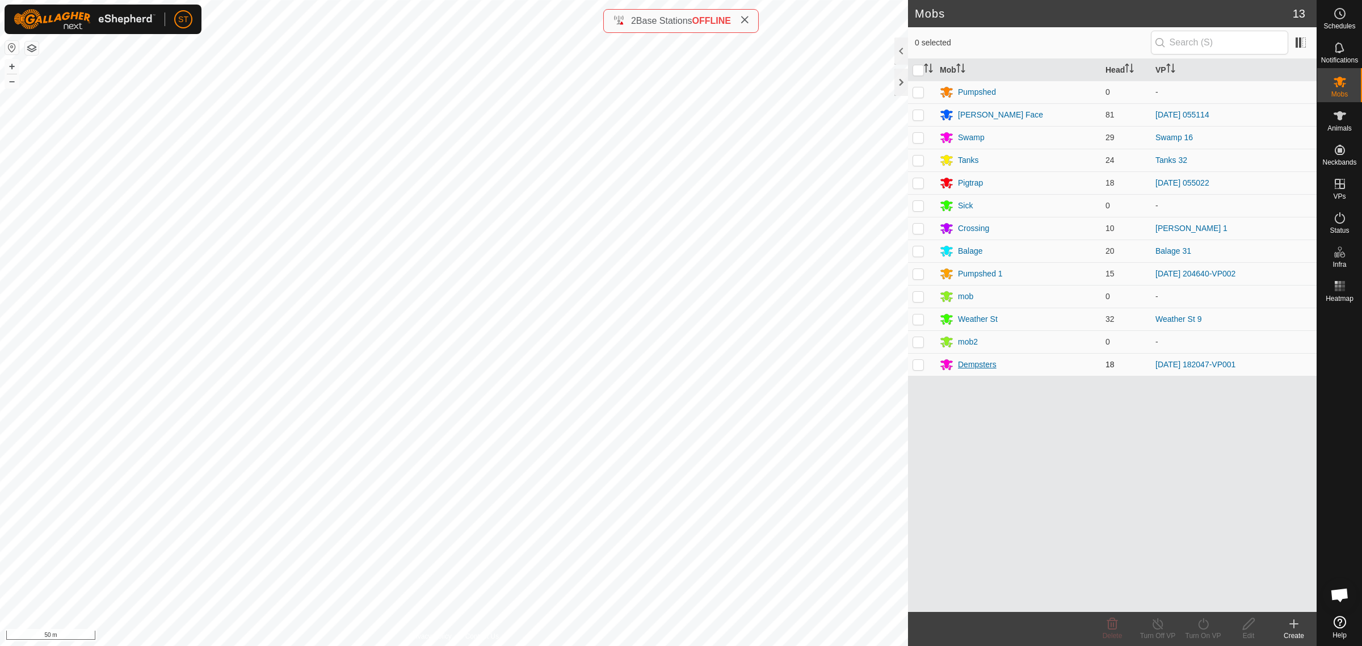
click at [980, 363] on div "Dempsters" at bounding box center [977, 365] width 39 height 12
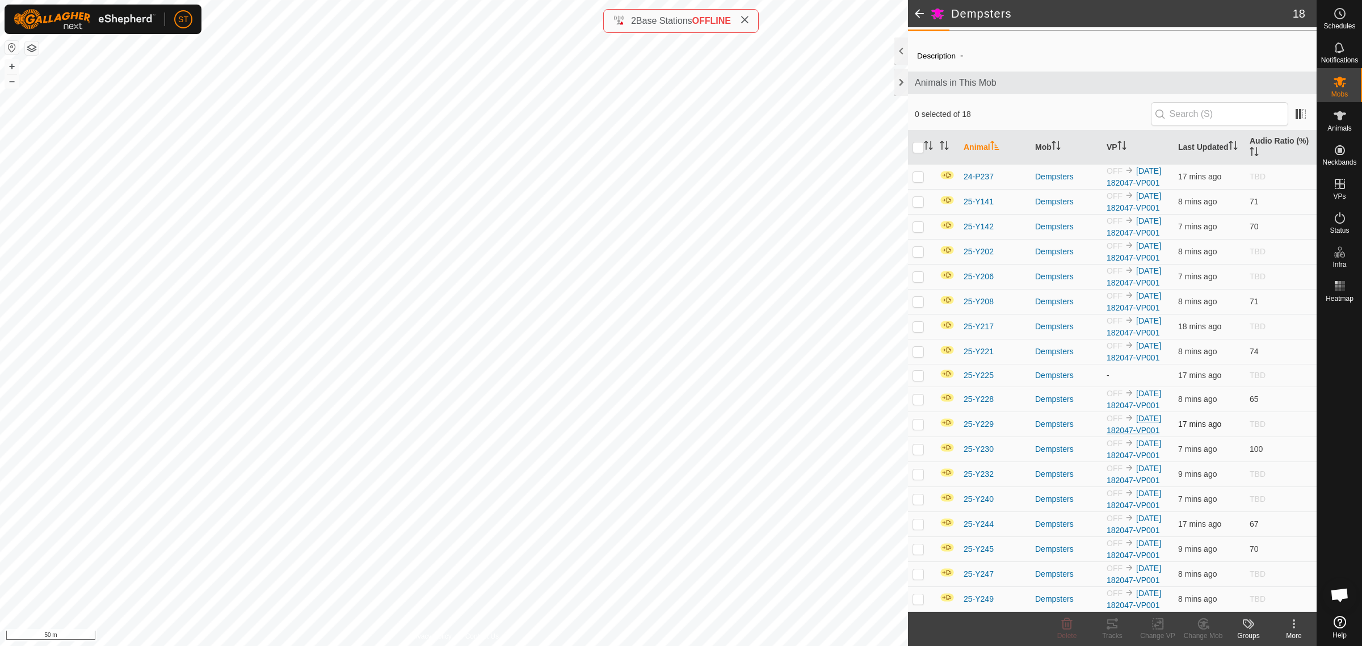
scroll to position [222, 0]
click at [918, 371] on p-checkbox at bounding box center [917, 375] width 11 height 9
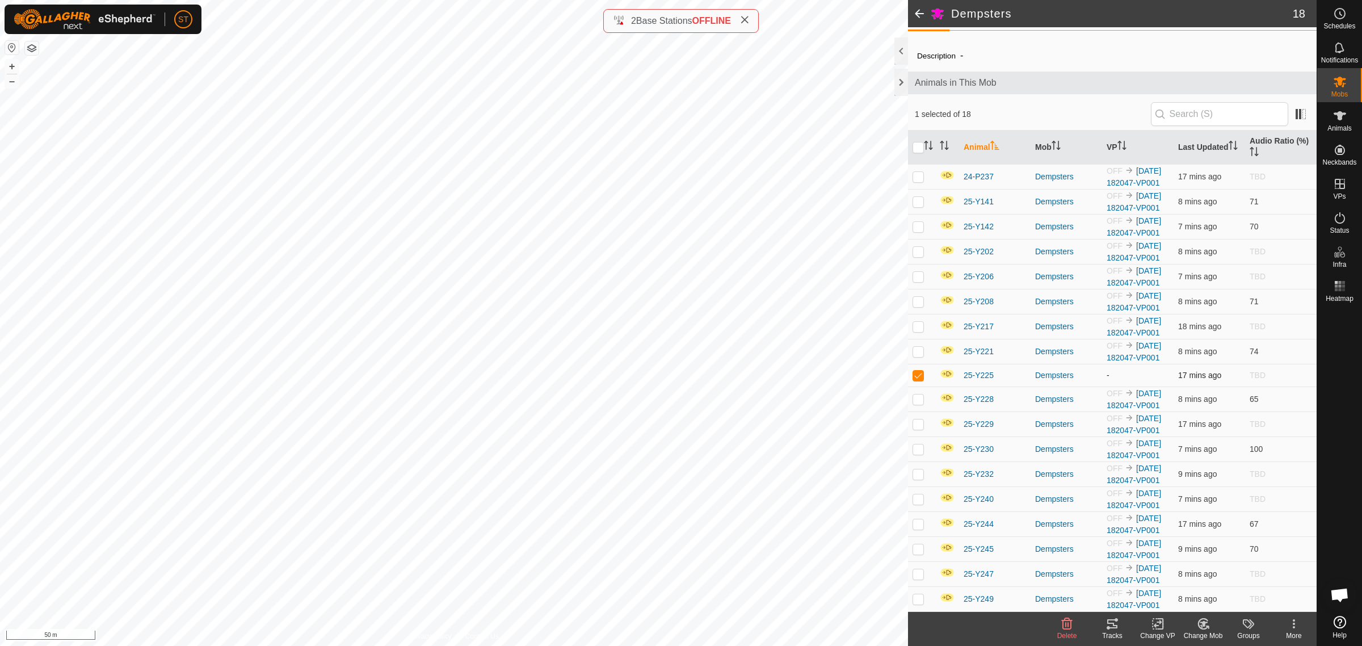
checkbox input "false"
click at [1346, 120] on icon at bounding box center [1340, 116] width 14 height 14
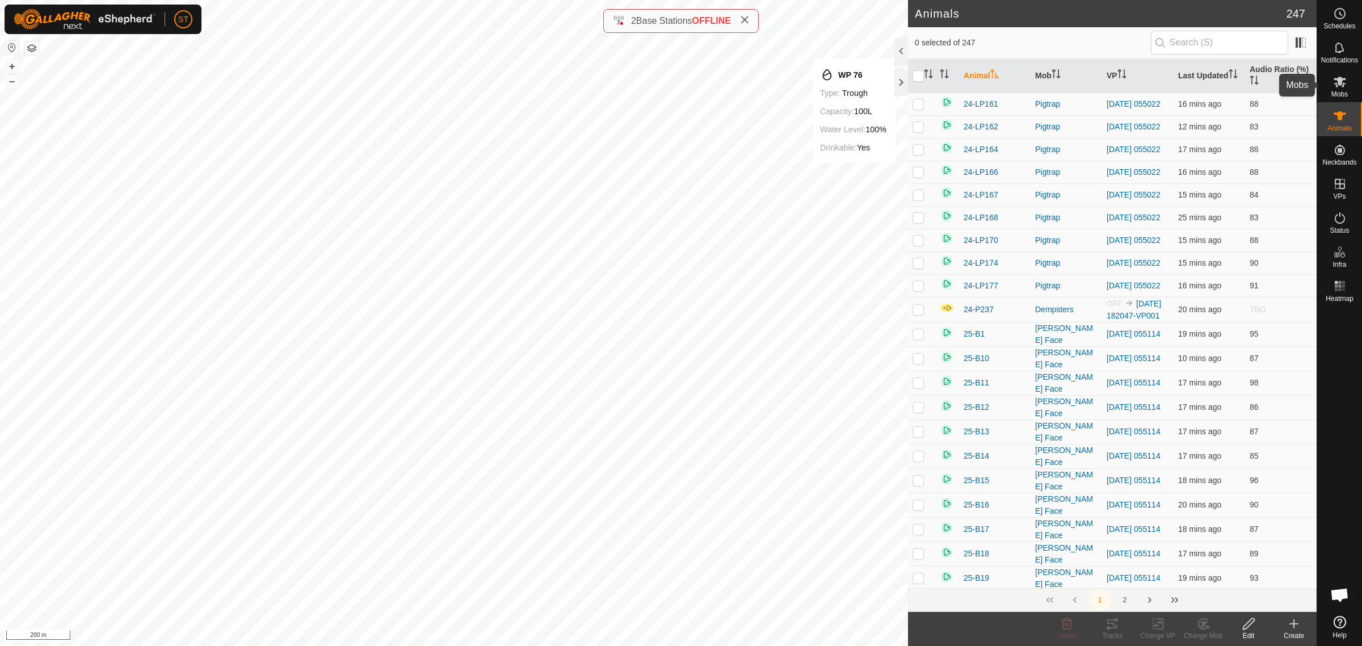
click at [1340, 86] on icon at bounding box center [1340, 82] width 14 height 14
